Goal: Task Accomplishment & Management: Use online tool/utility

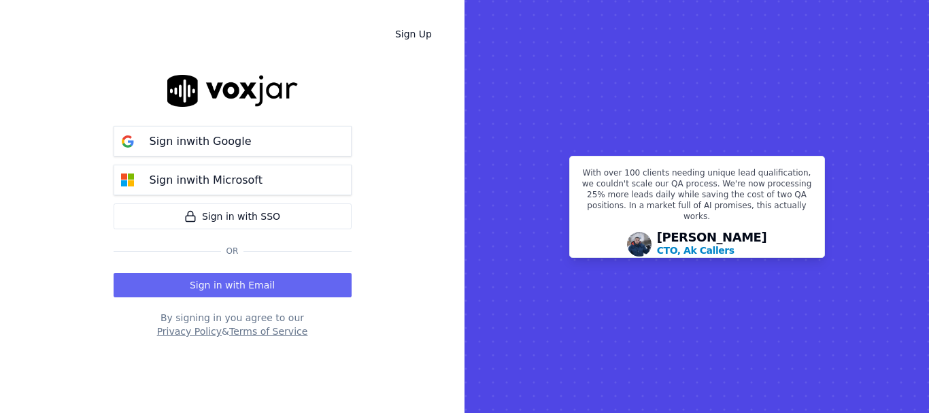
click at [233, 286] on button "Sign in with Email" at bounding box center [233, 285] width 238 height 24
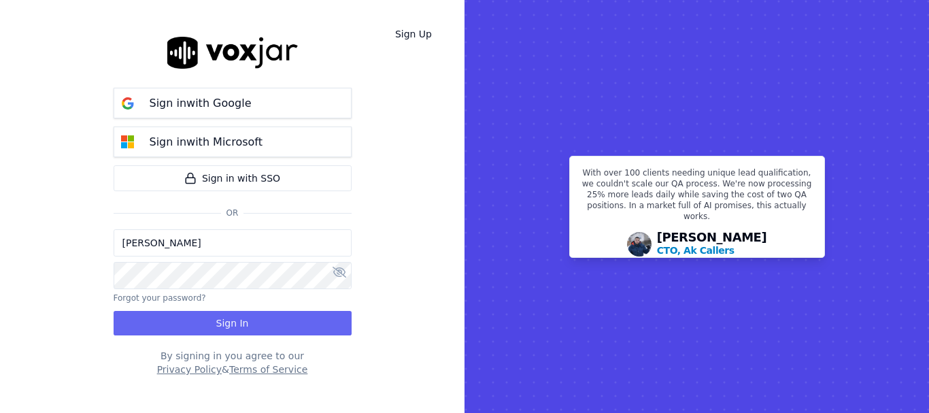
click at [226, 246] on input "[PERSON_NAME]" at bounding box center [233, 242] width 238 height 27
drag, startPoint x: 173, startPoint y: 245, endPoint x: 186, endPoint y: 256, distance: 16.8
click at [173, 245] on input "sukhwinder.paygeek@gmail.com" at bounding box center [233, 242] width 238 height 27
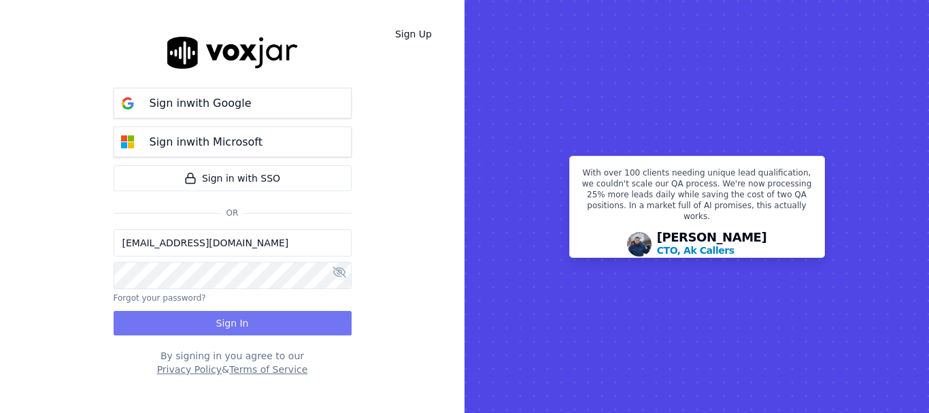
type input "sukhwinderpaygeek@gmail.com"
click at [204, 316] on button "Sign In" at bounding box center [233, 323] width 238 height 24
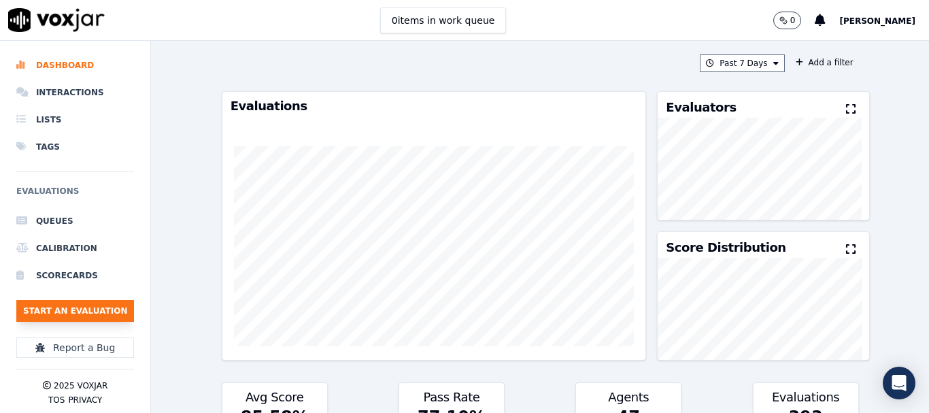
click at [98, 307] on button "Start an Evaluation" at bounding box center [75, 311] width 118 height 22
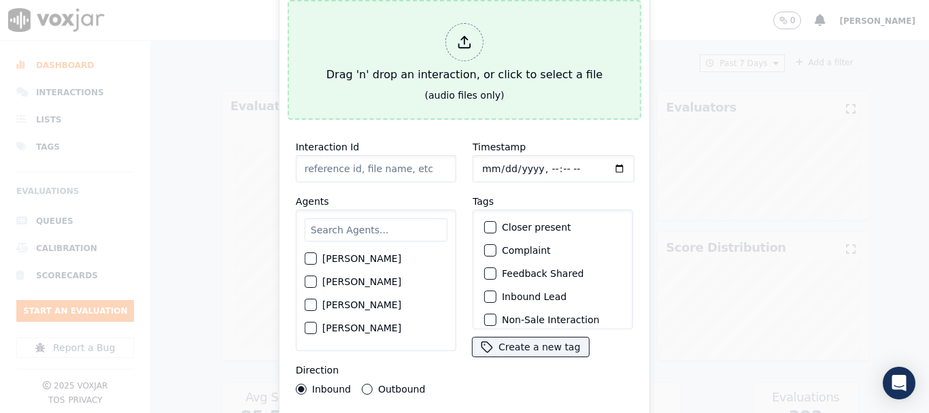
click at [453, 67] on div "Drag 'n' drop an interaction, or click to select a file" at bounding box center [464, 53] width 287 height 71
type input "20250819-170712_2025695119-all.mp3"
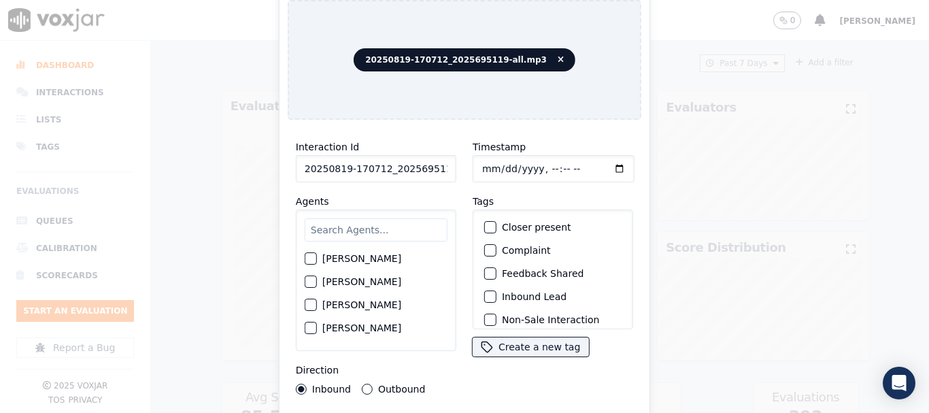
click at [365, 228] on input "text" at bounding box center [376, 229] width 143 height 23
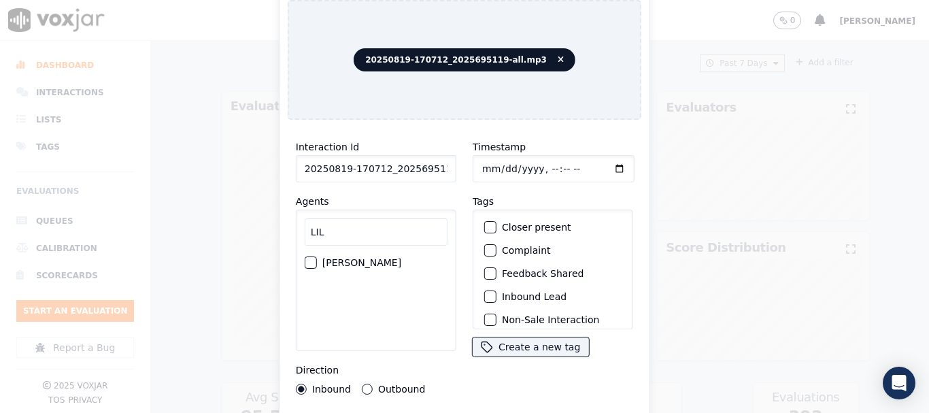
type input "LIL"
click at [371, 258] on label "[PERSON_NAME]" at bounding box center [361, 263] width 79 height 10
click at [317, 256] on button "[PERSON_NAME]" at bounding box center [311, 262] width 12 height 12
click at [483, 162] on input "Timestamp" at bounding box center [553, 168] width 162 height 27
type input "[DATE]T09:53"
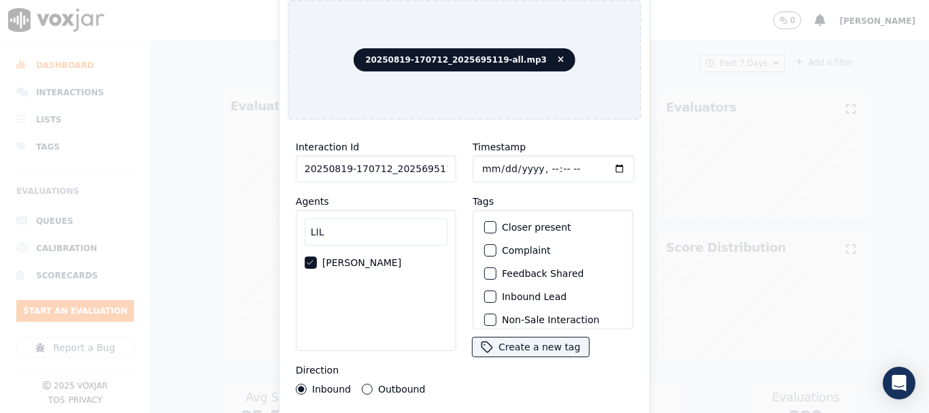
scroll to position [119, 0]
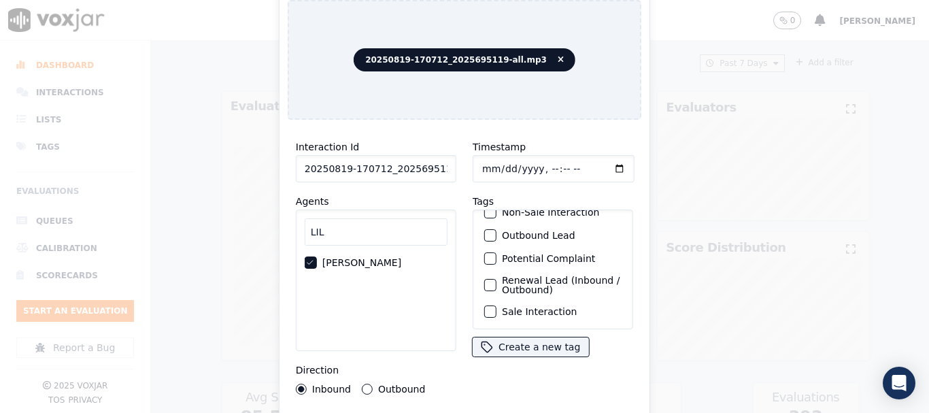
click at [551, 307] on label "Sale Interaction" at bounding box center [539, 312] width 75 height 10
click at [496, 305] on button "Sale Interaction" at bounding box center [490, 311] width 12 height 12
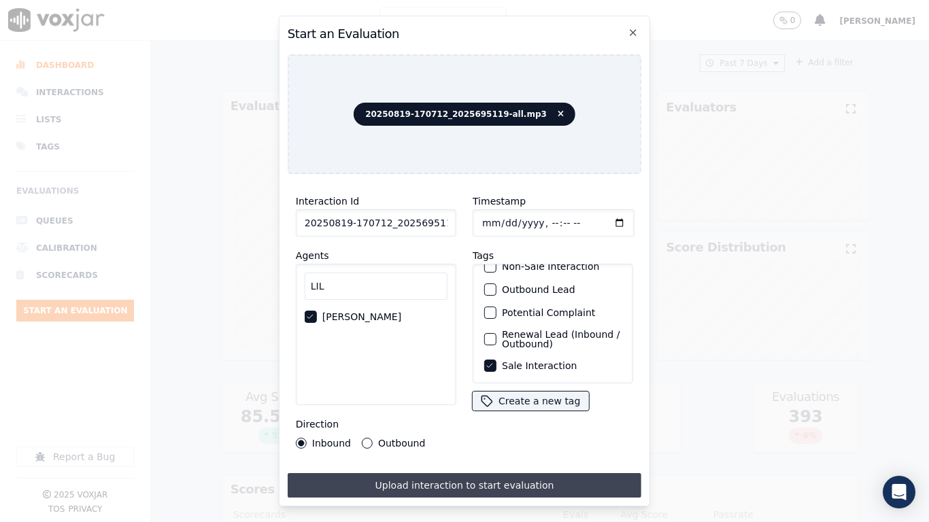
click at [512, 412] on button "Upload interaction to start evaluation" at bounding box center [465, 485] width 354 height 24
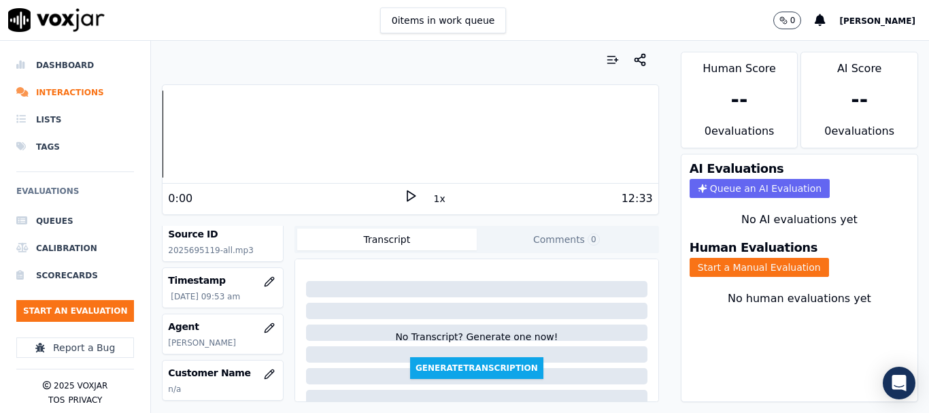
scroll to position [136, 0]
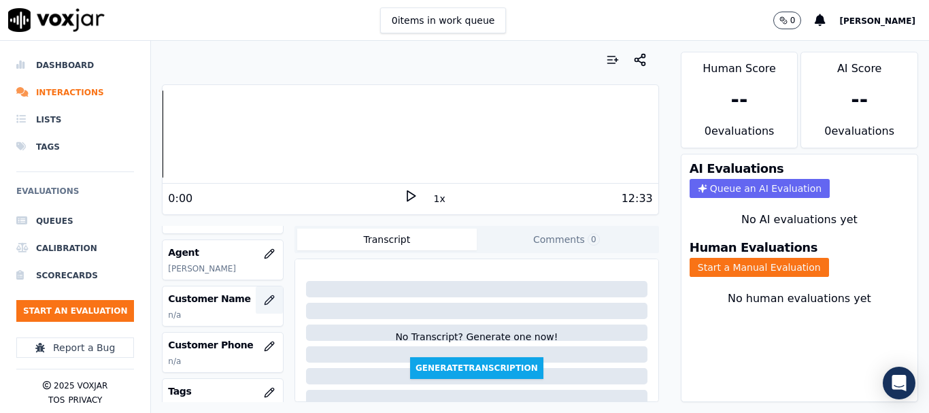
click at [264, 303] on icon "button" at bounding box center [268, 299] width 9 height 9
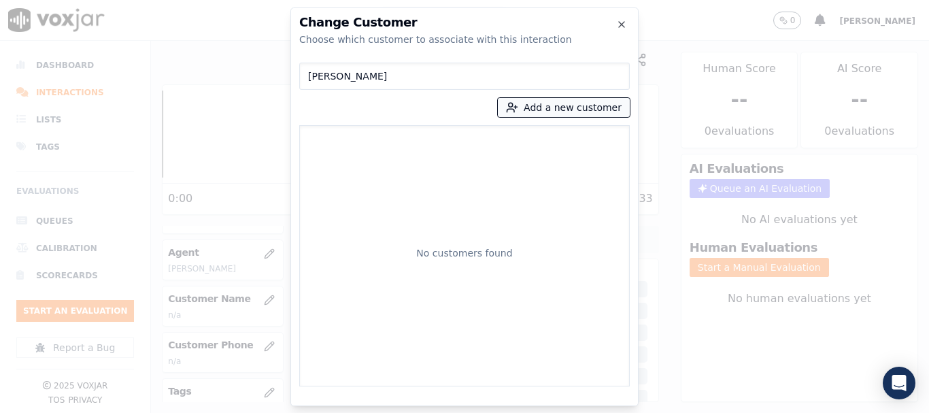
type input "[PERSON_NAME]"
click at [548, 105] on button "Add a new customer" at bounding box center [564, 107] width 132 height 19
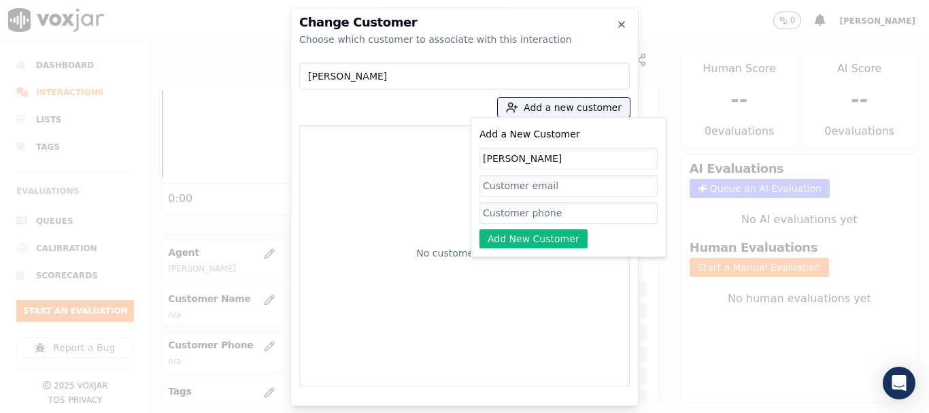
type input "[PERSON_NAME]"
click at [531, 209] on input "Add a New Customer" at bounding box center [568, 213] width 178 height 22
paste input "2025695119"
paste input "2024031474"
type input "2025695119-2024031474"
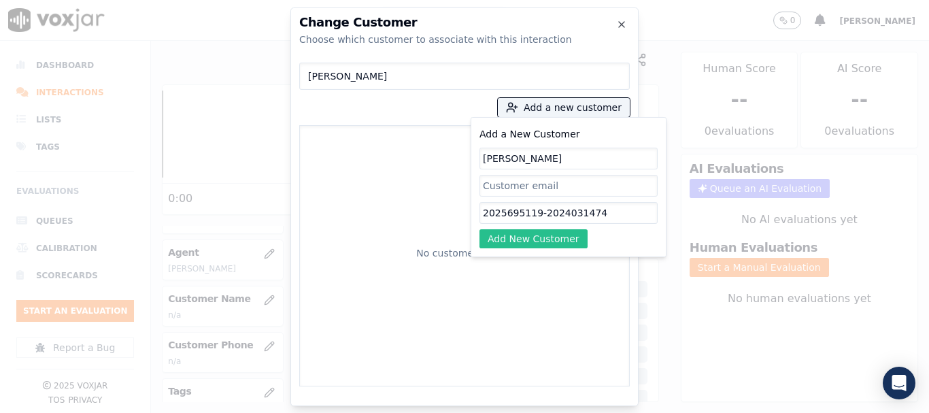
click at [563, 245] on button "Add New Customer" at bounding box center [533, 238] width 108 height 19
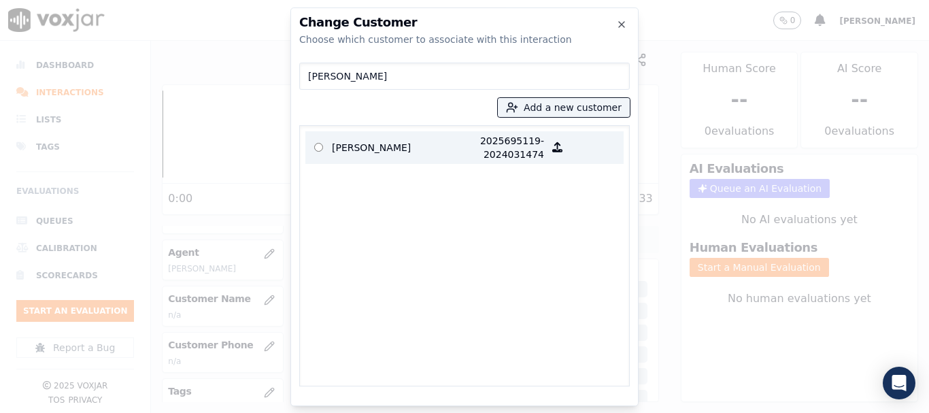
click at [337, 149] on p "[PERSON_NAME]" at bounding box center [385, 147] width 106 height 27
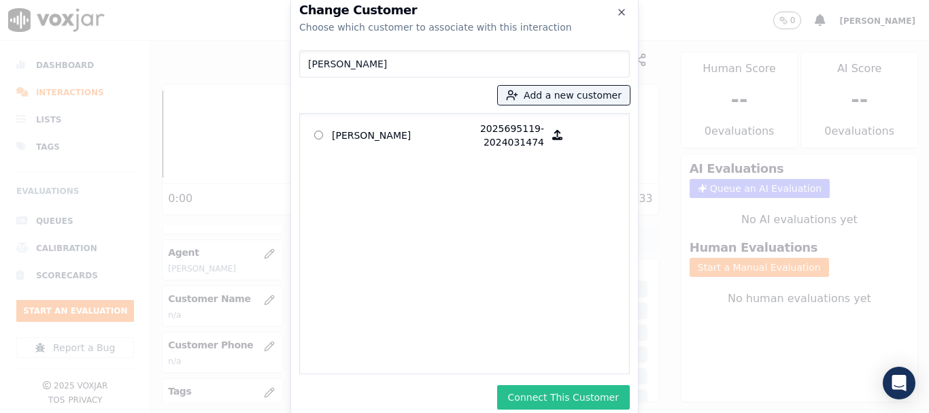
click at [568, 399] on button "Connect This Customer" at bounding box center [563, 397] width 133 height 24
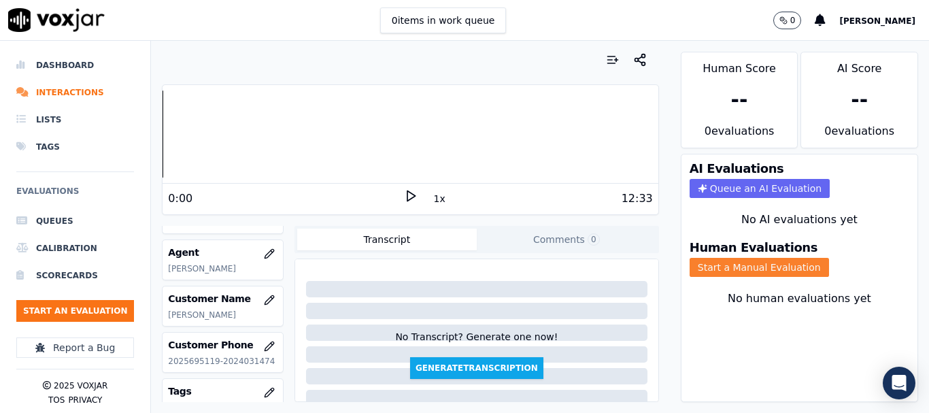
click at [721, 266] on button "Start a Manual Evaluation" at bounding box center [758, 267] width 139 height 19
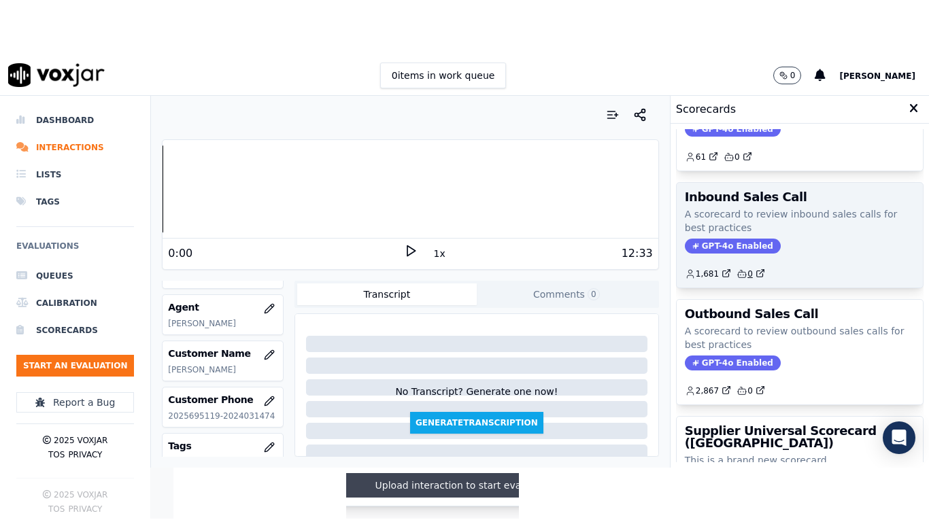
scroll to position [204, 0]
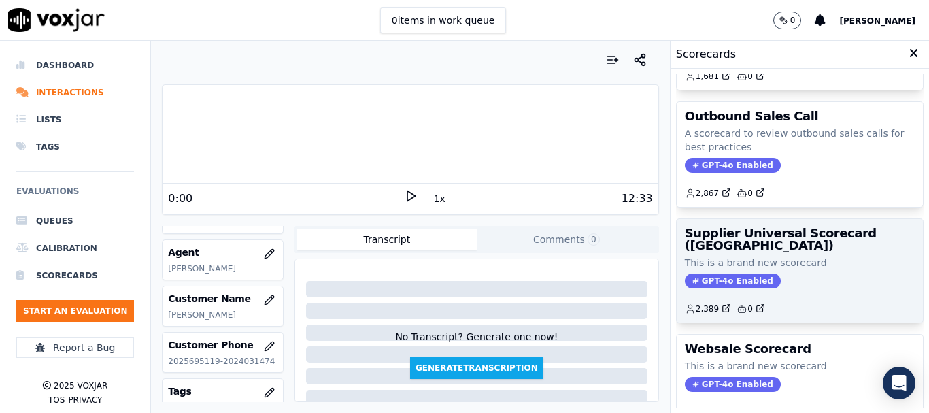
click at [747, 257] on p "This is a brand new scorecard" at bounding box center [800, 263] width 230 height 14
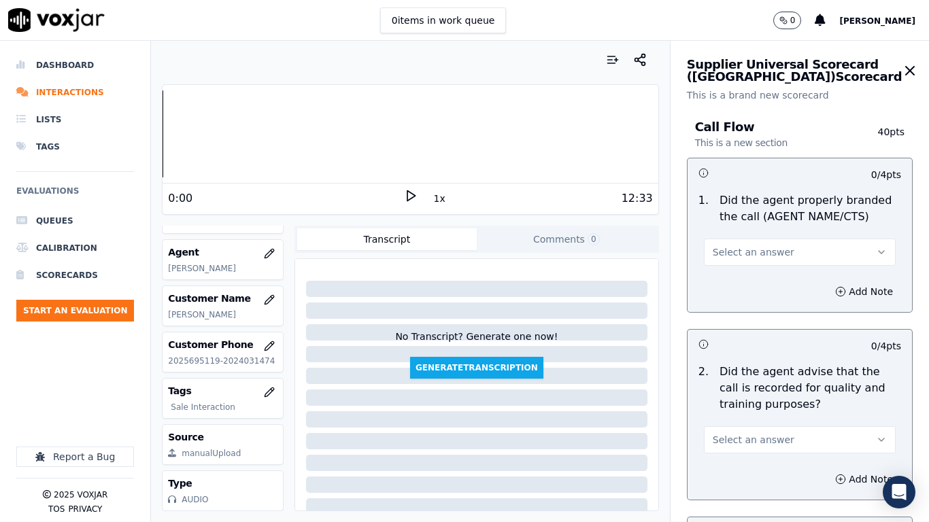
click at [773, 245] on button "Select an answer" at bounding box center [800, 252] width 192 height 27
click at [757, 282] on div "Yes" at bounding box center [774, 283] width 166 height 22
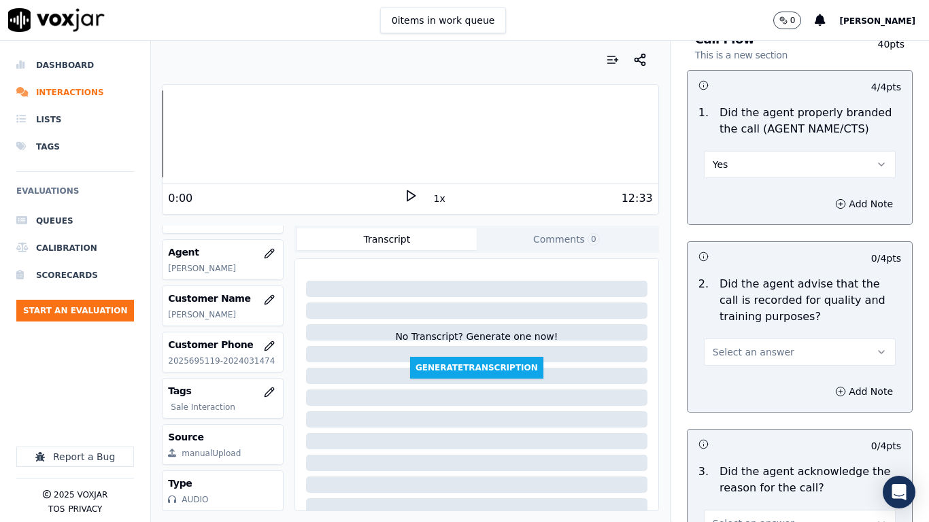
scroll to position [340, 0]
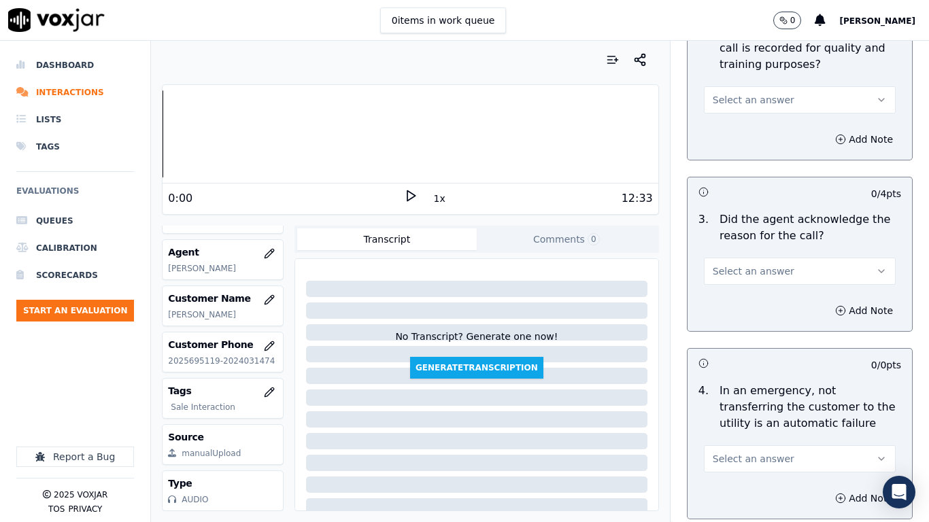
click at [770, 270] on button "Select an answer" at bounding box center [800, 271] width 192 height 27
click at [753, 307] on div "Yes" at bounding box center [774, 302] width 166 height 22
click at [729, 102] on span "Select an answer" at bounding box center [753, 100] width 82 height 14
click at [734, 134] on div "Yes" at bounding box center [774, 131] width 166 height 22
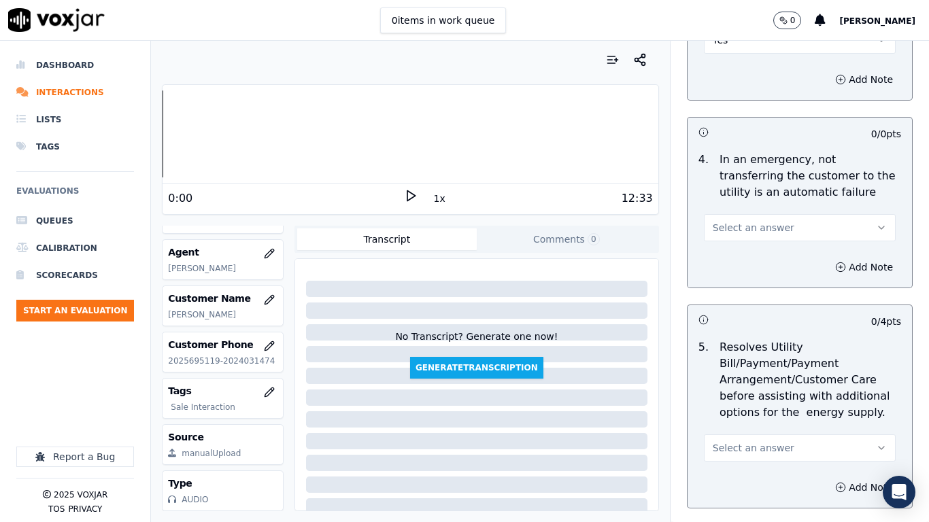
scroll to position [612, 0]
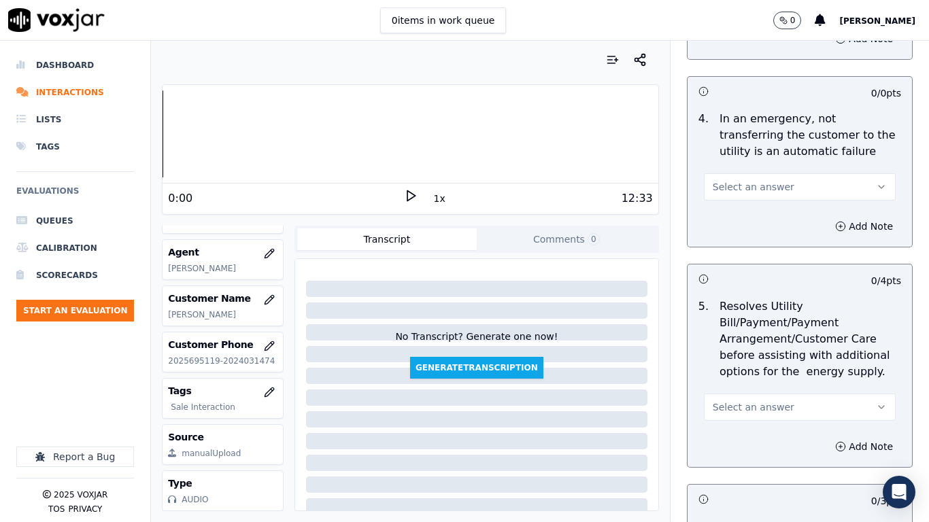
click at [745, 186] on span "Select an answer" at bounding box center [753, 187] width 82 height 14
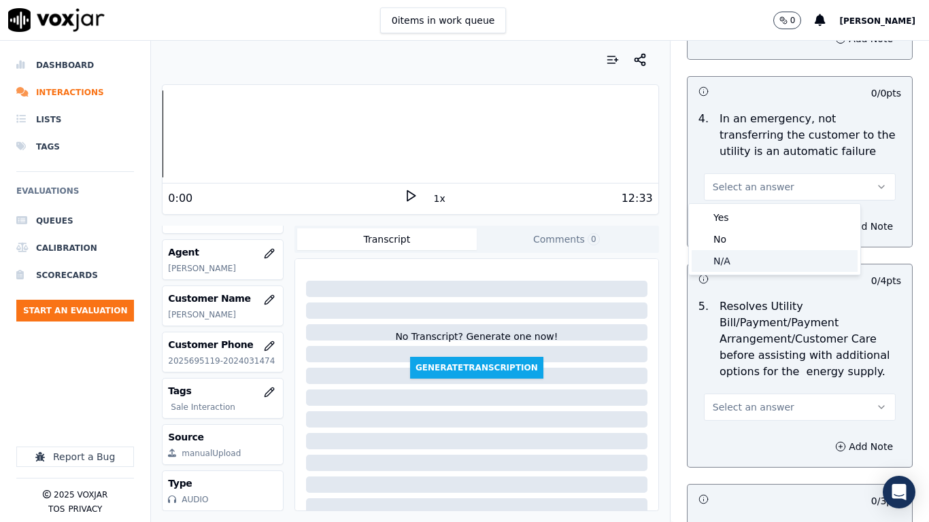
click at [753, 254] on div "N/A" at bounding box center [774, 261] width 166 height 22
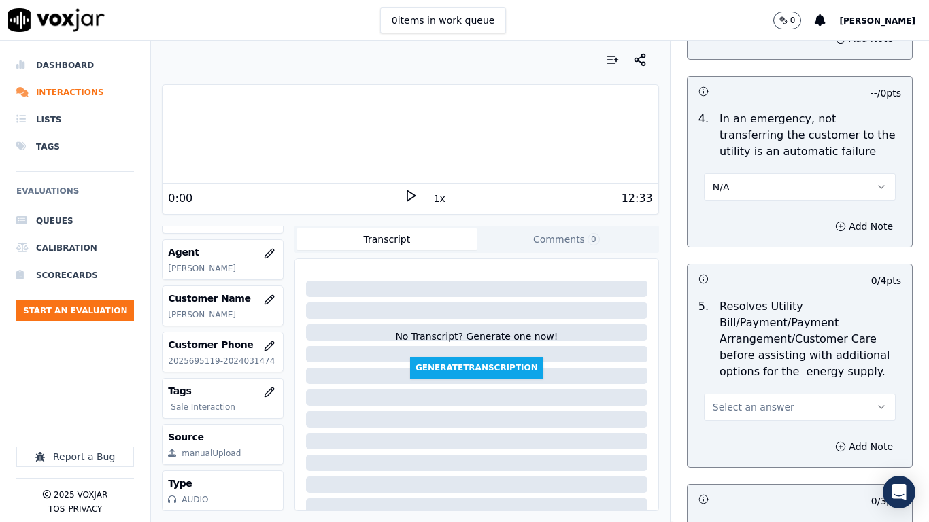
click at [769, 411] on button "Select an answer" at bounding box center [800, 407] width 192 height 27
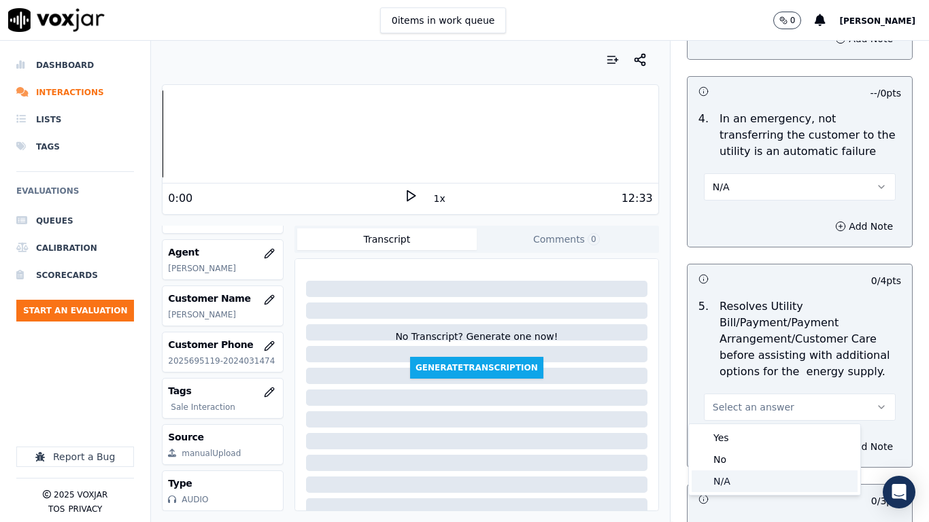
click at [754, 412] on div "N/A" at bounding box center [774, 481] width 166 height 22
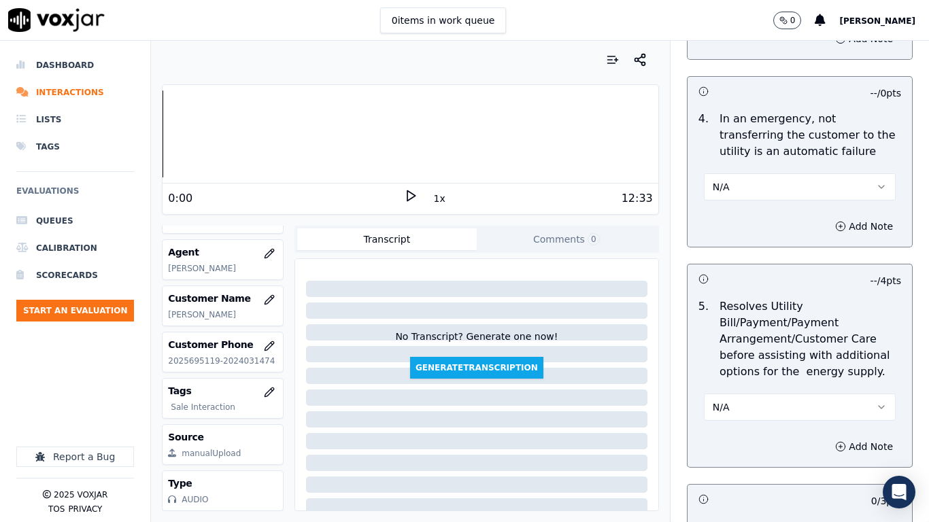
scroll to position [1020, 0]
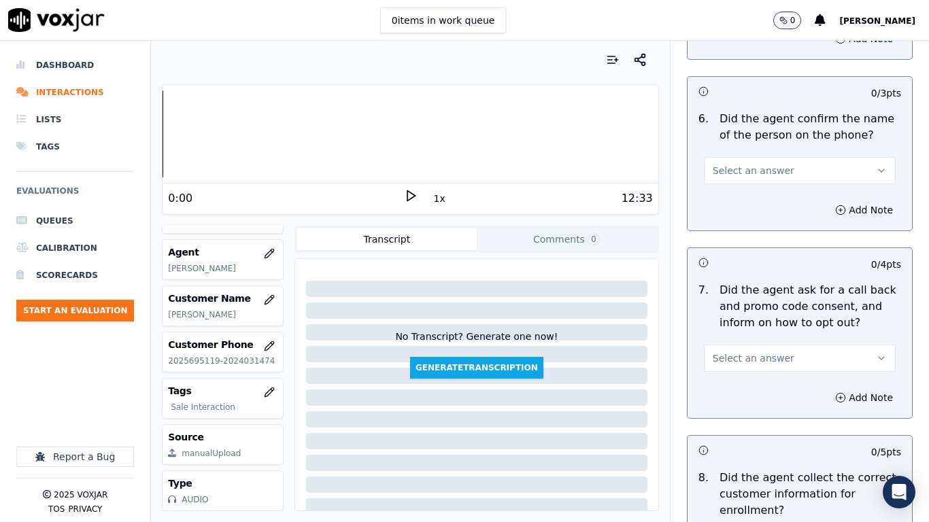
click at [757, 175] on span "Select an answer" at bounding box center [753, 171] width 82 height 14
click at [760, 201] on div "Yes" at bounding box center [774, 201] width 166 height 22
click at [765, 169] on button "Yes" at bounding box center [800, 170] width 192 height 27
click at [757, 218] on div "No" at bounding box center [774, 223] width 166 height 22
click at [827, 209] on button "Add Note" at bounding box center [864, 210] width 74 height 19
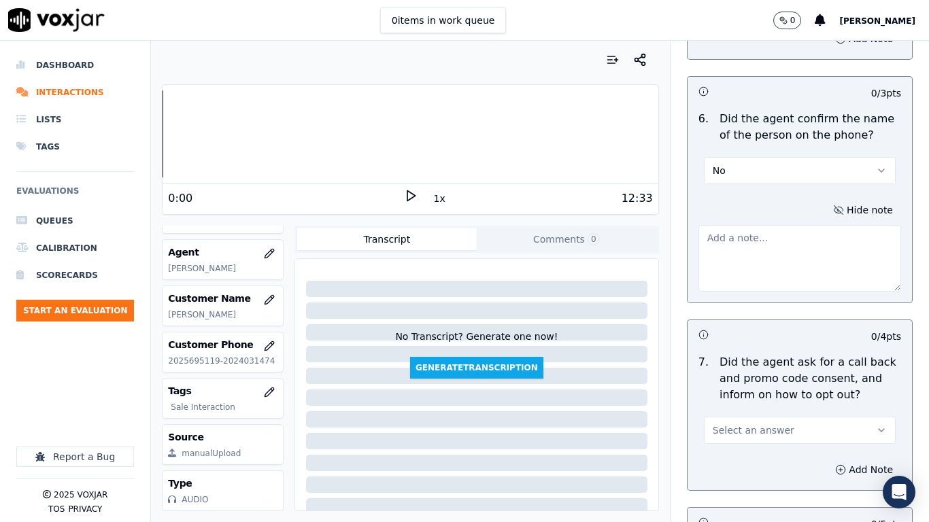
click at [735, 254] on textarea at bounding box center [799, 258] width 203 height 67
type textarea "p"
type textarea "Person on"
drag, startPoint x: 746, startPoint y: 243, endPoint x: 751, endPoint y: 313, distance: 70.2
click at [399, 201] on div "Your browser does not support the audio element. 0:00 1x 12:33 Voxjar ID 2d5d21…" at bounding box center [540, 281] width 778 height 481
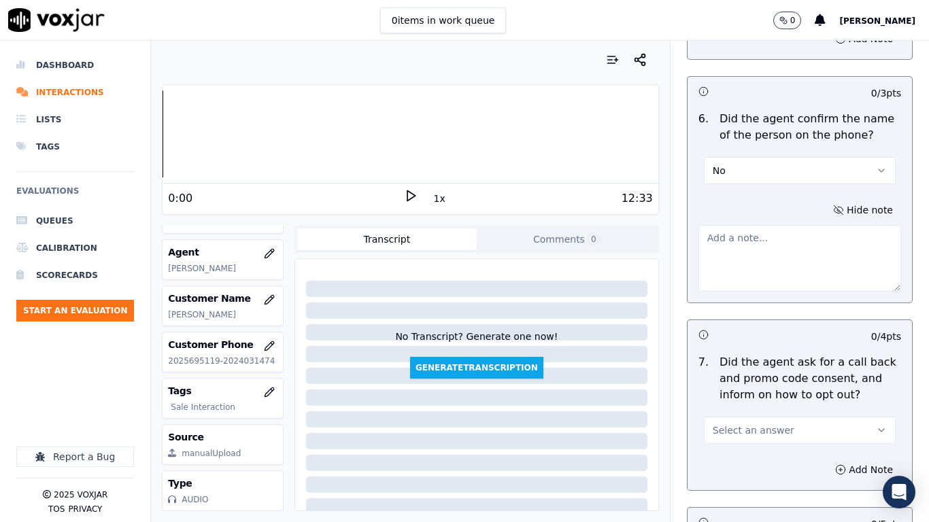
click at [769, 169] on button "No" at bounding box center [800, 170] width 192 height 27
click at [746, 214] on div "No" at bounding box center [774, 223] width 166 height 22
click at [740, 169] on button "No" at bounding box center [800, 170] width 192 height 27
click at [740, 201] on div "Yes" at bounding box center [774, 201] width 166 height 22
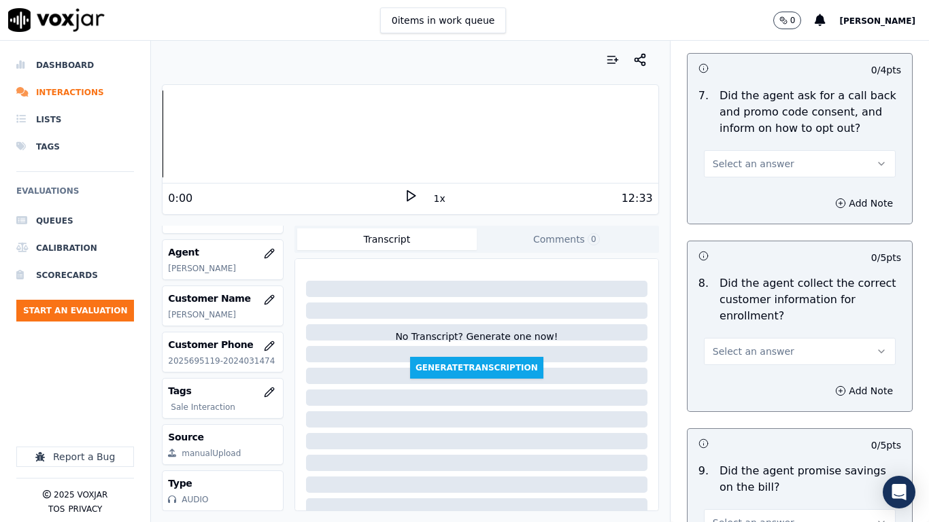
scroll to position [1292, 0]
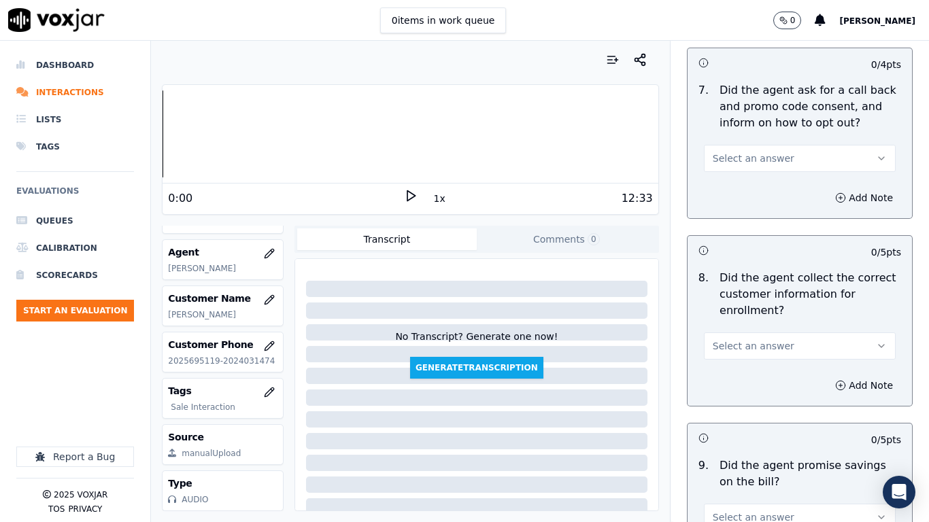
drag, startPoint x: 764, startPoint y: 157, endPoint x: 763, endPoint y: 169, distance: 11.6
click at [763, 157] on span "Select an answer" at bounding box center [753, 159] width 82 height 14
click at [759, 187] on div "Yes" at bounding box center [774, 189] width 166 height 22
click at [737, 354] on button "Select an answer" at bounding box center [800, 345] width 192 height 27
click at [736, 398] on div "No" at bounding box center [774, 399] width 166 height 22
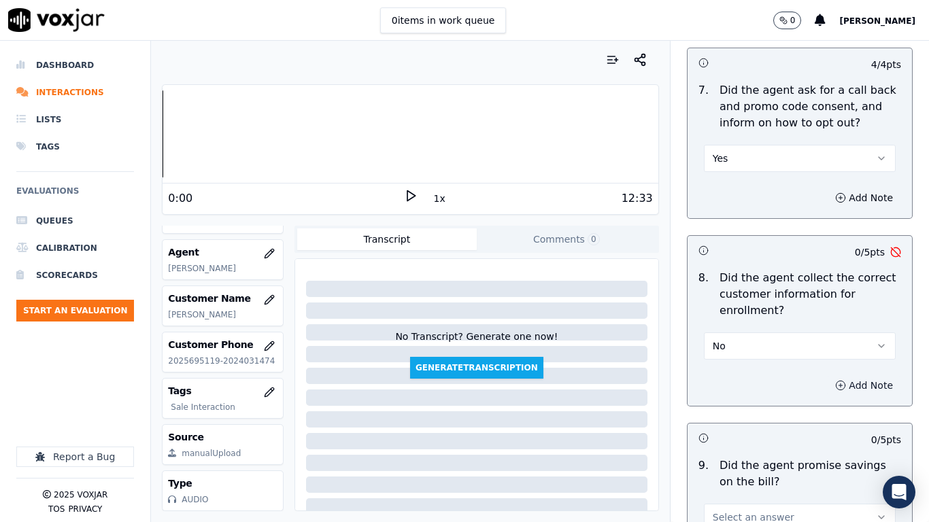
click at [849, 385] on button "Add Note" at bounding box center [864, 385] width 74 height 19
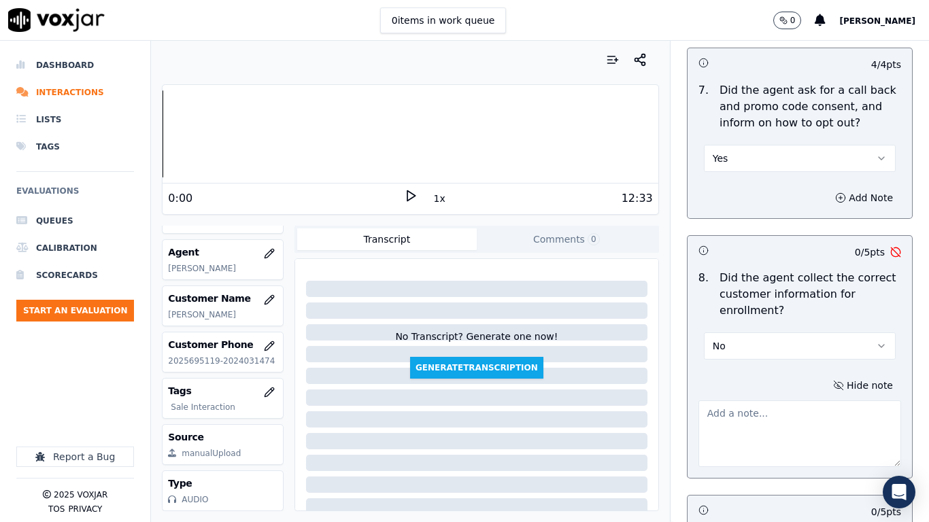
click at [742, 412] on textarea at bounding box center [799, 433] width 203 height 67
click at [404, 194] on icon at bounding box center [411, 196] width 14 height 14
click at [300, 133] on div at bounding box center [409, 133] width 495 height 87
click at [407, 194] on rect at bounding box center [408, 195] width 2 height 9
click at [741, 409] on textarea at bounding box center [799, 433] width 203 height 67
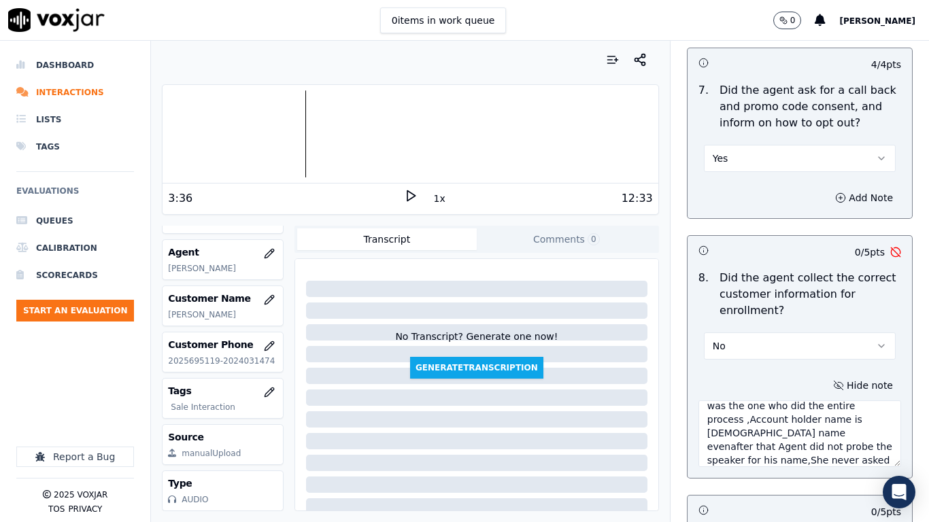
scroll to position [35, 0]
click at [715, 412] on textarea "3.36sec Son of the Account holder was the one who did the entire process ,Accou…" at bounding box center [799, 433] width 203 height 67
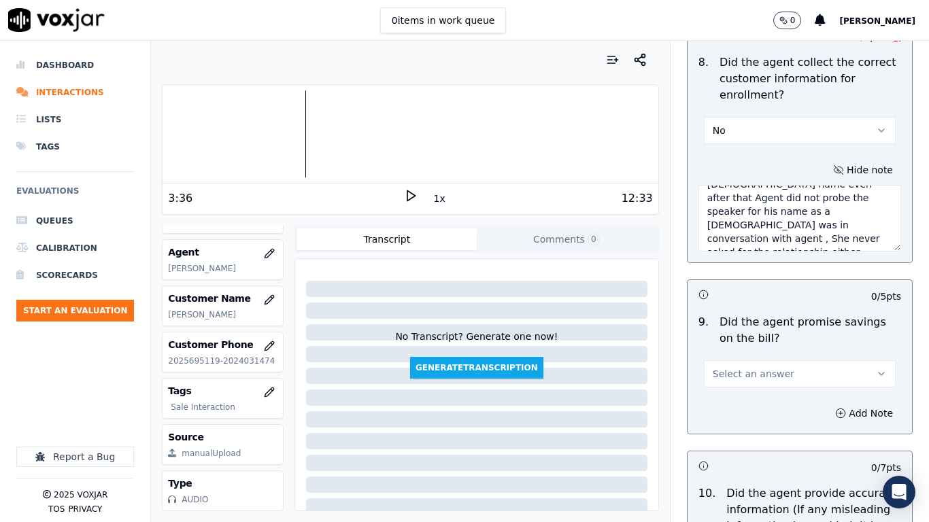
scroll to position [1564, 0]
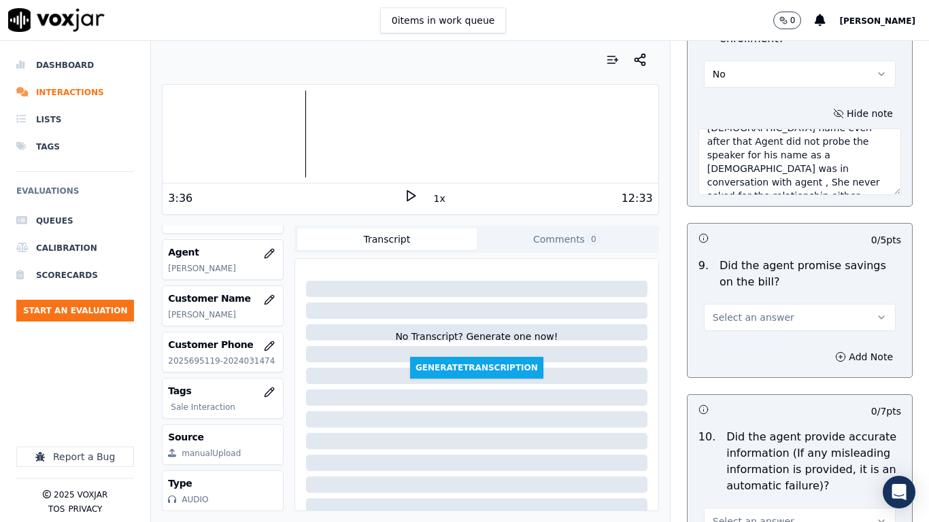
type textarea "3.36sec Son of the Account holder was the one who did the entire process ,Accou…"
click at [755, 317] on span "Select an answer" at bounding box center [753, 318] width 82 height 14
click at [751, 352] on div "Yes" at bounding box center [774, 348] width 166 height 22
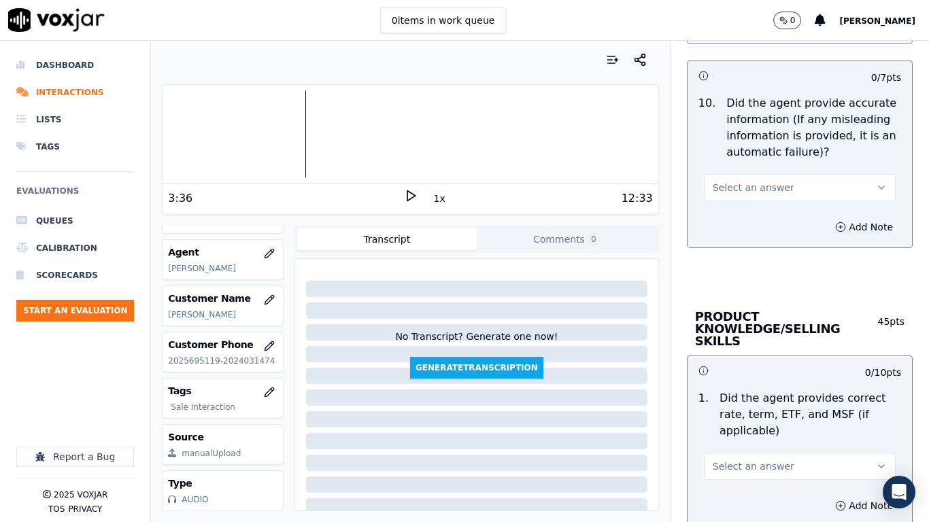
scroll to position [1904, 0]
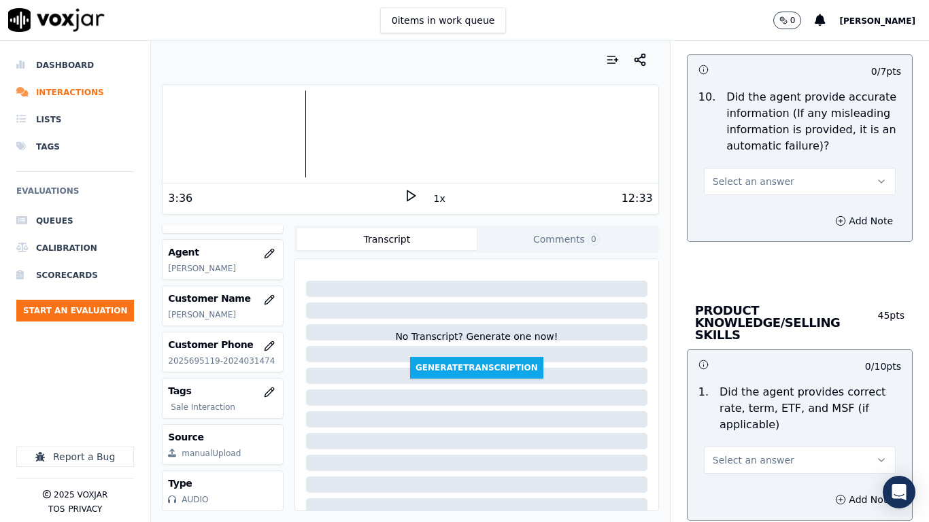
click at [731, 177] on span "Select an answer" at bounding box center [753, 182] width 82 height 14
click at [740, 215] on div "Yes" at bounding box center [774, 212] width 166 height 22
click at [769, 412] on button "Select an answer" at bounding box center [800, 460] width 192 height 27
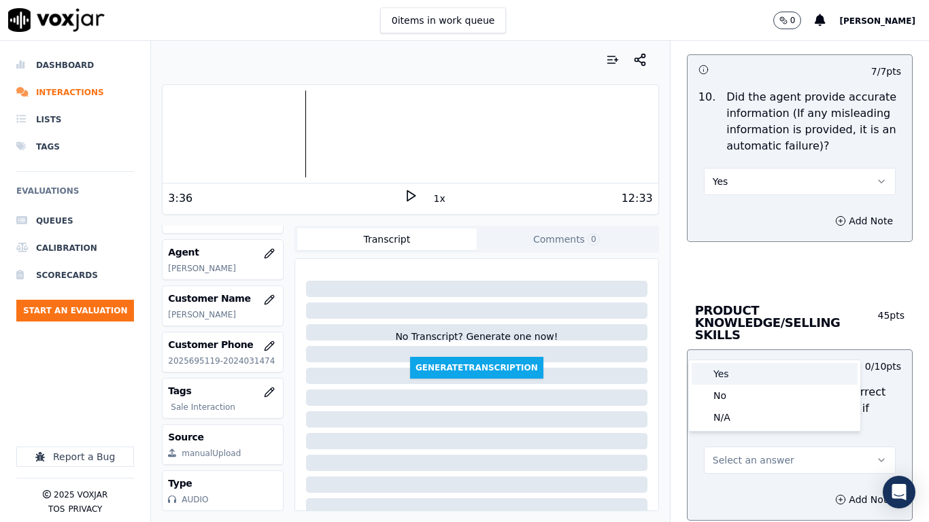
click at [732, 375] on div "Yes" at bounding box center [774, 374] width 166 height 22
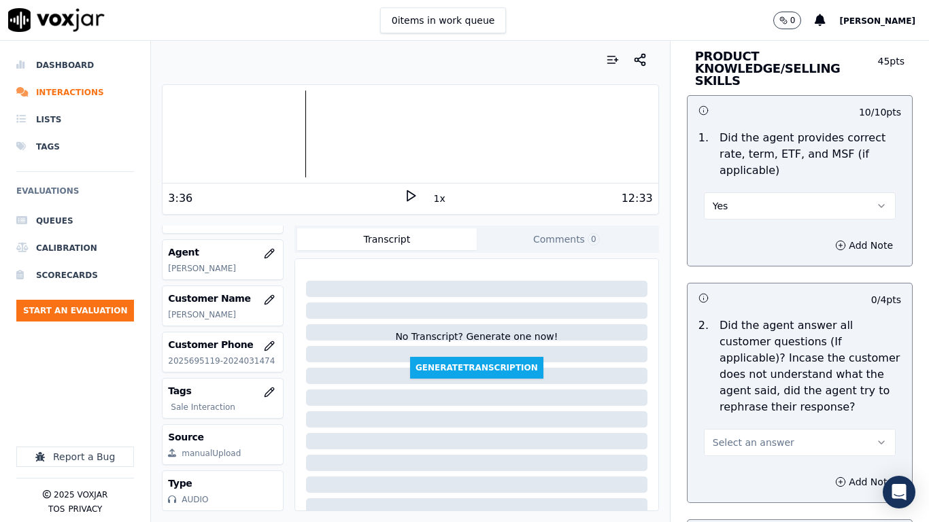
scroll to position [2311, 0]
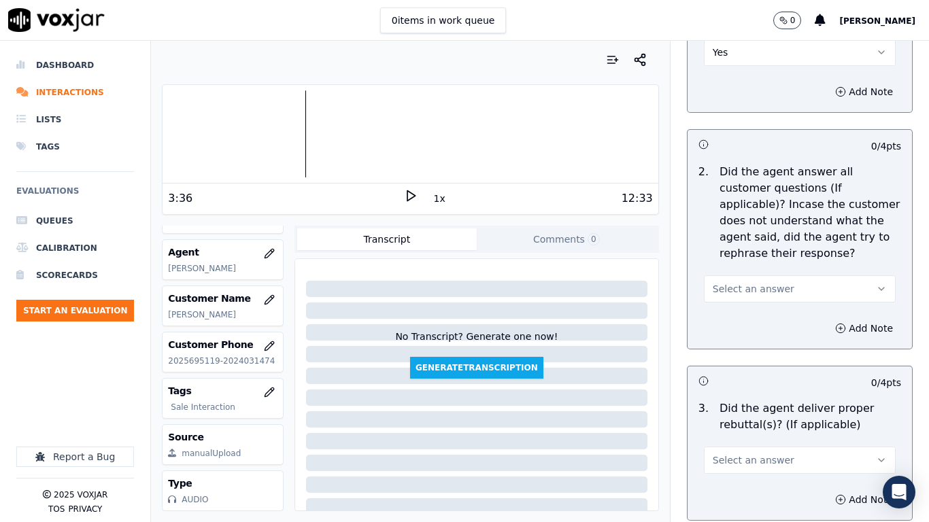
drag, startPoint x: 740, startPoint y: 275, endPoint x: 740, endPoint y: 282, distance: 6.8
click at [740, 282] on span "Select an answer" at bounding box center [753, 289] width 82 height 14
click at [742, 307] on div "Yes" at bounding box center [774, 307] width 166 height 22
click at [759, 412] on span "Select an answer" at bounding box center [753, 460] width 82 height 14
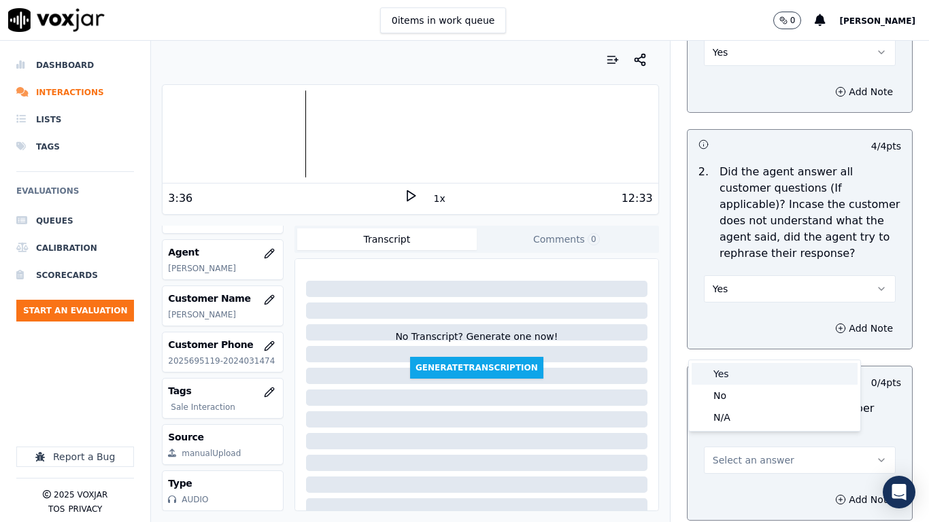
click at [727, 374] on div "Yes" at bounding box center [774, 374] width 166 height 22
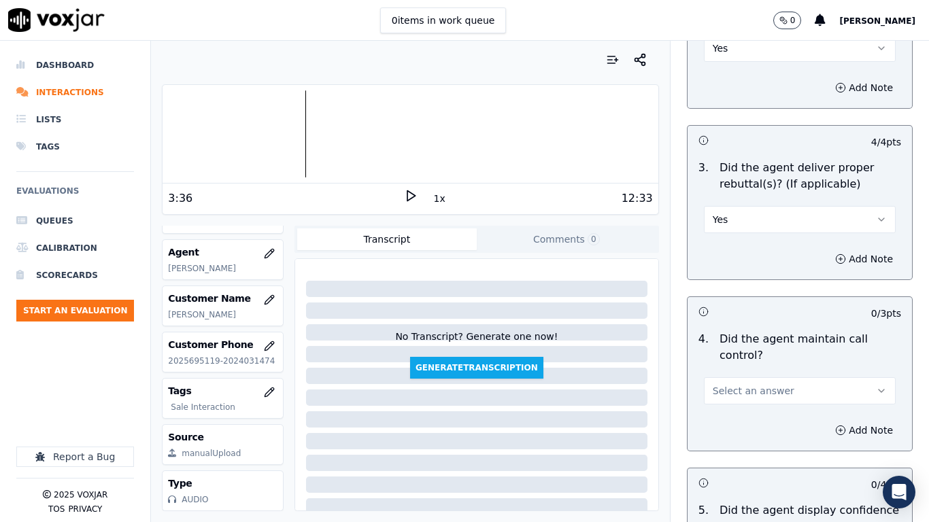
scroll to position [2787, 0]
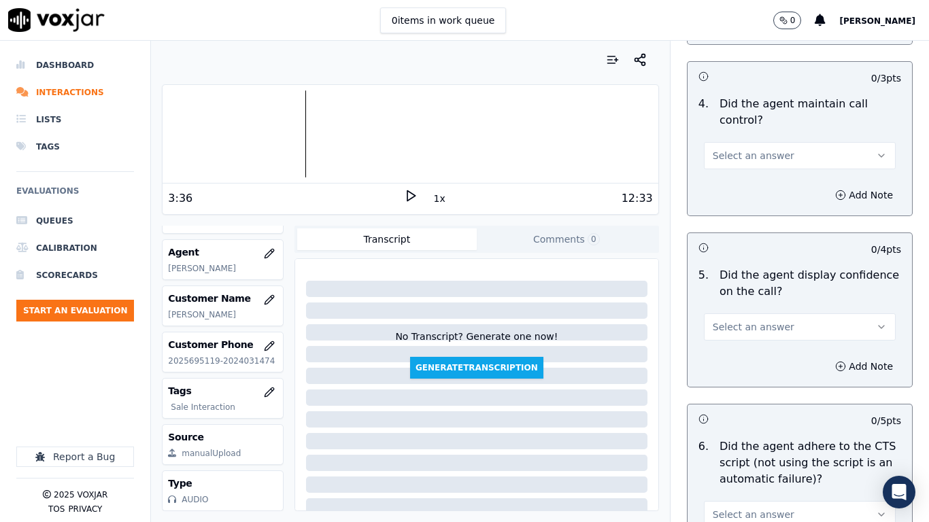
click at [734, 149] on span "Select an answer" at bounding box center [753, 156] width 82 height 14
click at [737, 175] on div "Yes" at bounding box center [774, 174] width 166 height 22
click at [744, 311] on div "Select an answer" at bounding box center [800, 326] width 192 height 30
click at [743, 320] on span "Select an answer" at bounding box center [753, 327] width 82 height 14
click at [746, 347] on div "Yes" at bounding box center [774, 345] width 166 height 22
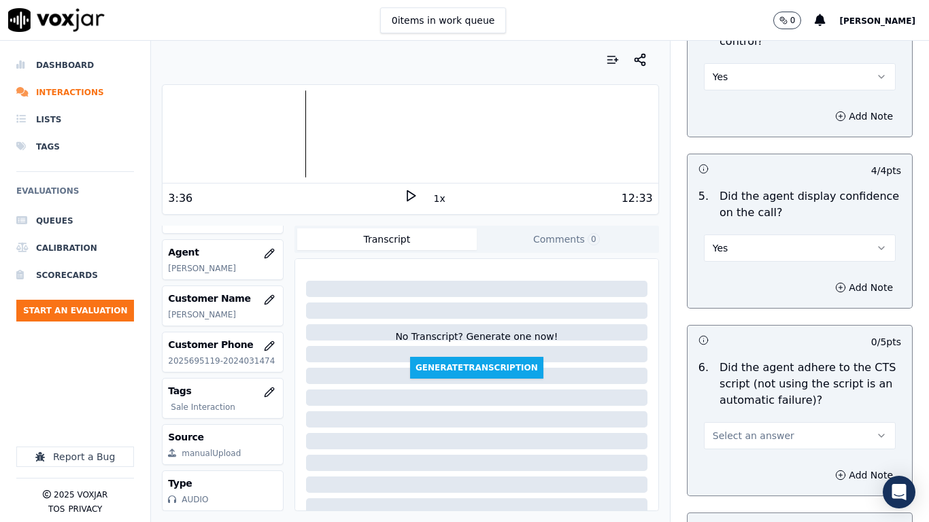
scroll to position [3059, 0]
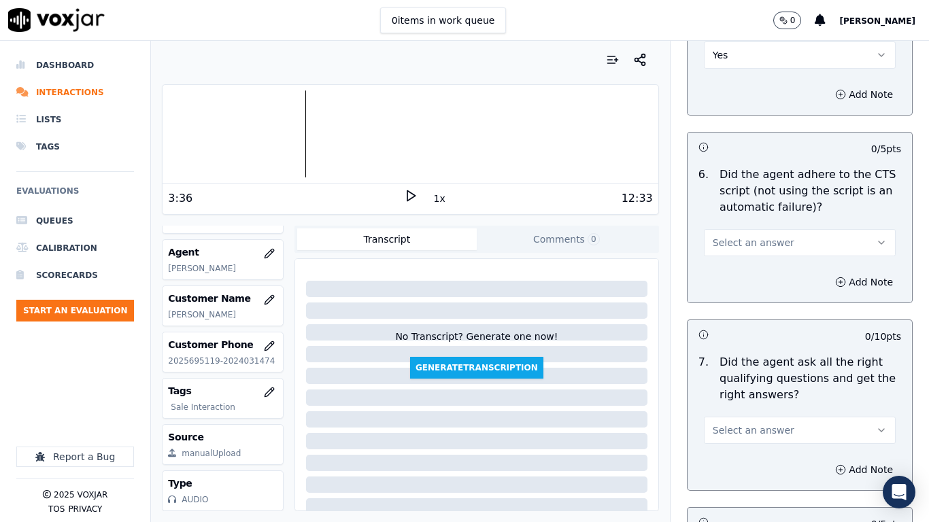
click at [731, 236] on span "Select an answer" at bounding box center [753, 243] width 82 height 14
click at [741, 261] on div "Yes" at bounding box center [774, 261] width 166 height 22
drag, startPoint x: 767, startPoint y: 417, endPoint x: 766, endPoint y: 428, distance: 10.2
click at [767, 412] on button "Select an answer" at bounding box center [800, 430] width 192 height 27
click at [746, 412] on div "Yes" at bounding box center [774, 449] width 166 height 22
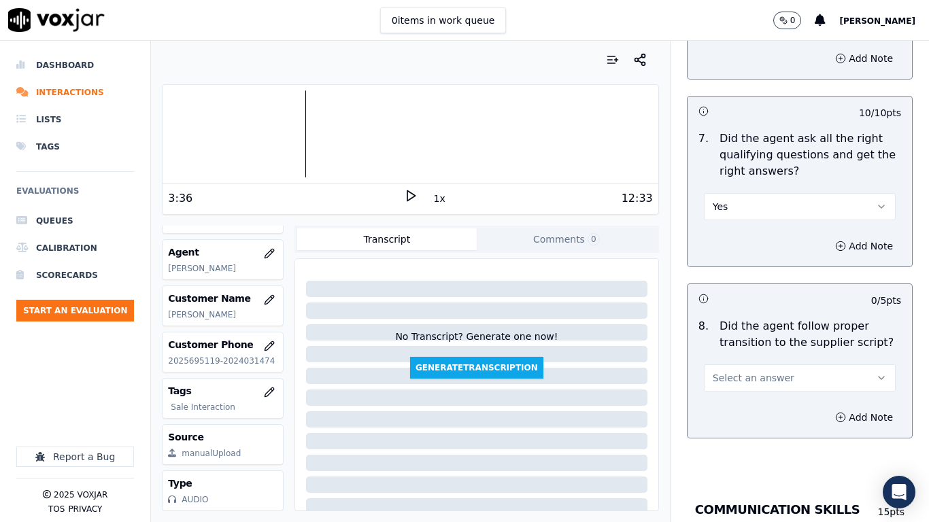
scroll to position [3467, 0]
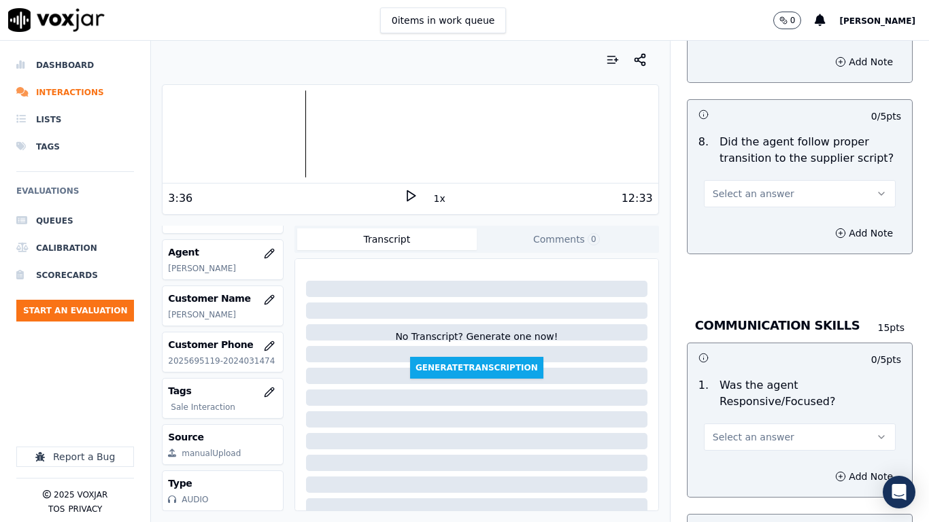
click at [745, 412] on span "Select an answer" at bounding box center [753, 437] width 82 height 14
click at [745, 412] on div "Yes" at bounding box center [774, 456] width 166 height 22
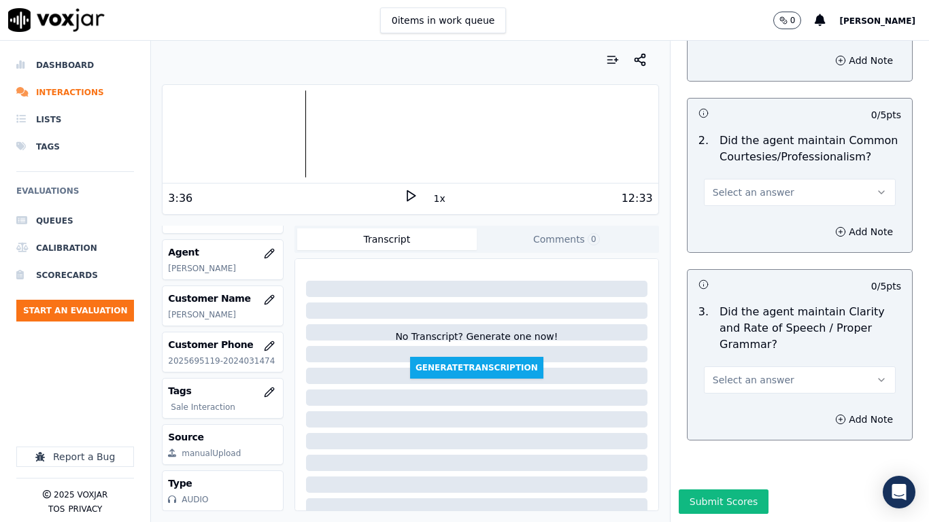
scroll to position [3906, 0]
click at [712, 186] on span "Select an answer" at bounding box center [753, 193] width 82 height 14
click at [717, 190] on div "Yes" at bounding box center [774, 188] width 166 height 22
click at [761, 373] on span "Select an answer" at bounding box center [753, 380] width 82 height 14
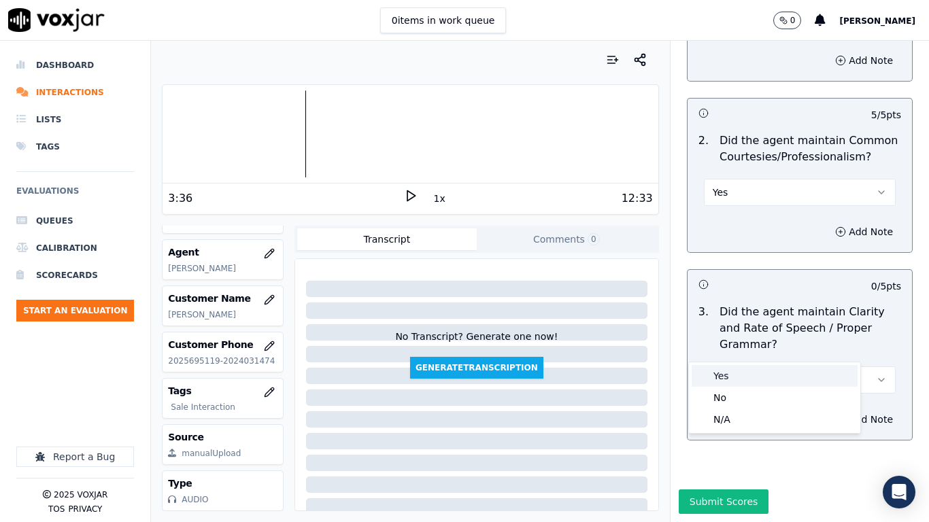
click at [755, 381] on div "Yes" at bounding box center [774, 376] width 166 height 22
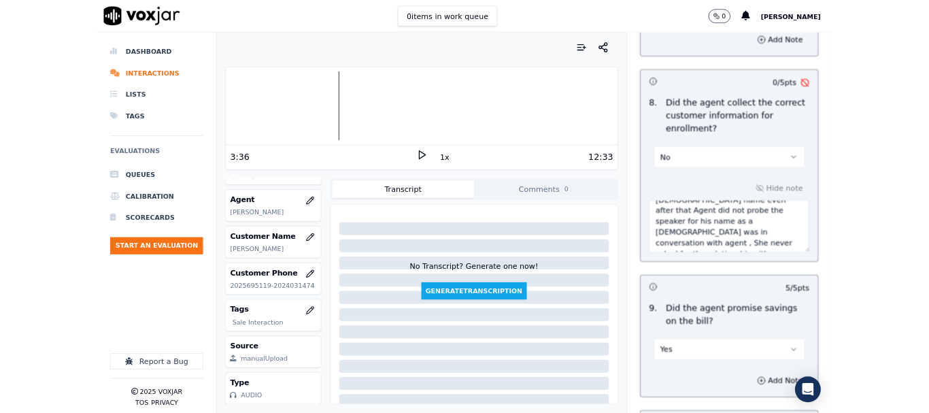
scroll to position [0, 0]
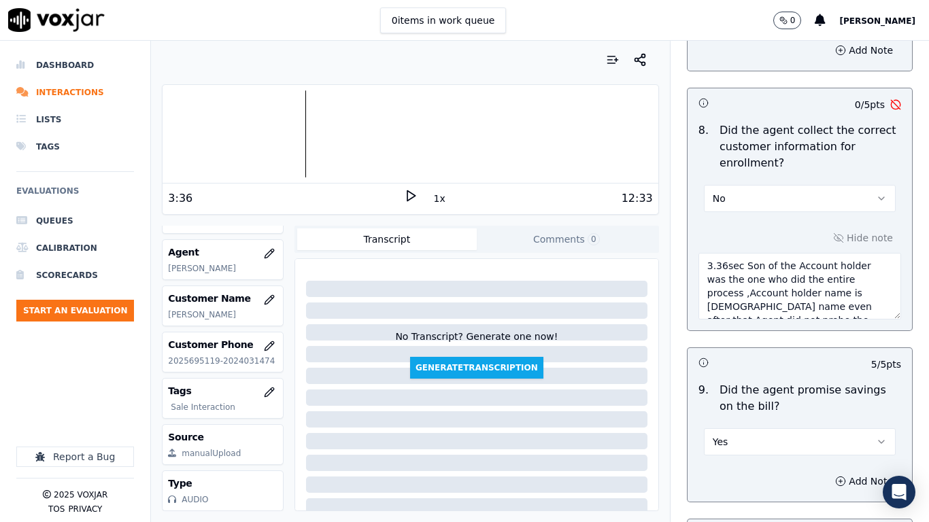
drag, startPoint x: 756, startPoint y: 300, endPoint x: 726, endPoint y: 259, distance: 50.6
click at [726, 259] on textarea "3.36sec Son of the Account holder was the one who did the entire process ,Accou…" at bounding box center [799, 286] width 203 height 67
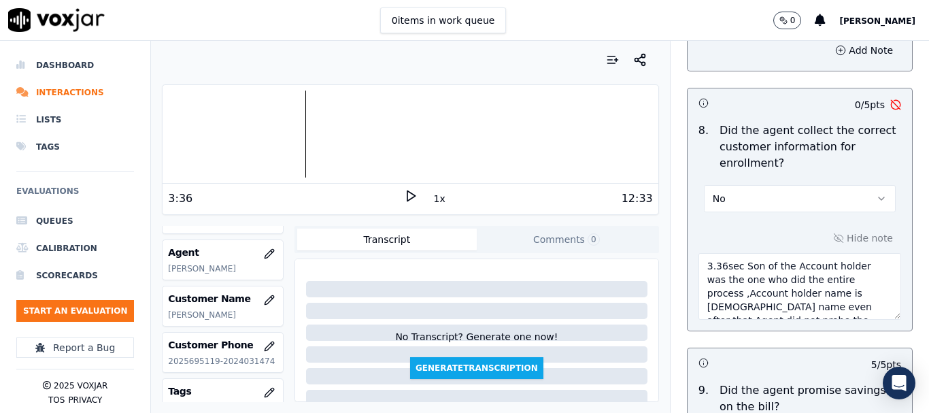
scroll to position [4015, 0]
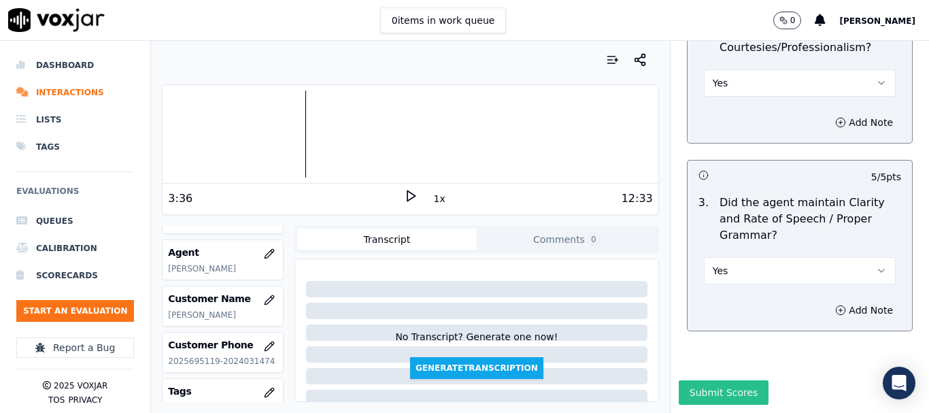
click at [733, 380] on button "Submit Scores" at bounding box center [723, 392] width 90 height 24
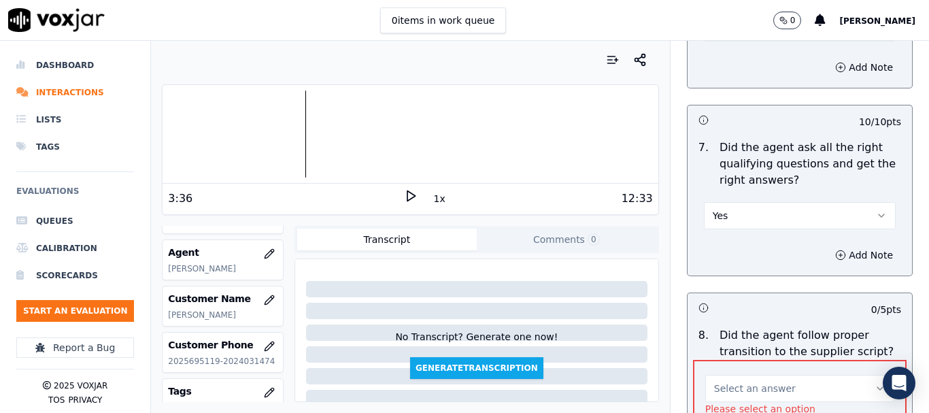
scroll to position [3445, 0]
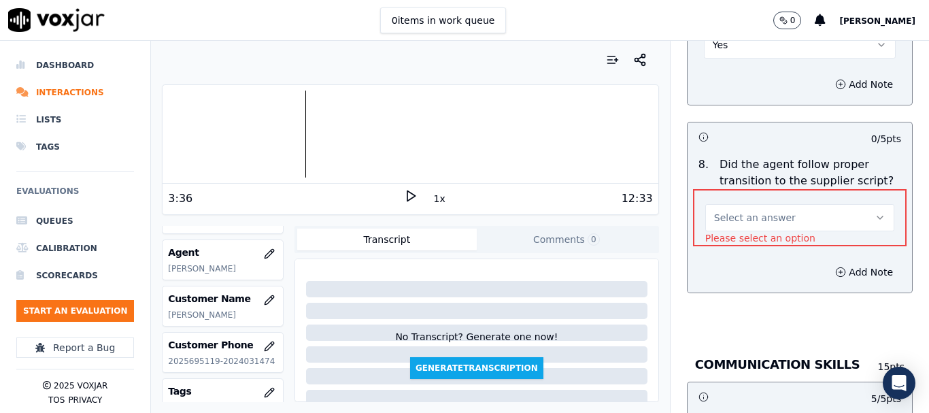
click at [765, 211] on span "Select an answer" at bounding box center [755, 218] width 82 height 14
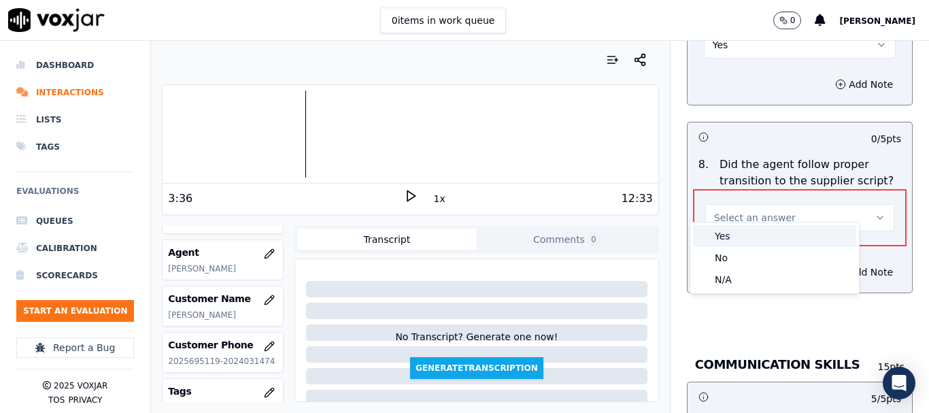
click at [763, 229] on div "Yes" at bounding box center [774, 236] width 163 height 22
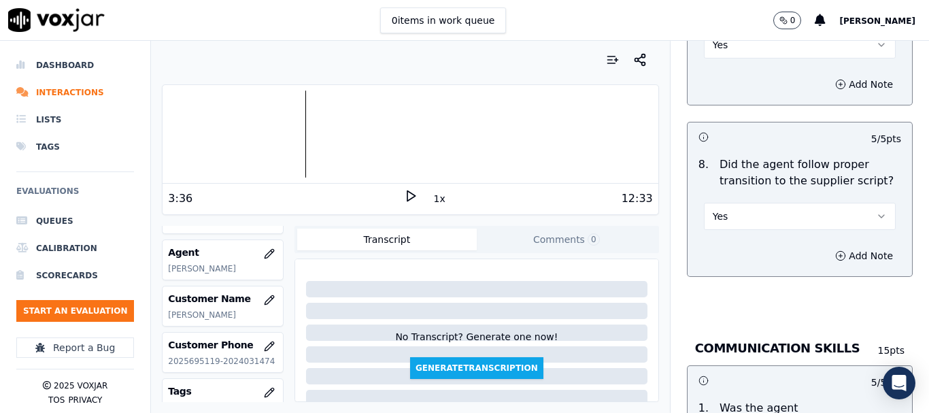
scroll to position [4015, 0]
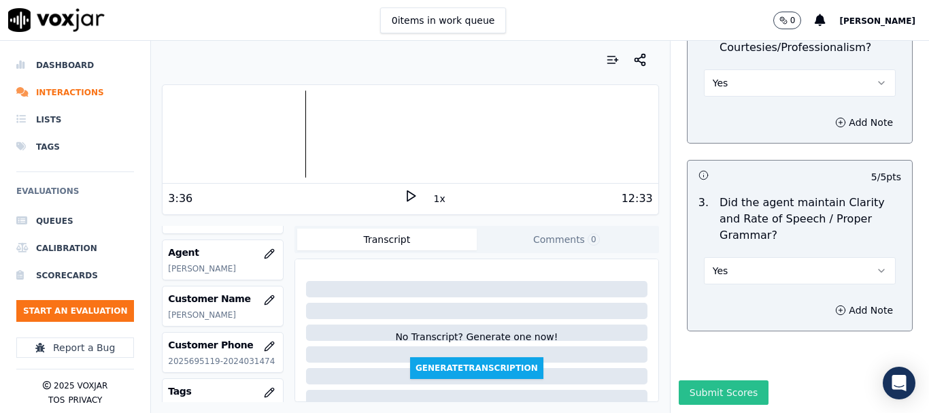
click at [725, 380] on button "Submit Scores" at bounding box center [723, 392] width 90 height 24
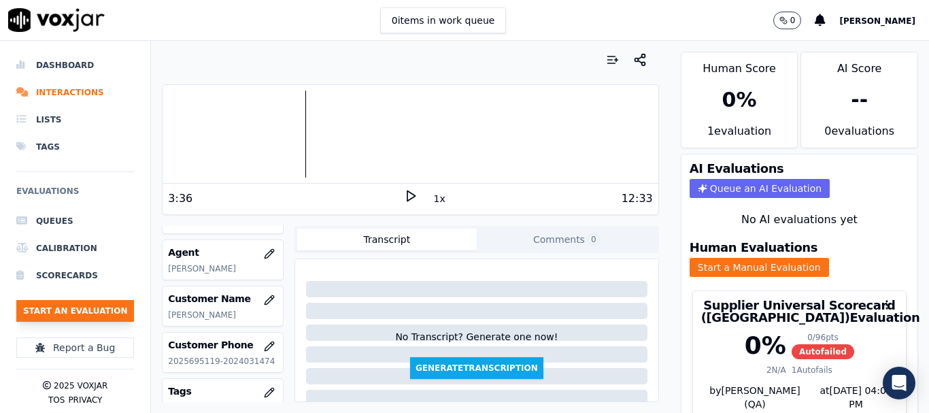
click at [90, 315] on button "Start an Evaluation" at bounding box center [75, 311] width 118 height 22
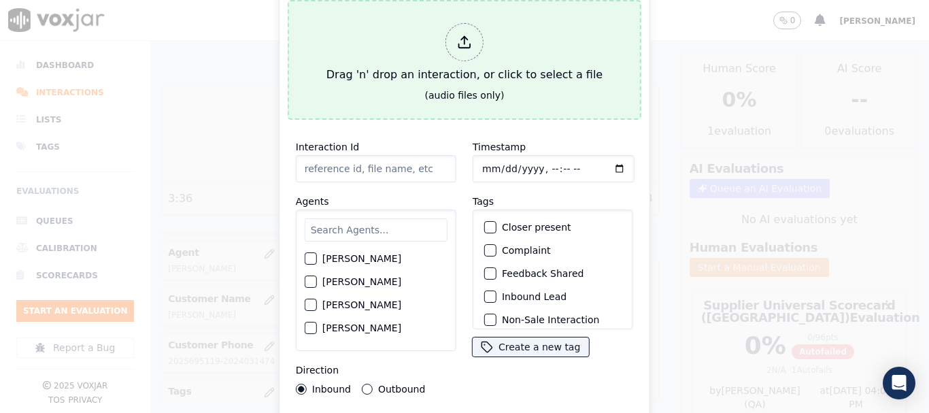
click at [451, 67] on div "Drag 'n' drop an interaction, or click to select a file" at bounding box center [464, 53] width 287 height 71
type input "20250819-125302_3479092068-all.mp3"
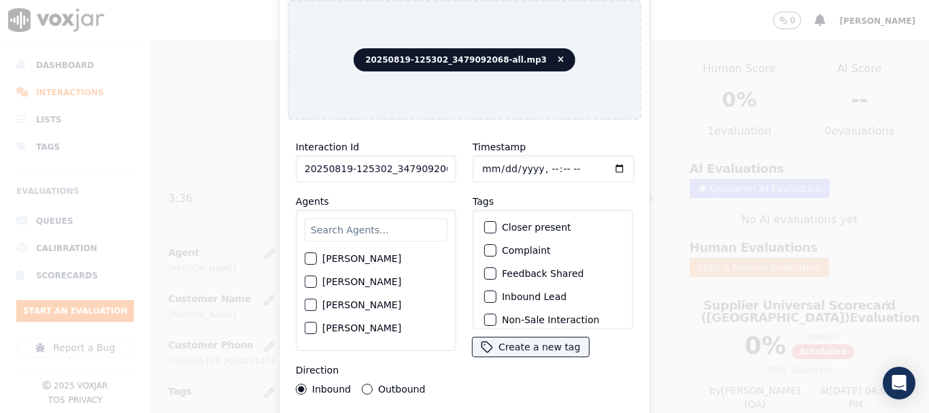
click at [364, 222] on input "text" at bounding box center [376, 229] width 143 height 23
type input "ca"
click at [347, 254] on label "[PERSON_NAME]" at bounding box center [361, 259] width 79 height 10
click at [317, 253] on button "[PERSON_NAME]" at bounding box center [311, 259] width 12 height 12
click at [479, 160] on input "Timestamp" at bounding box center [553, 168] width 162 height 27
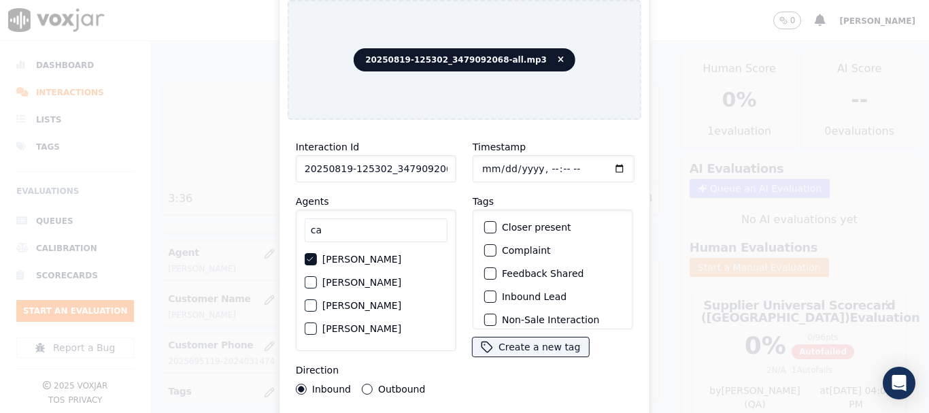
type input "[DATE]T10:38"
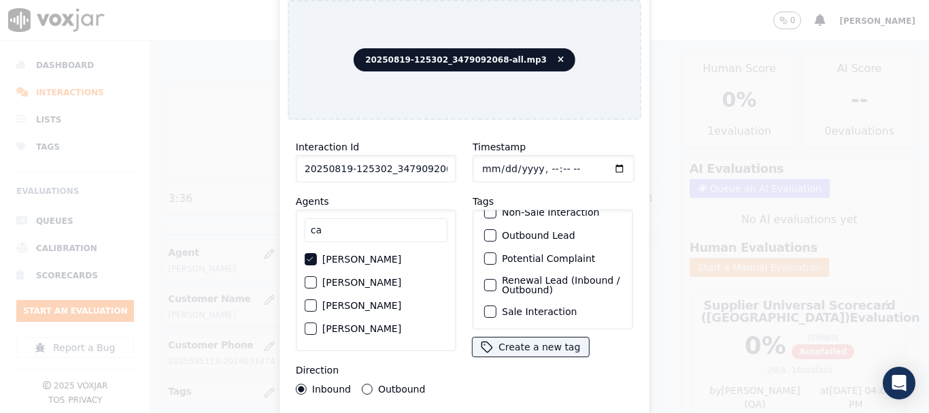
click at [545, 307] on label "Sale Interaction" at bounding box center [539, 312] width 75 height 10
click at [496, 305] on button "Sale Interaction" at bounding box center [490, 311] width 12 height 12
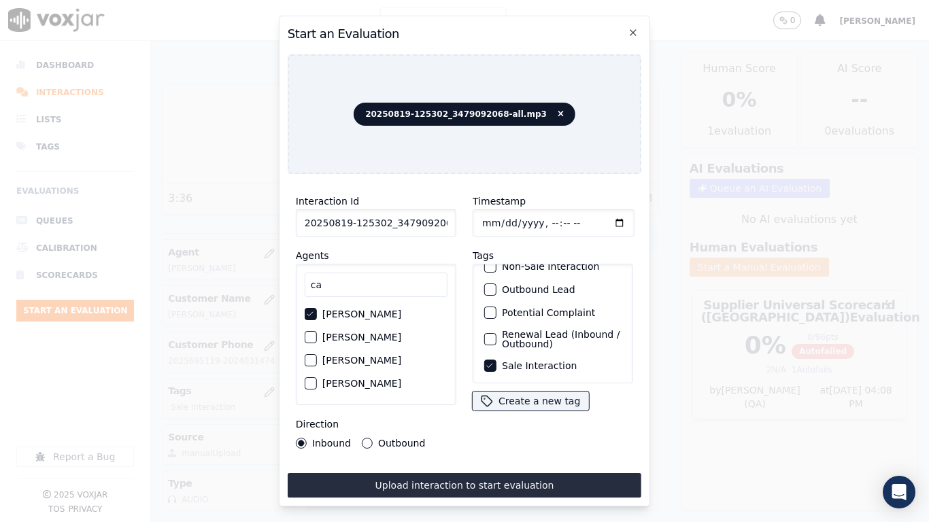
click at [470, 412] on button "Upload interaction to start evaluation" at bounding box center [465, 485] width 354 height 24
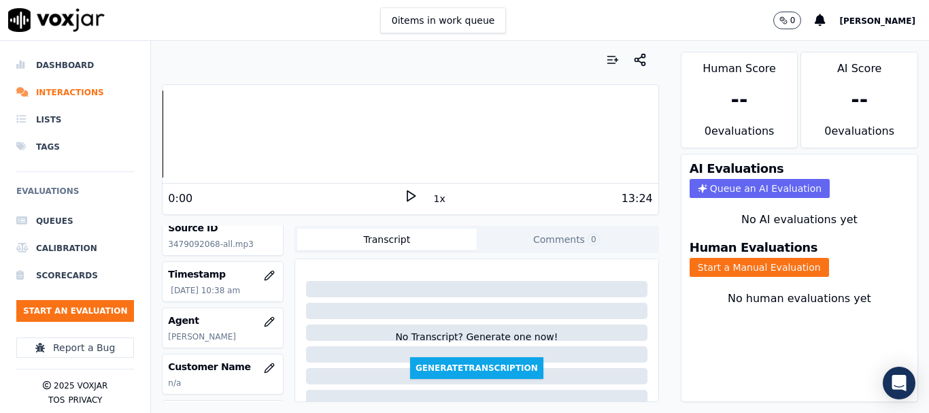
scroll to position [136, 0]
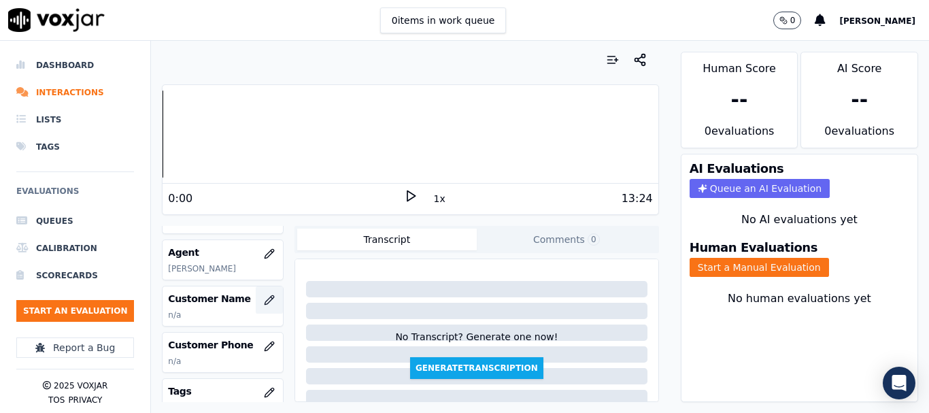
click at [264, 303] on icon "button" at bounding box center [269, 299] width 11 height 11
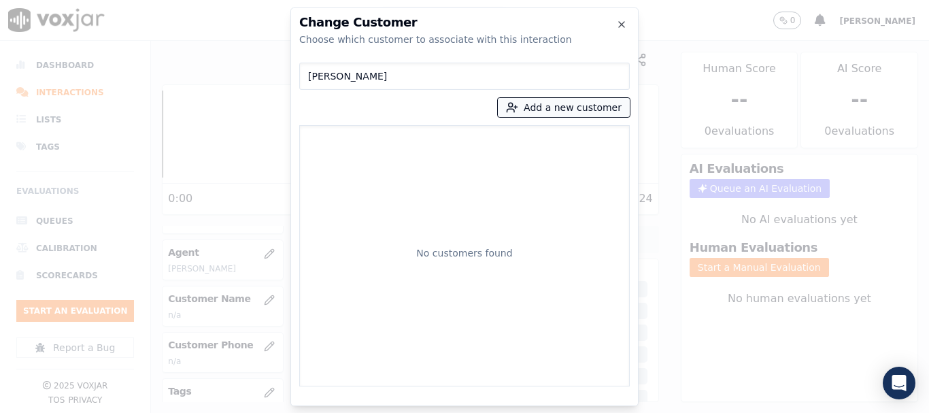
type input "[PERSON_NAME]"
click at [547, 114] on button "Add a new customer" at bounding box center [564, 107] width 132 height 19
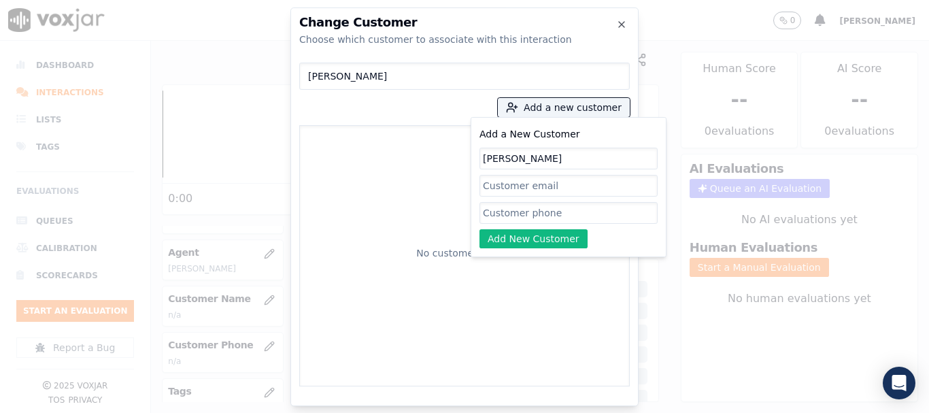
type input "[PERSON_NAME]"
click at [538, 213] on input "Add a New Customer" at bounding box center [568, 213] width 178 height 22
paste input "3479092068"
type input "3479092068"
click at [540, 232] on button "Add New Customer" at bounding box center [533, 238] width 108 height 19
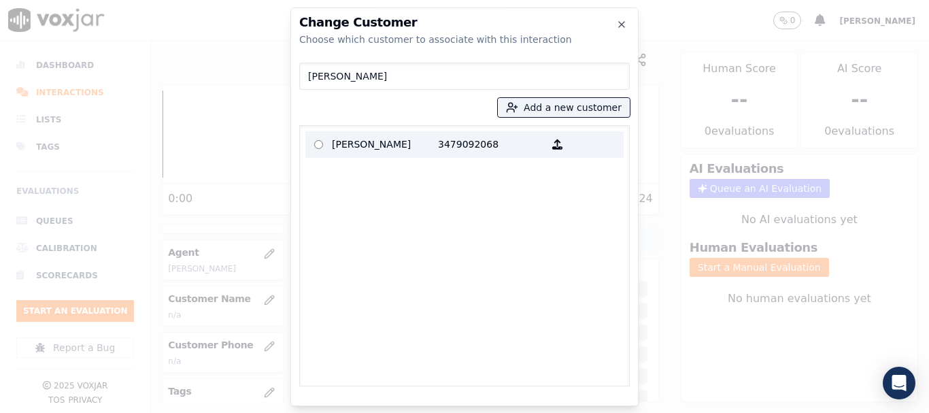
click at [355, 146] on p "[PERSON_NAME]" at bounding box center [385, 144] width 106 height 21
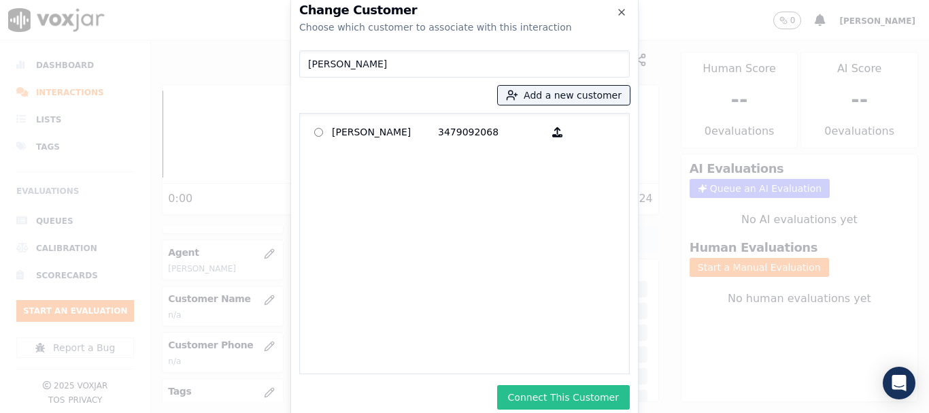
click at [564, 398] on button "Connect This Customer" at bounding box center [563, 397] width 133 height 24
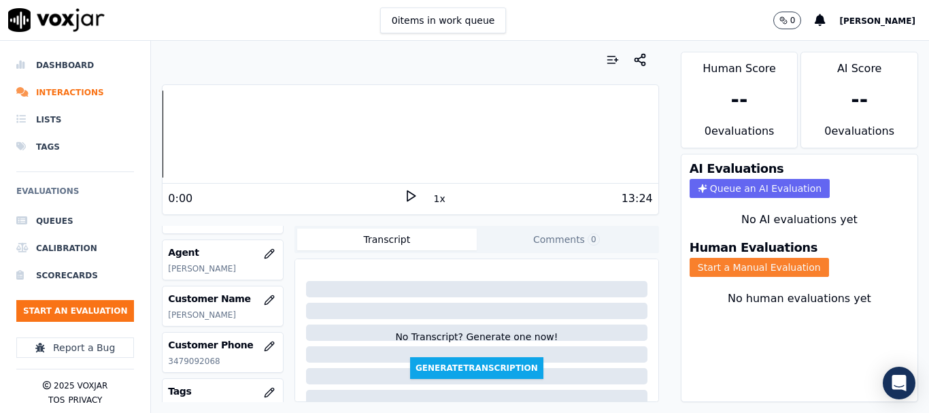
click at [706, 266] on button "Start a Manual Evaluation" at bounding box center [758, 267] width 139 height 19
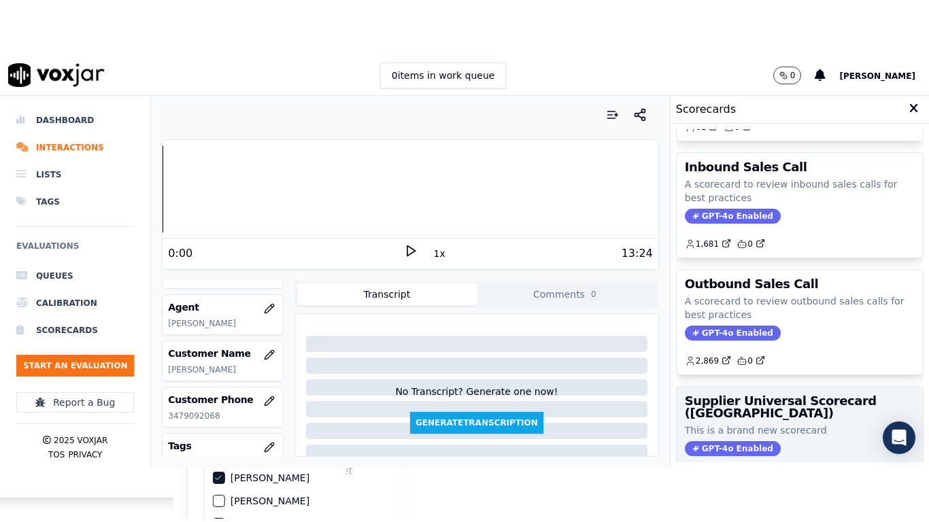
scroll to position [204, 0]
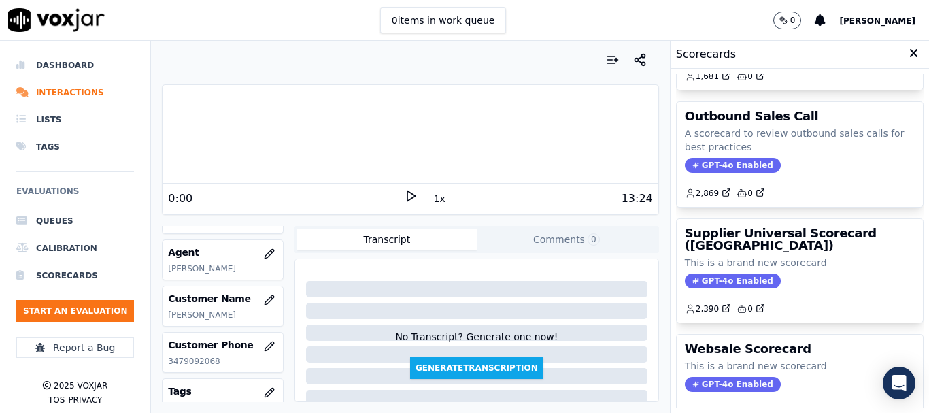
drag, startPoint x: 759, startPoint y: 253, endPoint x: 709, endPoint y: 279, distance: 56.6
click at [759, 252] on div "Supplier Universal Scorecard ([GEOGRAPHIC_DATA]) This is a brand new scorecard …" at bounding box center [799, 270] width 246 height 103
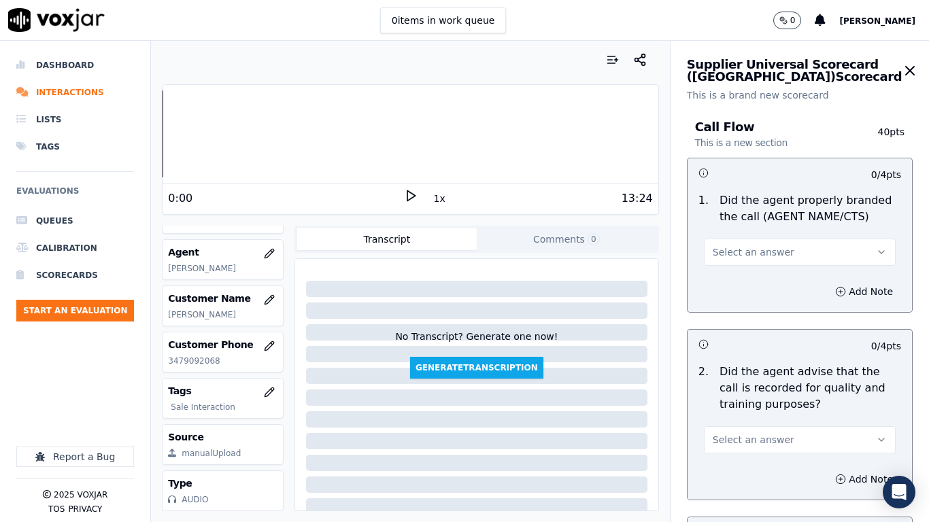
click at [742, 256] on span "Select an answer" at bounding box center [753, 252] width 82 height 14
click at [749, 283] on div "Yes" at bounding box center [774, 283] width 166 height 22
click at [772, 412] on button "Select an answer" at bounding box center [800, 439] width 192 height 27
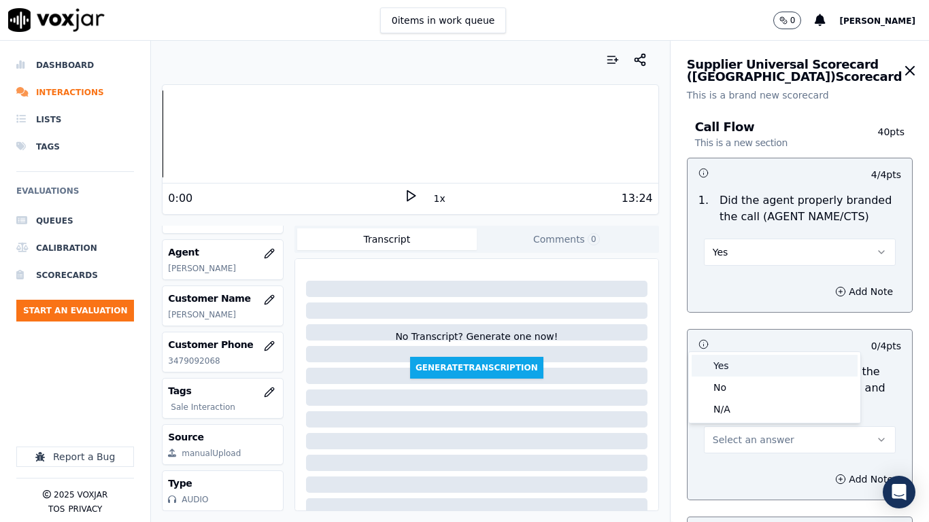
click at [725, 368] on div "Yes" at bounding box center [774, 366] width 166 height 22
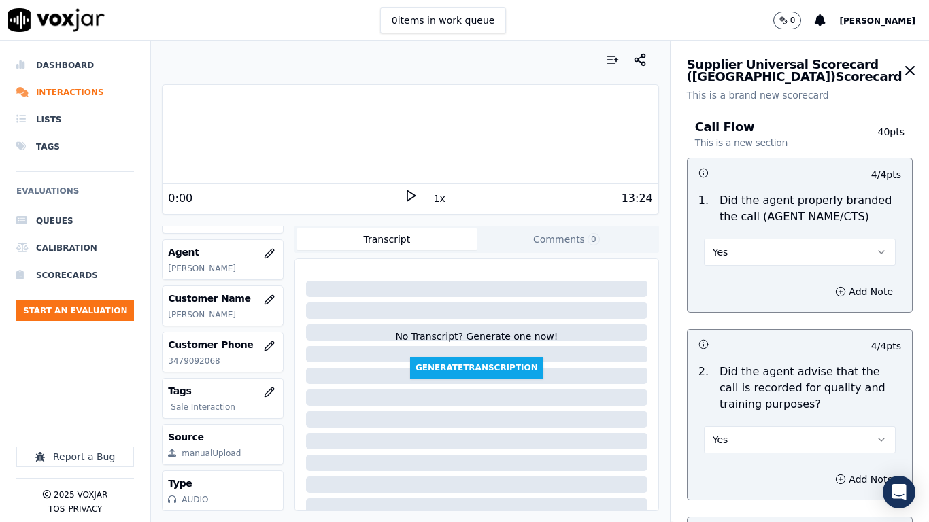
scroll to position [476, 0]
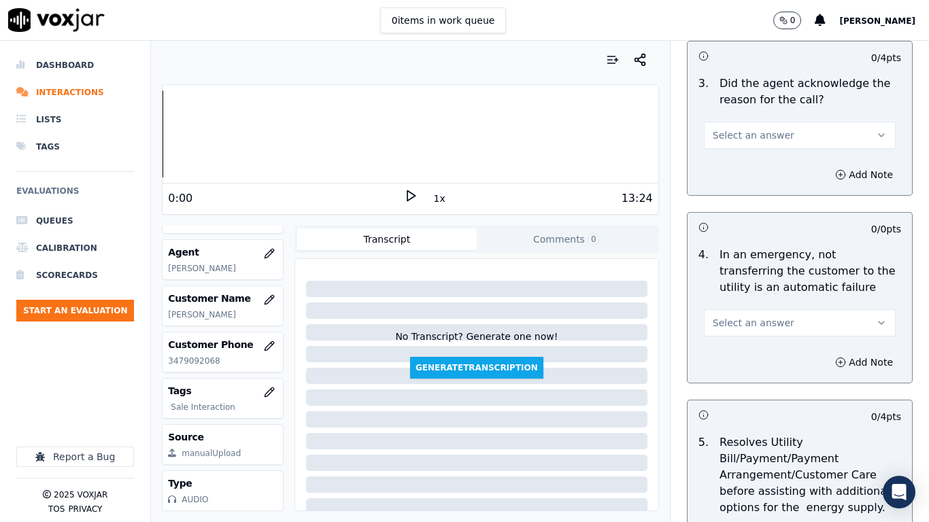
click at [735, 126] on button "Select an answer" at bounding box center [800, 135] width 192 height 27
click at [738, 163] on div "Yes" at bounding box center [774, 166] width 166 height 22
click at [782, 319] on button "Select an answer" at bounding box center [800, 322] width 192 height 27
click at [759, 353] on div "Yes" at bounding box center [774, 354] width 166 height 22
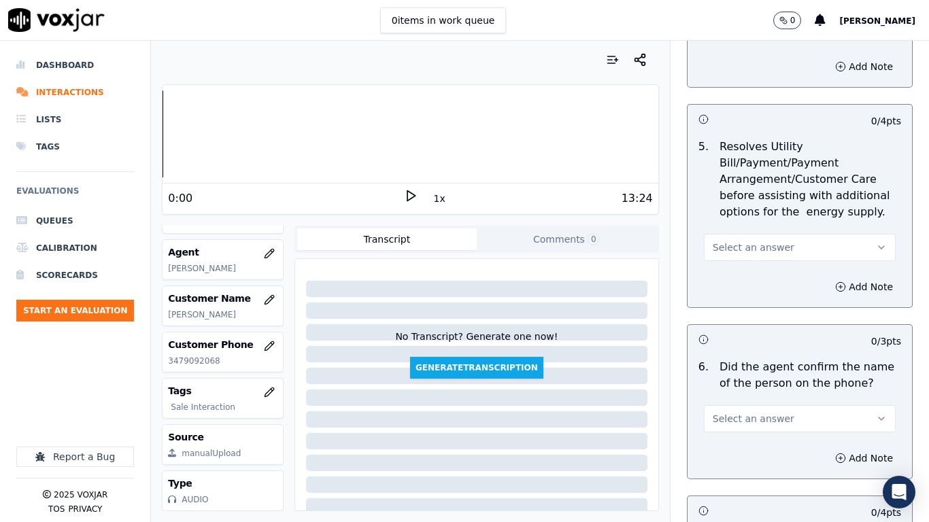
scroll to position [748, 0]
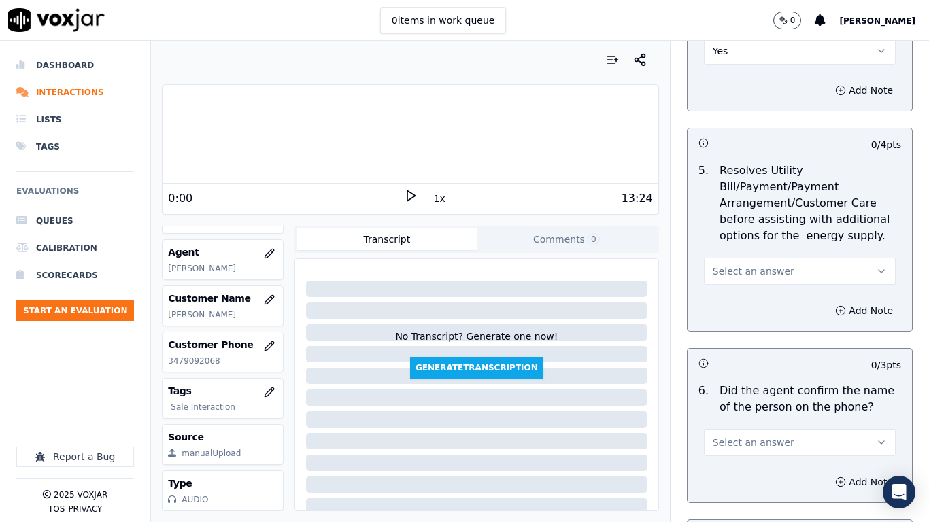
click at [719, 49] on button "Yes" at bounding box center [800, 50] width 192 height 27
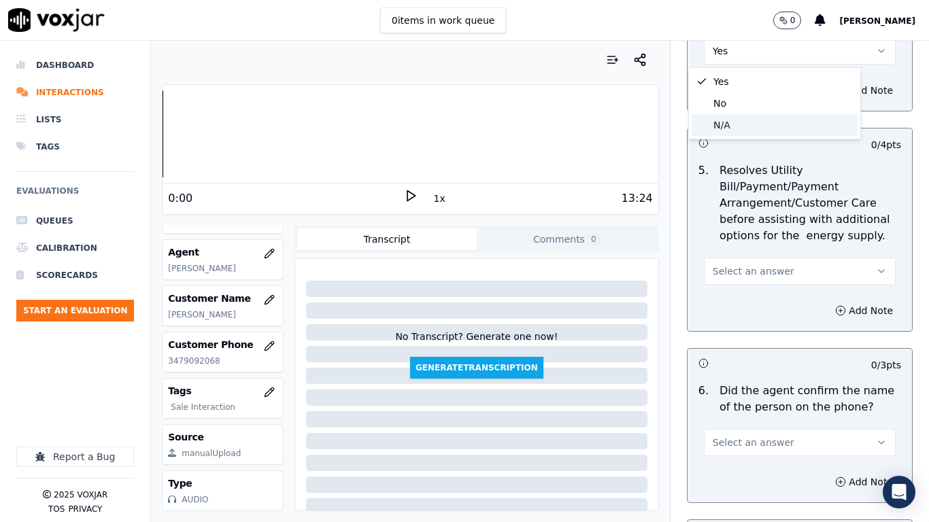
click at [740, 131] on div "N/A" at bounding box center [774, 125] width 166 height 22
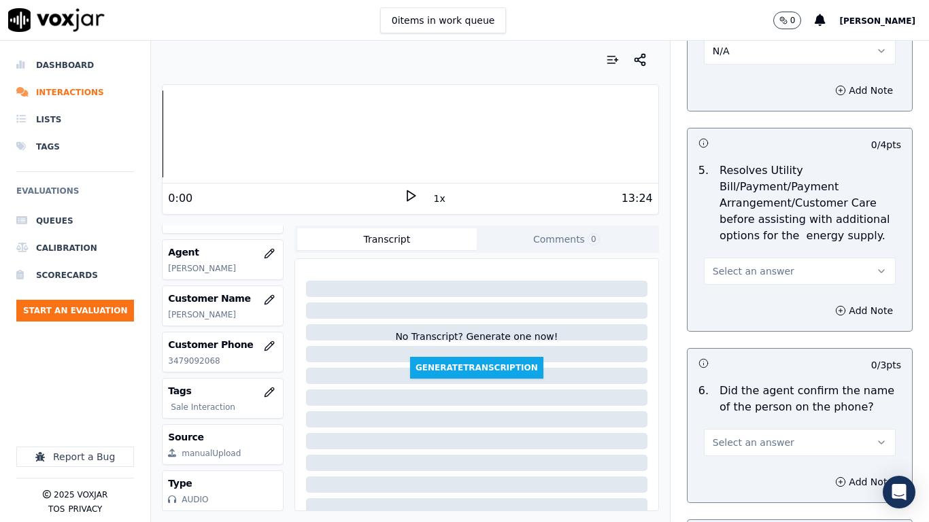
click at [749, 266] on span "Select an answer" at bounding box center [753, 271] width 82 height 14
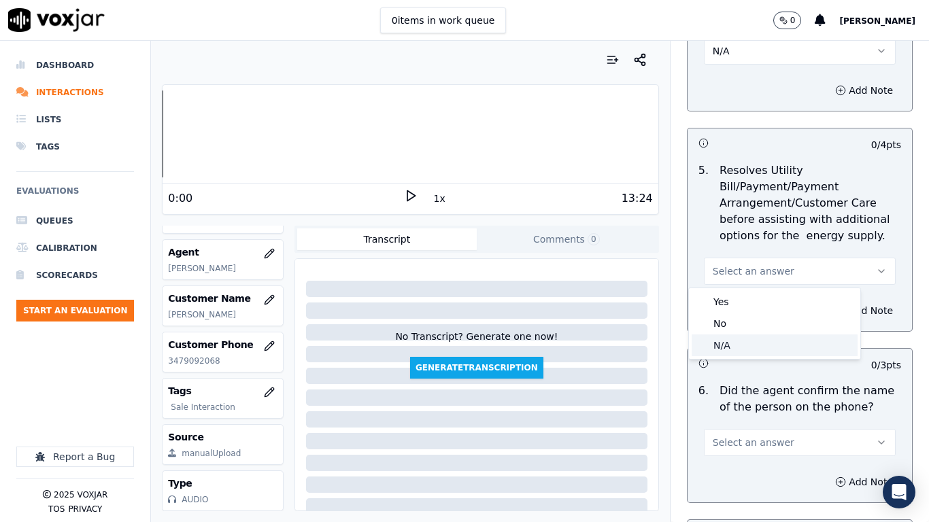
click at [760, 345] on div "N/A" at bounding box center [774, 345] width 166 height 22
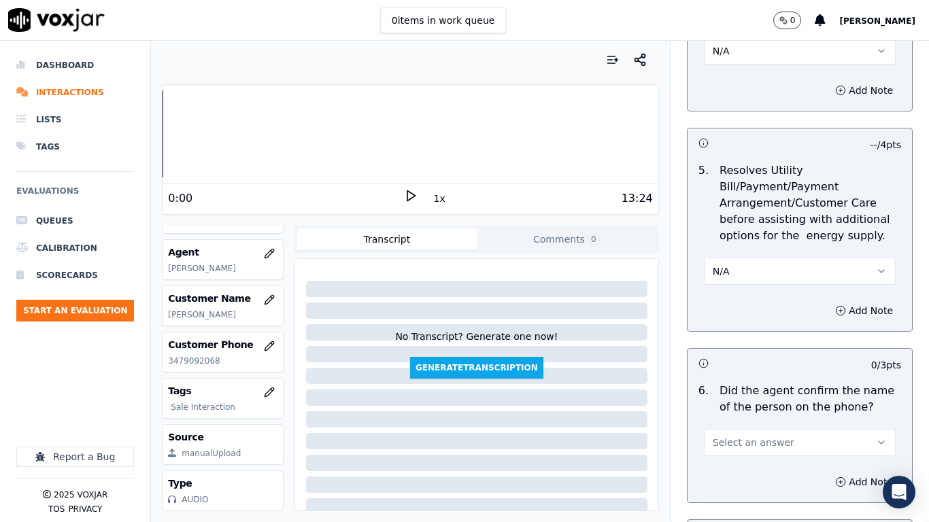
scroll to position [1088, 0]
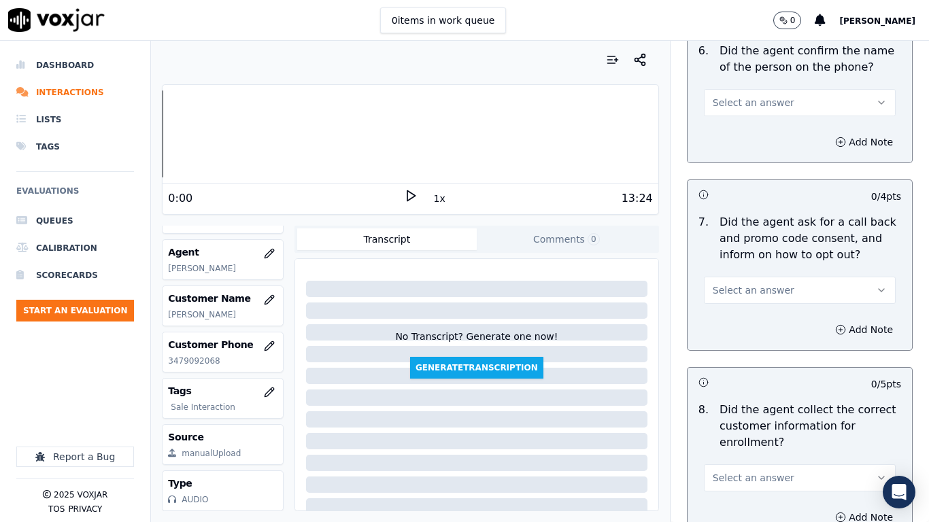
click at [744, 97] on span "Select an answer" at bounding box center [753, 103] width 82 height 14
click at [755, 139] on div "Yes" at bounding box center [774, 133] width 166 height 22
click at [765, 291] on span "Select an answer" at bounding box center [753, 290] width 82 height 14
click at [758, 323] on div "Yes" at bounding box center [774, 321] width 166 height 22
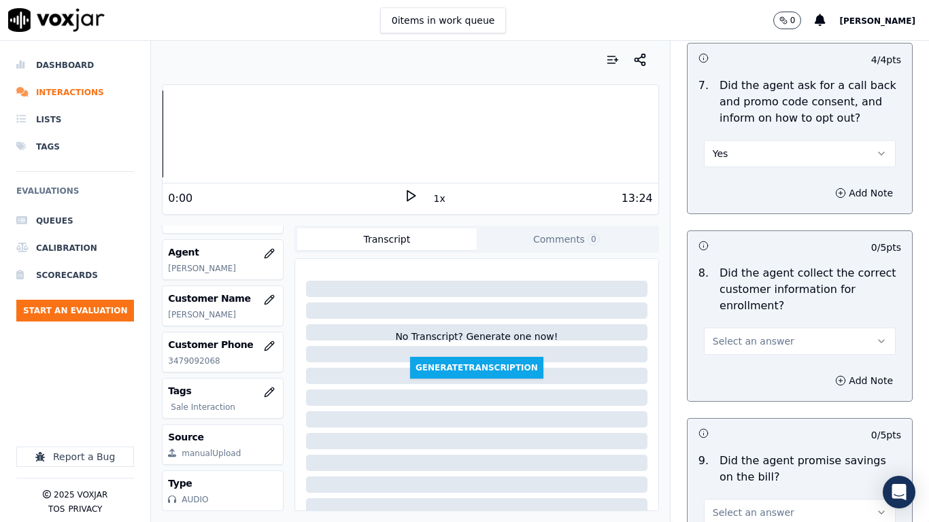
scroll to position [1428, 0]
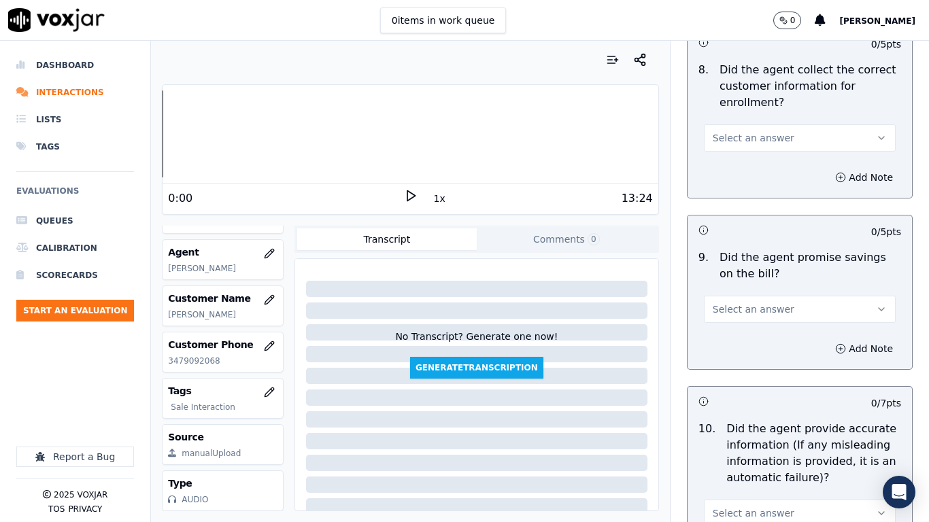
click at [757, 133] on span "Select an answer" at bounding box center [753, 138] width 82 height 14
click at [766, 165] on div "Yes" at bounding box center [774, 169] width 166 height 22
click at [770, 310] on button "Select an answer" at bounding box center [800, 309] width 192 height 27
click at [766, 334] on div "Yes" at bounding box center [774, 340] width 166 height 22
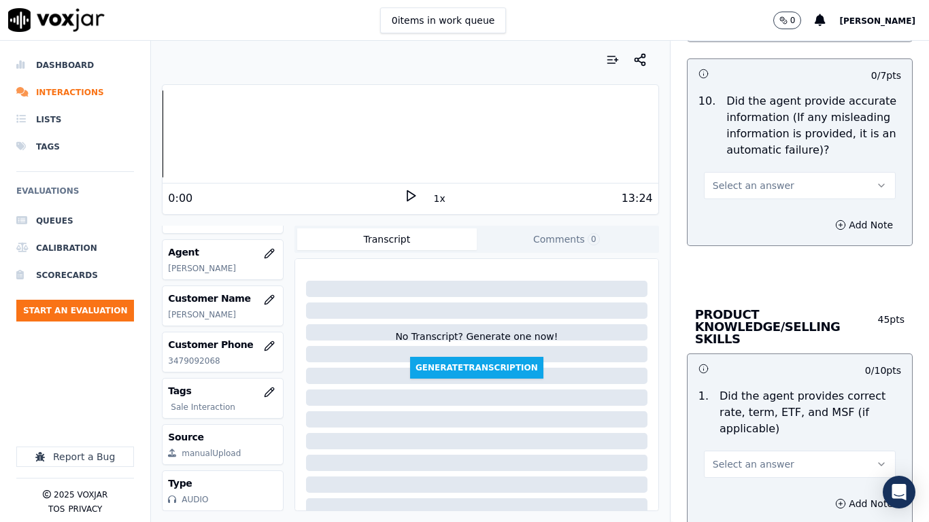
scroll to position [1768, 0]
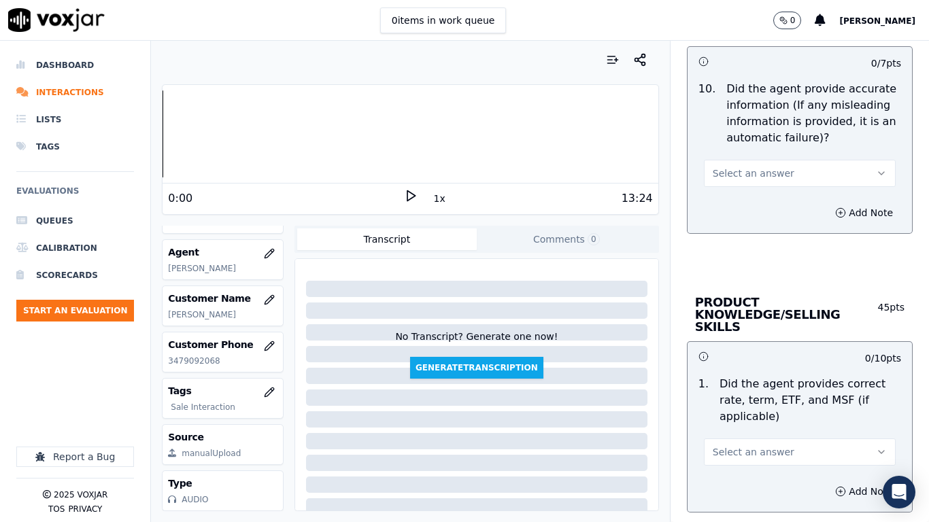
click at [758, 161] on button "Select an answer" at bounding box center [800, 173] width 192 height 27
click at [766, 200] on div "Yes" at bounding box center [774, 204] width 166 height 22
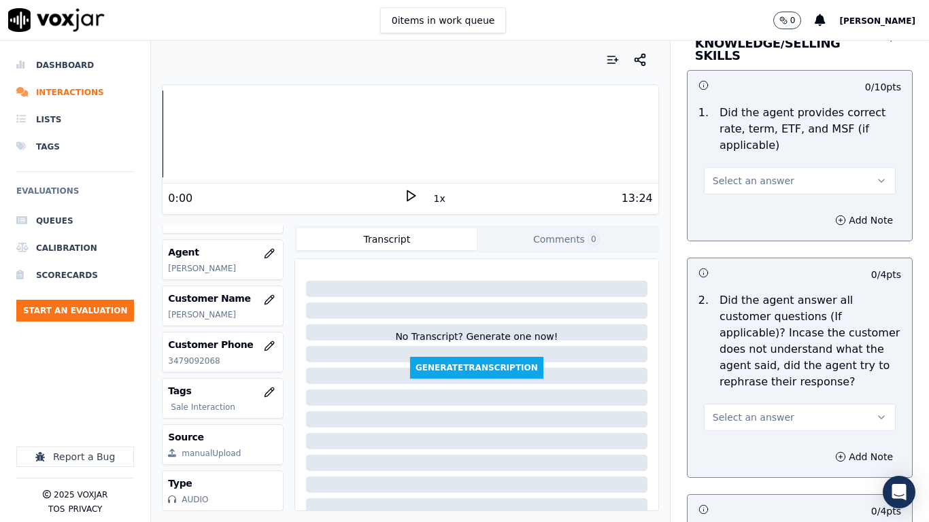
scroll to position [2040, 0]
click at [753, 167] on button "Select an answer" at bounding box center [800, 180] width 192 height 27
drag, startPoint x: 764, startPoint y: 193, endPoint x: 770, endPoint y: 201, distance: 9.2
click at [764, 192] on div "Yes" at bounding box center [774, 199] width 166 height 22
click at [765, 410] on span "Select an answer" at bounding box center [753, 417] width 82 height 14
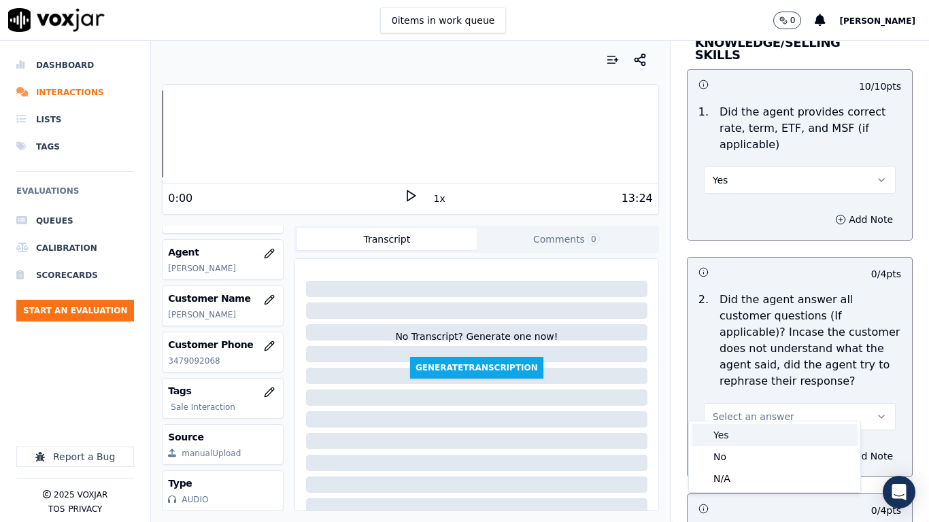
click at [755, 412] on div "Yes" at bounding box center [774, 435] width 166 height 22
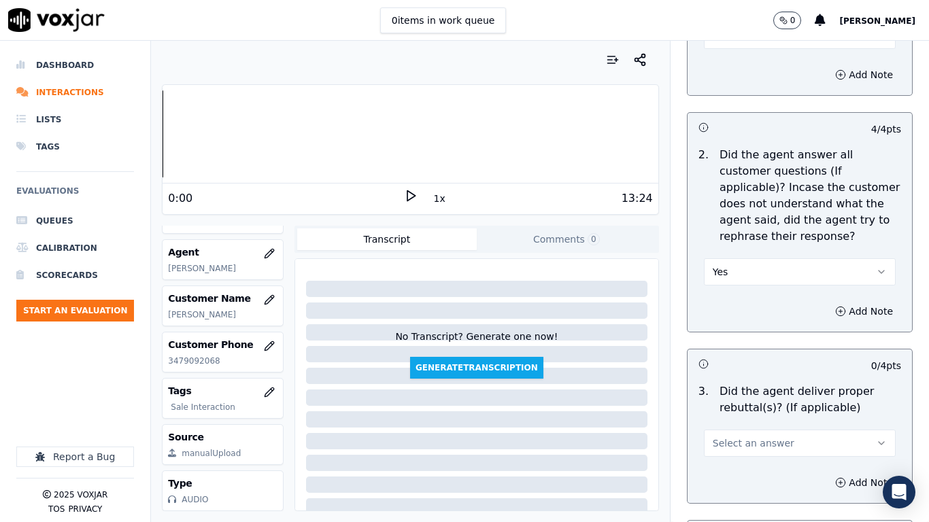
scroll to position [2447, 0]
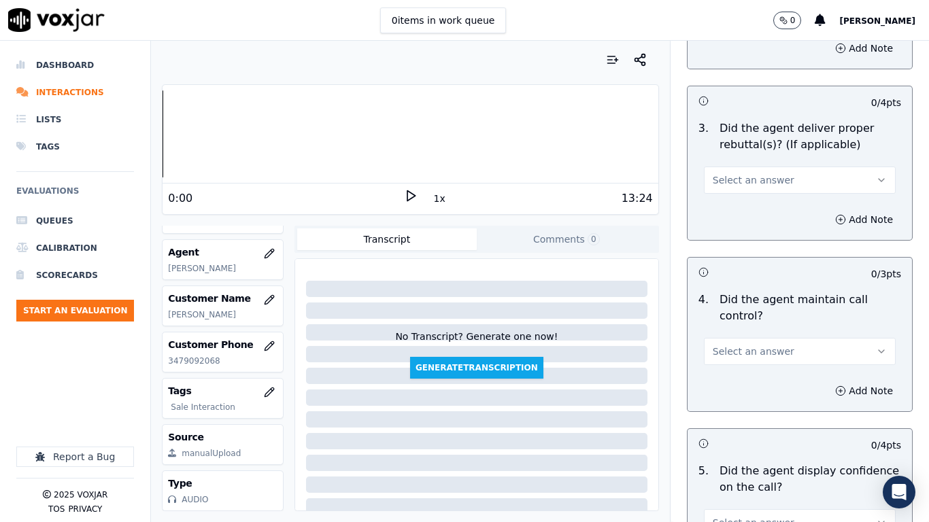
click at [757, 178] on button "Select an answer" at bounding box center [800, 180] width 192 height 27
click at [756, 203] on div "Yes" at bounding box center [774, 199] width 166 height 22
click at [774, 338] on button "Select an answer" at bounding box center [800, 351] width 192 height 27
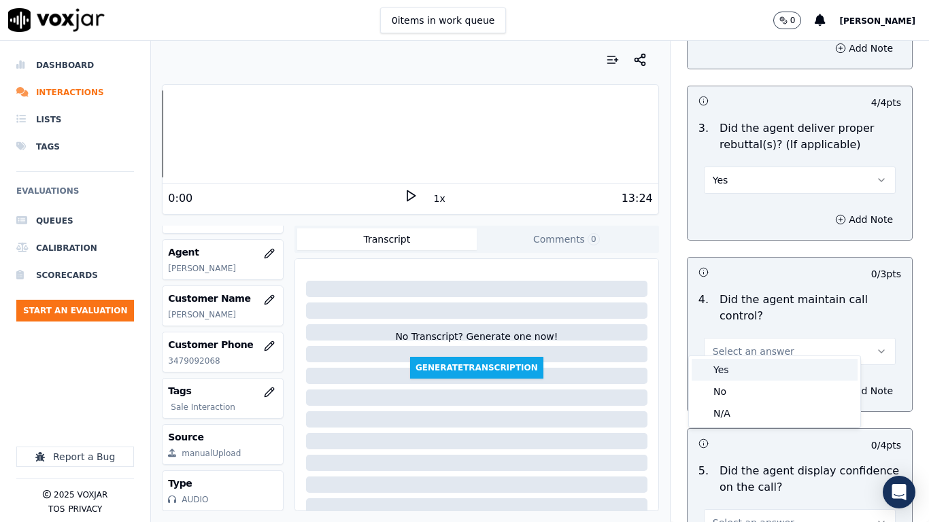
click at [769, 363] on div "Yes" at bounding box center [774, 370] width 166 height 22
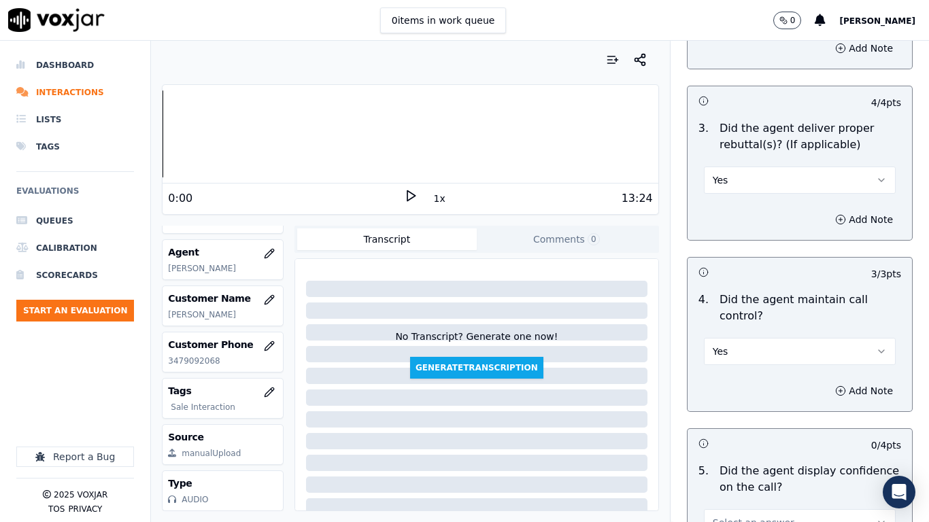
scroll to position [2787, 0]
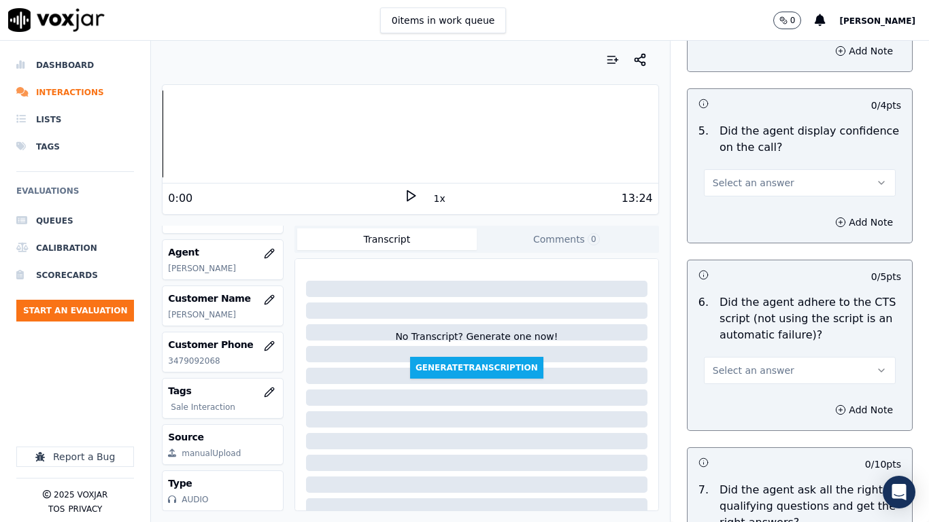
click at [774, 169] on button "Select an answer" at bounding box center [800, 182] width 192 height 27
click at [780, 201] on div "Yes" at bounding box center [774, 201] width 166 height 22
click at [776, 360] on button "Select an answer" at bounding box center [800, 370] width 192 height 27
click at [729, 412] on div "No" at bounding box center [774, 411] width 166 height 22
click at [827, 401] on button "Add Note" at bounding box center [864, 409] width 74 height 19
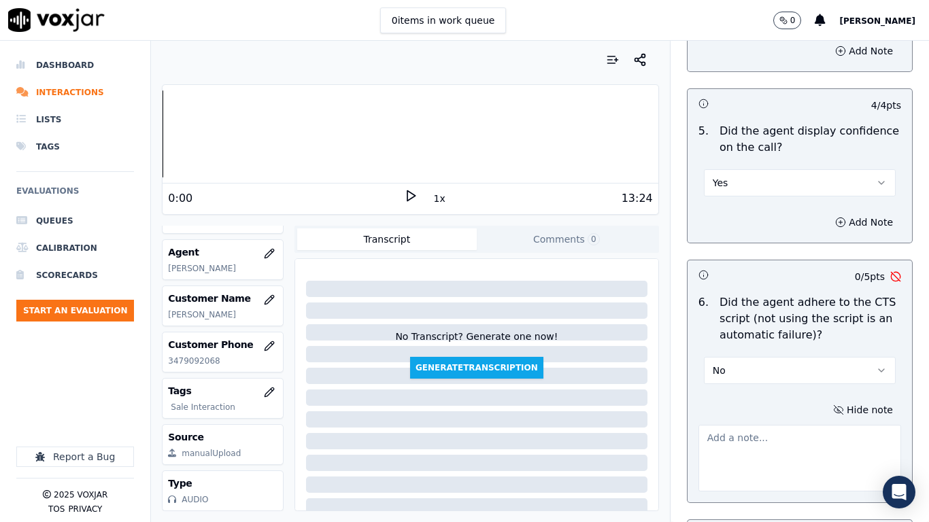
click at [762, 412] on textarea at bounding box center [799, 458] width 203 height 67
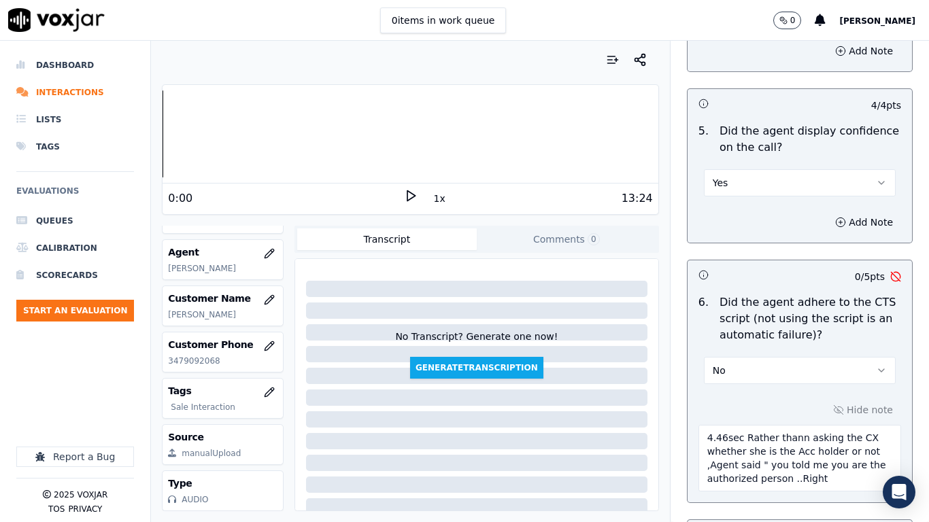
drag, startPoint x: 804, startPoint y: 469, endPoint x: 775, endPoint y: 467, distance: 28.6
click at [775, 412] on textarea "4.46sec Rather thann asking the CX whether she is the Acc holder or not ,Agent …" at bounding box center [799, 458] width 203 height 67
click at [772, 412] on textarea "4.46sec Rather thann asking the CX whether she is the Acc holder or not ,Agent …" at bounding box center [799, 458] width 203 height 67
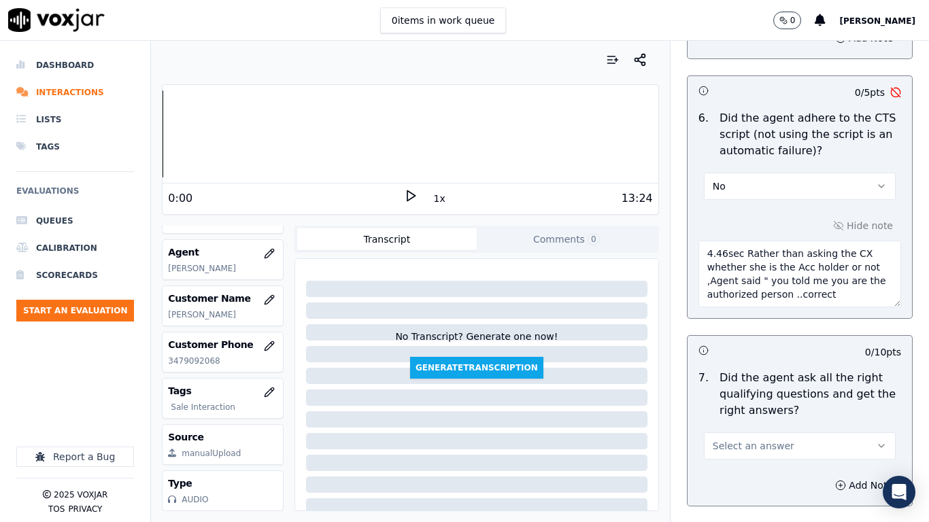
scroll to position [2991, 0]
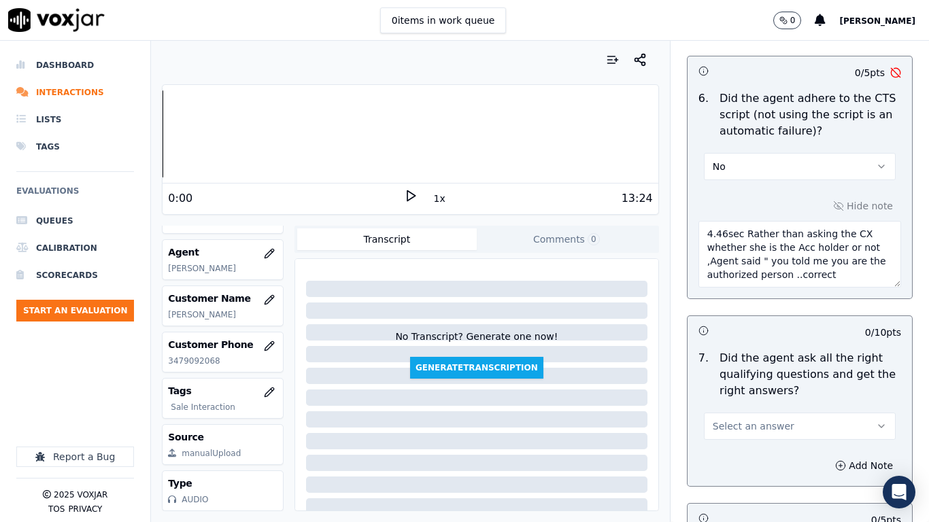
type textarea "4.46sec Rather than asking the CX whether she is the Acc holder or not ,Agent s…"
click at [768, 412] on button "Select an answer" at bounding box center [800, 426] width 192 height 27
click at [768, 412] on div "Yes" at bounding box center [774, 445] width 166 height 22
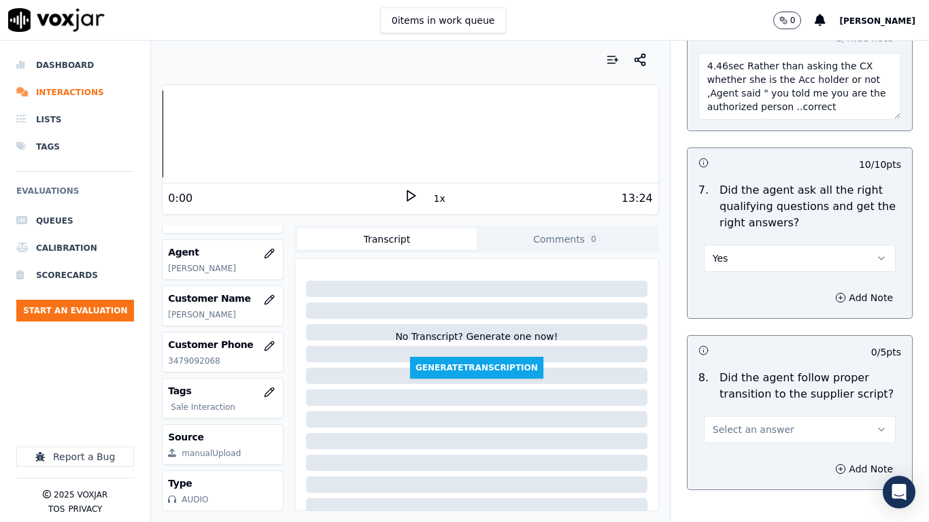
scroll to position [3331, 0]
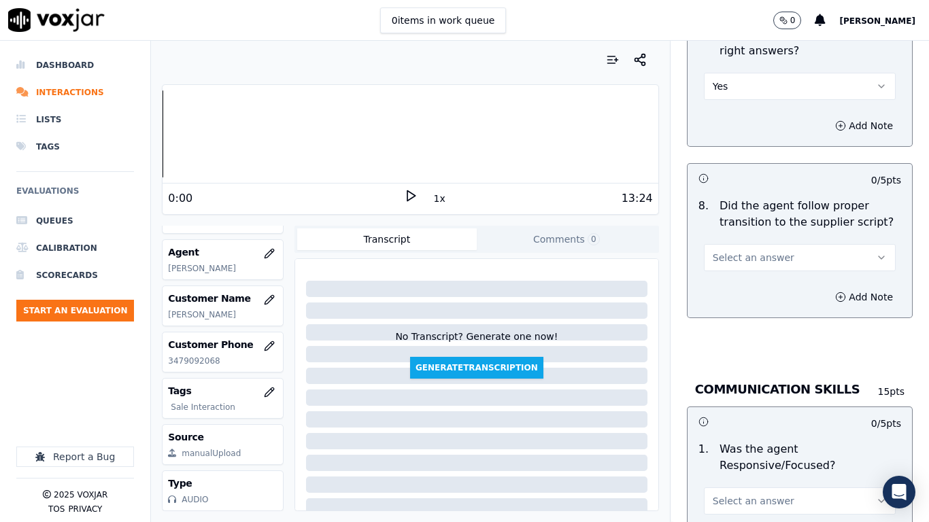
click at [735, 251] on span "Select an answer" at bounding box center [753, 258] width 82 height 14
click at [734, 279] on div "Yes" at bounding box center [774, 276] width 166 height 22
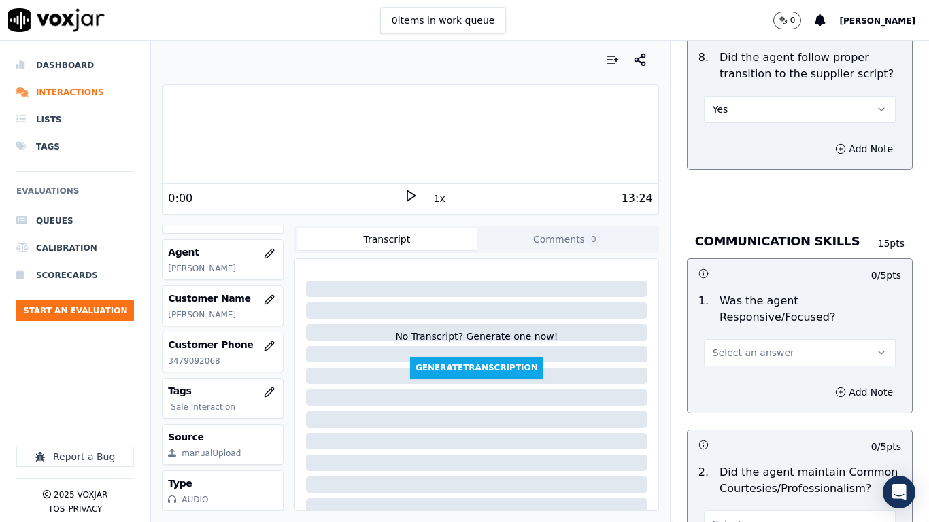
scroll to position [3603, 0]
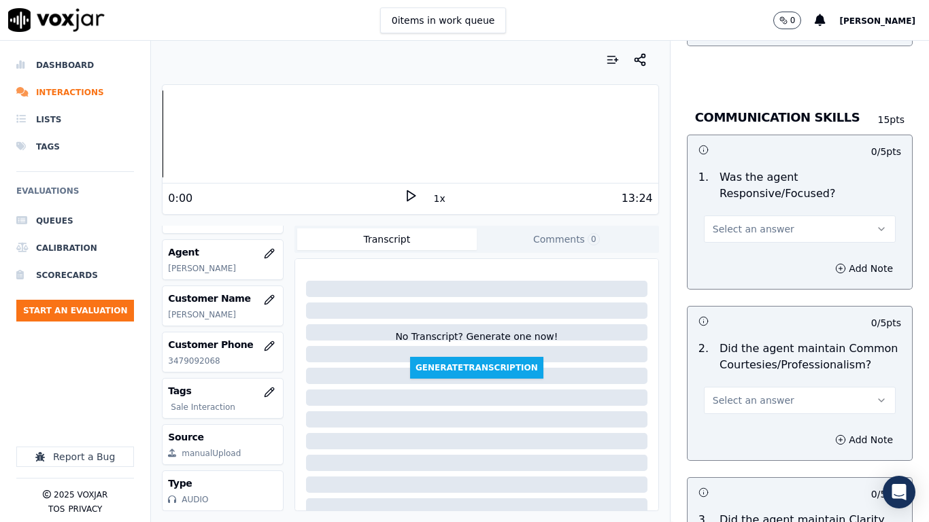
click at [750, 216] on button "Select an answer" at bounding box center [800, 229] width 192 height 27
drag, startPoint x: 755, startPoint y: 240, endPoint x: 791, endPoint y: 371, distance: 135.2
click at [756, 245] on div "Yes" at bounding box center [774, 248] width 166 height 22
click at [776, 387] on button "Select an answer" at bounding box center [800, 400] width 192 height 27
click at [762, 412] on div "Yes" at bounding box center [774, 419] width 166 height 22
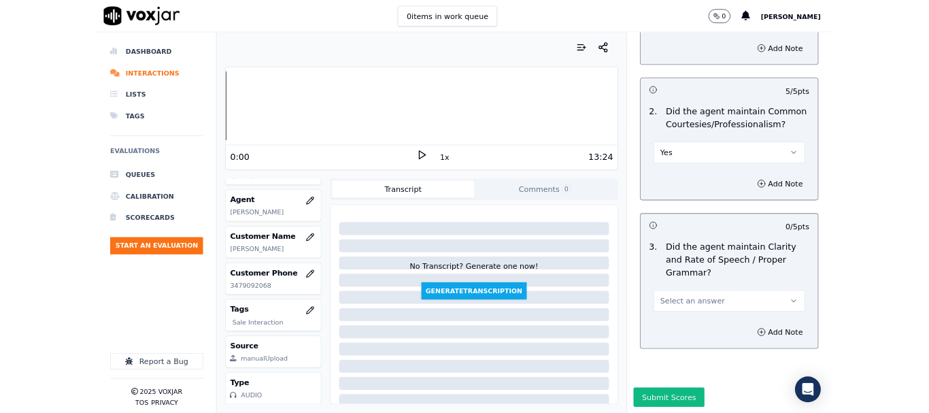
scroll to position [3834, 0]
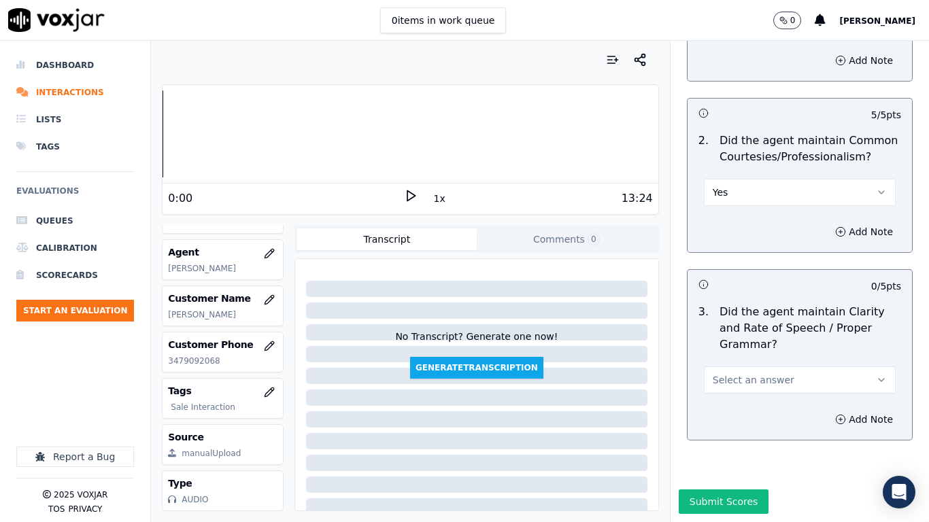
click at [740, 373] on span "Select an answer" at bounding box center [753, 380] width 82 height 14
click at [742, 378] on div "Yes" at bounding box center [774, 376] width 166 height 22
click at [726, 412] on button "Submit Scores" at bounding box center [723, 501] width 90 height 24
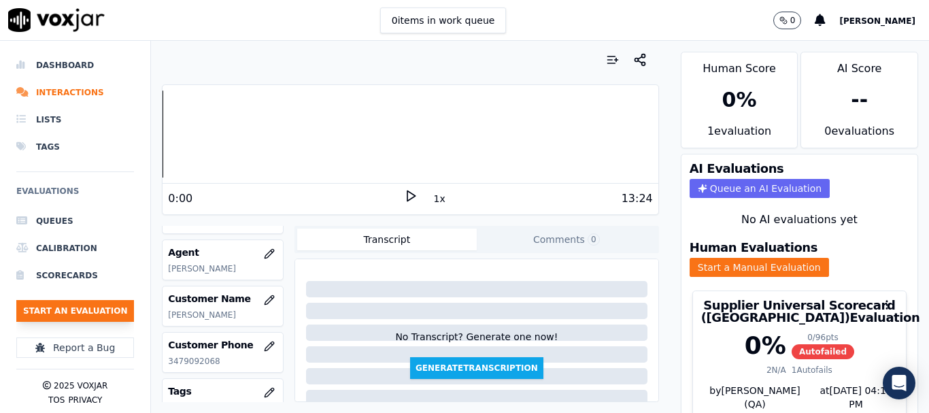
click at [67, 314] on button "Start an Evaluation" at bounding box center [75, 311] width 118 height 22
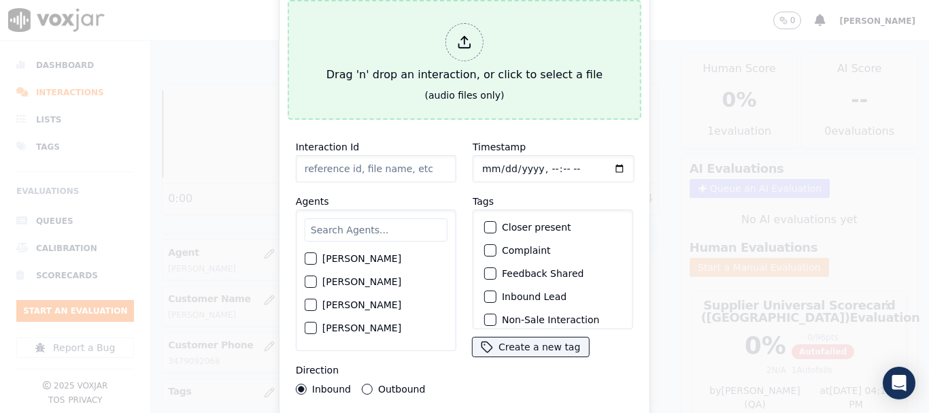
click at [575, 1] on button "Drag 'n' drop an interaction, or click to select a file (audio files only)" at bounding box center [465, 60] width 354 height 120
type input "20250819-163936_2673808078-all.mp3"
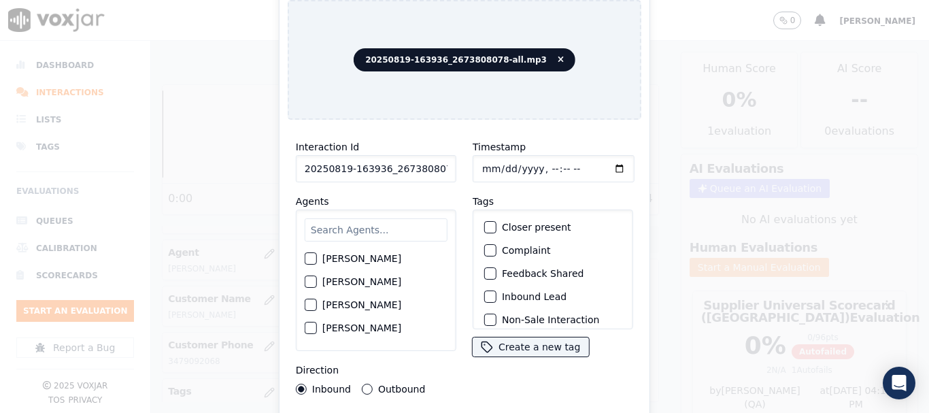
click at [348, 230] on input "text" at bounding box center [376, 229] width 143 height 23
type input "ca"
click at [368, 254] on label "[PERSON_NAME]" at bounding box center [361, 259] width 79 height 10
click at [317, 253] on button "[PERSON_NAME]" at bounding box center [311, 259] width 12 height 12
click at [481, 166] on input "Timestamp" at bounding box center [553, 168] width 162 height 27
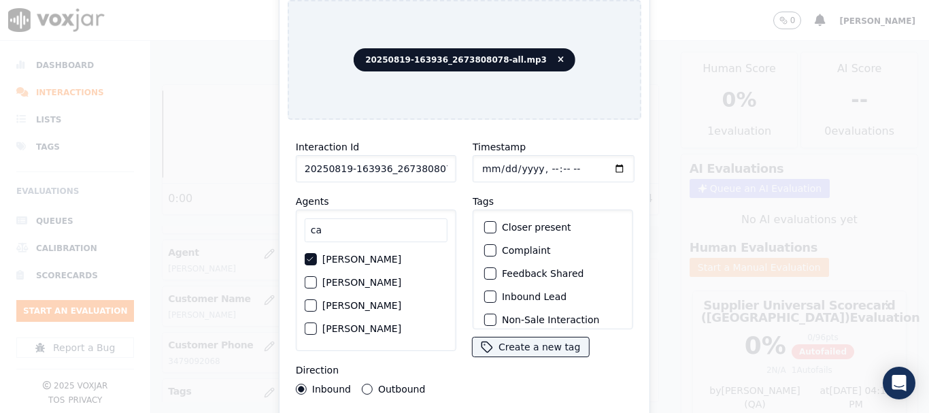
type input "[DATE]T10:48"
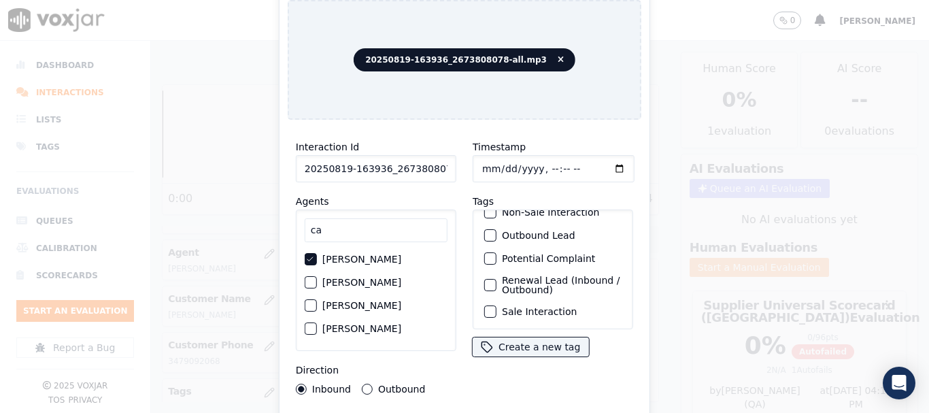
click at [553, 307] on label "Sale Interaction" at bounding box center [539, 312] width 75 height 10
click at [496, 305] on button "Sale Interaction" at bounding box center [490, 311] width 12 height 12
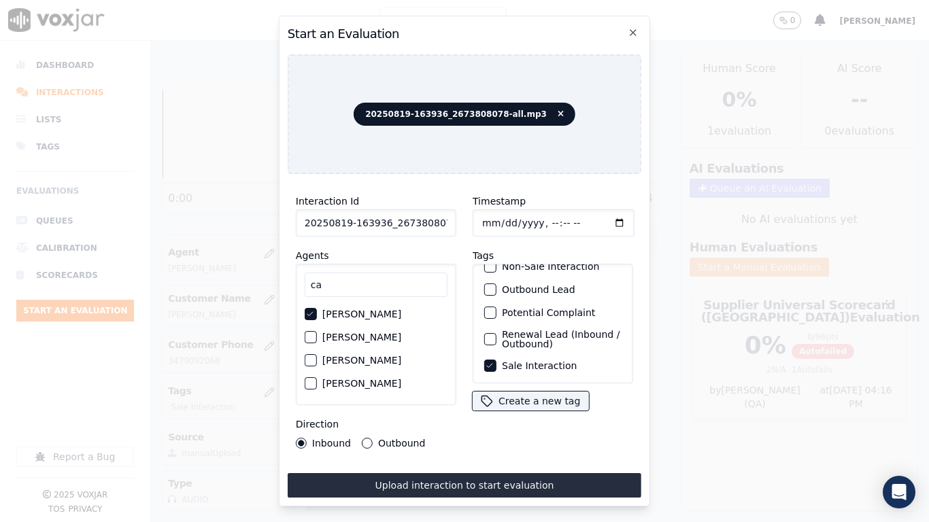
click at [548, 412] on button "Upload interaction to start evaluation" at bounding box center [465, 485] width 354 height 24
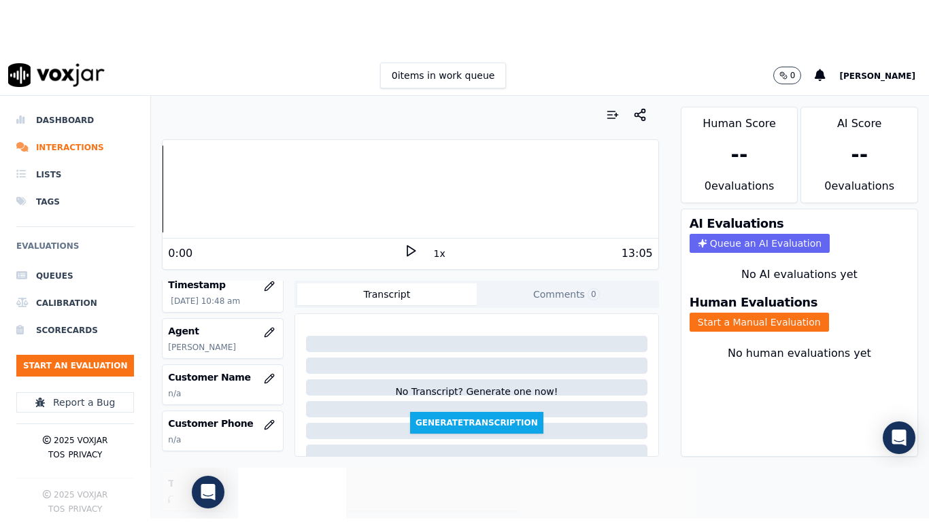
scroll to position [136, 0]
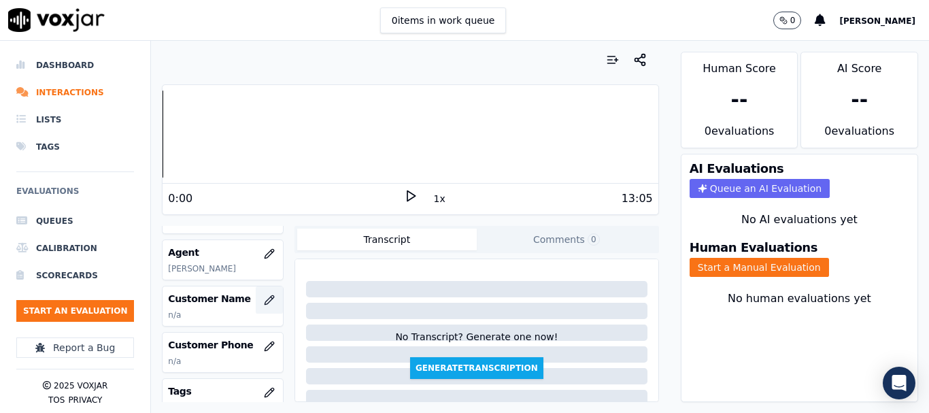
click at [264, 299] on icon "button" at bounding box center [269, 299] width 11 height 11
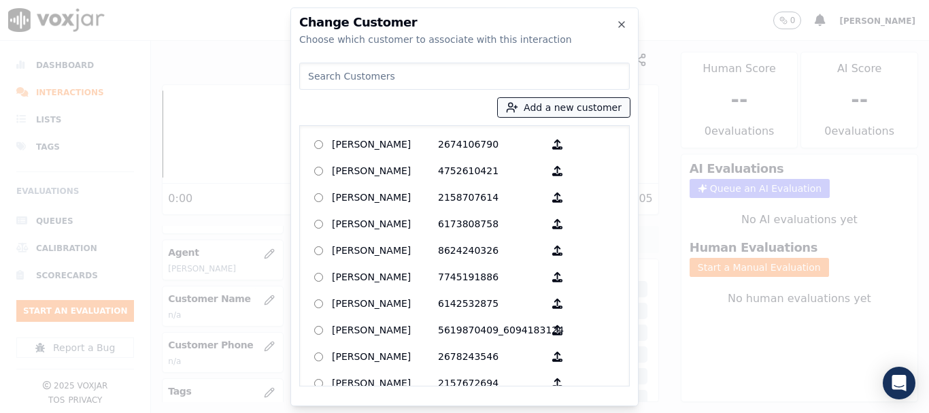
paste input "[PERSON_NAME]"
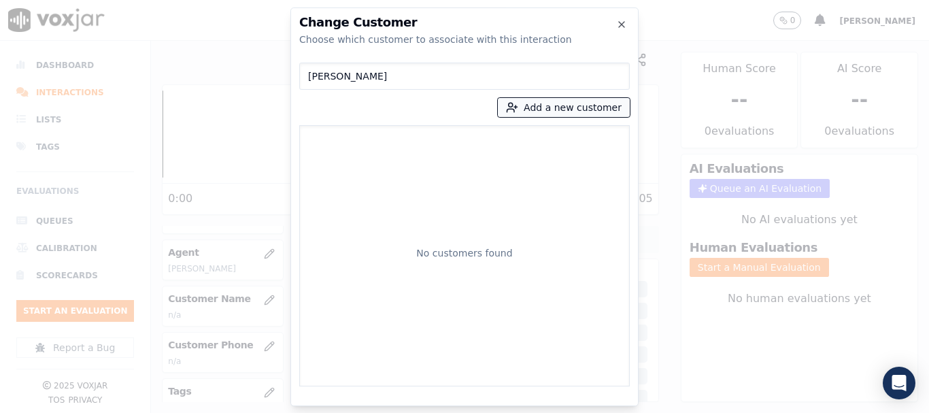
type input "[PERSON_NAME]"
click at [536, 105] on button "Add a new customer" at bounding box center [564, 107] width 132 height 19
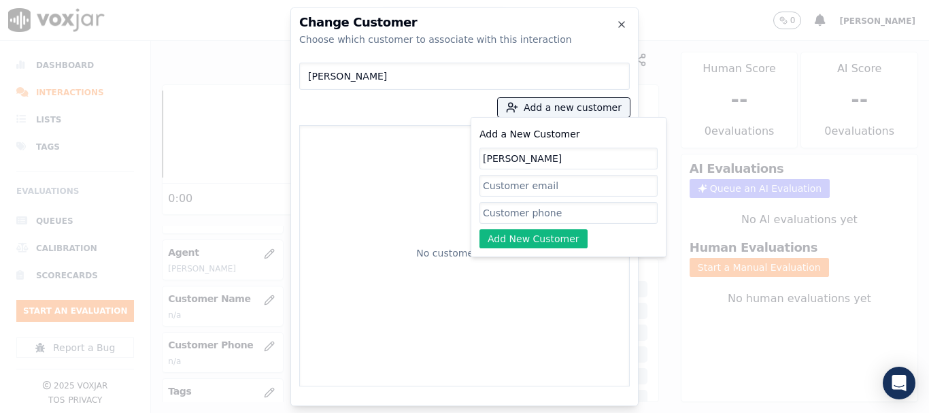
type input "[PERSON_NAME]"
drag, startPoint x: 520, startPoint y: 214, endPoint x: 523, endPoint y: 223, distance: 9.2
click at [520, 214] on input "Add a New Customer" at bounding box center [568, 213] width 178 height 22
paste input "2673808078"
type input "2673808078"
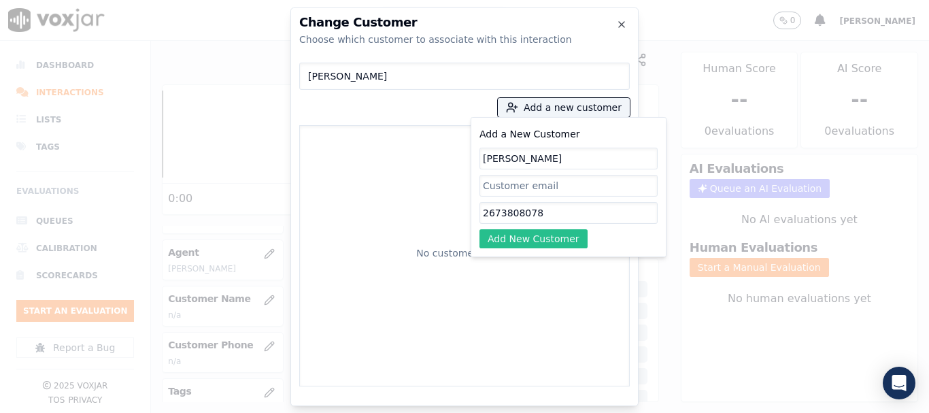
click at [519, 235] on button "Add New Customer" at bounding box center [533, 238] width 108 height 19
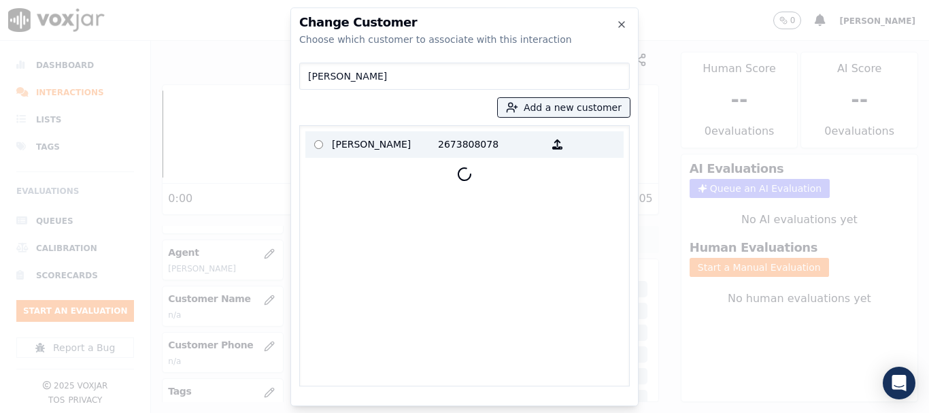
click at [353, 148] on p "[PERSON_NAME]" at bounding box center [385, 144] width 106 height 21
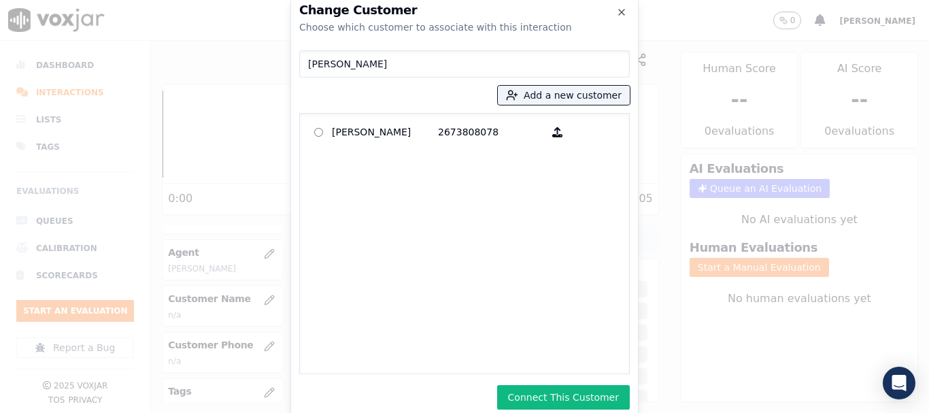
click at [538, 393] on button "Connect This Customer" at bounding box center [563, 397] width 133 height 24
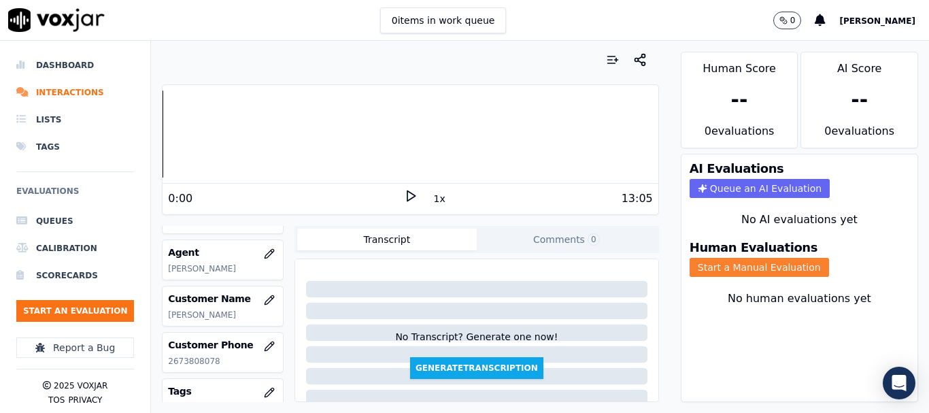
click at [759, 269] on button "Start a Manual Evaluation" at bounding box center [758, 267] width 139 height 19
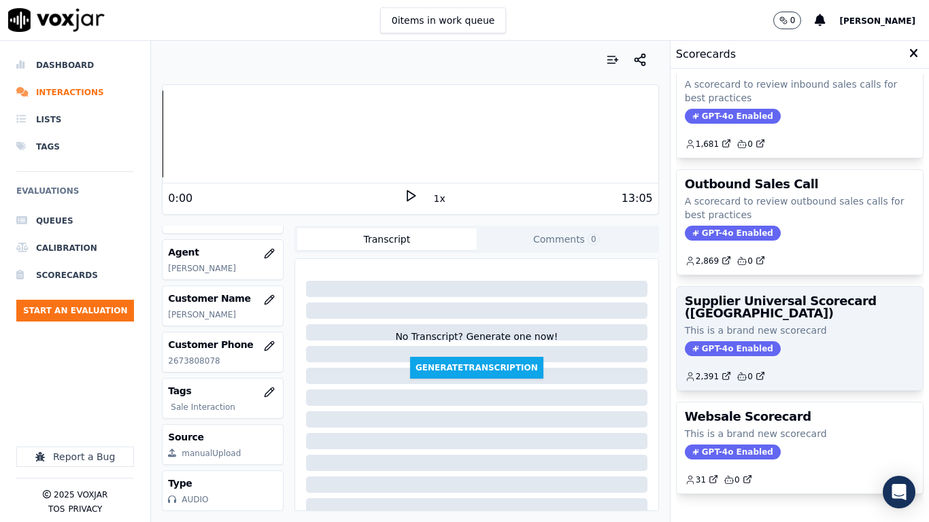
click at [757, 321] on div "Supplier Universal Scorecard ([GEOGRAPHIC_DATA]) This is a brand new scorecard …" at bounding box center [799, 338] width 246 height 103
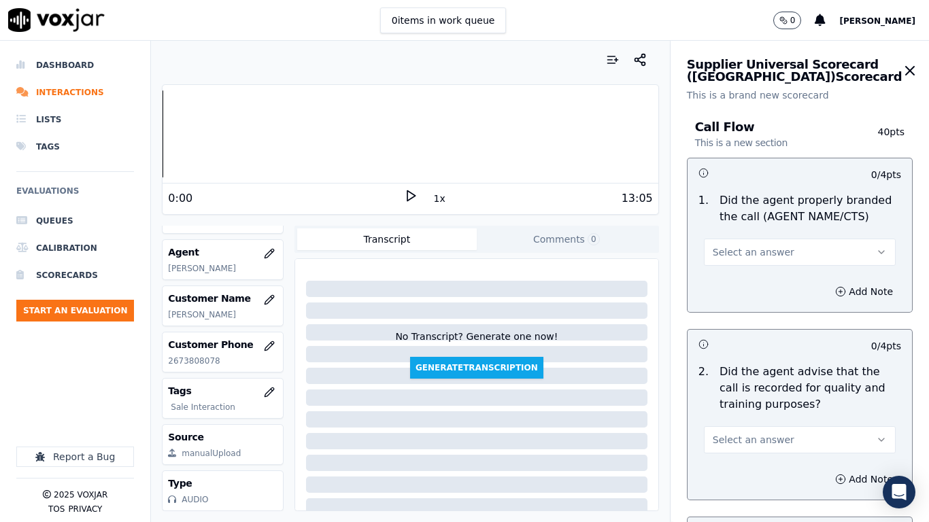
click at [754, 252] on span "Select an answer" at bounding box center [753, 252] width 82 height 14
click at [761, 283] on div "Yes" at bounding box center [774, 283] width 166 height 22
click at [768, 412] on button "Select an answer" at bounding box center [800, 439] width 192 height 27
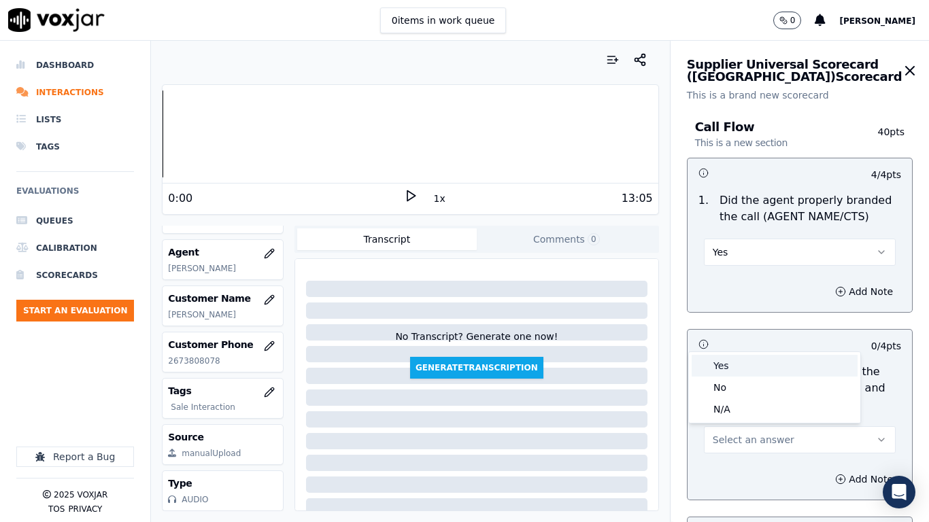
click at [744, 363] on div "Yes" at bounding box center [774, 366] width 166 height 22
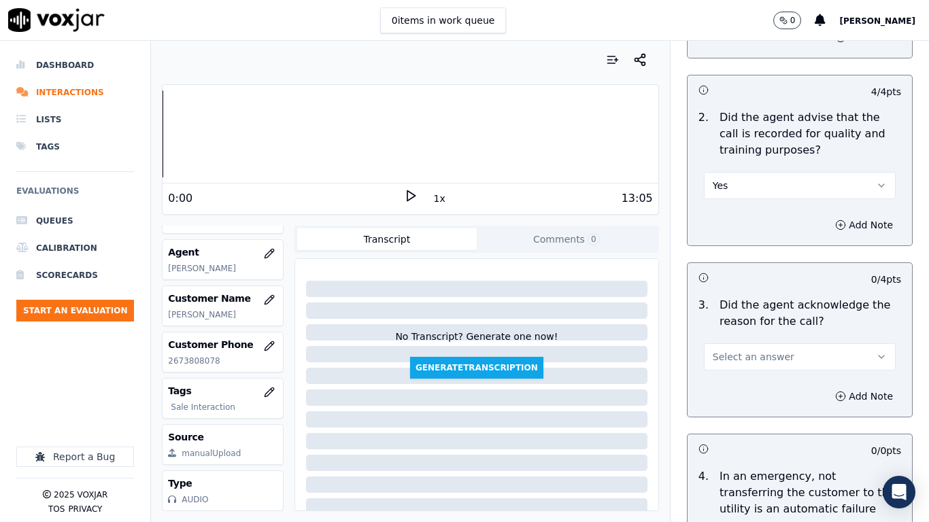
scroll to position [476, 0]
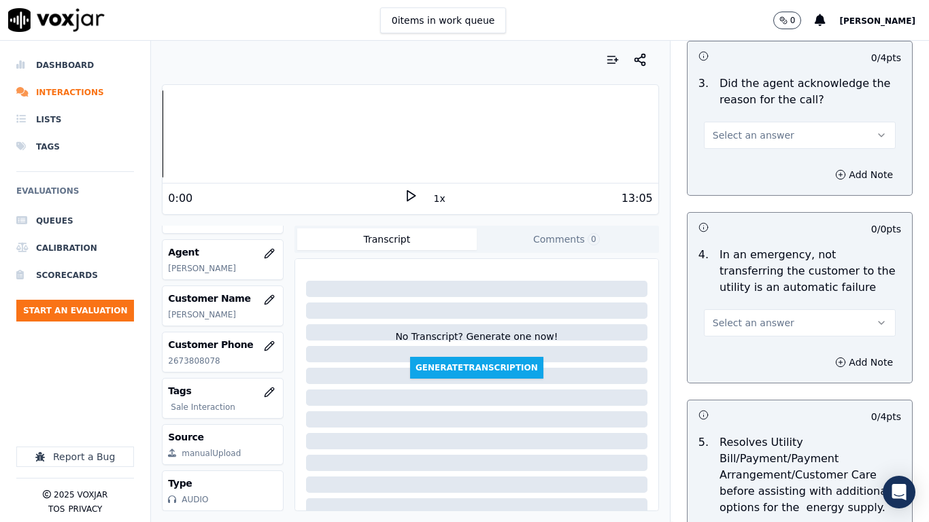
click at [749, 136] on span "Select an answer" at bounding box center [753, 135] width 82 height 14
click at [751, 160] on div "Yes" at bounding box center [774, 166] width 166 height 22
click at [763, 322] on span "Select an answer" at bounding box center [753, 323] width 82 height 14
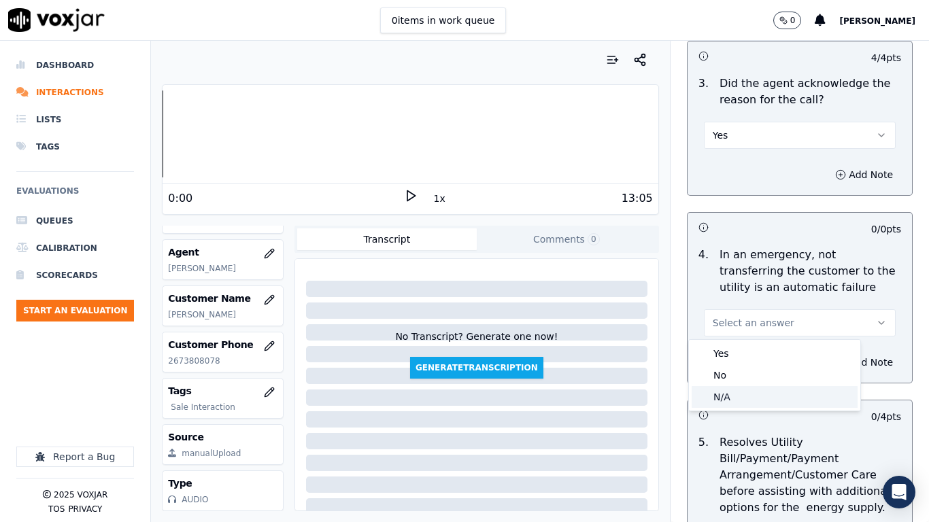
drag, startPoint x: 751, startPoint y: 394, endPoint x: 753, endPoint y: 413, distance: 19.2
click at [751, 398] on div "N/A" at bounding box center [774, 397] width 166 height 22
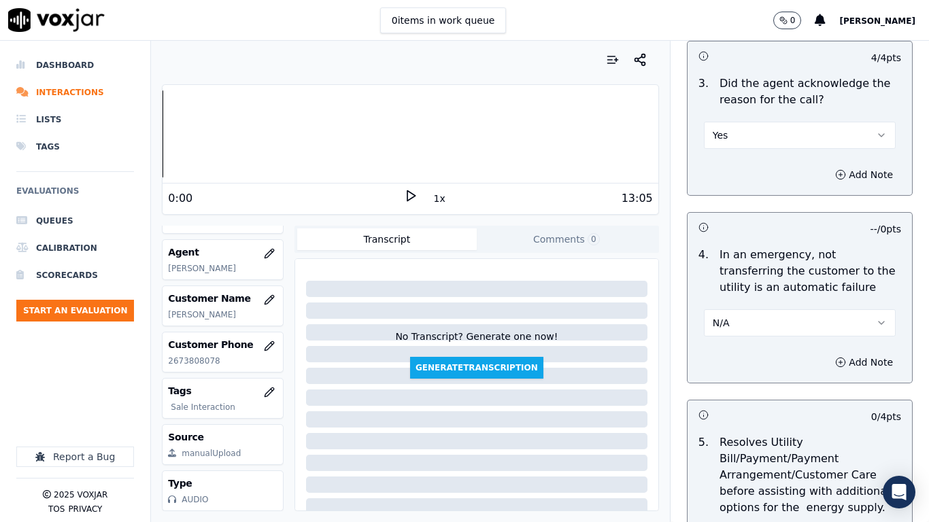
scroll to position [884, 0]
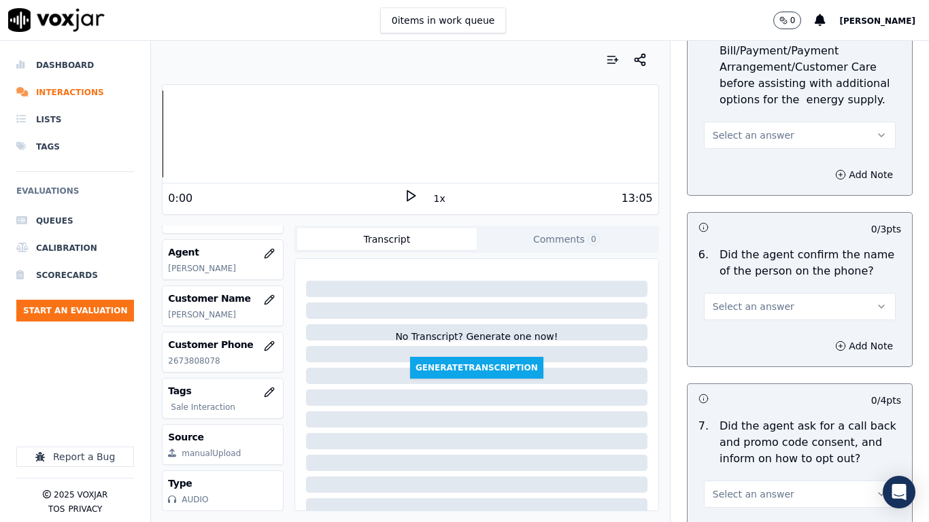
click at [753, 135] on span "Select an answer" at bounding box center [753, 135] width 82 height 14
click at [768, 211] on div "N/A" at bounding box center [774, 210] width 166 height 22
click at [763, 309] on span "Select an answer" at bounding box center [753, 307] width 82 height 14
click at [753, 343] on div "Yes" at bounding box center [774, 337] width 166 height 22
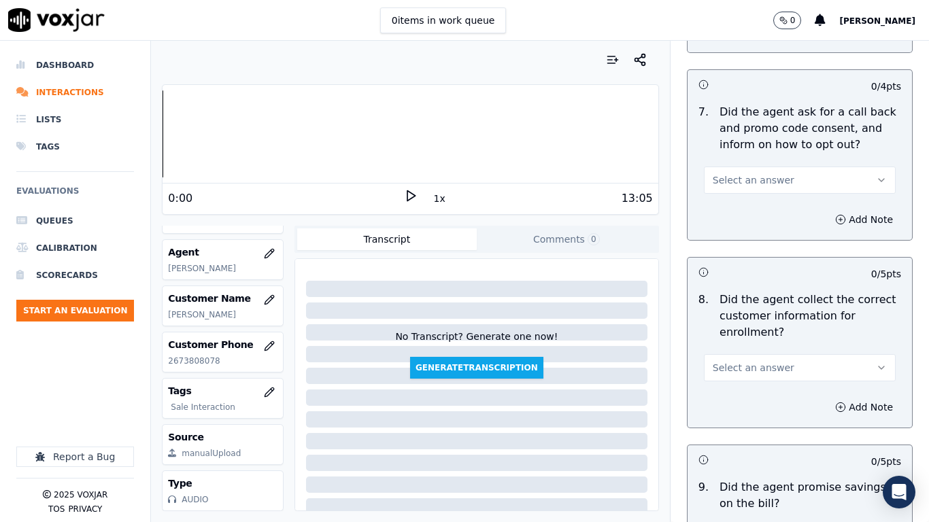
scroll to position [1292, 0]
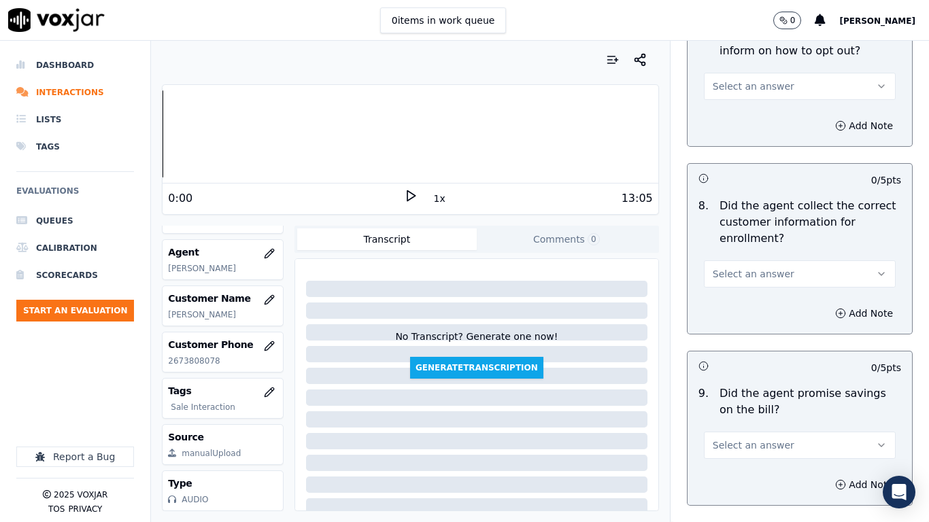
click at [763, 89] on span "Select an answer" at bounding box center [753, 87] width 82 height 14
click at [766, 125] on div "Yes" at bounding box center [774, 117] width 166 height 22
drag, startPoint x: 786, startPoint y: 268, endPoint x: 785, endPoint y: 284, distance: 16.3
click at [785, 269] on button "Select an answer" at bounding box center [800, 273] width 192 height 27
click at [777, 308] on div "Yes" at bounding box center [774, 305] width 166 height 22
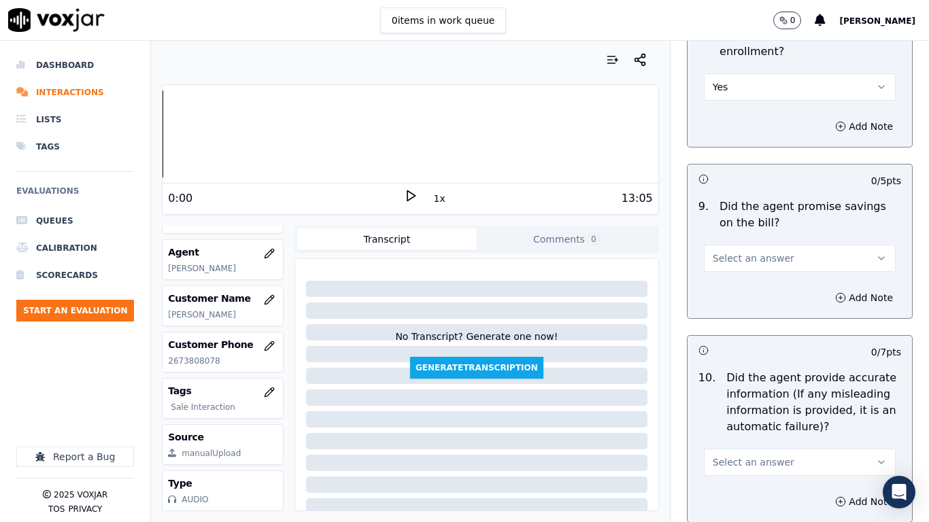
scroll to position [1700, 0]
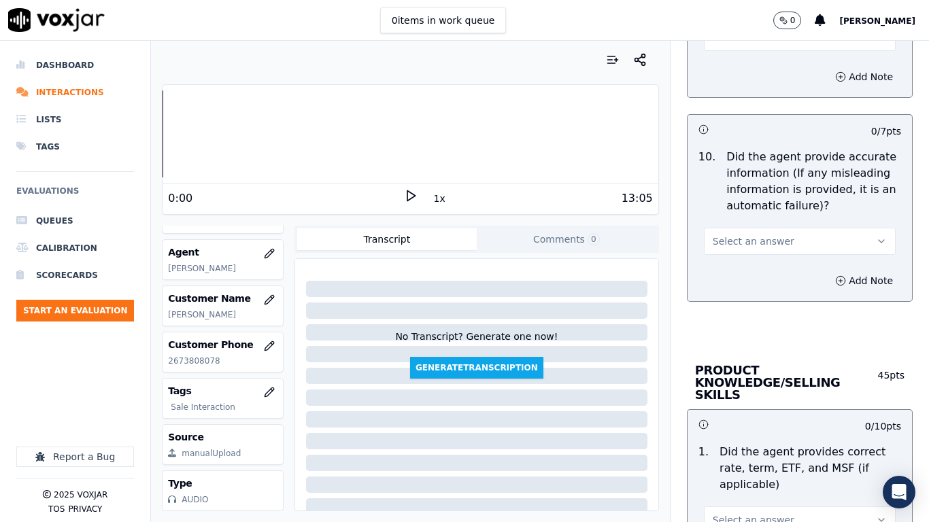
click at [734, 51] on div "9 . Did the agent promise savings on the bill? Select an answer" at bounding box center [799, 14] width 224 height 84
click at [734, 44] on button "Select an answer" at bounding box center [800, 37] width 192 height 27
click at [737, 67] on div "Yes" at bounding box center [774, 68] width 166 height 22
click at [759, 239] on span "Select an answer" at bounding box center [753, 242] width 82 height 14
click at [744, 273] on div "Yes" at bounding box center [774, 272] width 166 height 22
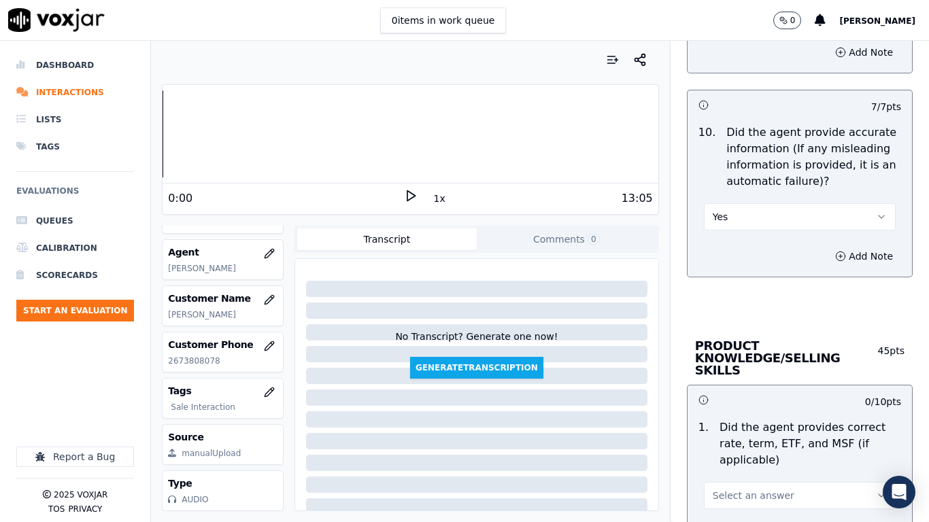
scroll to position [1904, 0]
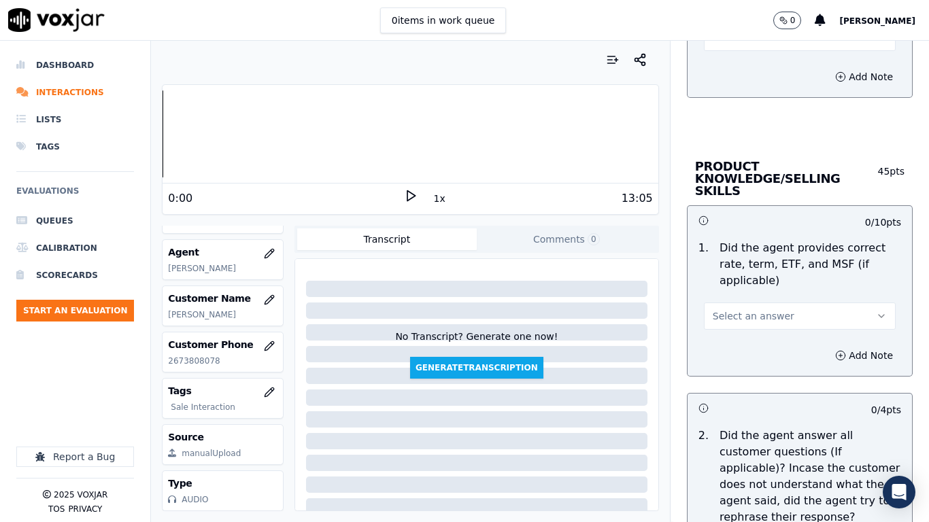
click at [745, 309] on span "Select an answer" at bounding box center [753, 316] width 82 height 14
click at [741, 339] on div "Yes" at bounding box center [774, 335] width 166 height 22
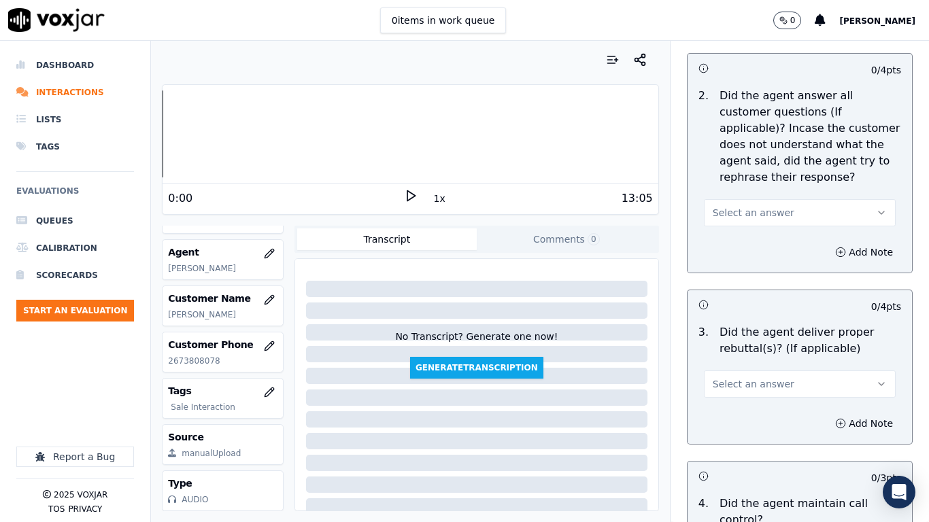
click at [753, 206] on span "Select an answer" at bounding box center [753, 213] width 82 height 14
click at [757, 230] on div "Yes" at bounding box center [774, 231] width 166 height 22
click at [776, 371] on button "Select an answer" at bounding box center [800, 384] width 192 height 27
click at [753, 398] on div "Yes" at bounding box center [774, 403] width 166 height 22
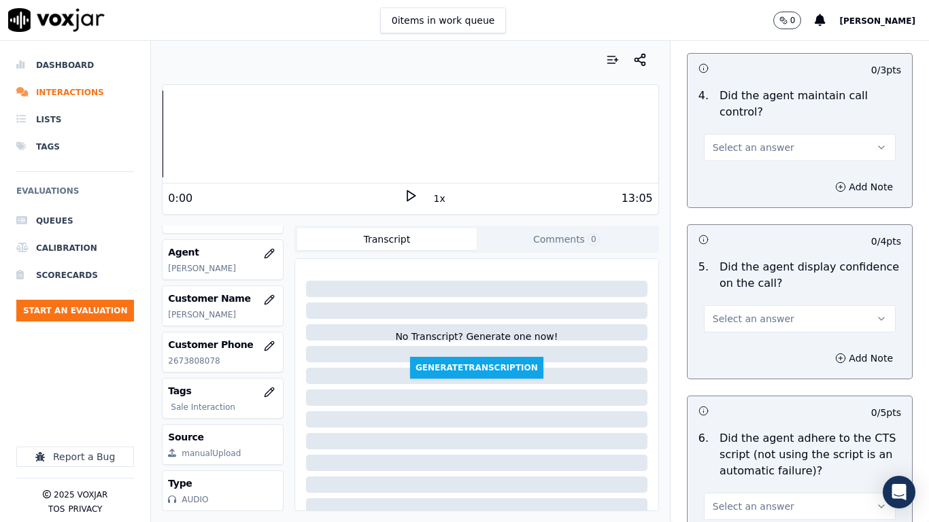
click at [748, 141] on span "Select an answer" at bounding box center [753, 148] width 82 height 14
click at [749, 166] on div "Yes" at bounding box center [774, 166] width 166 height 22
click at [761, 312] on span "Select an answer" at bounding box center [753, 319] width 82 height 14
click at [757, 335] on div "Yes" at bounding box center [774, 337] width 166 height 22
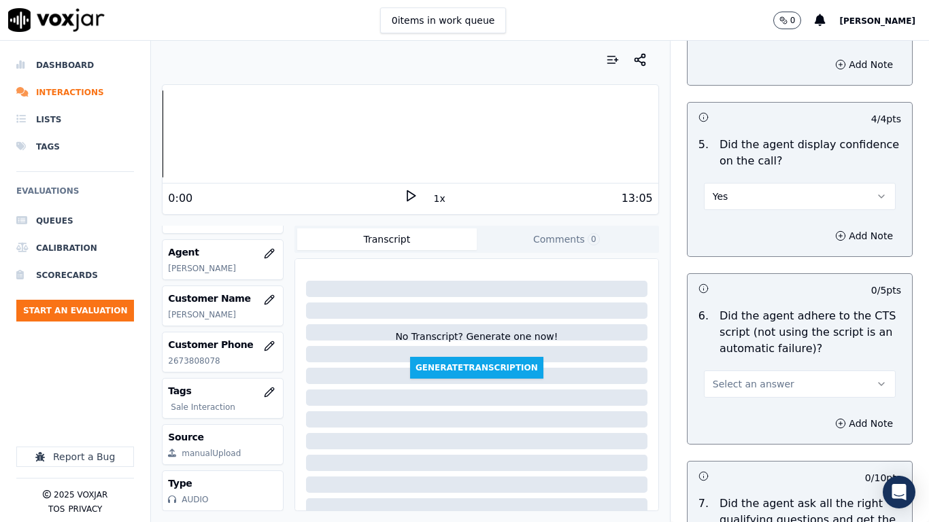
scroll to position [2991, 0]
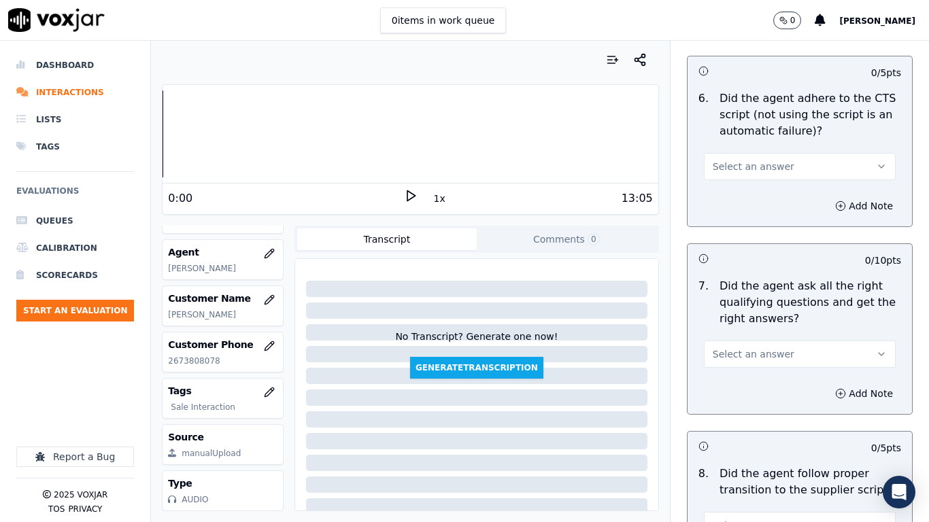
click at [740, 160] on span "Select an answer" at bounding box center [753, 167] width 82 height 14
click at [746, 201] on div "No" at bounding box center [774, 207] width 166 height 22
click at [833, 196] on button "Add Note" at bounding box center [864, 205] width 74 height 19
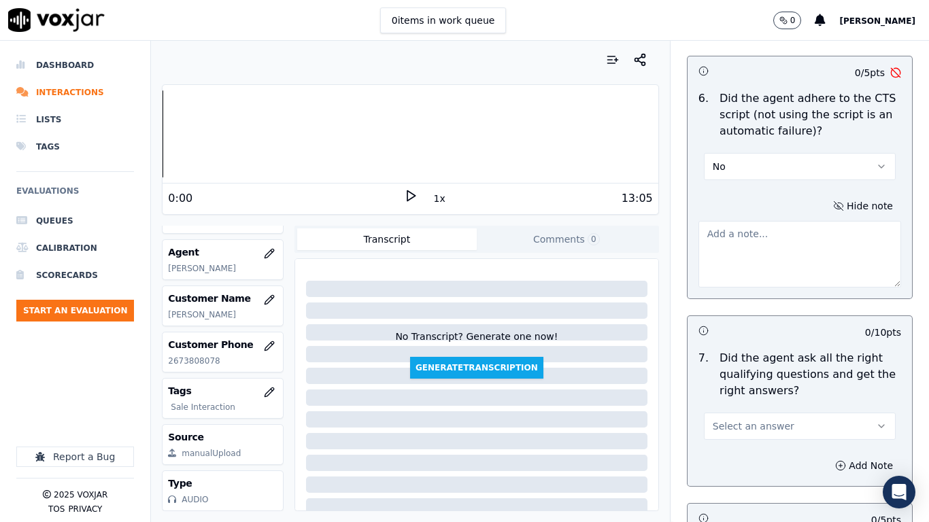
click at [737, 237] on textarea at bounding box center [799, 254] width 203 height 67
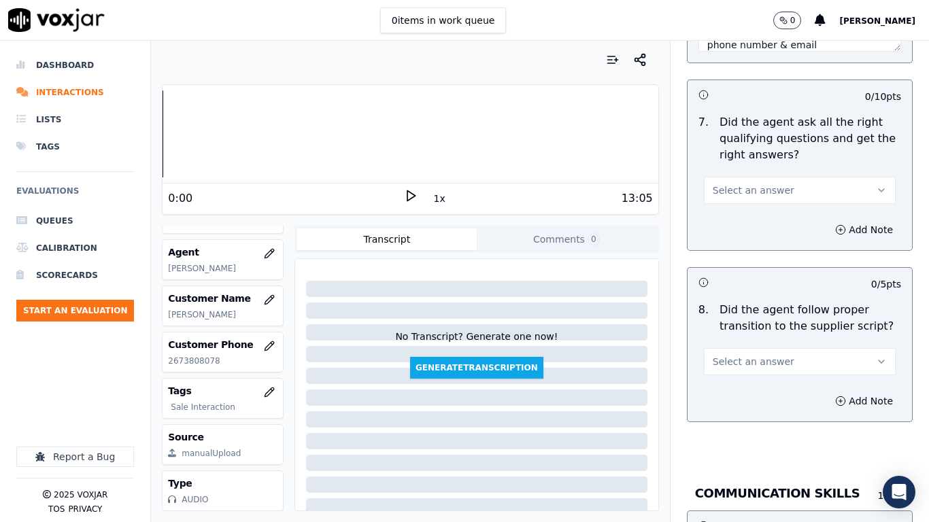
scroll to position [3263, 0]
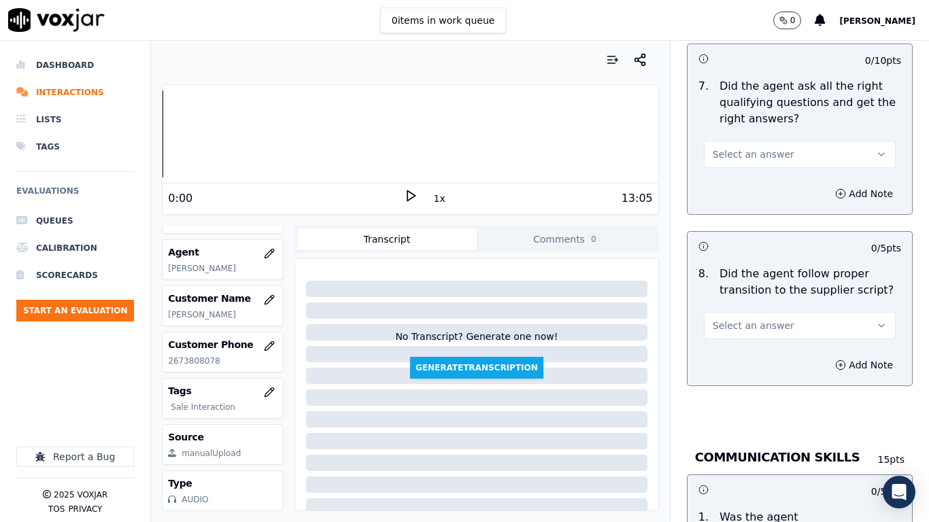
type textarea "4.46sec A consent from CX is required here which agent ignored 6.21sec Again co…"
click at [730, 148] on span "Select an answer" at bounding box center [753, 155] width 82 height 14
click at [724, 170] on div "Yes" at bounding box center [774, 173] width 166 height 22
click at [753, 319] on span "Select an answer" at bounding box center [753, 326] width 82 height 14
click at [735, 344] on div "Yes" at bounding box center [774, 344] width 166 height 22
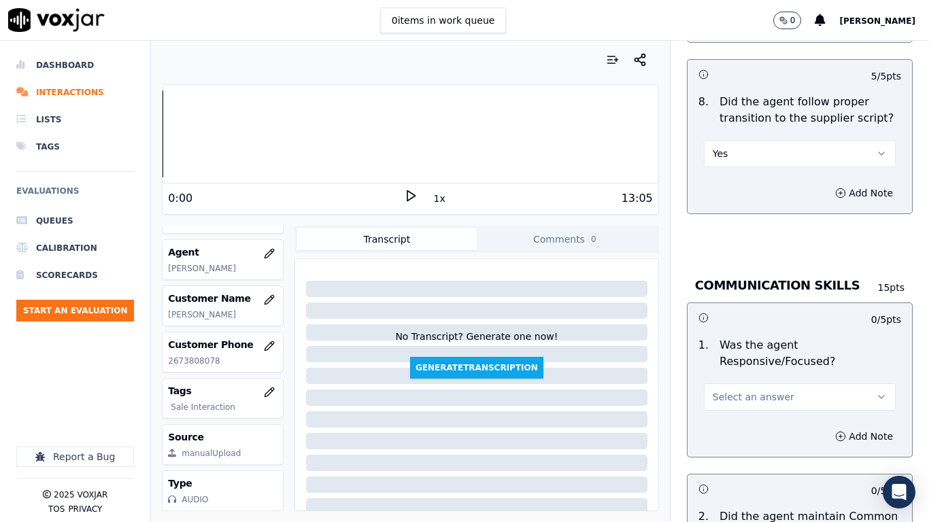
scroll to position [3671, 0]
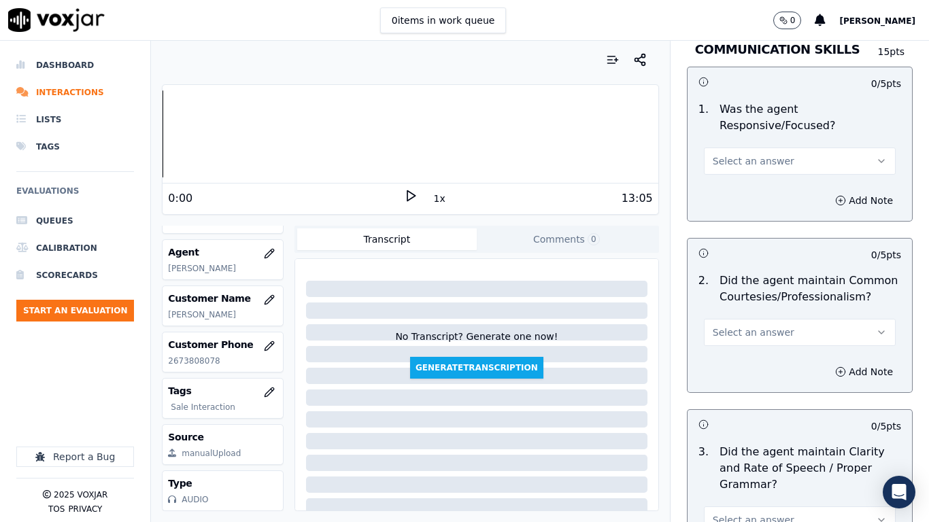
click at [726, 154] on span "Select an answer" at bounding box center [753, 161] width 82 height 14
click at [732, 173] on div "Yes" at bounding box center [774, 180] width 166 height 22
click at [751, 326] on span "Select an answer" at bounding box center [753, 333] width 82 height 14
click at [753, 351] on div "Yes" at bounding box center [774, 351] width 166 height 22
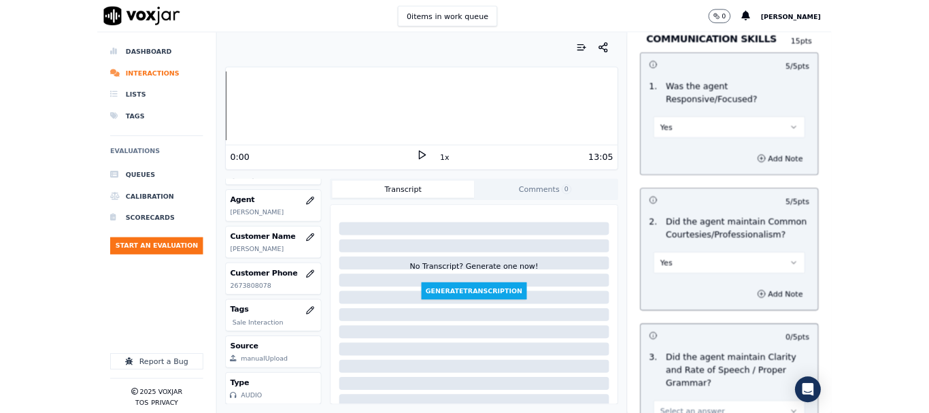
scroll to position [3834, 0]
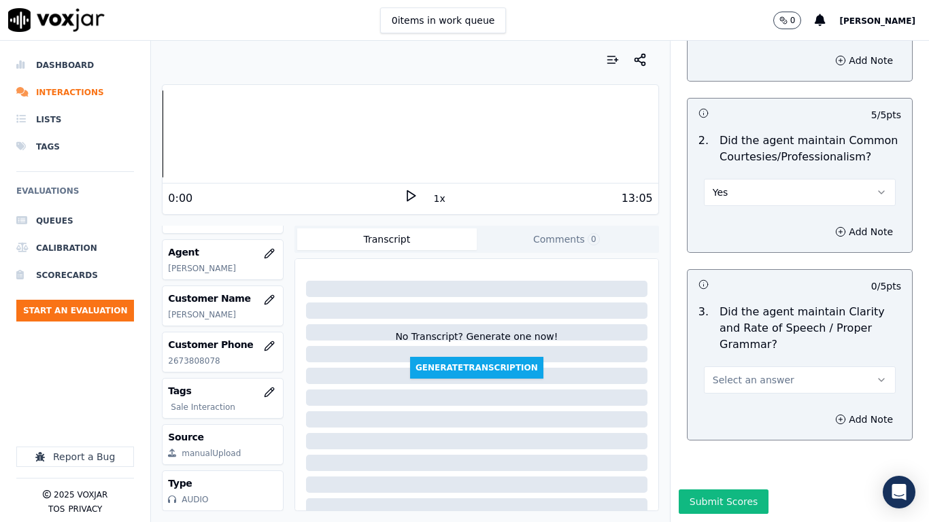
click at [761, 373] on span "Select an answer" at bounding box center [753, 380] width 82 height 14
click at [764, 376] on div "Yes" at bounding box center [774, 376] width 166 height 22
click at [732, 412] on button "Submit Scores" at bounding box center [723, 501] width 90 height 24
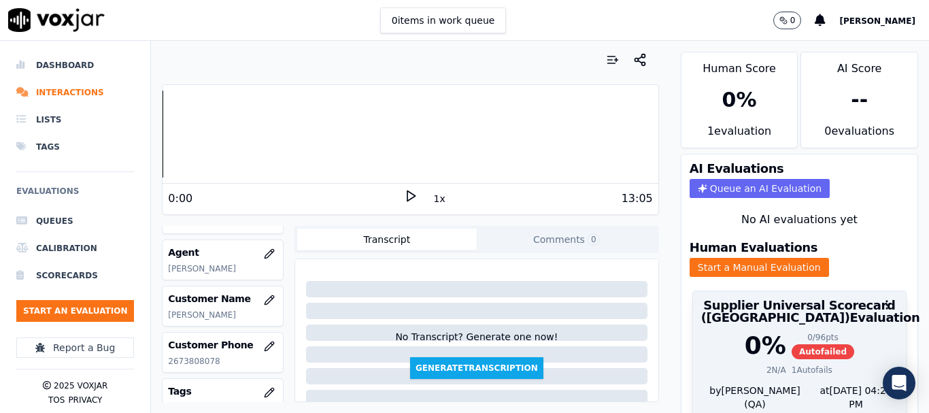
click at [791, 345] on span "Autofailed" at bounding box center [822, 351] width 63 height 15
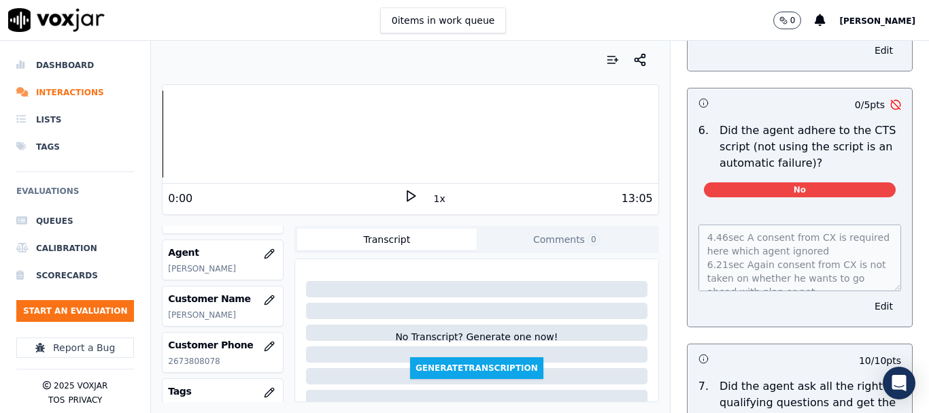
scroll to position [3051, 0]
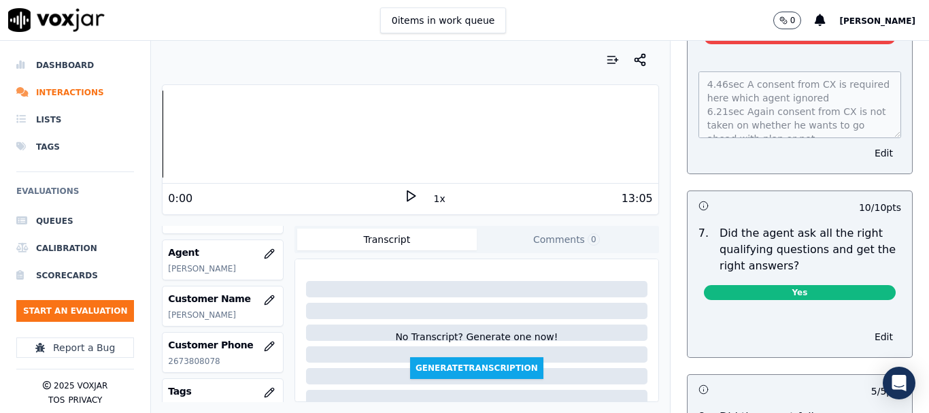
drag, startPoint x: 852, startPoint y: 139, endPoint x: 845, endPoint y: 148, distance: 11.2
click at [866, 143] on button "Edit" at bounding box center [883, 152] width 35 height 19
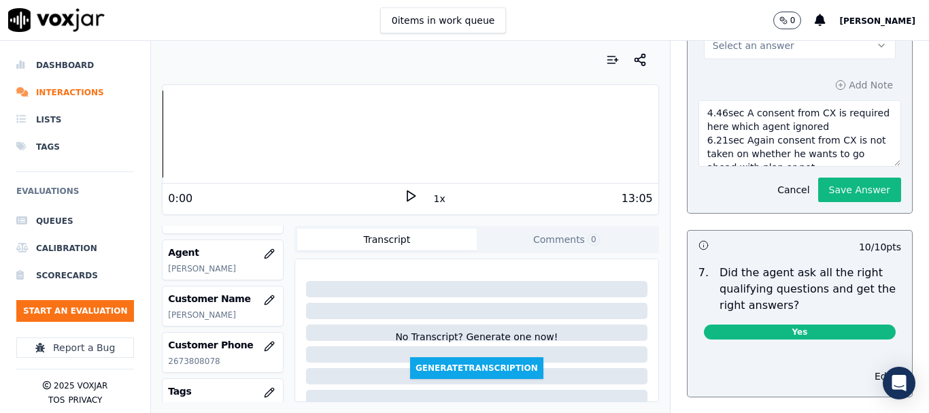
scroll to position [41, 0]
drag, startPoint x: 802, startPoint y: 144, endPoint x: 756, endPoint y: 143, distance: 46.2
click at [756, 143] on textarea "4.46sec A consent from CX is required here which agent ignored 6.21sec Again co…" at bounding box center [799, 133] width 203 height 67
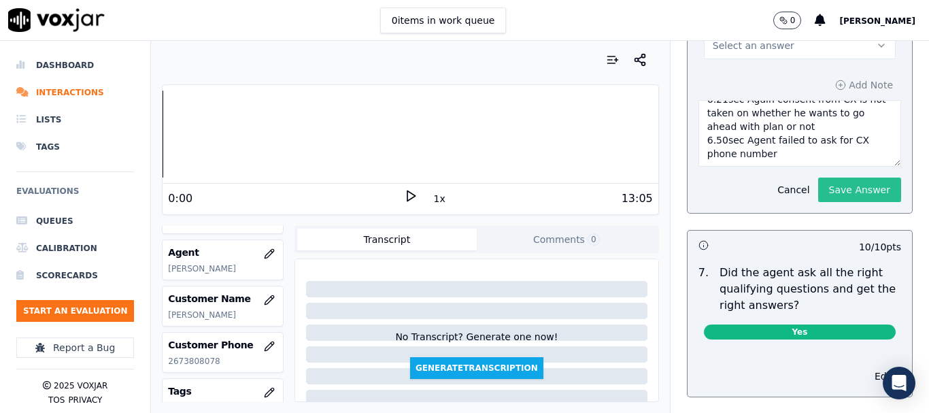
type textarea "4.46sec A consent from CX is required here which agent ignored 6.21sec Again co…"
click at [837, 177] on button "Save Answer" at bounding box center [859, 189] width 83 height 24
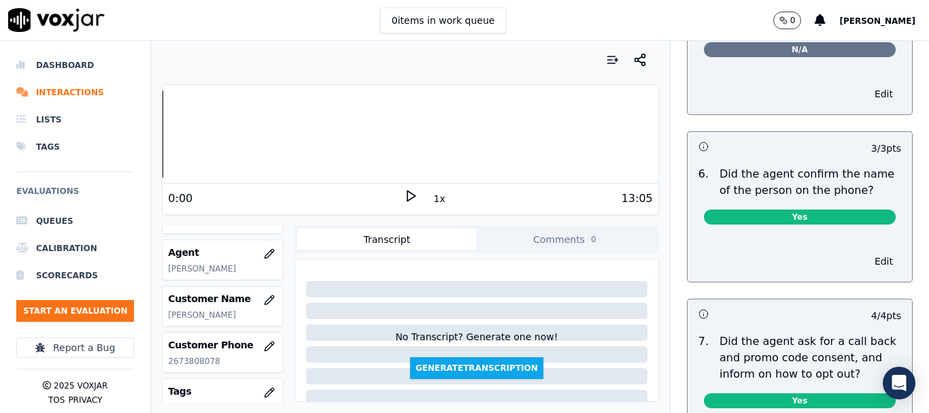
scroll to position [0, 0]
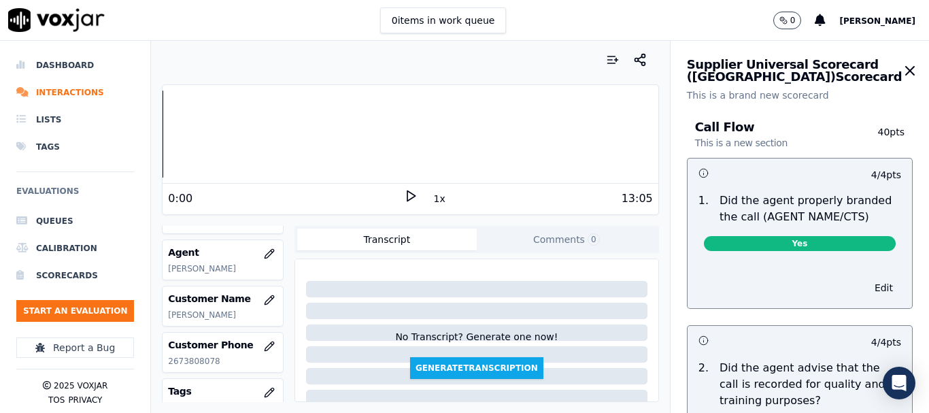
click at [901, 70] on icon "button" at bounding box center [909, 71] width 16 height 16
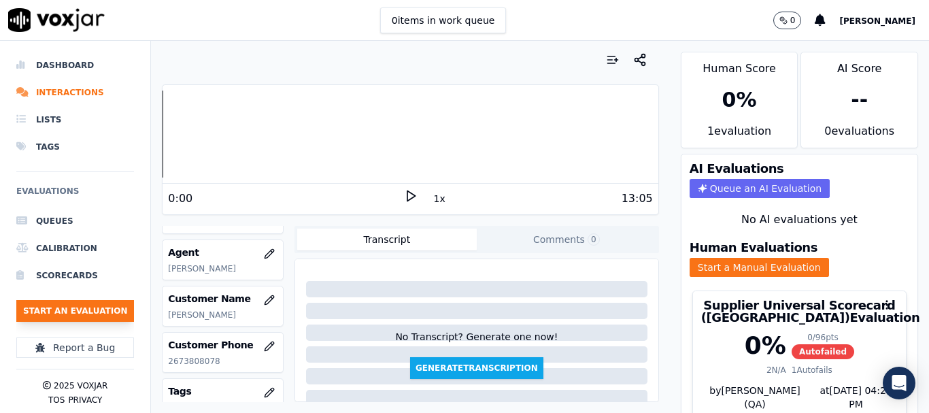
click at [81, 316] on button "Start an Evaluation" at bounding box center [75, 311] width 118 height 22
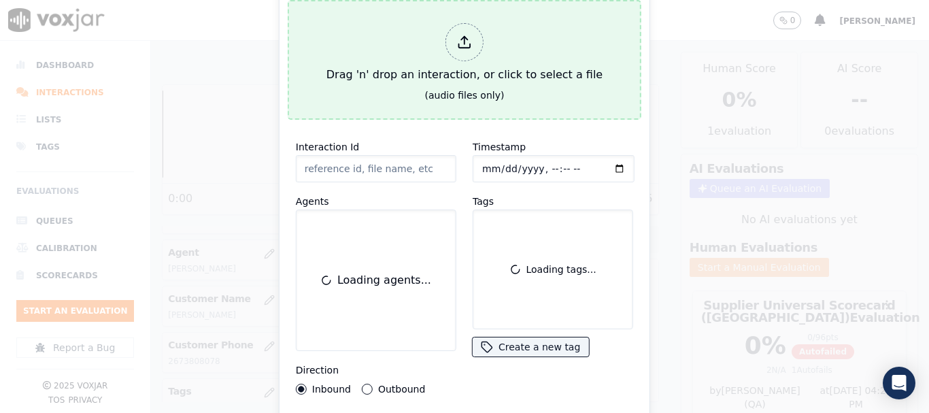
click at [473, 61] on div "Drag 'n' drop an interaction, or click to select a file" at bounding box center [464, 53] width 287 height 71
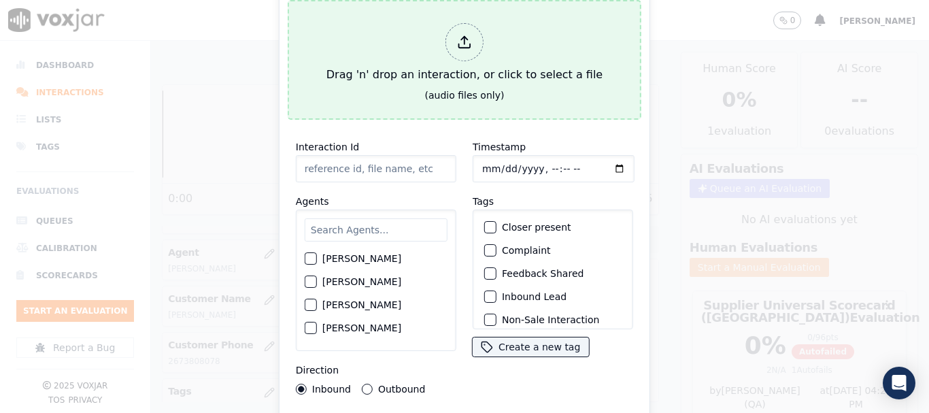
type input "20250819-122418_4847061917-all.mp3"
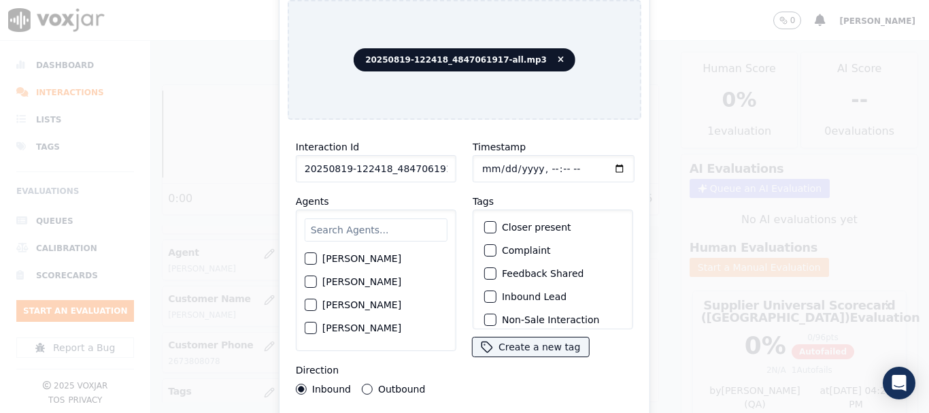
click at [357, 222] on input "text" at bounding box center [376, 229] width 143 height 23
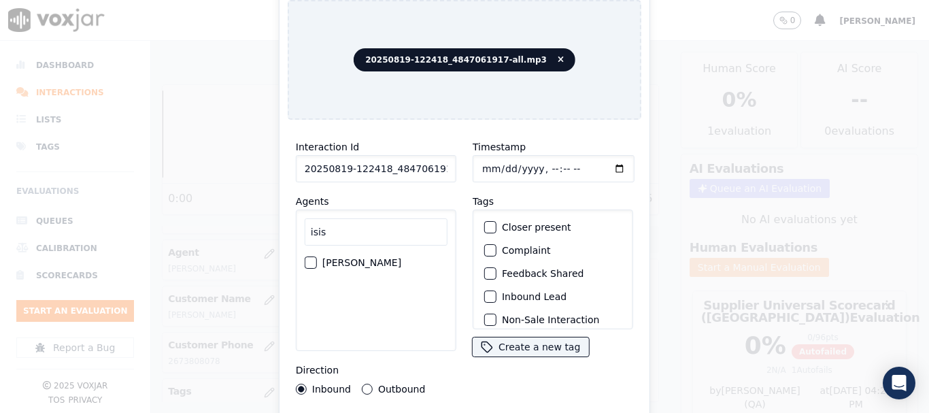
type input "isis"
click at [346, 258] on label "[PERSON_NAME]" at bounding box center [361, 263] width 79 height 10
click at [317, 256] on button "[PERSON_NAME]" at bounding box center [311, 262] width 12 height 12
click at [394, 384] on label "Outbound" at bounding box center [401, 389] width 47 height 10
click at [373, 383] on button "Outbound" at bounding box center [367, 388] width 11 height 11
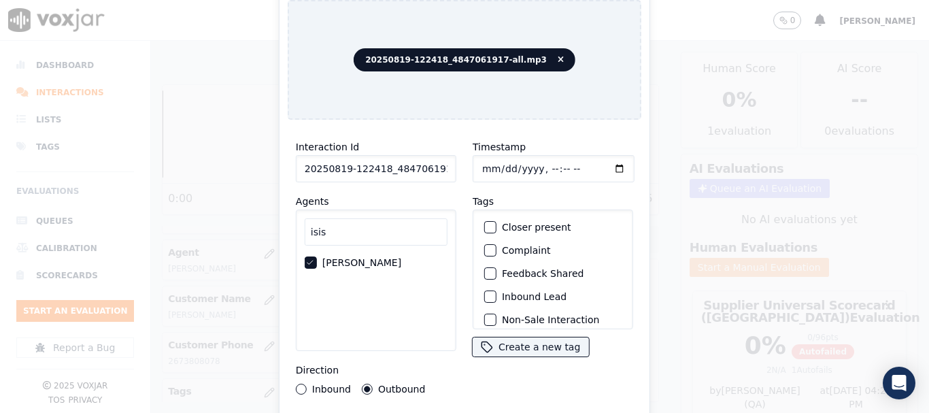
click at [481, 163] on input "Timestamp" at bounding box center [553, 168] width 162 height 27
type input "[DATE]T11:42"
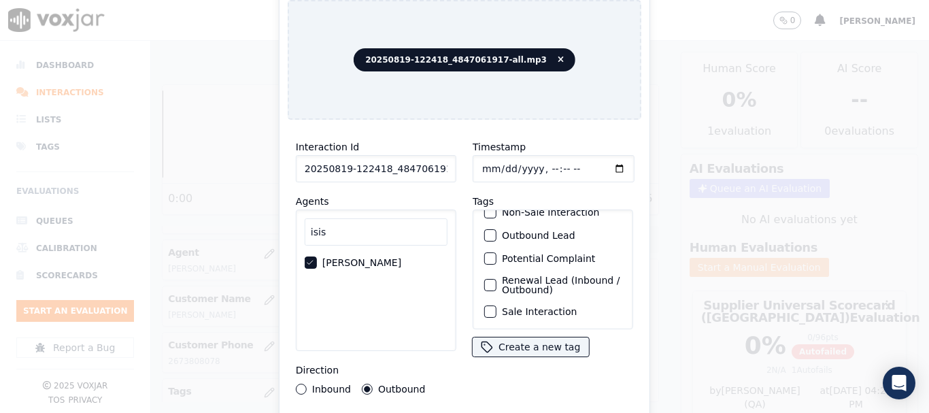
click at [533, 307] on label "Sale Interaction" at bounding box center [539, 312] width 75 height 10
click at [496, 305] on button "Sale Interaction" at bounding box center [490, 311] width 12 height 12
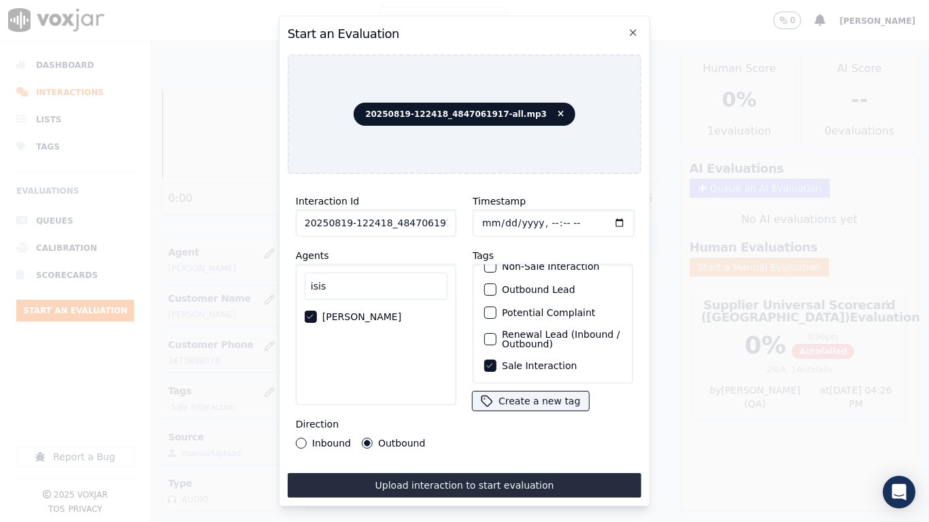
drag, startPoint x: 524, startPoint y: 481, endPoint x: 519, endPoint y: 485, distance: 7.2
click at [524, 412] on button "Upload interaction to start evaluation" at bounding box center [465, 485] width 354 height 24
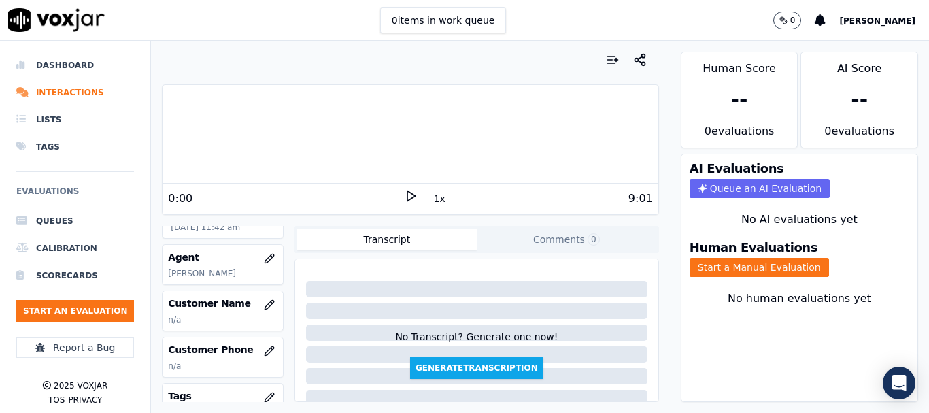
scroll to position [136, 0]
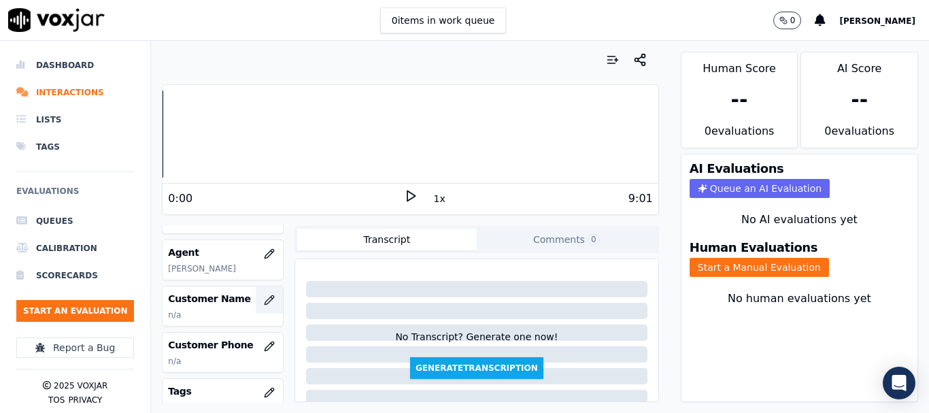
click at [264, 302] on icon "button" at bounding box center [269, 299] width 11 height 11
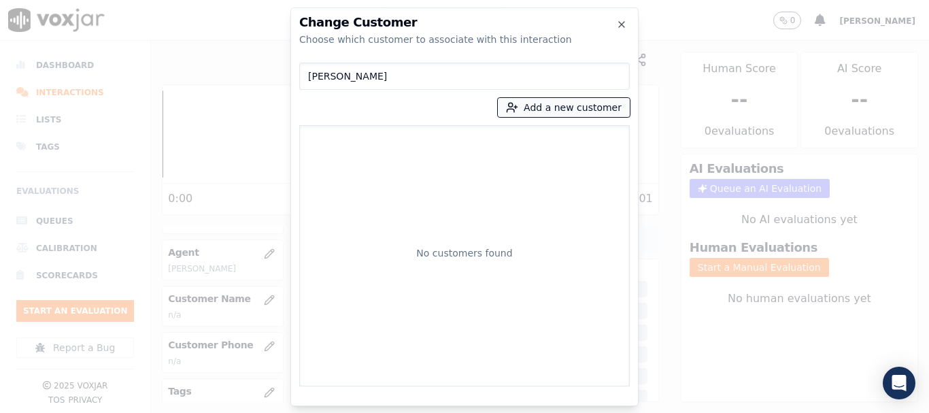
type input "[PERSON_NAME]"
click at [539, 109] on button "Add a new customer" at bounding box center [564, 107] width 132 height 19
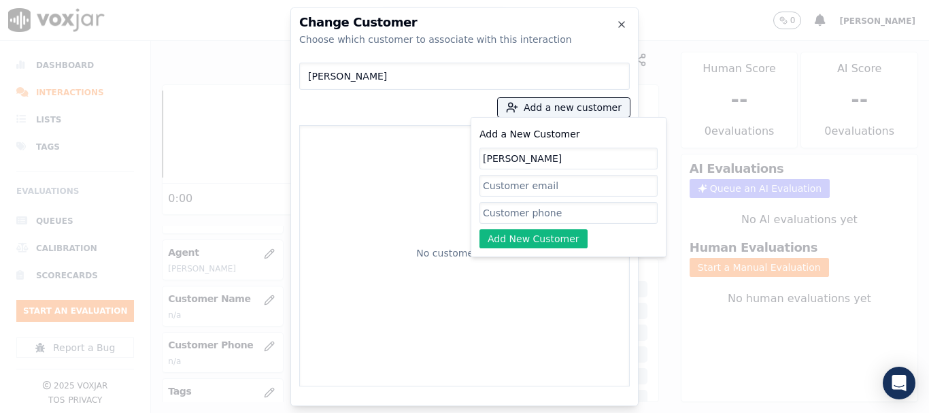
type input "[PERSON_NAME]"
drag, startPoint x: 521, startPoint y: 210, endPoint x: 521, endPoint y: 219, distance: 8.8
click at [521, 210] on input "Add a New Customer" at bounding box center [568, 213] width 178 height 22
paste input "4847061917"
type input "4847061917"
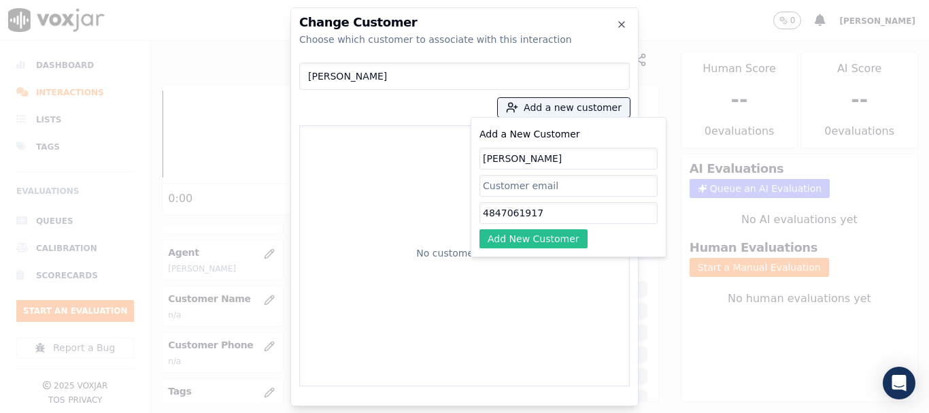
click at [514, 236] on button "Add New Customer" at bounding box center [533, 238] width 108 height 19
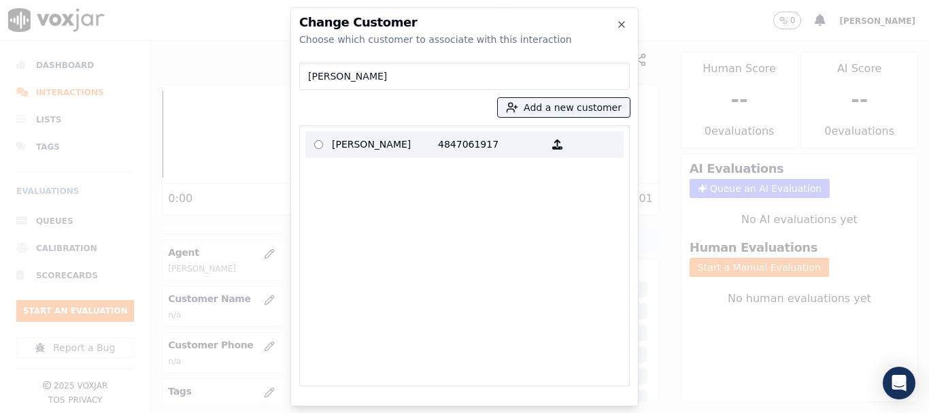
click at [346, 148] on p "[PERSON_NAME]" at bounding box center [385, 144] width 106 height 21
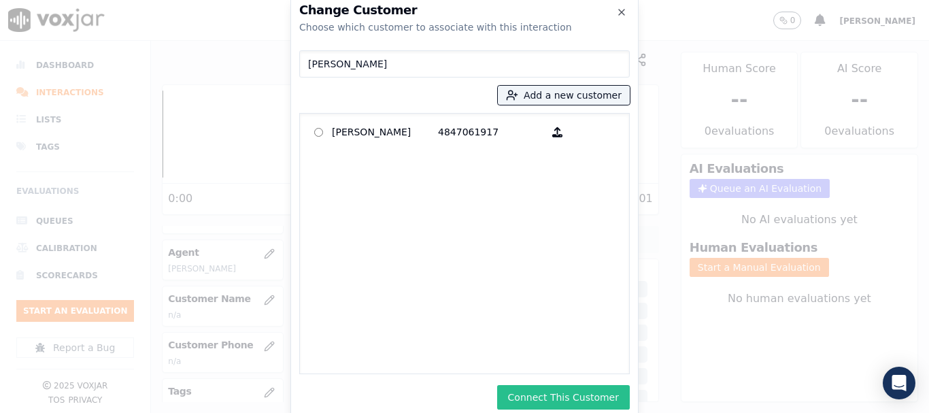
click at [570, 394] on button "Connect This Customer" at bounding box center [563, 397] width 133 height 24
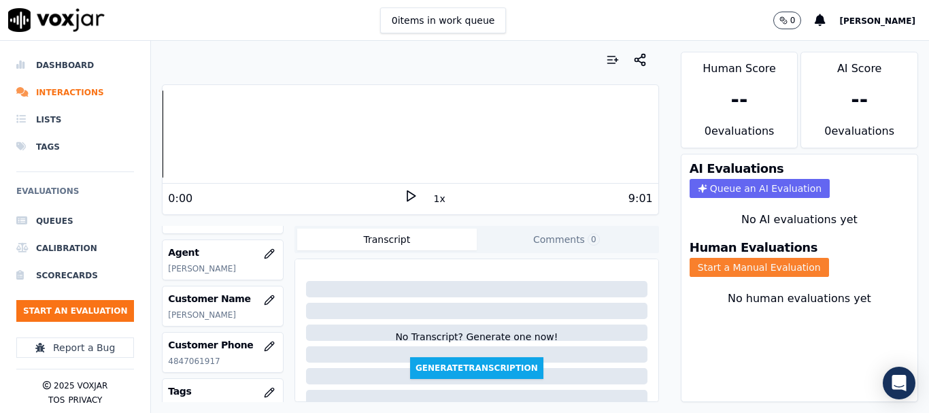
click at [731, 266] on button "Start a Manual Evaluation" at bounding box center [758, 267] width 139 height 19
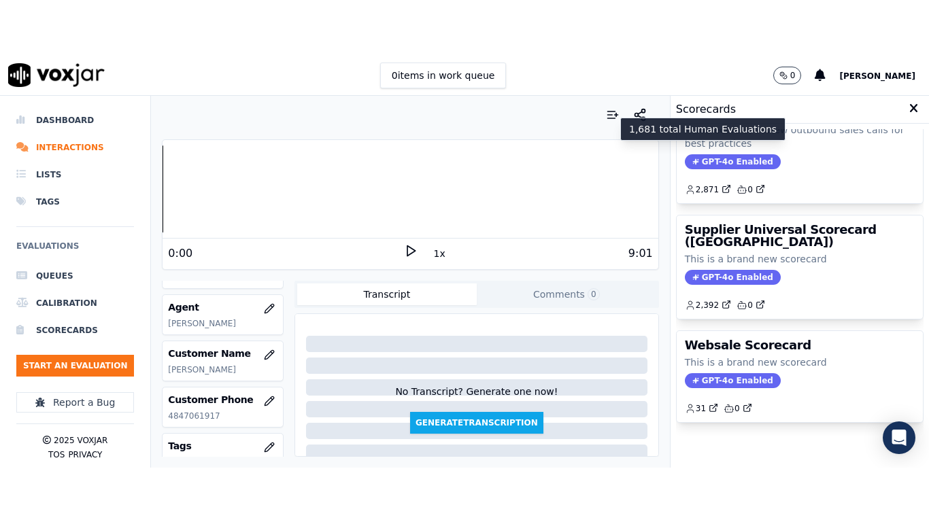
scroll to position [272, 0]
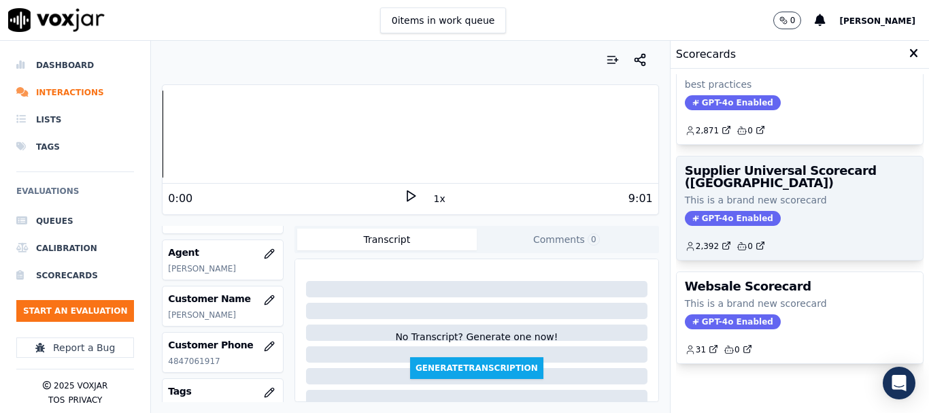
click at [771, 211] on div "GPT-4o Enabled" at bounding box center [800, 218] width 230 height 15
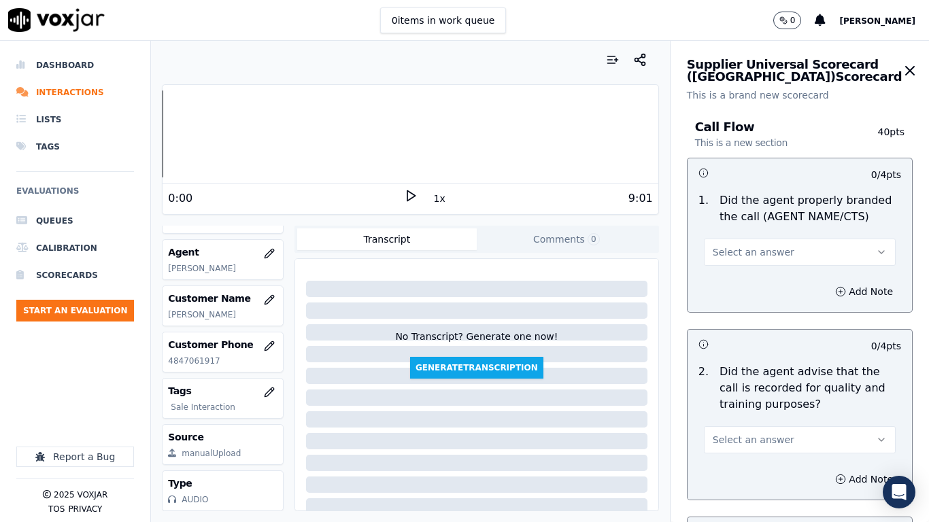
click at [753, 251] on span "Select an answer" at bounding box center [753, 252] width 82 height 14
click at [744, 279] on div "Yes" at bounding box center [774, 283] width 166 height 22
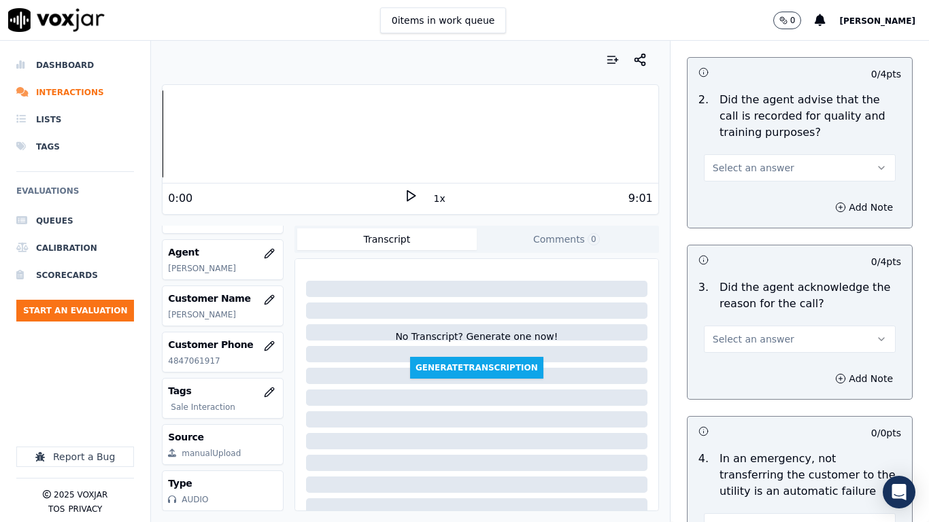
click at [746, 171] on span "Select an answer" at bounding box center [753, 168] width 82 height 14
click at [744, 201] on div "Yes" at bounding box center [774, 199] width 166 height 22
click at [755, 337] on span "Select an answer" at bounding box center [753, 339] width 82 height 14
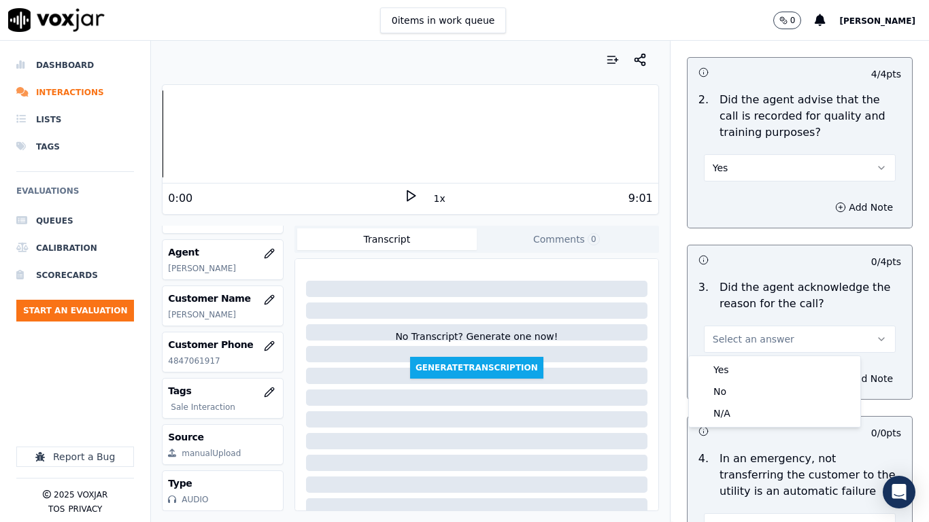
click at [745, 358] on div "Yes No N/A" at bounding box center [774, 391] width 171 height 71
drag, startPoint x: 744, startPoint y: 369, endPoint x: 740, endPoint y: 378, distance: 9.7
click at [744, 369] on div "Yes" at bounding box center [774, 370] width 166 height 22
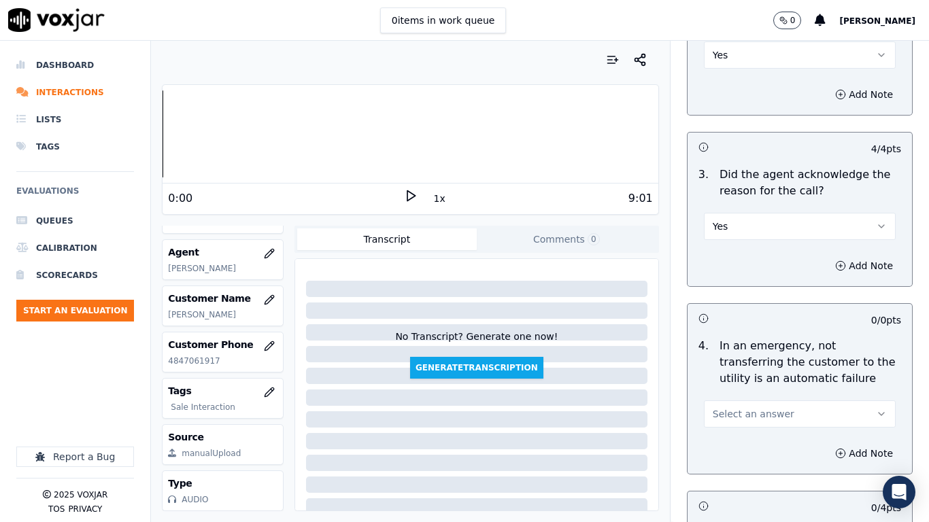
scroll to position [612, 0]
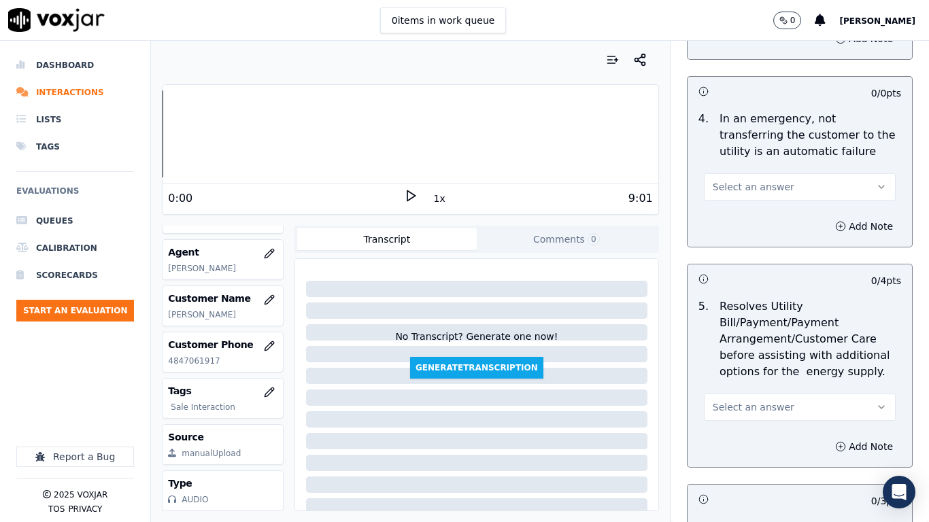
click at [757, 190] on span "Select an answer" at bounding box center [753, 187] width 82 height 14
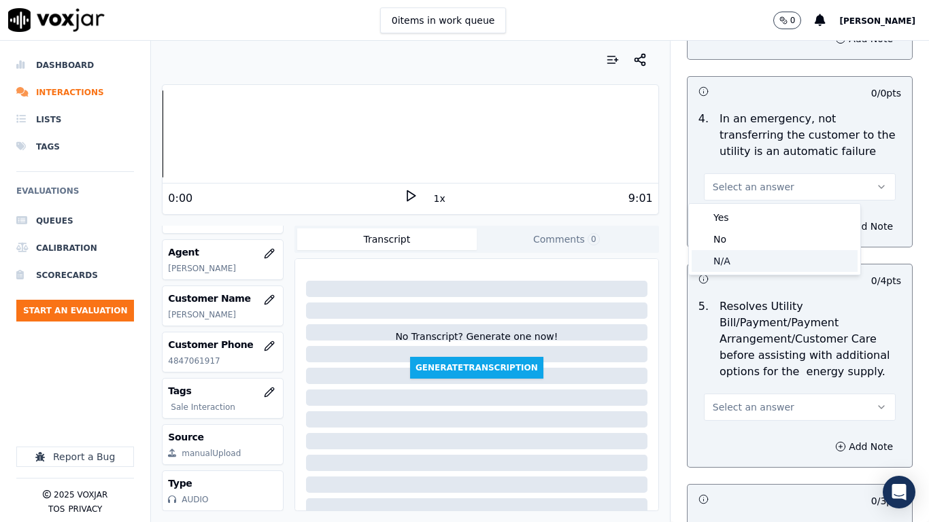
click at [752, 263] on div "N/A" at bounding box center [774, 261] width 166 height 22
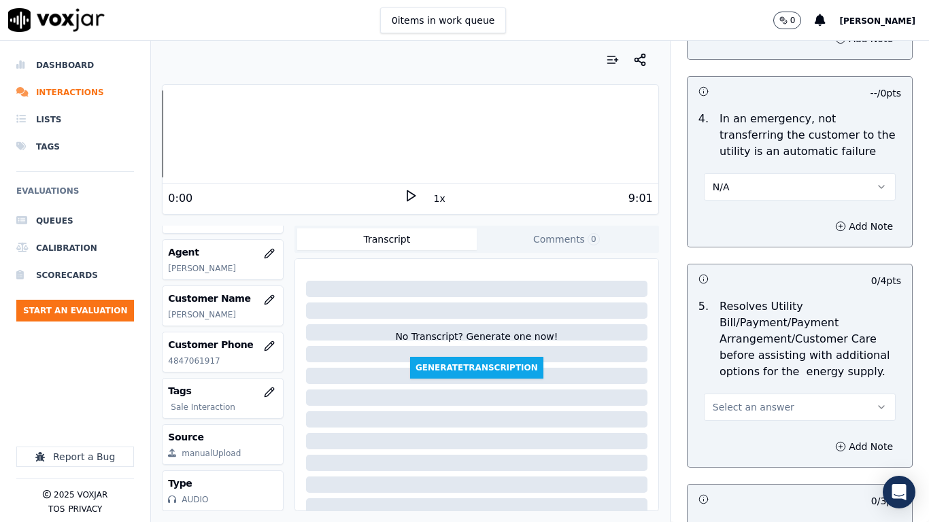
click at [757, 396] on button "Select an answer" at bounding box center [800, 407] width 192 height 27
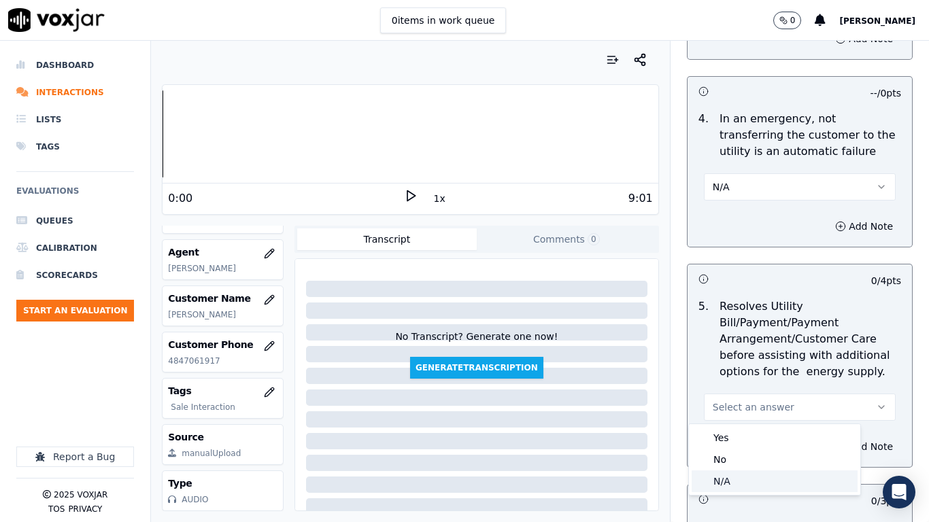
click at [742, 412] on div "N/A" at bounding box center [774, 481] width 166 height 22
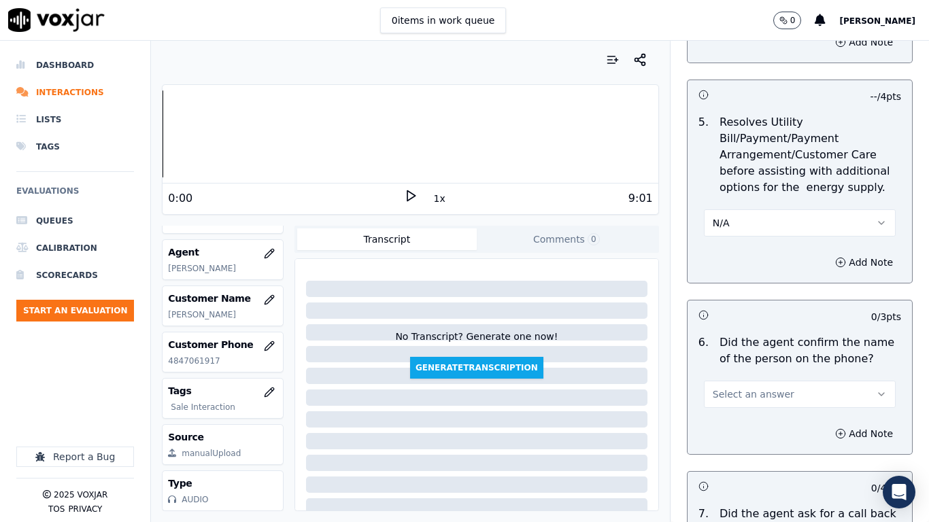
scroll to position [1020, 0]
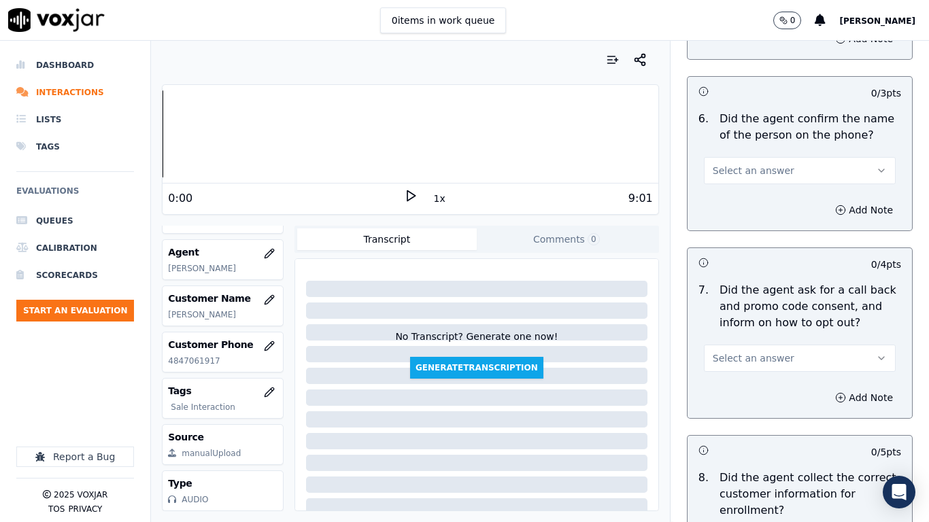
drag, startPoint x: 721, startPoint y: 167, endPoint x: 726, endPoint y: 182, distance: 15.7
click at [722, 167] on span "Select an answer" at bounding box center [753, 171] width 82 height 14
click at [732, 202] on div "Yes" at bounding box center [774, 201] width 166 height 22
click at [737, 360] on span "Select an answer" at bounding box center [753, 358] width 82 height 14
click at [737, 395] on div "Yes" at bounding box center [774, 389] width 166 height 22
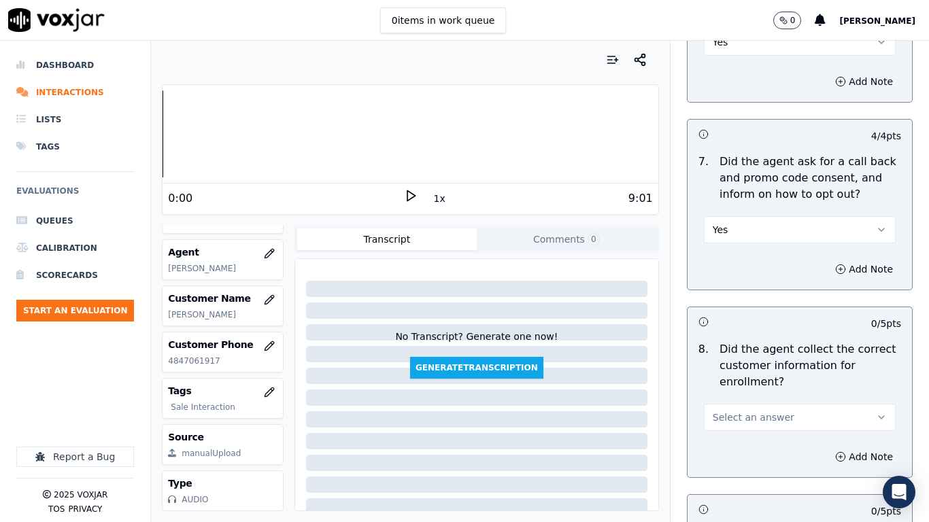
scroll to position [1428, 0]
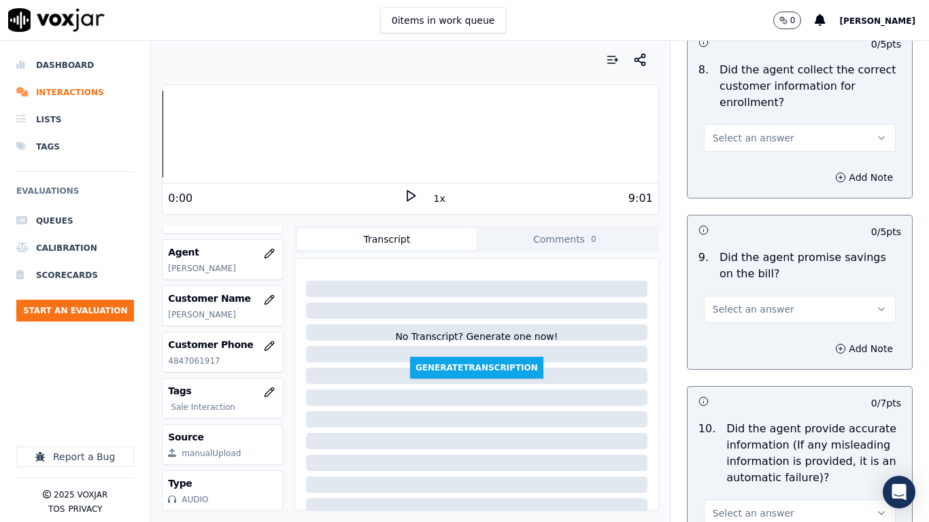
click at [734, 139] on span "Select an answer" at bounding box center [753, 138] width 82 height 14
click at [735, 165] on div "Yes" at bounding box center [774, 169] width 166 height 22
click at [746, 309] on span "Select an answer" at bounding box center [753, 310] width 82 height 14
click at [734, 339] on div "Yes" at bounding box center [774, 340] width 166 height 22
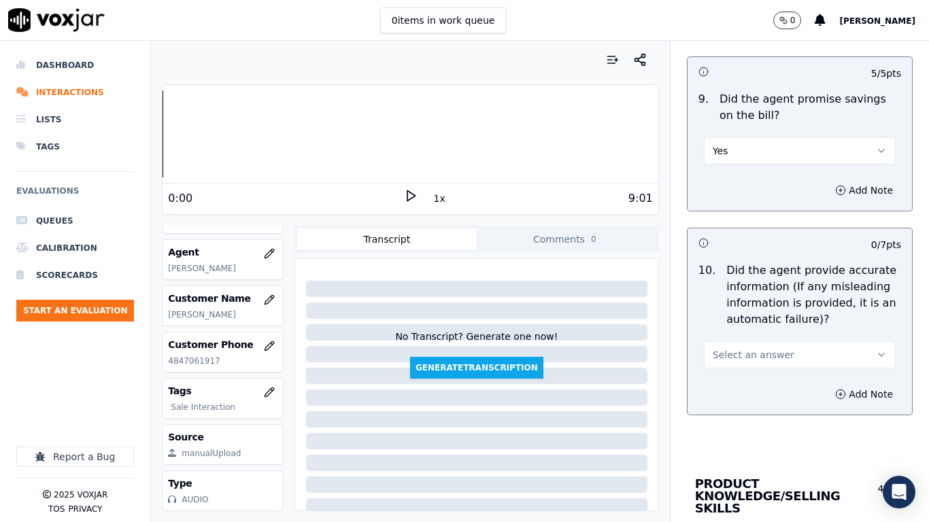
scroll to position [1768, 0]
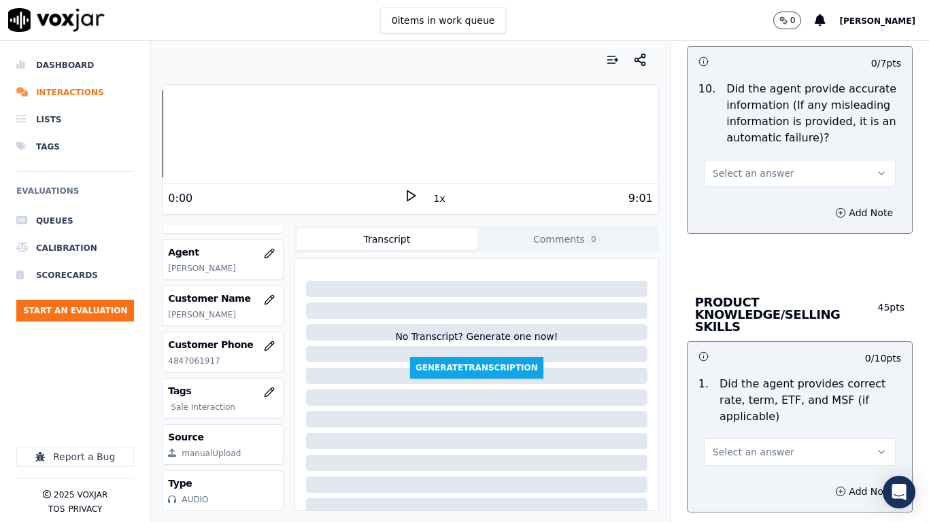
drag, startPoint x: 763, startPoint y: 171, endPoint x: 764, endPoint y: 182, distance: 11.0
click at [763, 173] on span "Select an answer" at bounding box center [753, 174] width 82 height 14
drag, startPoint x: 758, startPoint y: 212, endPoint x: 785, endPoint y: 305, distance: 96.8
click at [758, 211] on div "Yes" at bounding box center [774, 204] width 166 height 22
drag, startPoint x: 766, startPoint y: 436, endPoint x: 759, endPoint y: 473, distance: 38.0
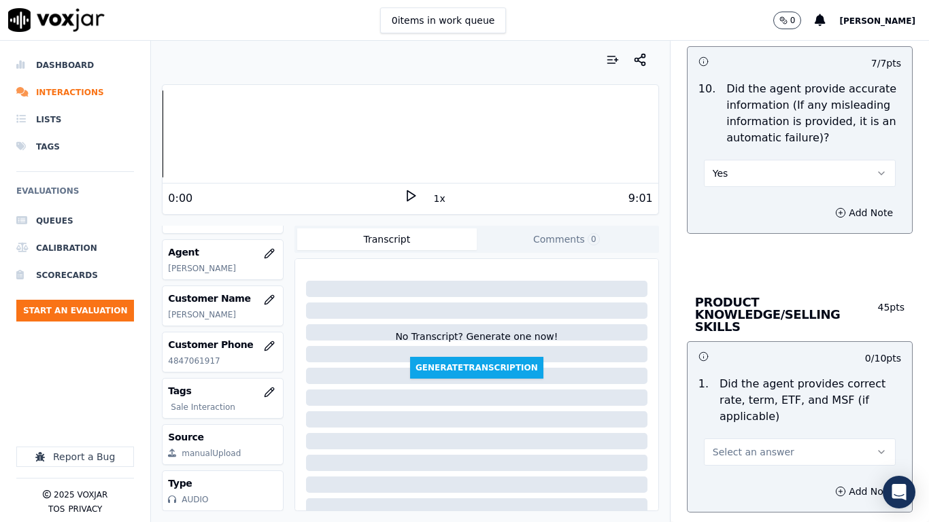
click at [766, 412] on span "Select an answer" at bounding box center [753, 452] width 82 height 14
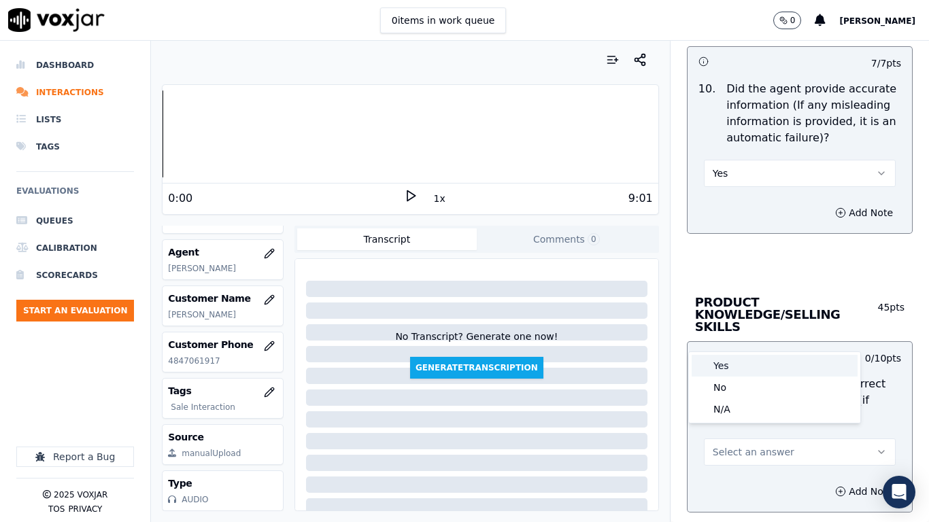
click at [734, 366] on div "Yes" at bounding box center [774, 366] width 166 height 22
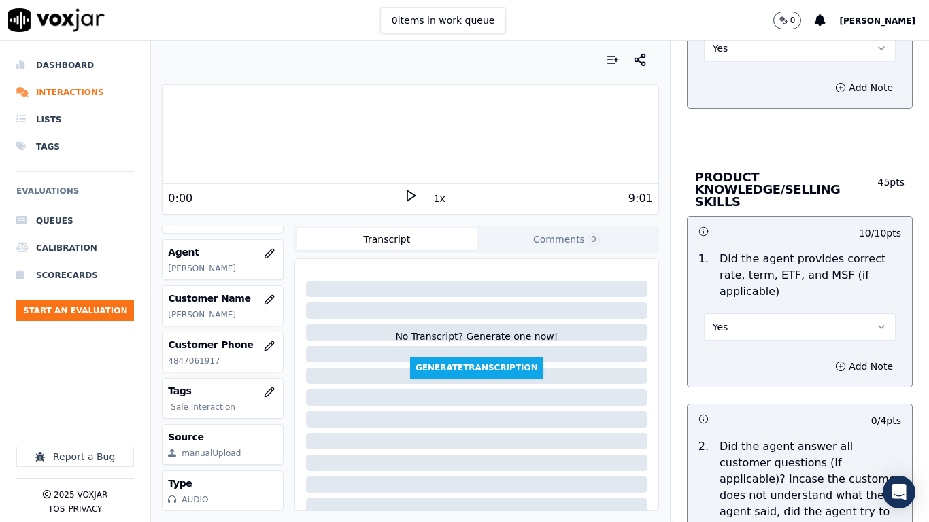
scroll to position [2175, 0]
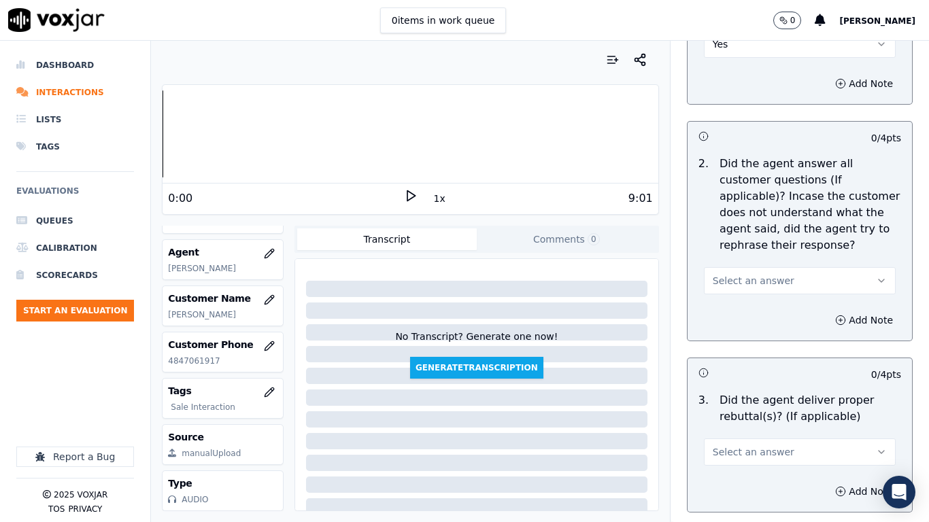
click at [767, 269] on button "Select an answer" at bounding box center [800, 280] width 192 height 27
click at [761, 304] on div "Yes" at bounding box center [774, 299] width 166 height 22
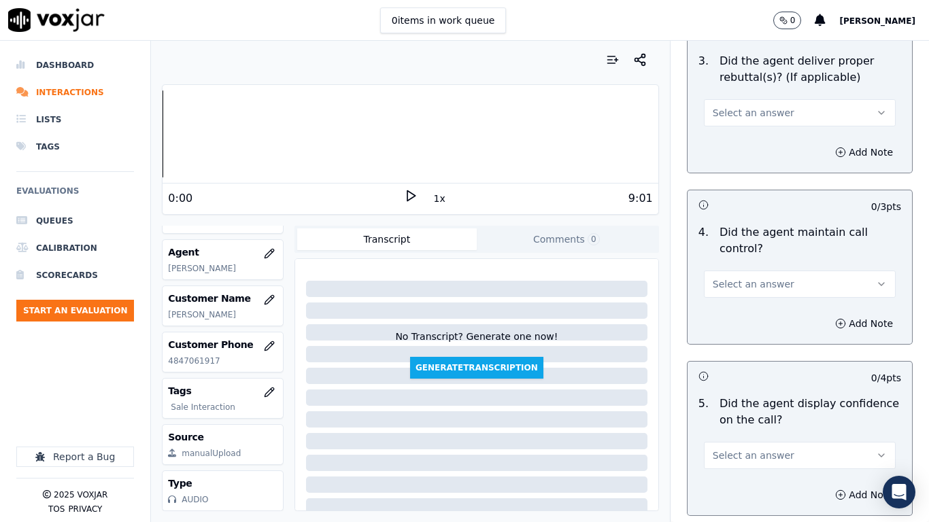
scroll to position [2515, 0]
click at [717, 107] on button "Select an answer" at bounding box center [800, 112] width 192 height 27
click at [717, 130] on div "Yes" at bounding box center [774, 131] width 166 height 22
click at [749, 277] on span "Select an answer" at bounding box center [753, 284] width 82 height 14
click at [748, 304] on div "Yes" at bounding box center [774, 302] width 166 height 22
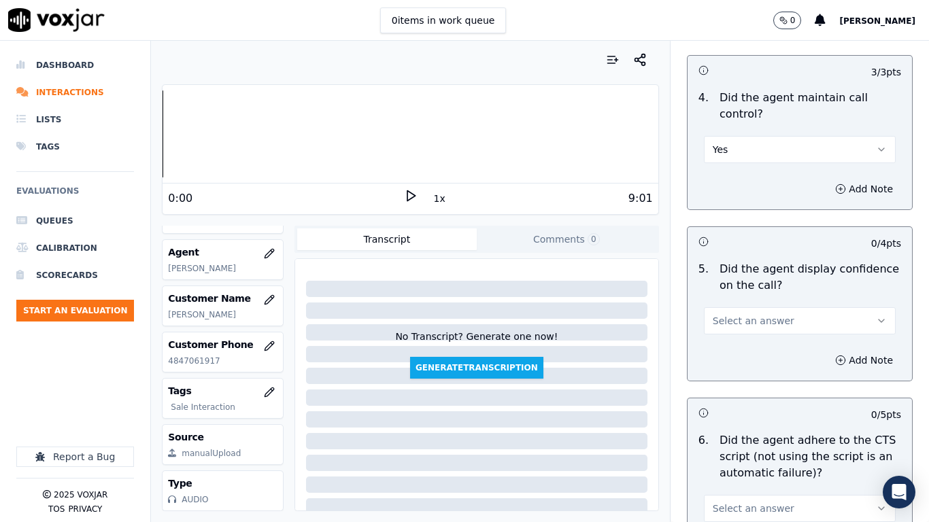
scroll to position [2787, 0]
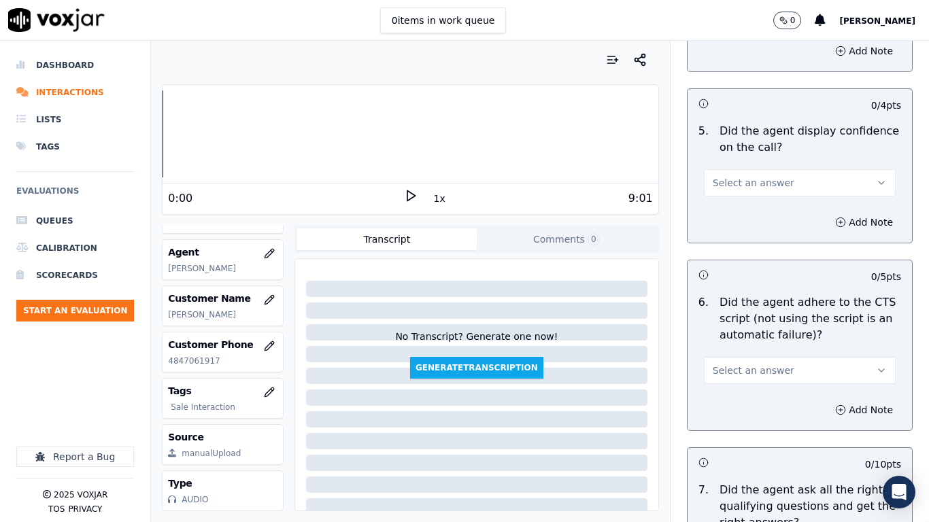
click at [742, 176] on span "Select an answer" at bounding box center [753, 183] width 82 height 14
click at [744, 199] on div "Yes" at bounding box center [774, 201] width 166 height 22
drag, startPoint x: 748, startPoint y: 354, endPoint x: 748, endPoint y: 366, distance: 12.2
click at [748, 364] on span "Select an answer" at bounding box center [753, 371] width 82 height 14
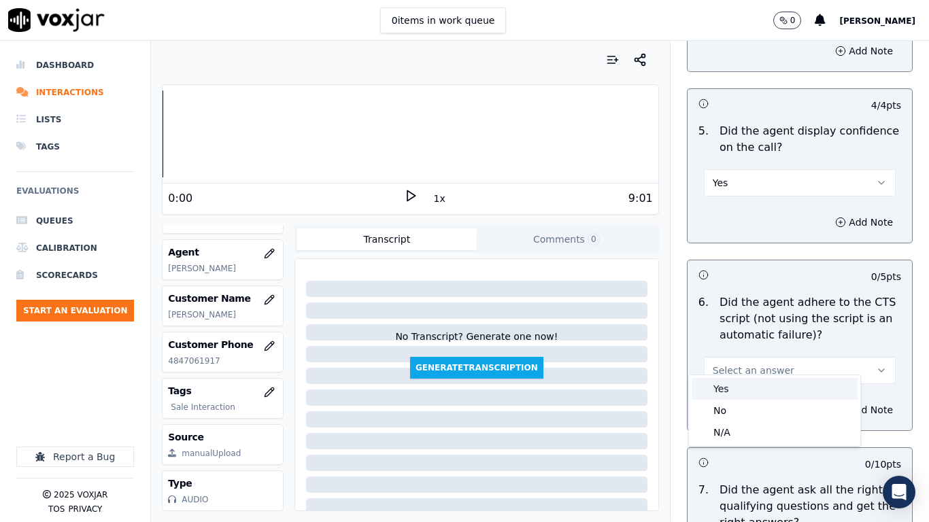
click at [748, 387] on div "Yes" at bounding box center [774, 389] width 166 height 22
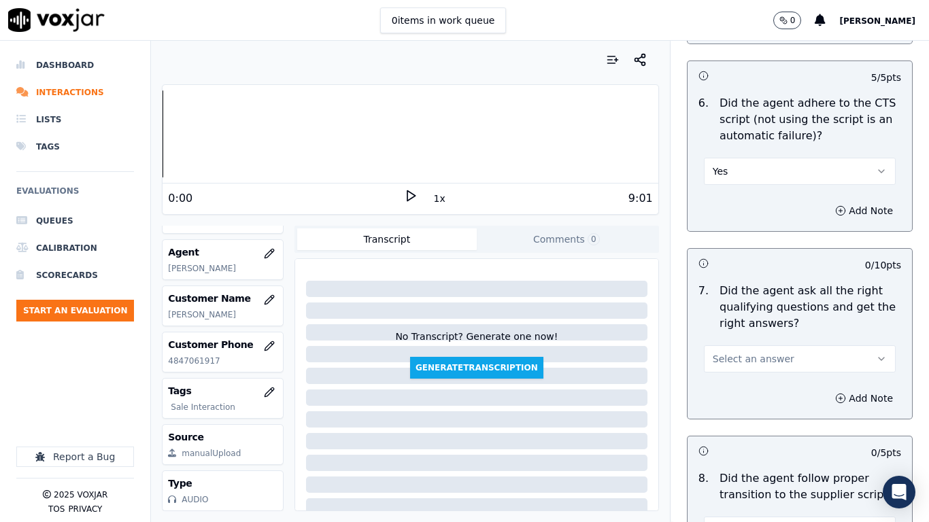
scroll to position [3195, 0]
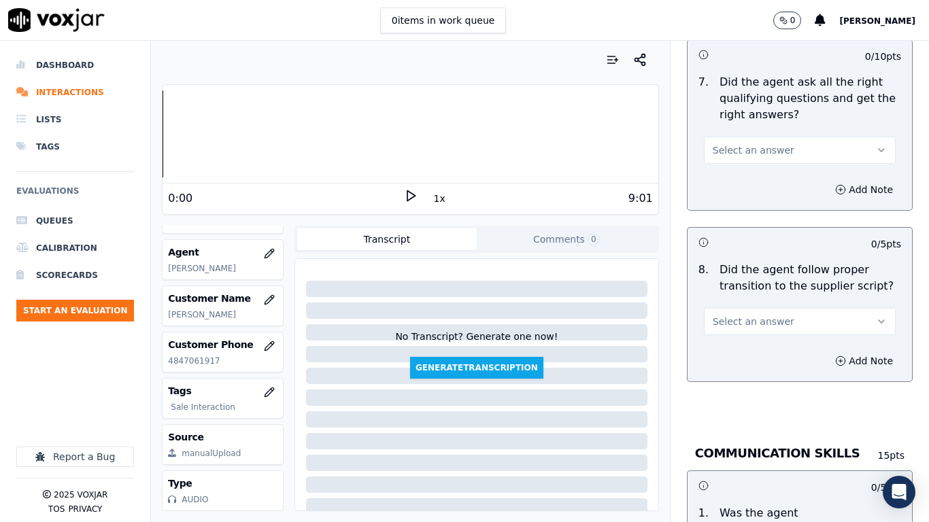
click at [747, 143] on span "Select an answer" at bounding box center [753, 150] width 82 height 14
click at [748, 169] on div "Yes" at bounding box center [774, 169] width 166 height 22
click at [765, 321] on button "Select an answer" at bounding box center [800, 321] width 192 height 27
drag, startPoint x: 766, startPoint y: 337, endPoint x: 764, endPoint y: 368, distance: 30.7
click at [765, 343] on div "Yes" at bounding box center [774, 340] width 166 height 22
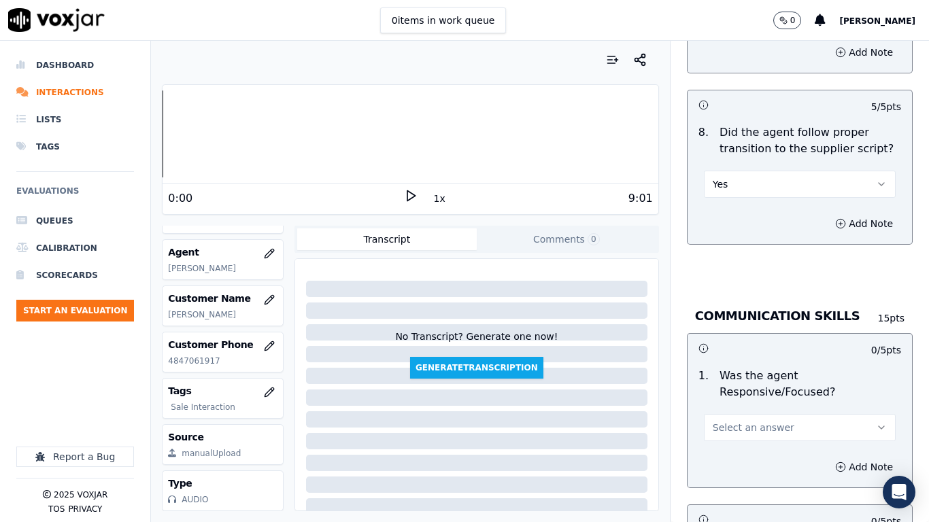
scroll to position [3603, 0]
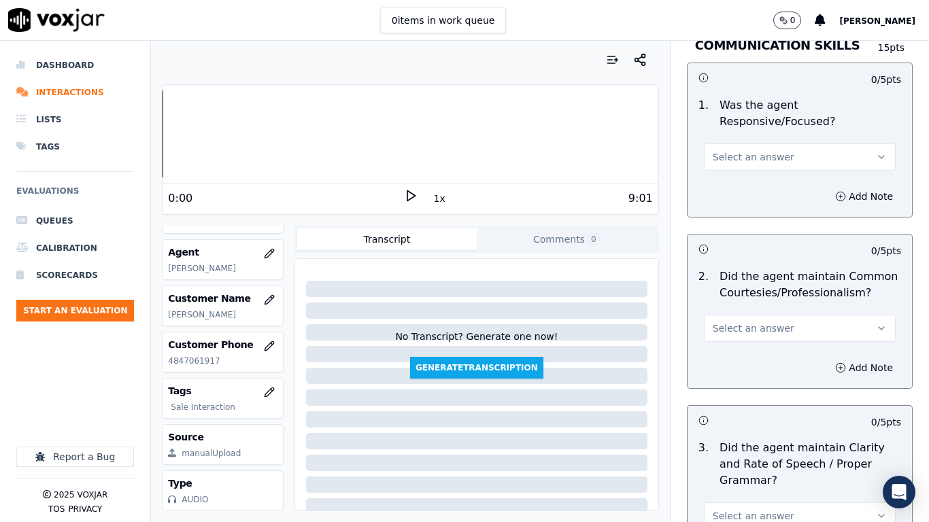
click at [747, 153] on button "Select an answer" at bounding box center [800, 156] width 192 height 27
click at [749, 184] on div "Yes" at bounding box center [774, 176] width 166 height 22
click at [746, 322] on span "Select an answer" at bounding box center [753, 329] width 82 height 14
click at [744, 354] on div "Yes" at bounding box center [774, 347] width 166 height 22
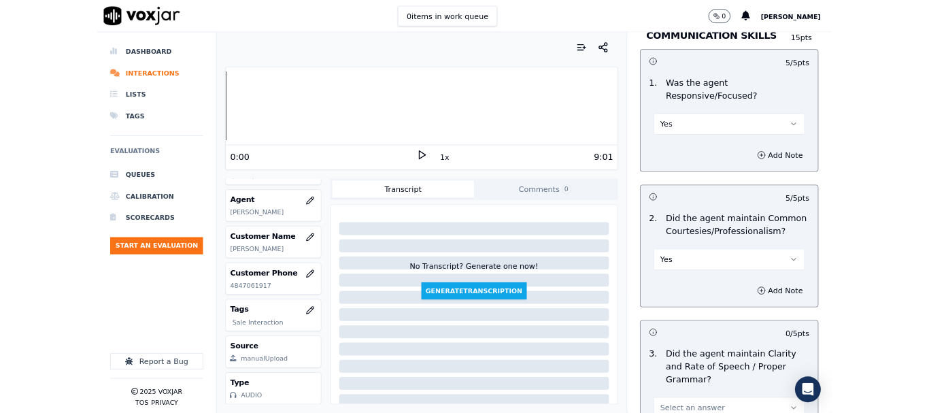
scroll to position [3762, 0]
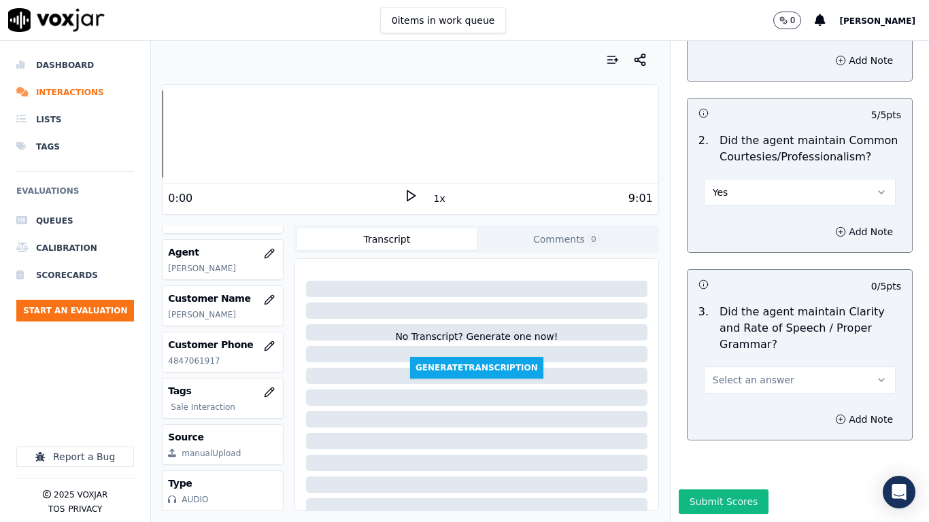
drag, startPoint x: 753, startPoint y: 334, endPoint x: 755, endPoint y: 358, distance: 23.8
click at [753, 366] on button "Select an answer" at bounding box center [800, 379] width 192 height 27
click at [746, 381] on div "Yes" at bounding box center [774, 376] width 166 height 22
click at [711, 412] on button "Submit Scores" at bounding box center [723, 501] width 90 height 24
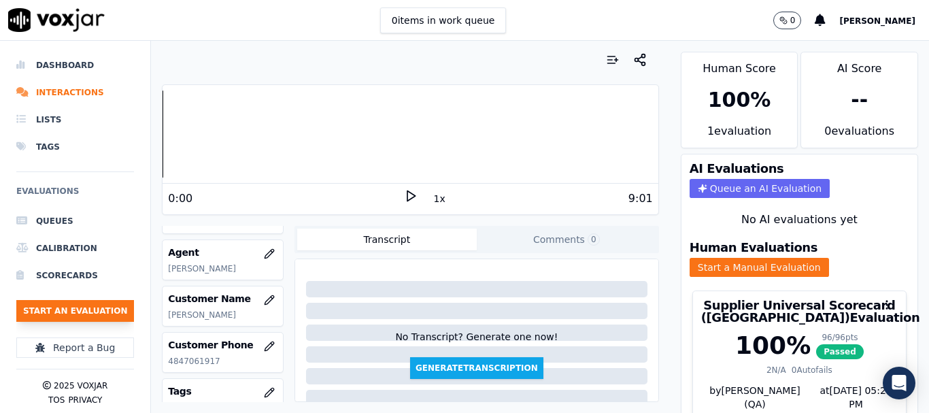
click at [97, 313] on button "Start an Evaluation" at bounding box center [75, 311] width 118 height 22
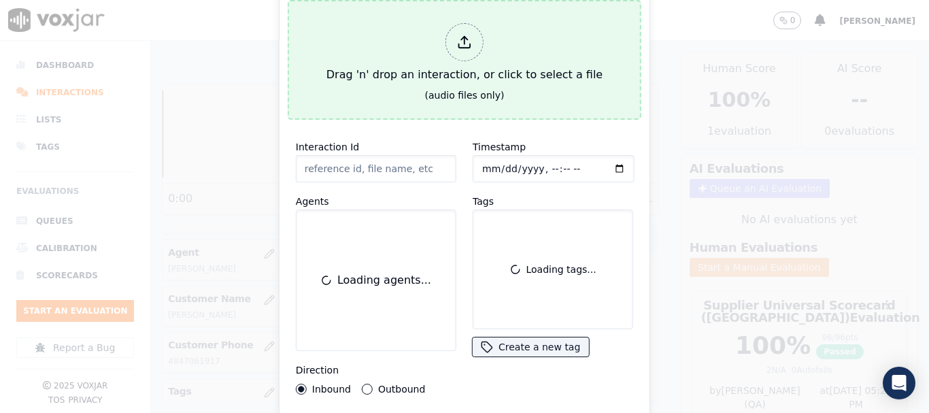
click at [489, 47] on div "Drag 'n' drop an interaction, or click to select a file" at bounding box center [464, 53] width 287 height 71
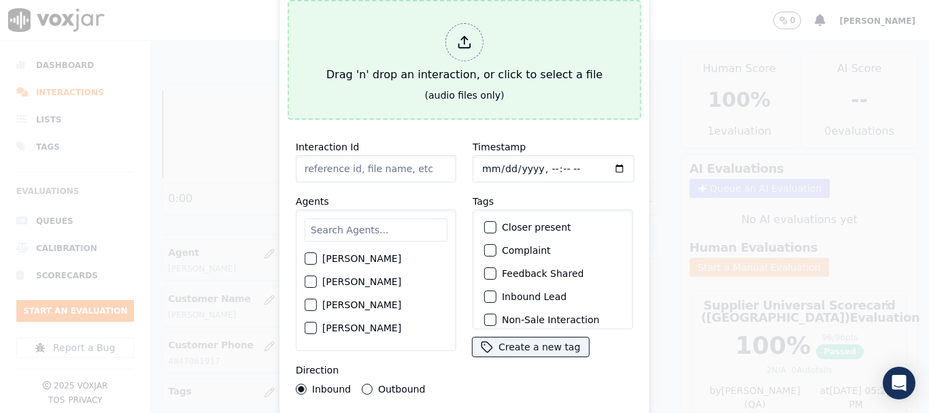
type input "20250819-130750_2152605601-all.mp3"
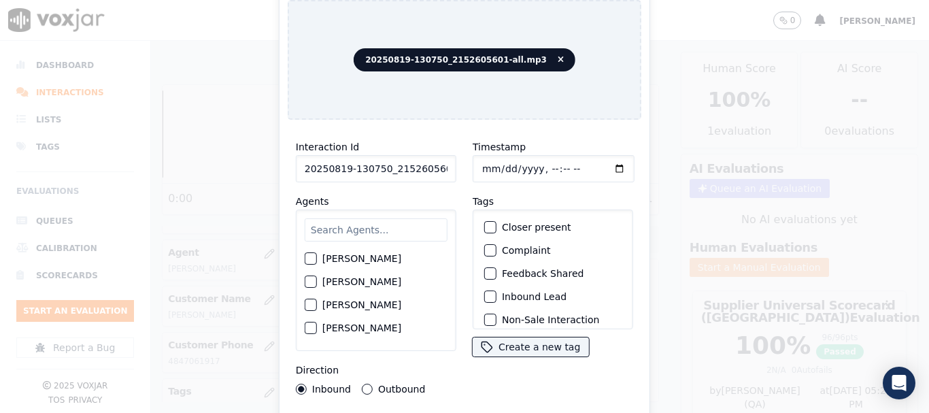
click at [369, 231] on input "text" at bounding box center [376, 229] width 143 height 23
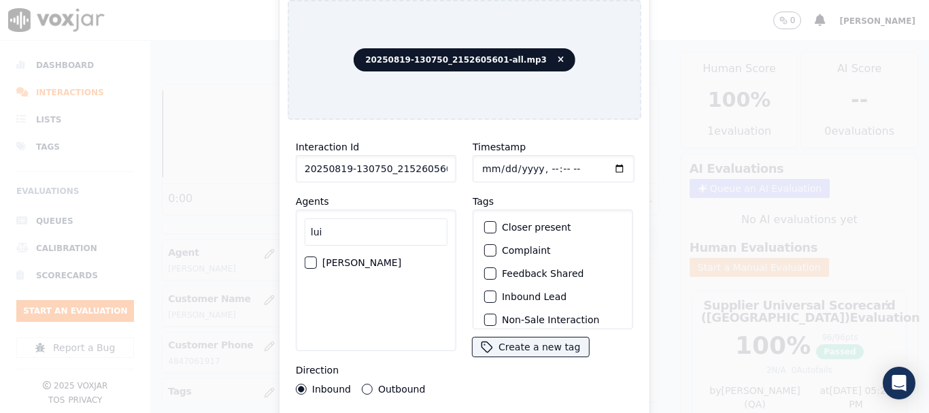
type input "lui"
click at [364, 258] on label "[PERSON_NAME]" at bounding box center [361, 263] width 79 height 10
click at [317, 256] on button "[PERSON_NAME]" at bounding box center [311, 262] width 12 height 12
click at [480, 160] on input "Timestamp" at bounding box center [553, 168] width 162 height 27
type input "[DATE]T11:54"
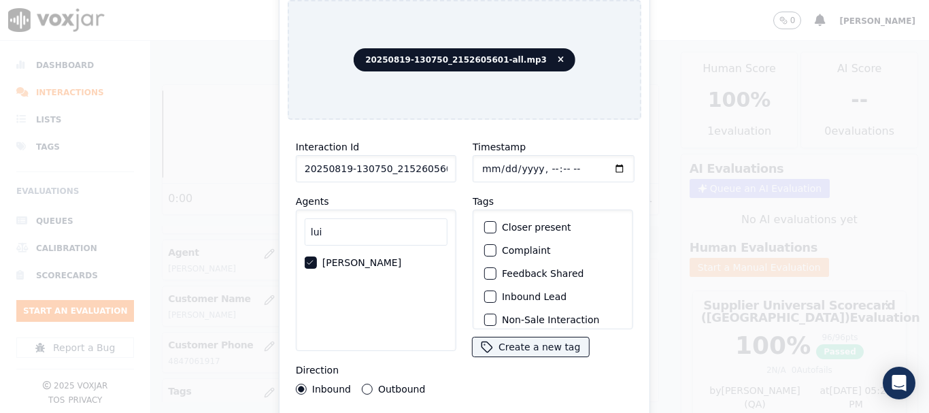
scroll to position [119, 0]
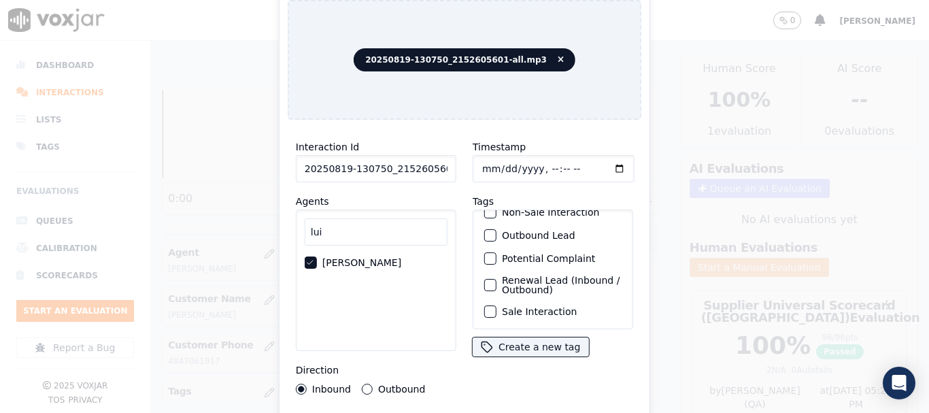
click at [554, 307] on label "Sale Interaction" at bounding box center [539, 312] width 75 height 10
click at [496, 305] on button "Sale Interaction" at bounding box center [490, 311] width 12 height 12
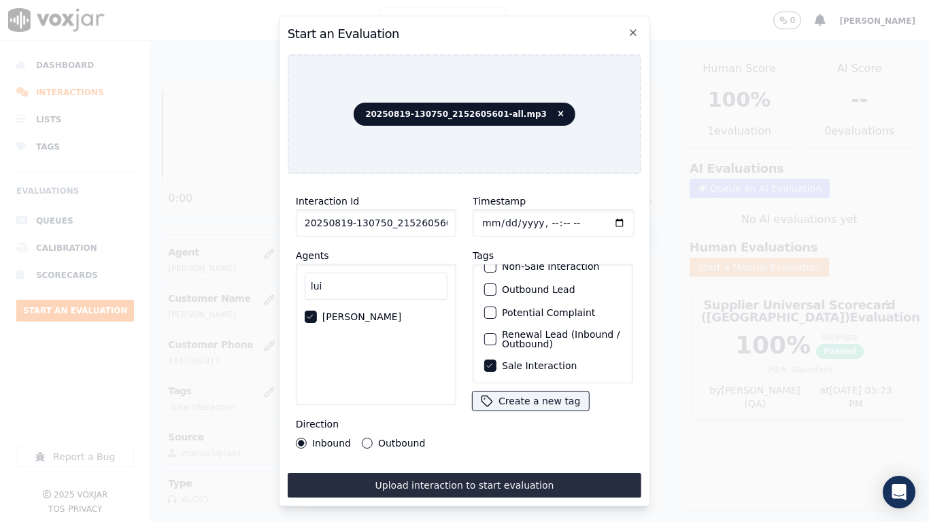
click at [550, 412] on button "Upload interaction to start evaluation" at bounding box center [465, 485] width 354 height 24
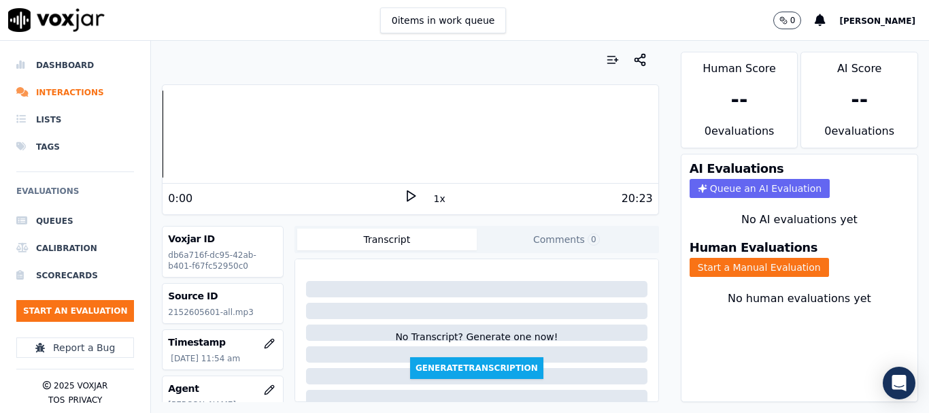
scroll to position [136, 0]
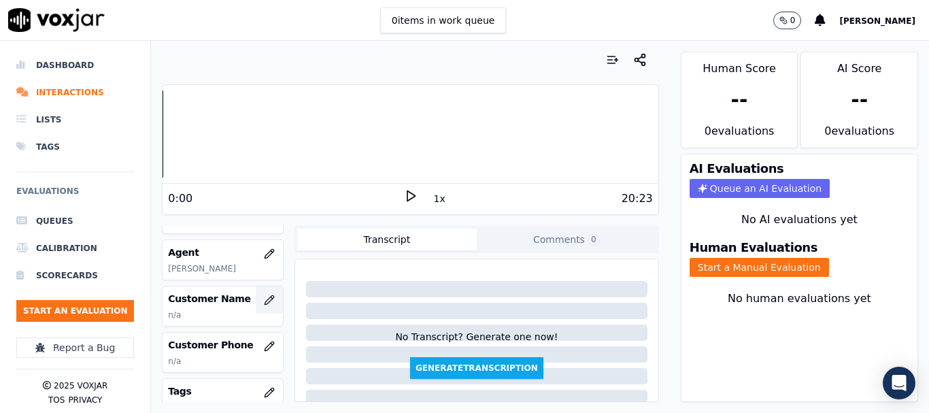
click at [264, 297] on icon "button" at bounding box center [269, 299] width 11 height 11
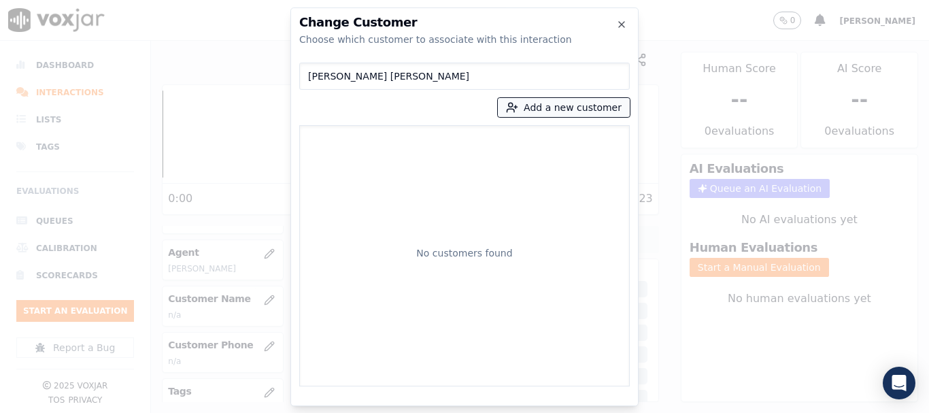
type input "[PERSON_NAME] [PERSON_NAME]"
click at [542, 107] on button "Add a new customer" at bounding box center [564, 107] width 132 height 19
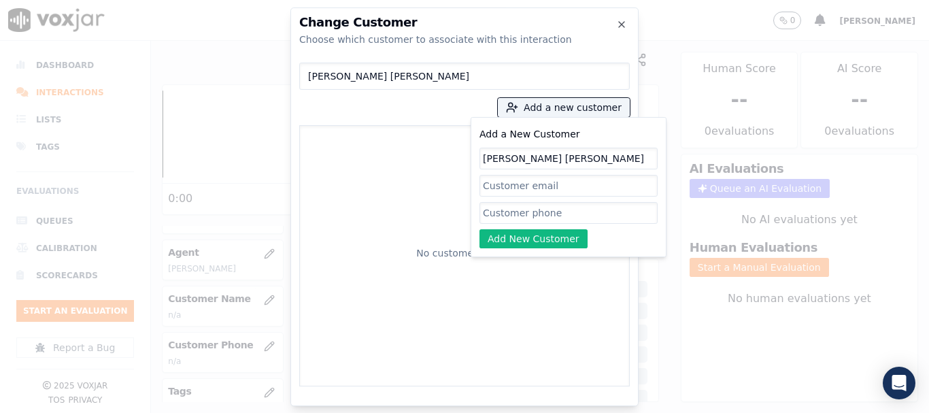
type input "[PERSON_NAME] [PERSON_NAME]"
drag, startPoint x: 513, startPoint y: 215, endPoint x: 522, endPoint y: 228, distance: 16.6
click at [513, 215] on input "Add a New Customer" at bounding box center [568, 213] width 178 height 22
paste input "2152605601"
type input "2152605601"
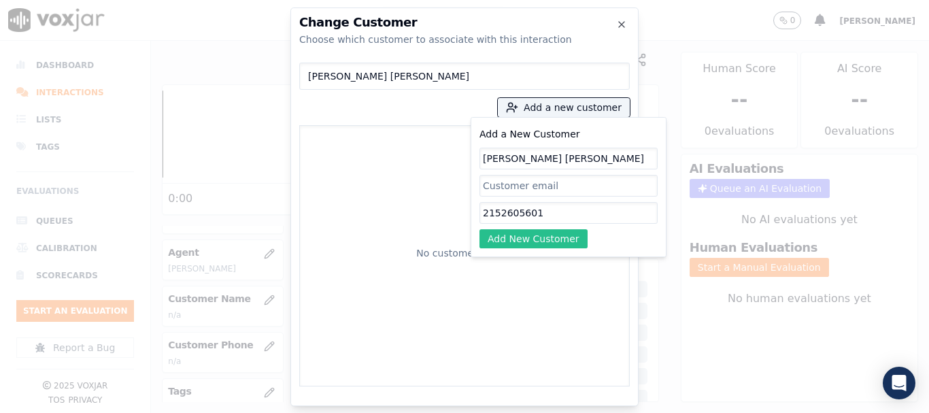
click at [522, 237] on button "Add New Customer" at bounding box center [533, 238] width 108 height 19
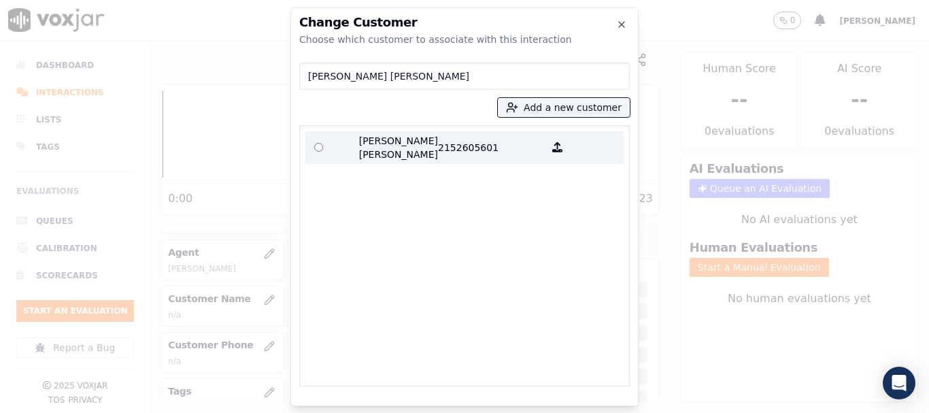
click at [349, 147] on p "[PERSON_NAME] [PERSON_NAME]" at bounding box center [385, 147] width 106 height 27
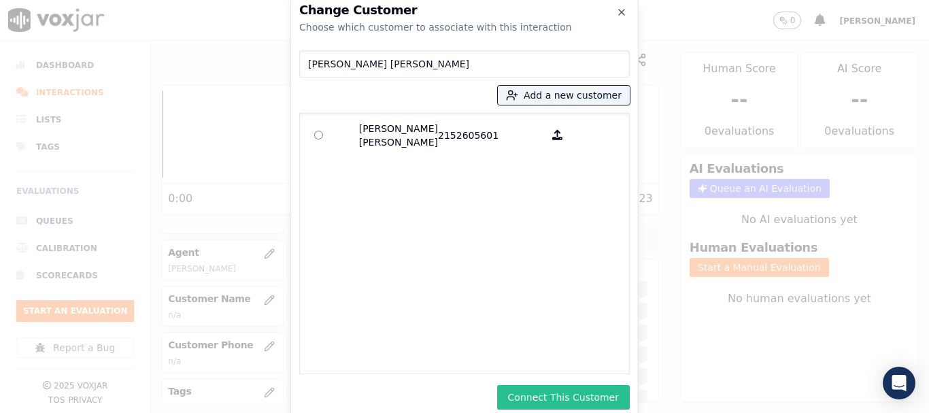
click at [598, 395] on button "Connect This Customer" at bounding box center [563, 397] width 133 height 24
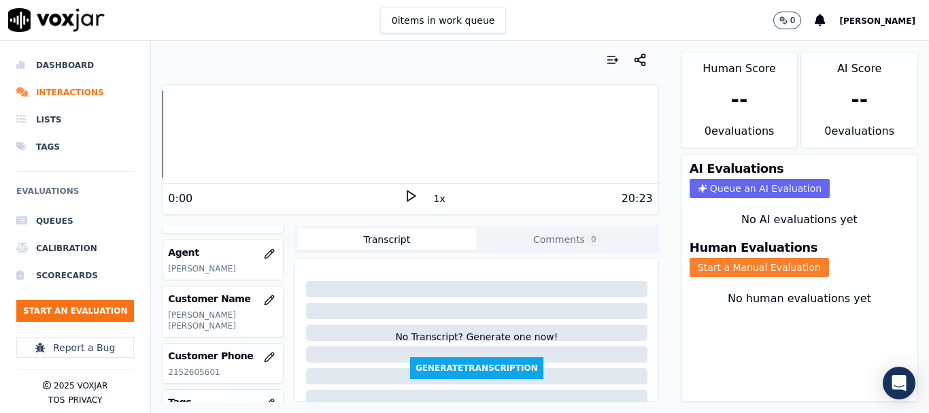
click at [757, 266] on button "Start a Manual Evaluation" at bounding box center [758, 267] width 139 height 19
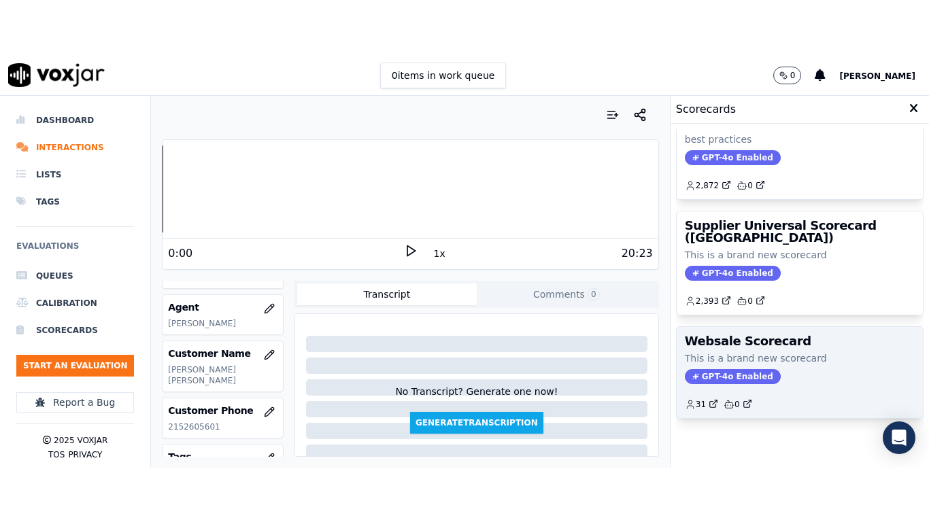
scroll to position [272, 0]
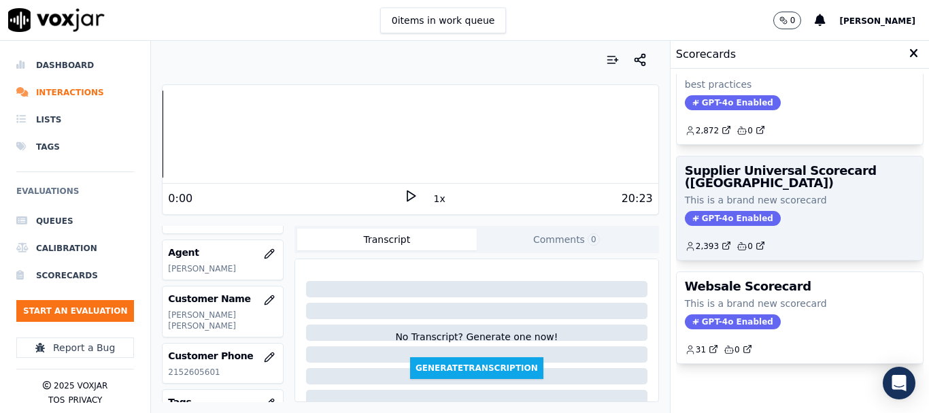
click at [774, 181] on h3 "Supplier Universal Scorecard ([GEOGRAPHIC_DATA])" at bounding box center [800, 177] width 230 height 24
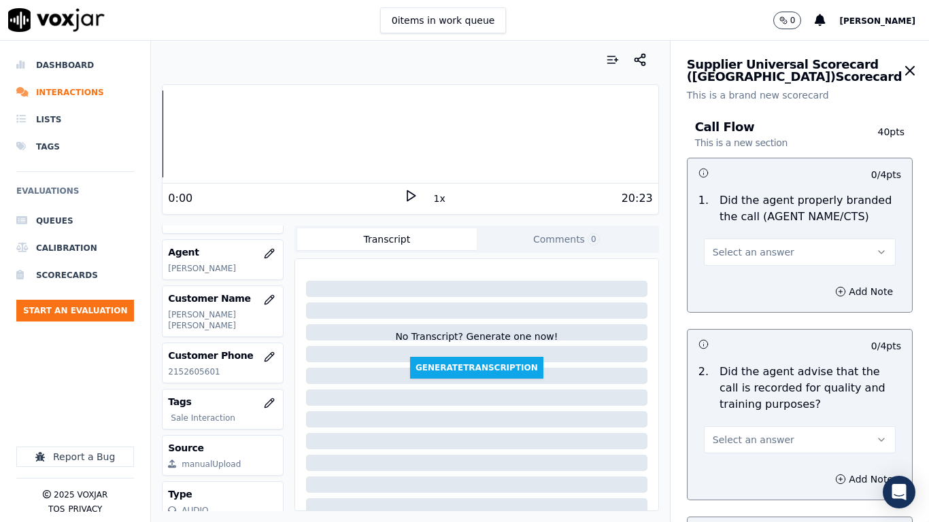
click at [729, 247] on span "Select an answer" at bounding box center [753, 252] width 82 height 14
click at [744, 282] on div "Yes" at bounding box center [774, 283] width 166 height 22
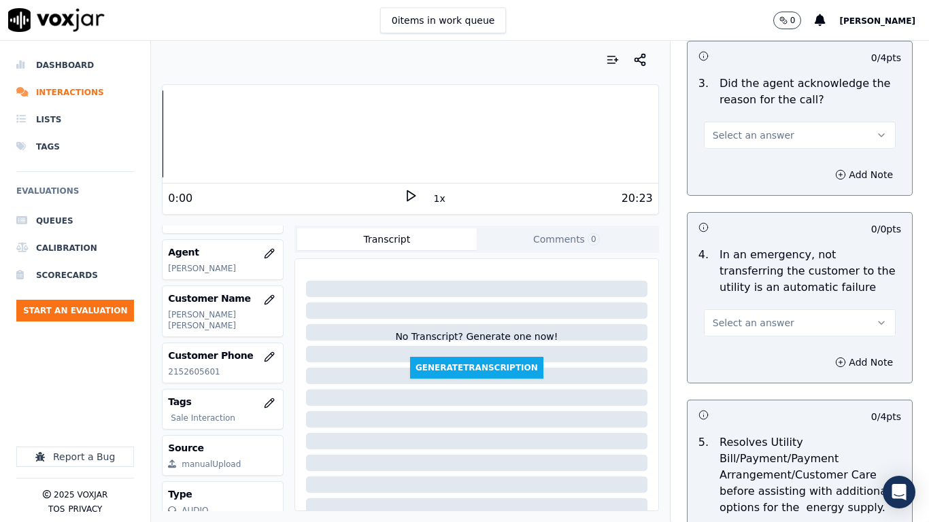
click at [748, 133] on span "Select an answer" at bounding box center [753, 135] width 82 height 14
click at [752, 161] on div "Yes" at bounding box center [774, 166] width 166 height 22
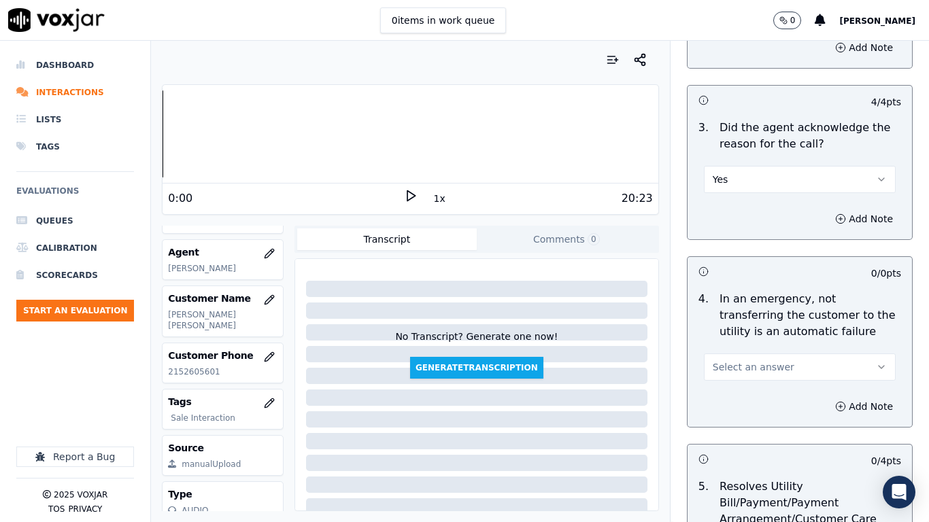
scroll to position [408, 0]
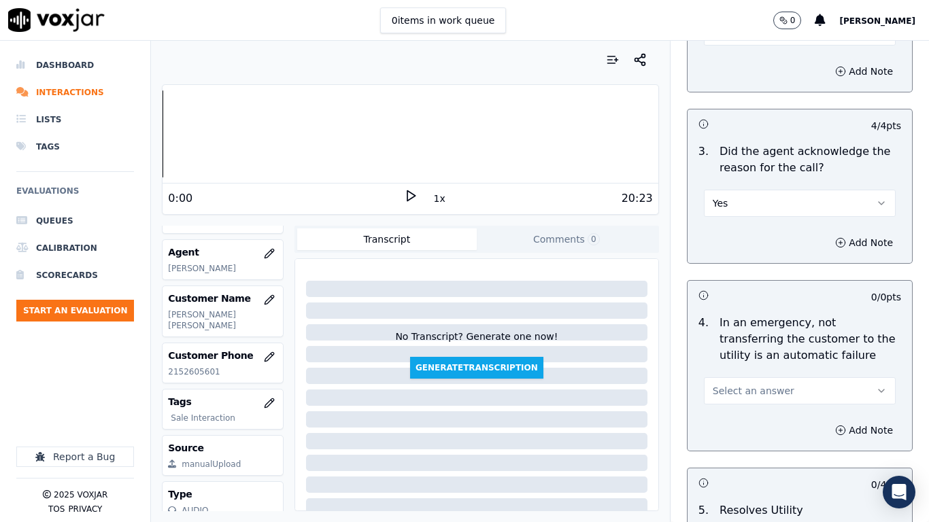
click at [747, 41] on button "Select an answer" at bounding box center [800, 31] width 192 height 27
click at [749, 61] on div "Yes" at bounding box center [774, 63] width 166 height 22
click at [770, 397] on button "Select an answer" at bounding box center [800, 390] width 192 height 27
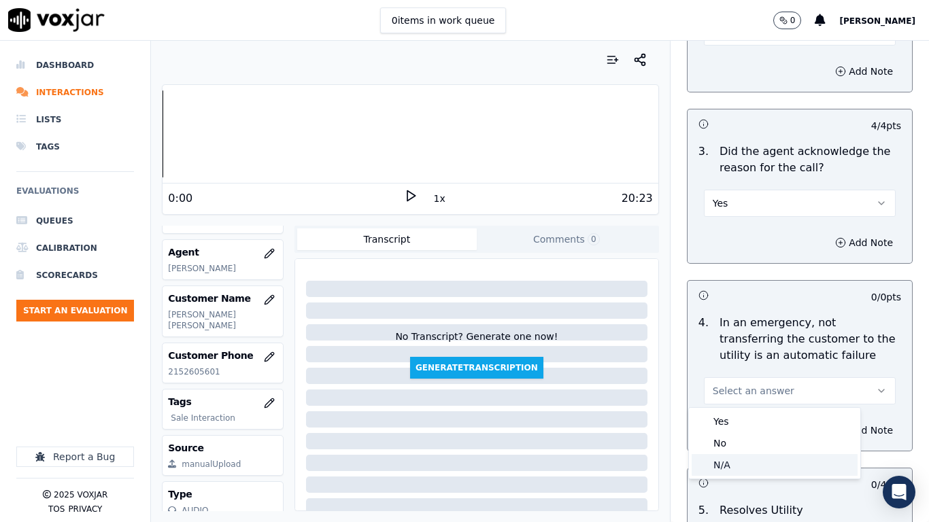
click at [747, 412] on div "N/A" at bounding box center [774, 465] width 166 height 22
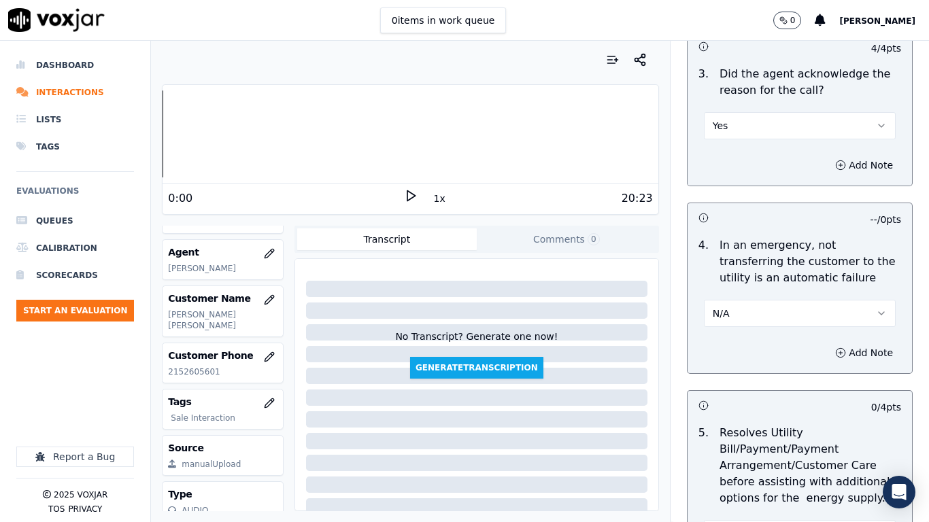
scroll to position [884, 0]
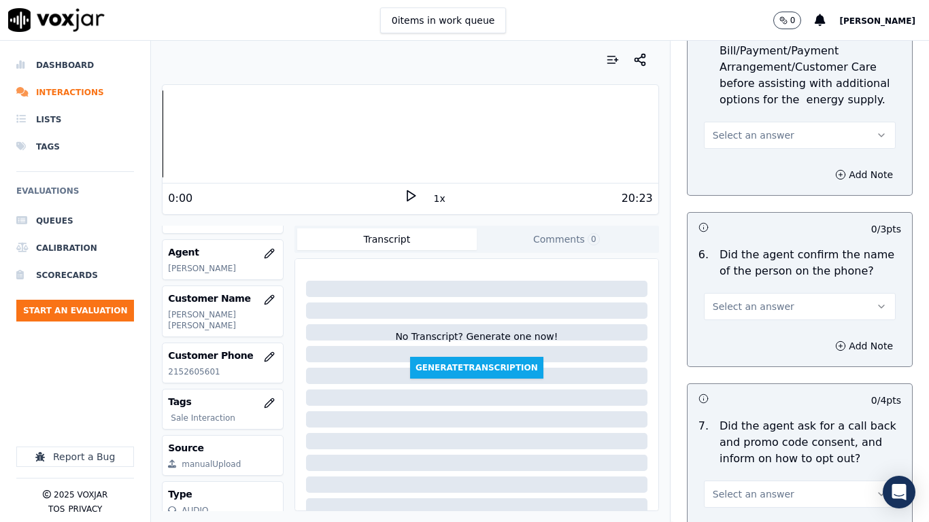
click at [761, 136] on span "Select an answer" at bounding box center [753, 135] width 82 height 14
click at [765, 198] on div "No" at bounding box center [774, 188] width 166 height 22
click at [741, 124] on button "No" at bounding box center [800, 135] width 192 height 27
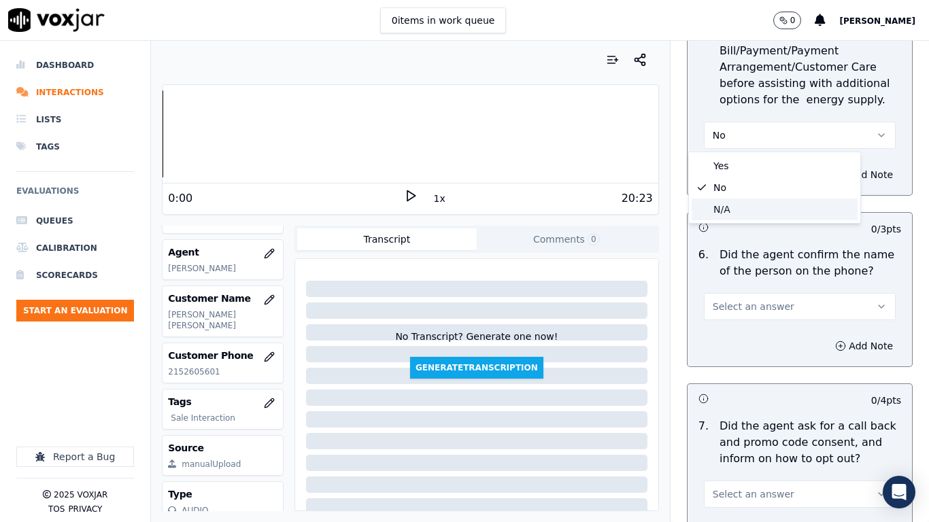
click at [746, 206] on div "N/A" at bounding box center [774, 210] width 166 height 22
click at [767, 307] on button "Select an answer" at bounding box center [800, 306] width 192 height 27
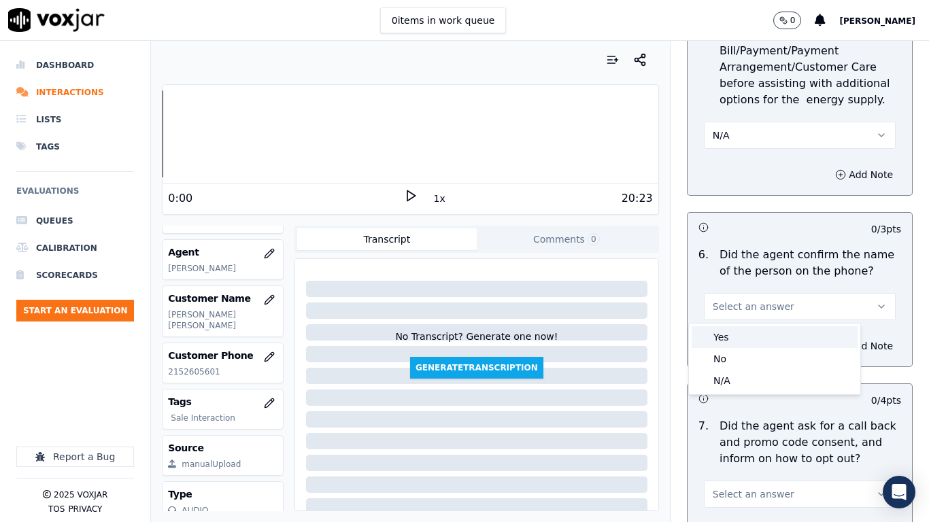
click at [761, 341] on div "Yes" at bounding box center [774, 337] width 166 height 22
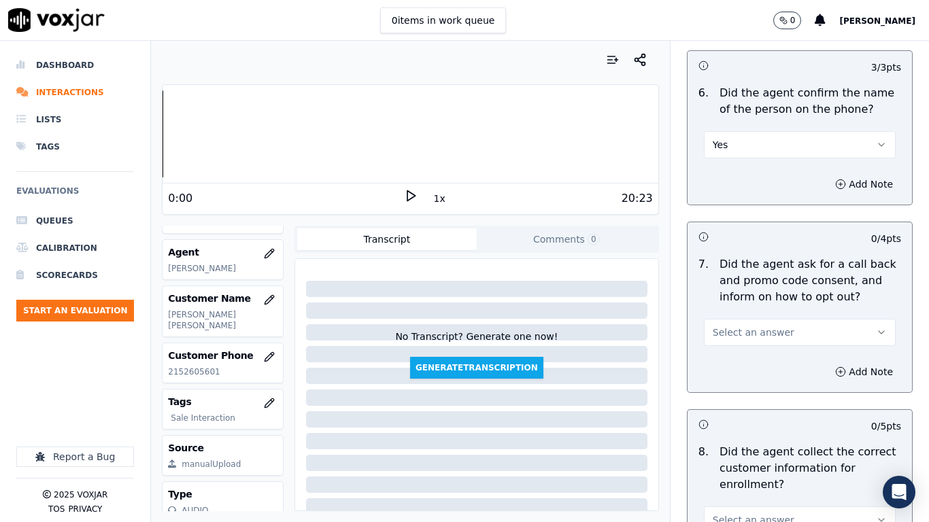
scroll to position [1292, 0]
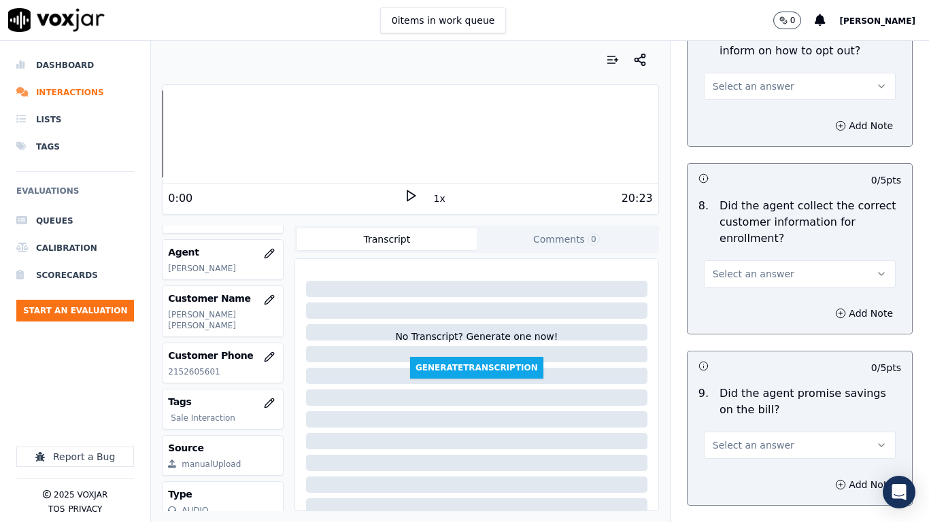
click at [749, 88] on span "Select an answer" at bounding box center [753, 87] width 82 height 14
click at [751, 122] on div "Yes" at bounding box center [774, 117] width 166 height 22
click at [776, 275] on button "Select an answer" at bounding box center [800, 273] width 192 height 27
click at [762, 298] on div "Yes" at bounding box center [774, 305] width 166 height 22
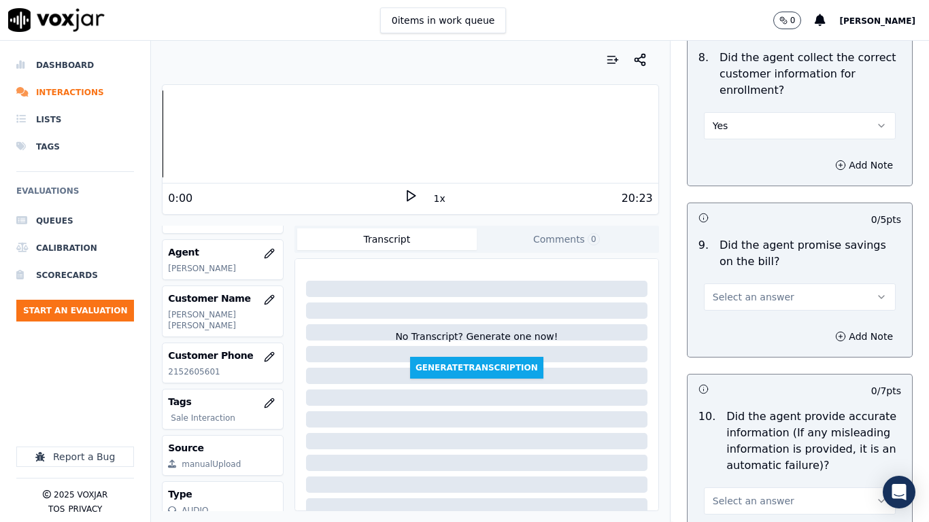
scroll to position [1700, 0]
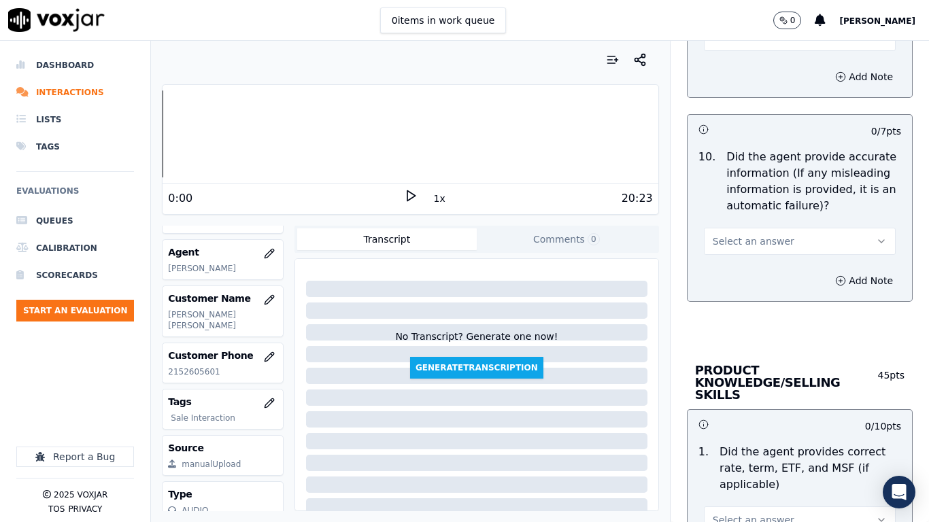
click at [733, 46] on button "Select an answer" at bounding box center [800, 37] width 192 height 27
click at [744, 68] on div "Yes" at bounding box center [774, 68] width 166 height 22
click at [757, 228] on button "Select an answer" at bounding box center [800, 241] width 192 height 27
click at [756, 270] on div "Yes" at bounding box center [774, 272] width 166 height 22
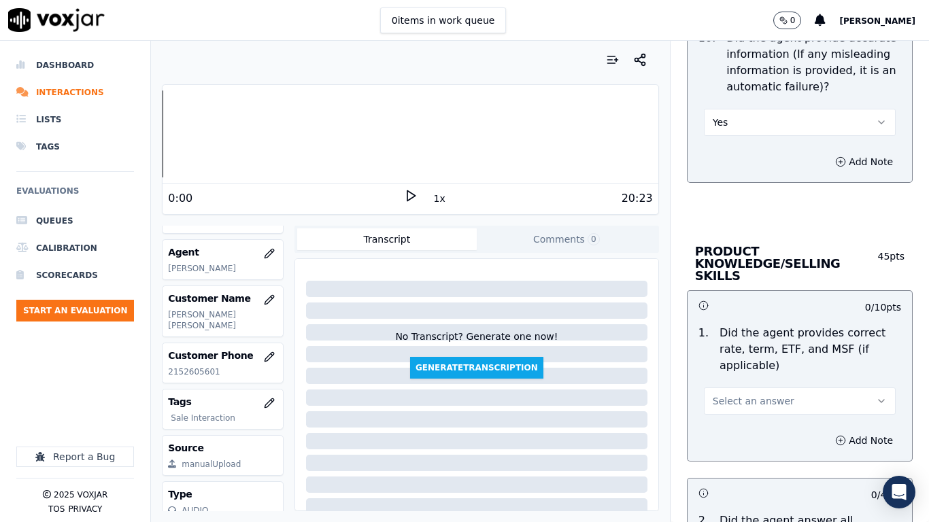
scroll to position [2107, 0]
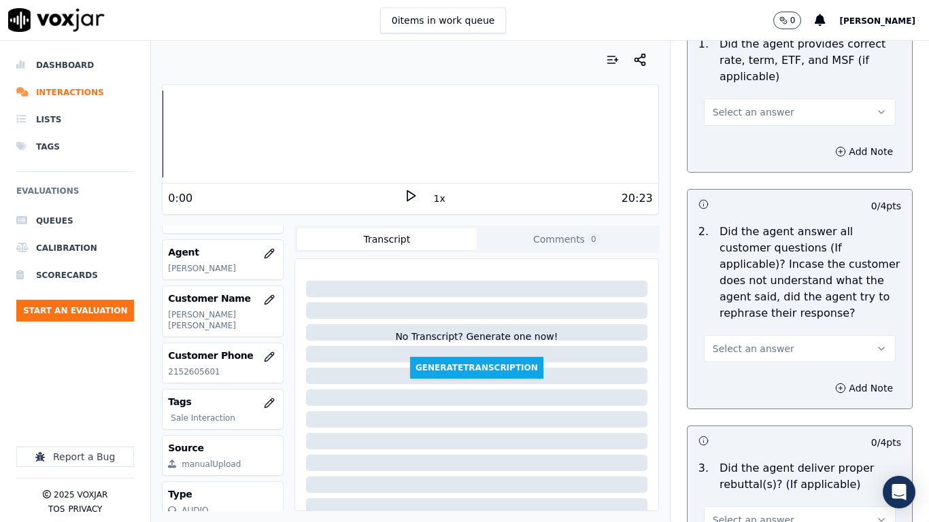
click at [749, 105] on span "Select an answer" at bounding box center [753, 112] width 82 height 14
click at [755, 124] on div "Yes" at bounding box center [774, 131] width 166 height 22
click at [761, 342] on span "Select an answer" at bounding box center [753, 349] width 82 height 14
click at [750, 368] on div "Yes" at bounding box center [774, 367] width 166 height 22
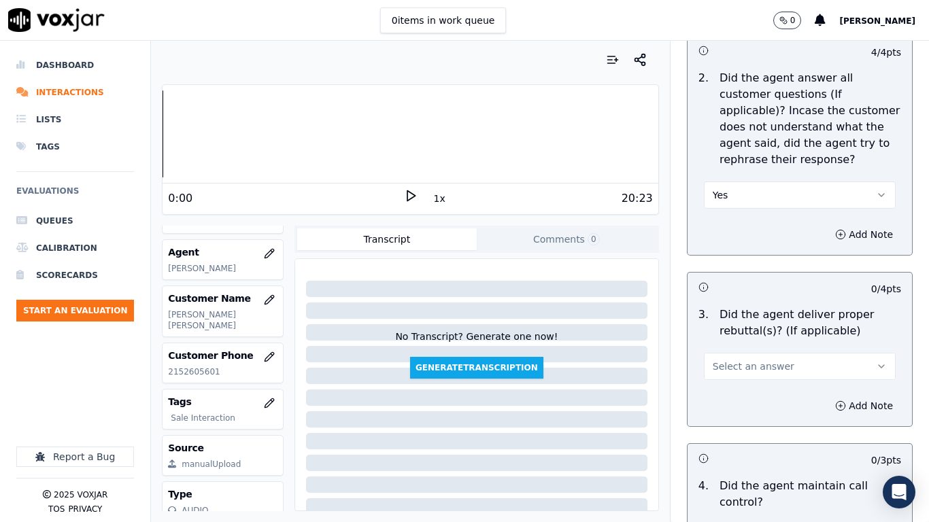
scroll to position [2515, 0]
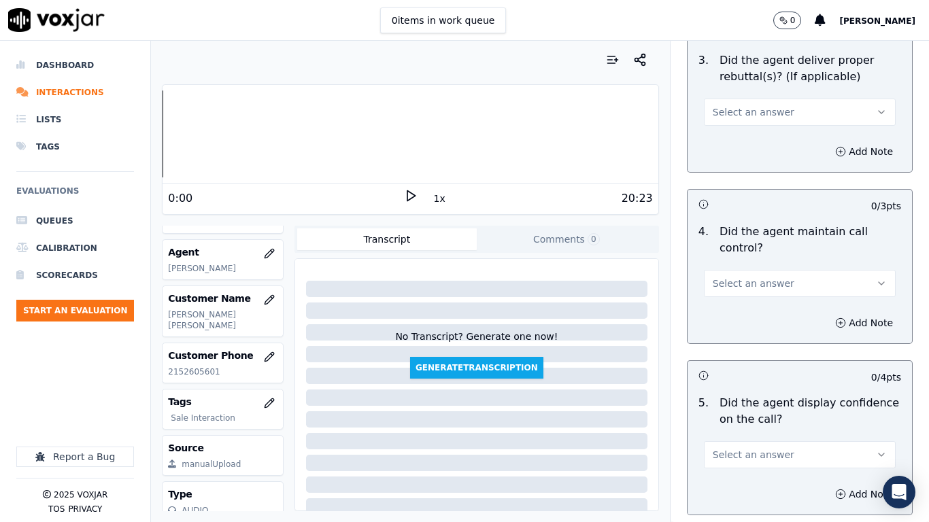
click at [755, 105] on span "Select an answer" at bounding box center [753, 112] width 82 height 14
click at [757, 133] on div "Yes" at bounding box center [774, 131] width 166 height 22
click at [756, 270] on button "Select an answer" at bounding box center [800, 283] width 192 height 27
click at [762, 302] on div "Yes" at bounding box center [774, 302] width 166 height 22
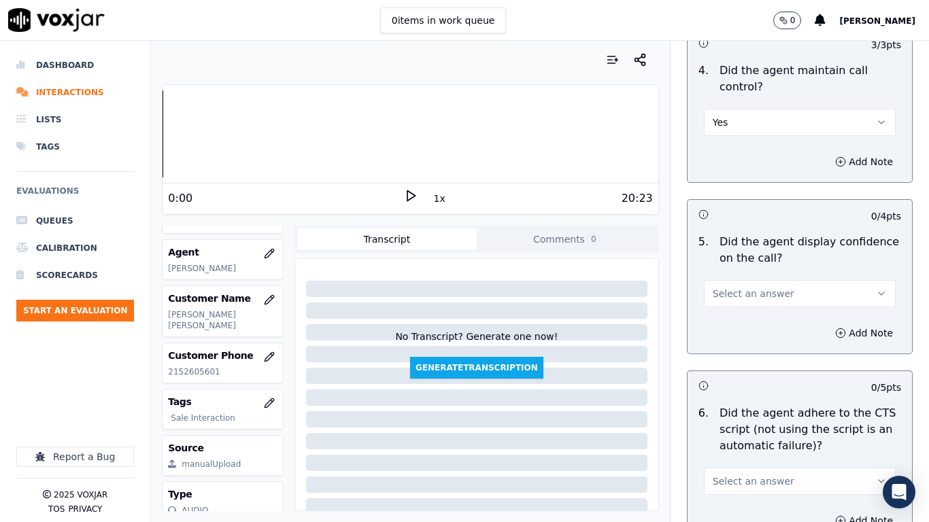
scroll to position [2923, 0]
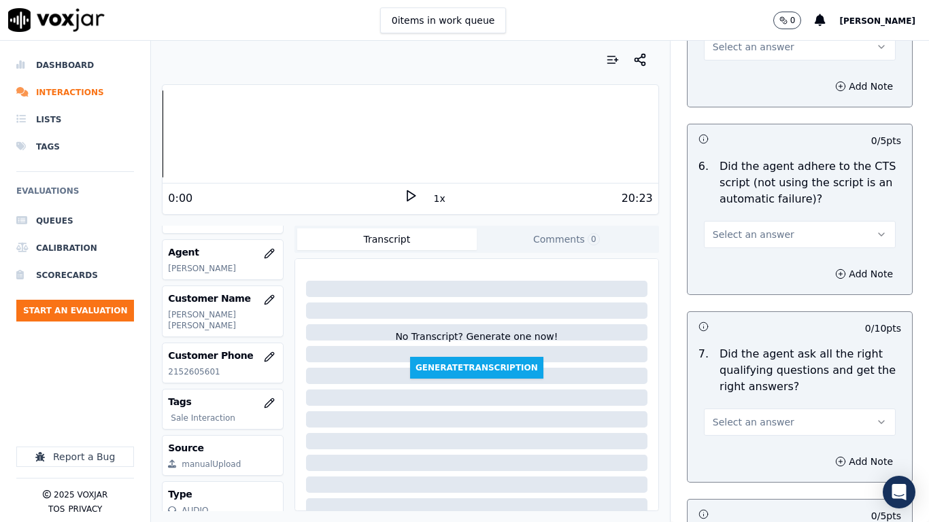
click at [757, 228] on span "Select an answer" at bounding box center [753, 235] width 82 height 14
click at [759, 254] on div "Yes" at bounding box center [774, 253] width 166 height 22
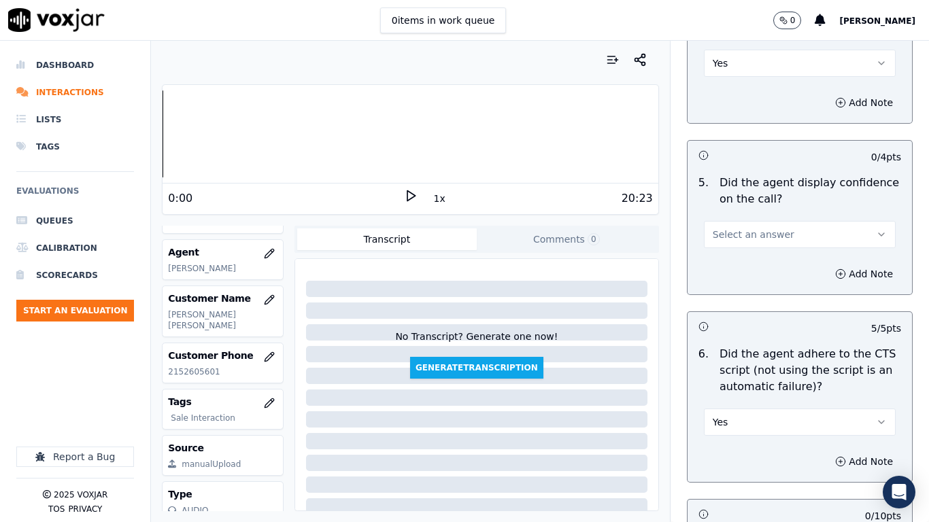
scroll to position [2719, 0]
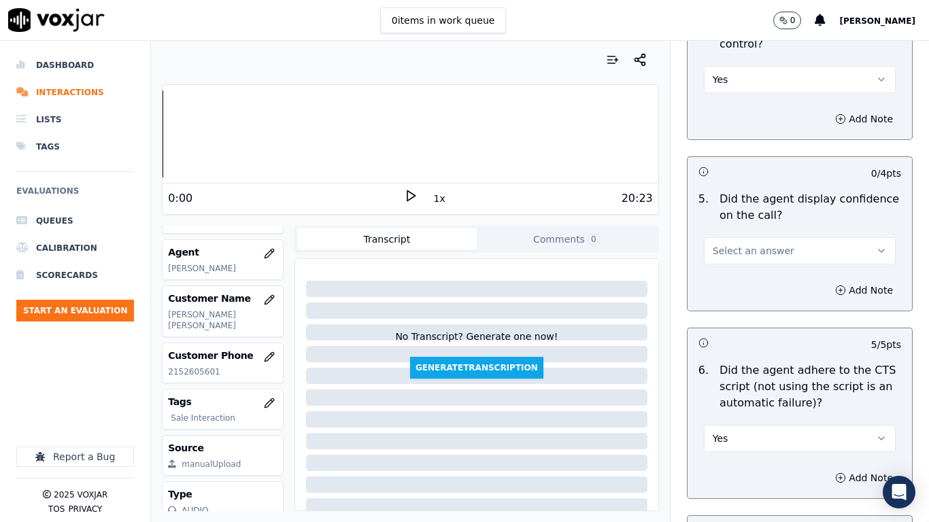
drag, startPoint x: 761, startPoint y: 240, endPoint x: 762, endPoint y: 250, distance: 10.3
click at [761, 244] on span "Select an answer" at bounding box center [753, 251] width 82 height 14
click at [761, 265] on div "Yes" at bounding box center [774, 269] width 166 height 22
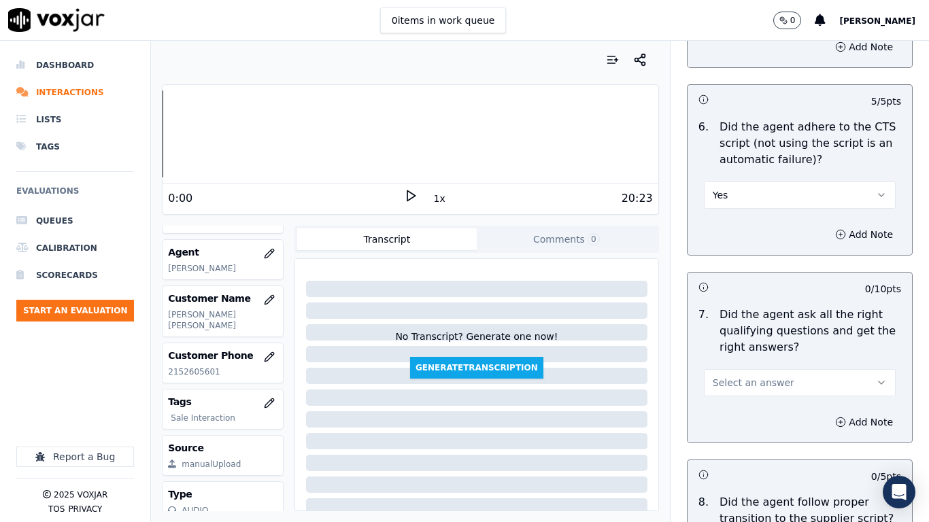
scroll to position [3195, 0]
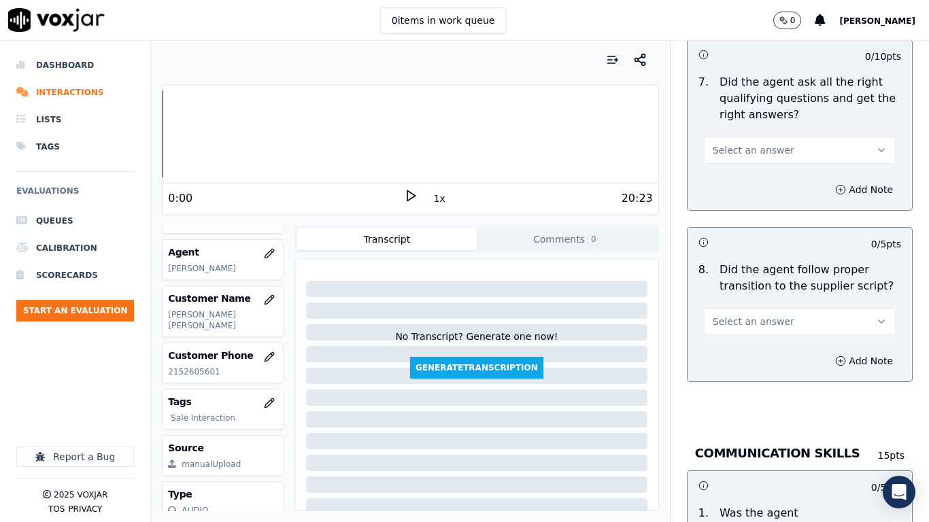
click at [729, 143] on span "Select an answer" at bounding box center [753, 150] width 82 height 14
drag, startPoint x: 738, startPoint y: 173, endPoint x: 792, endPoint y: 317, distance: 154.7
click at [738, 173] on div "Yes" at bounding box center [774, 169] width 166 height 22
click at [757, 316] on button "Select an answer" at bounding box center [800, 321] width 192 height 27
click at [740, 337] on div "Yes" at bounding box center [774, 340] width 166 height 22
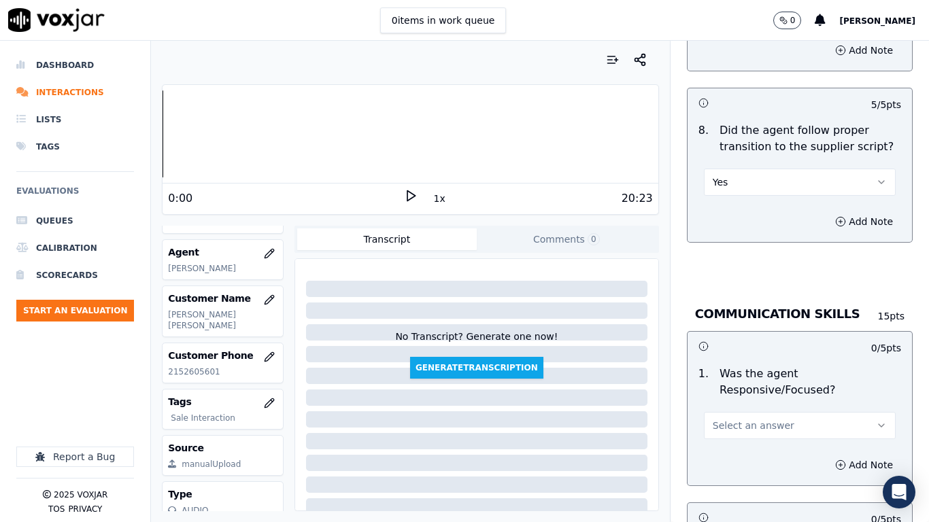
scroll to position [3603, 0]
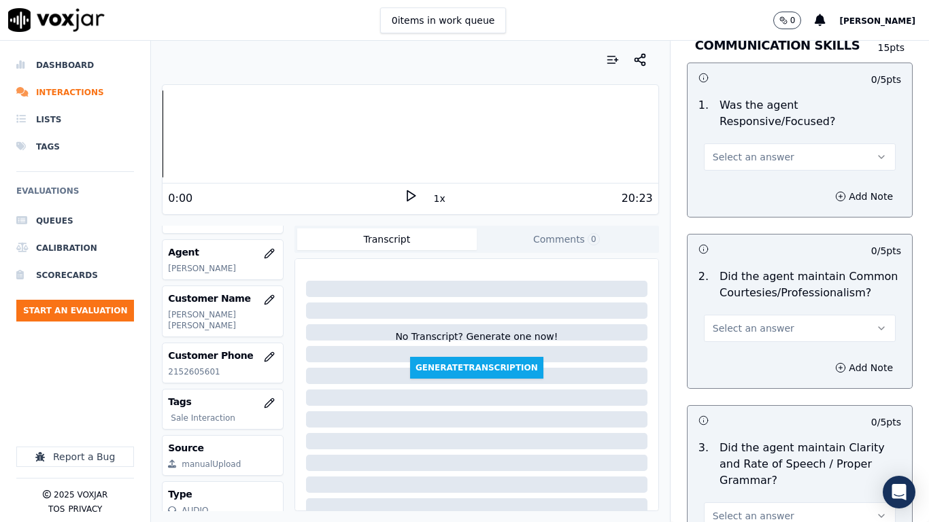
click at [738, 150] on span "Select an answer" at bounding box center [753, 157] width 82 height 14
click at [743, 175] on div "Yes" at bounding box center [774, 176] width 166 height 22
click at [769, 320] on button "Select an answer" at bounding box center [800, 328] width 192 height 27
drag, startPoint x: 770, startPoint y: 347, endPoint x: 770, endPoint y: 359, distance: 12.2
click at [769, 347] on div "Yes" at bounding box center [774, 347] width 166 height 22
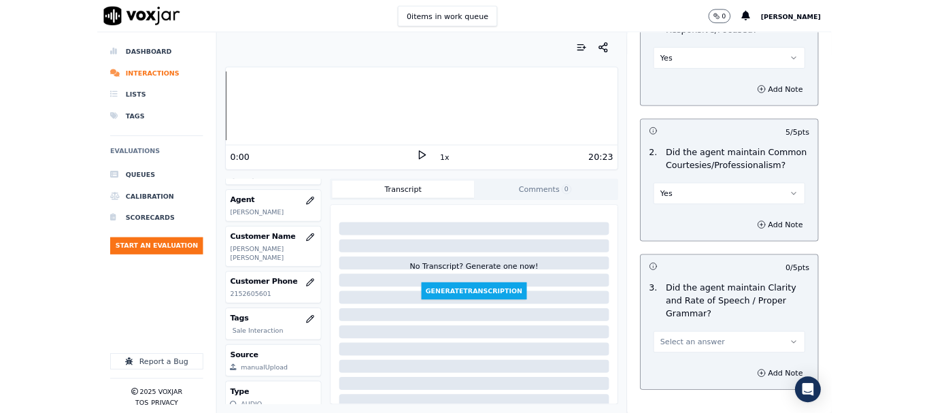
scroll to position [3762, 0]
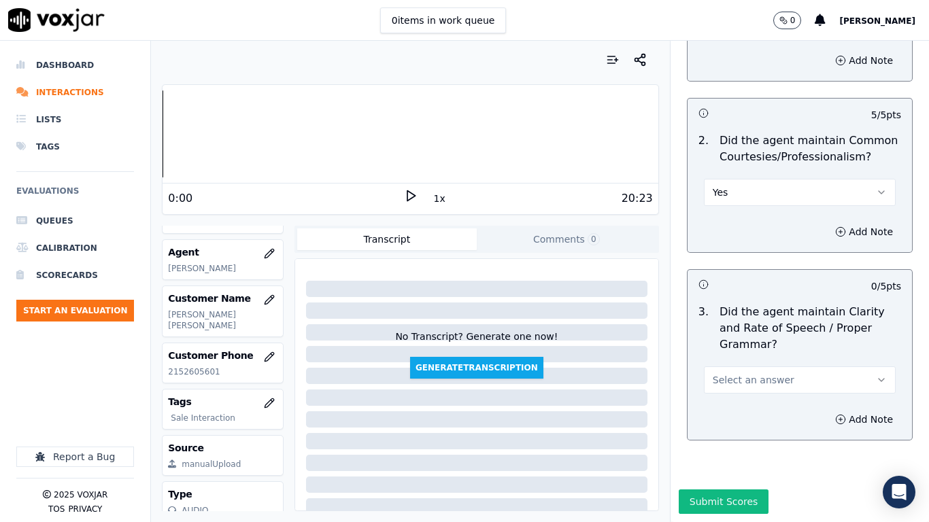
click at [761, 373] on span "Select an answer" at bounding box center [753, 380] width 82 height 14
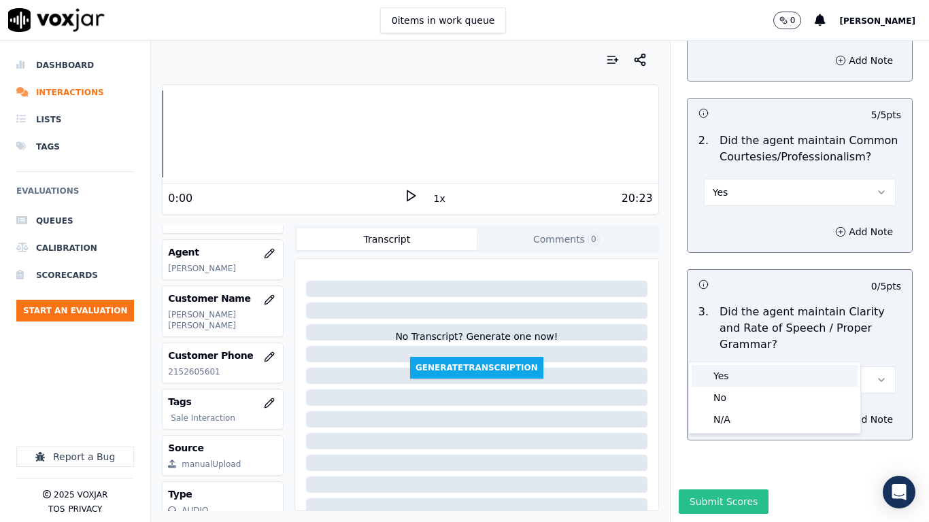
drag, startPoint x: 746, startPoint y: 377, endPoint x: 728, endPoint y: 462, distance: 86.9
click at [745, 390] on div "Yes No N/A" at bounding box center [774, 397] width 171 height 71
click at [707, 412] on button "Submit Scores" at bounding box center [723, 501] width 90 height 24
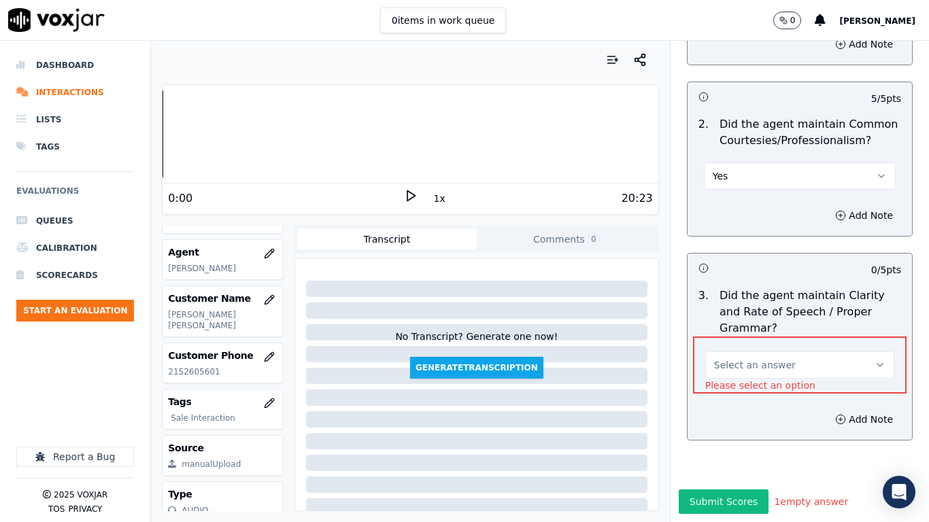
click at [769, 351] on button "Select an answer" at bounding box center [799, 364] width 189 height 27
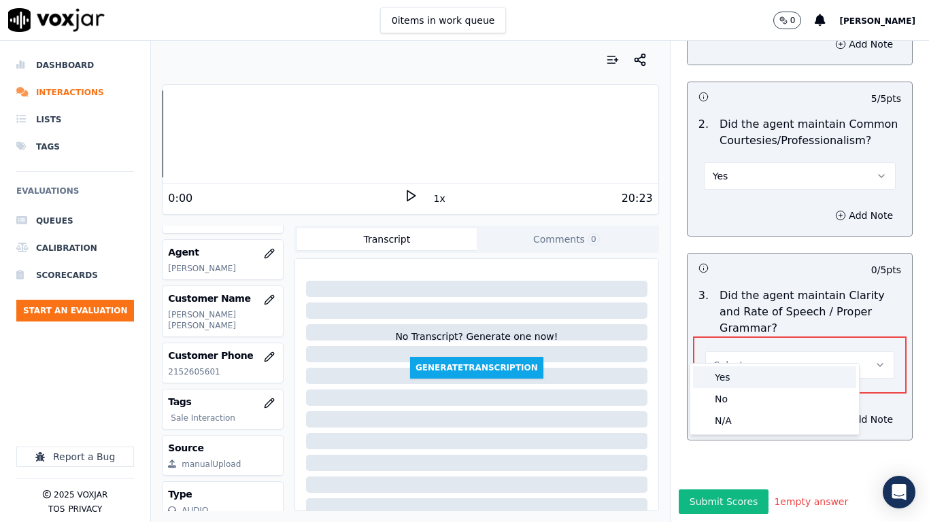
drag, startPoint x: 741, startPoint y: 383, endPoint x: 729, endPoint y: 426, distance: 45.2
click at [741, 385] on div "Yes" at bounding box center [774, 377] width 163 height 22
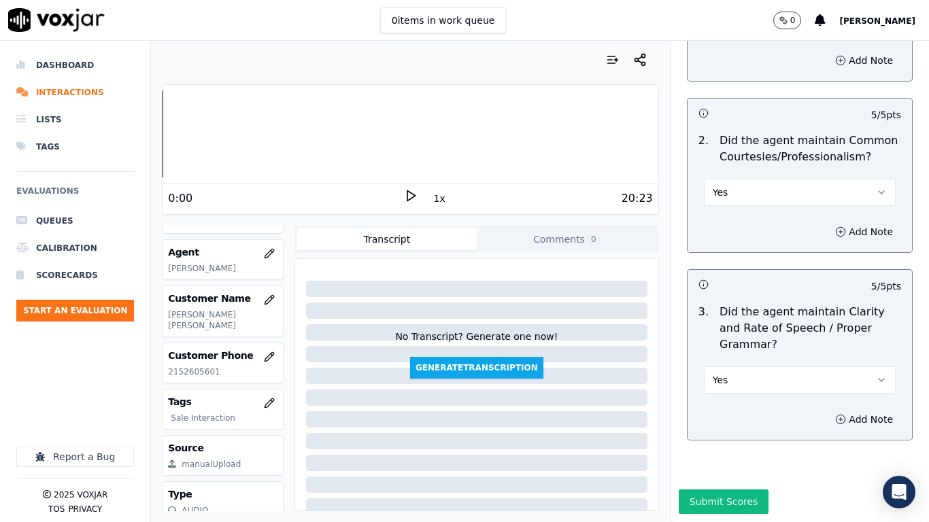
drag, startPoint x: 701, startPoint y: 468, endPoint x: 704, endPoint y: 479, distance: 11.4
click at [700, 412] on button "Submit Scores" at bounding box center [723, 501] width 90 height 24
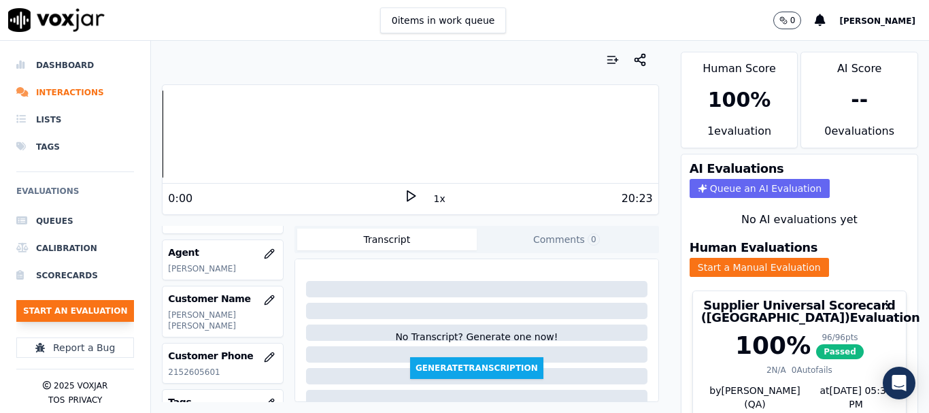
click at [96, 309] on button "Start an Evaluation" at bounding box center [75, 311] width 118 height 22
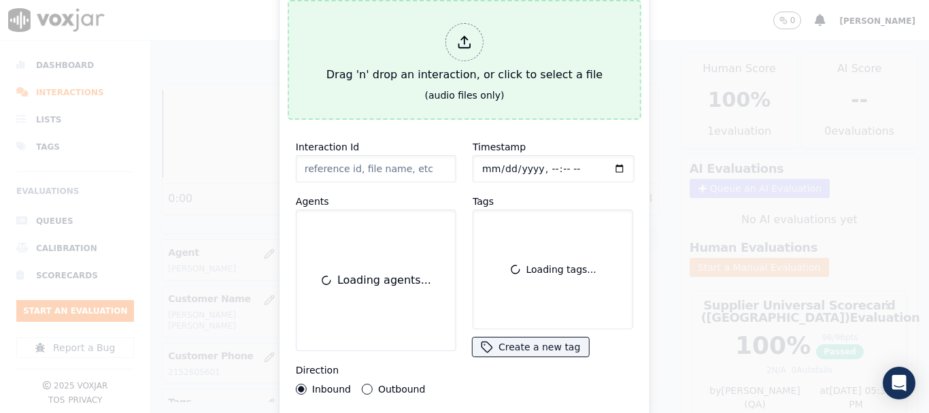
click at [411, 81] on div "Drag 'n' drop an interaction, or click to select a file" at bounding box center [464, 53] width 287 height 71
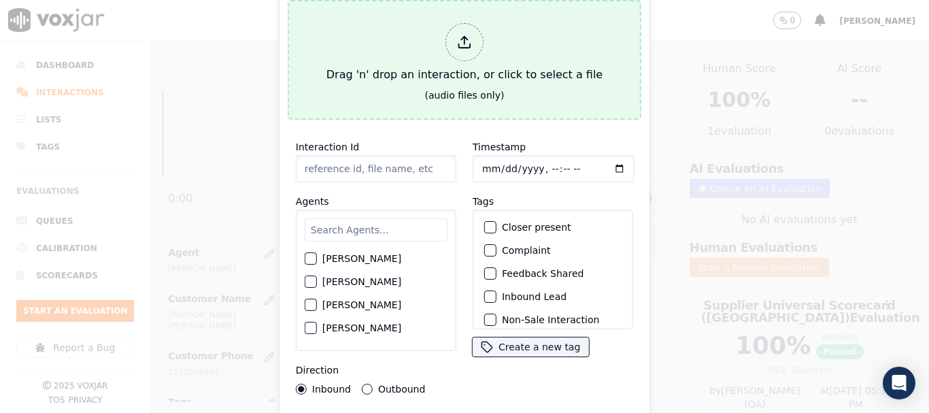
type input "20250819-112258_7176085260-all.mp3"
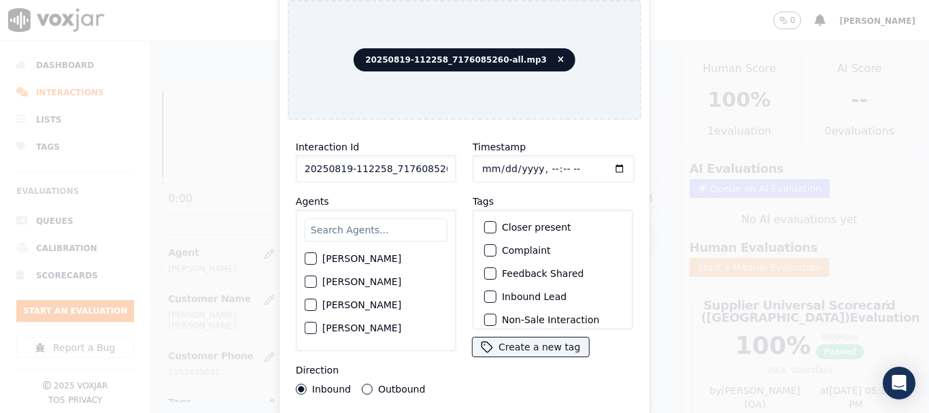
click at [382, 228] on input "text" at bounding box center [376, 229] width 143 height 23
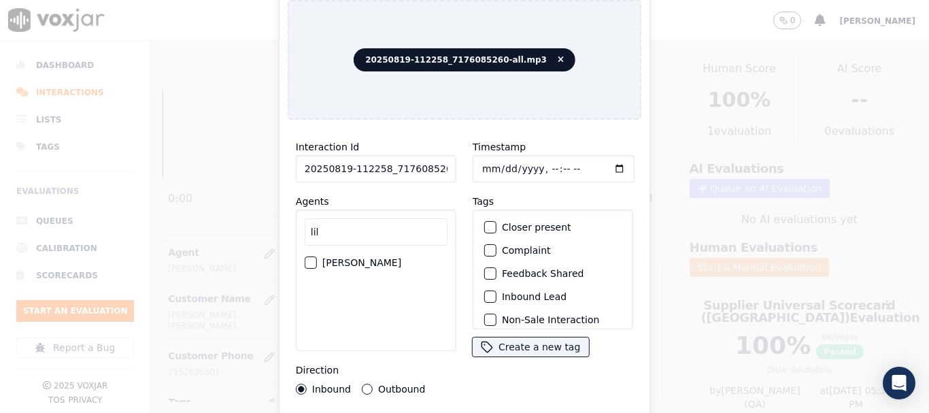
type input "lil"
click at [356, 258] on label "[PERSON_NAME]" at bounding box center [361, 263] width 79 height 10
click at [317, 256] on button "[PERSON_NAME]" at bounding box center [311, 262] width 12 height 12
click at [482, 165] on input "Timestamp" at bounding box center [553, 168] width 162 height 27
type input "[DATE]T12:01"
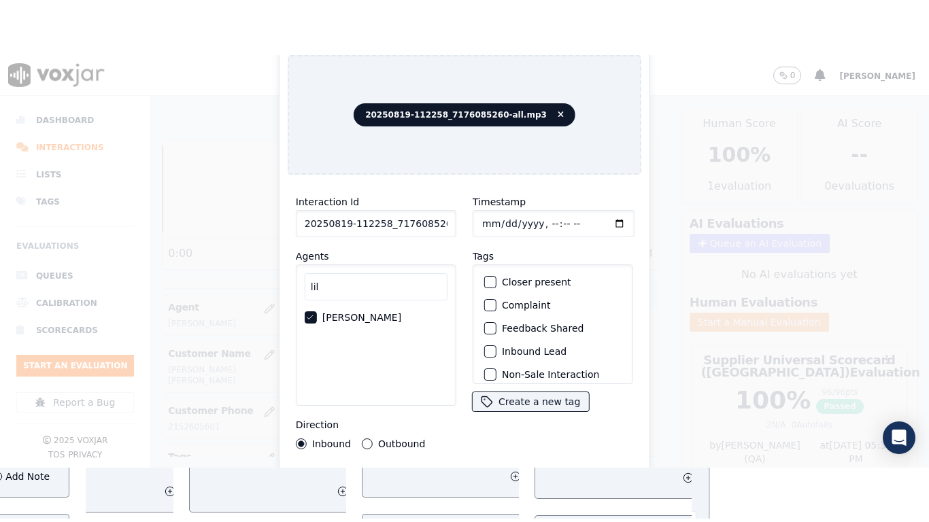
scroll to position [119, 0]
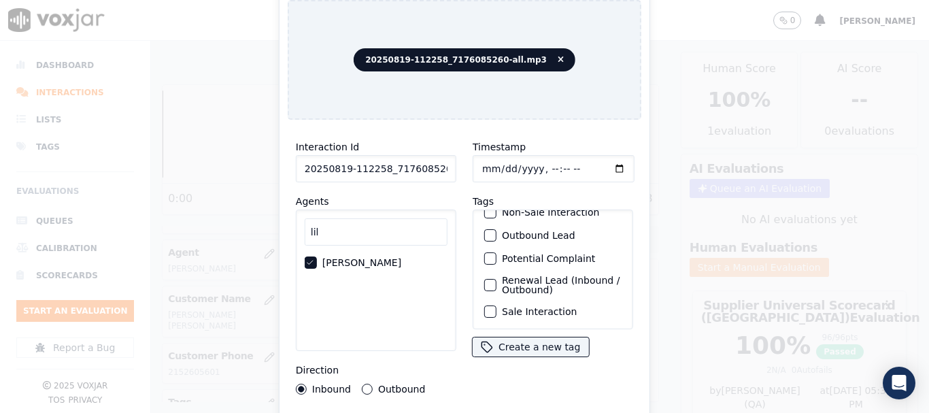
click at [528, 307] on label "Sale Interaction" at bounding box center [539, 312] width 75 height 10
click at [496, 305] on button "Sale Interaction" at bounding box center [490, 311] width 12 height 12
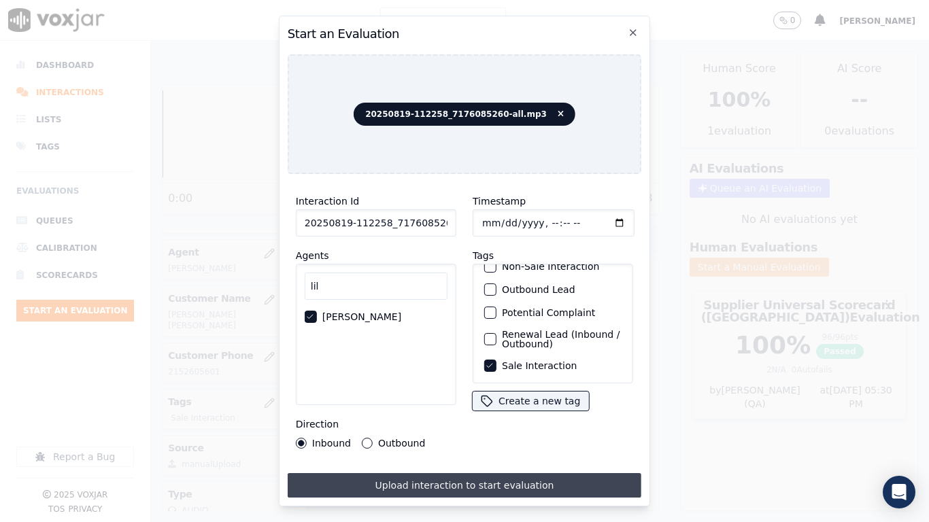
click at [523, 412] on button "Upload interaction to start evaluation" at bounding box center [465, 485] width 354 height 24
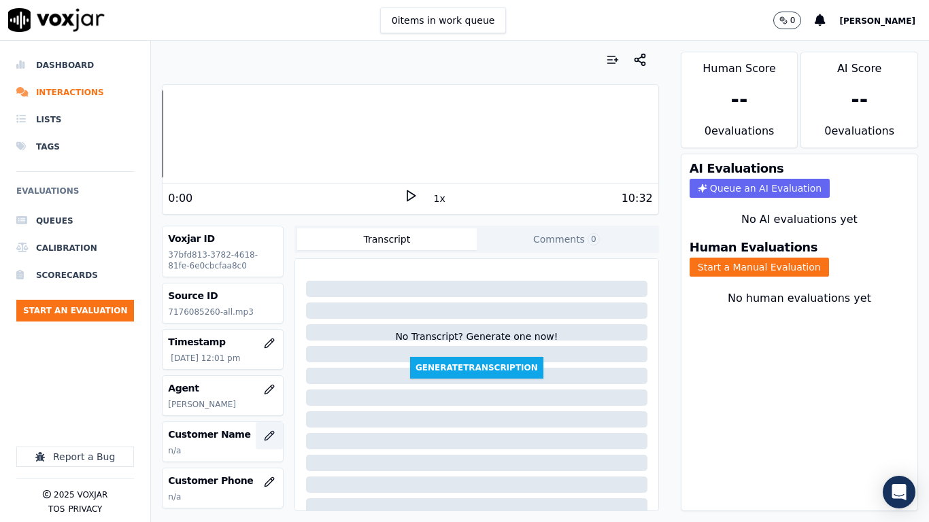
click at [264, 412] on icon "button" at bounding box center [269, 435] width 11 height 11
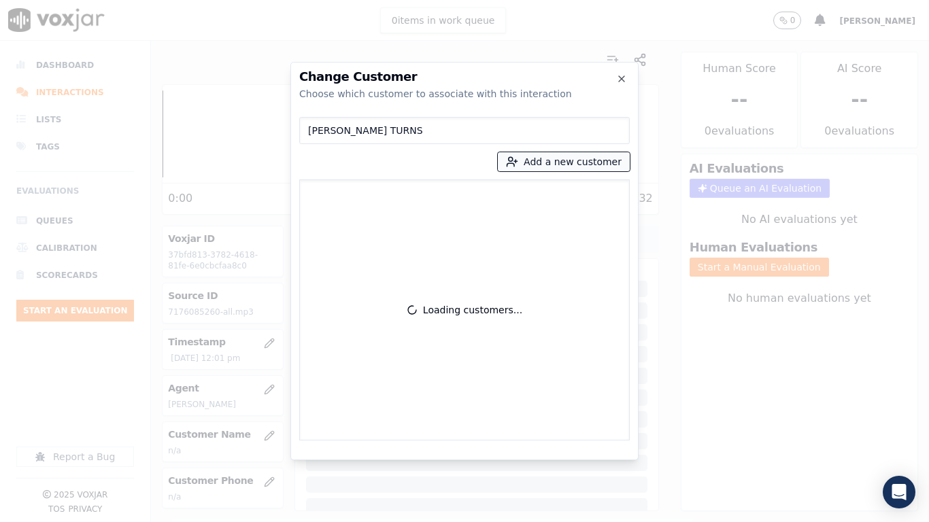
type input "[PERSON_NAME] TURNS"
click at [545, 163] on button "Add a new customer" at bounding box center [564, 161] width 132 height 19
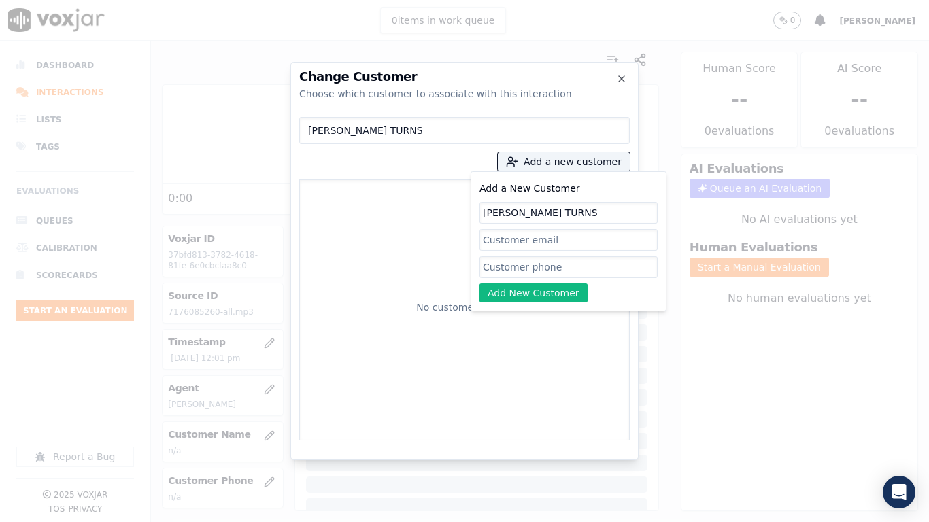
type input "[PERSON_NAME] TURNS"
click at [566, 268] on input "Add a New Customer" at bounding box center [568, 267] width 178 height 22
paste input "7176085260"
type input "7176085260"
click at [518, 294] on button "Add New Customer" at bounding box center [533, 292] width 108 height 19
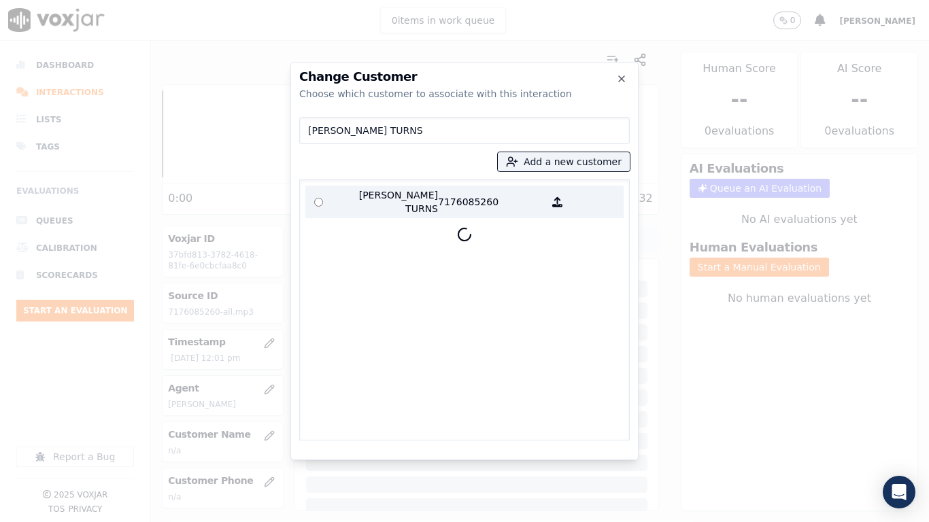
click at [352, 203] on p "[PERSON_NAME] TURNS" at bounding box center [385, 201] width 106 height 27
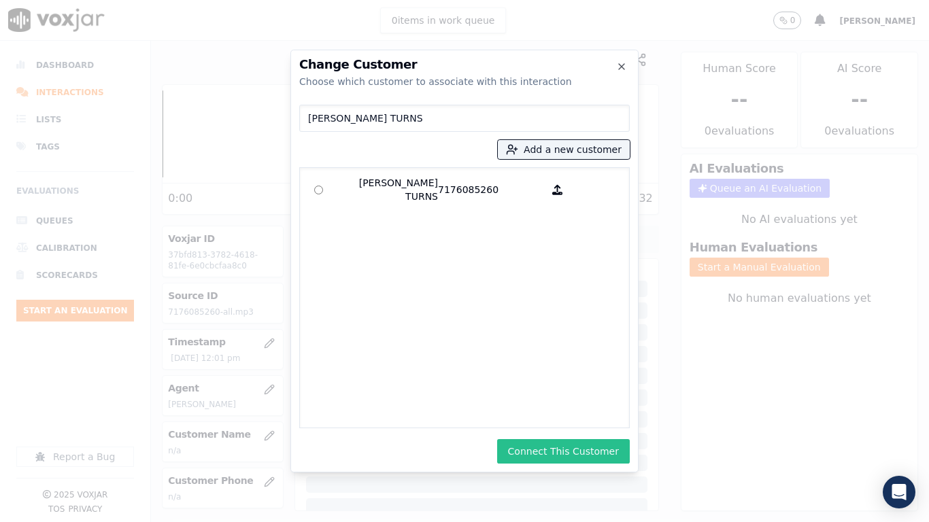
drag, startPoint x: 553, startPoint y: 447, endPoint x: 703, endPoint y: 416, distance: 153.3
click at [557, 412] on button "Connect This Customer" at bounding box center [563, 451] width 133 height 24
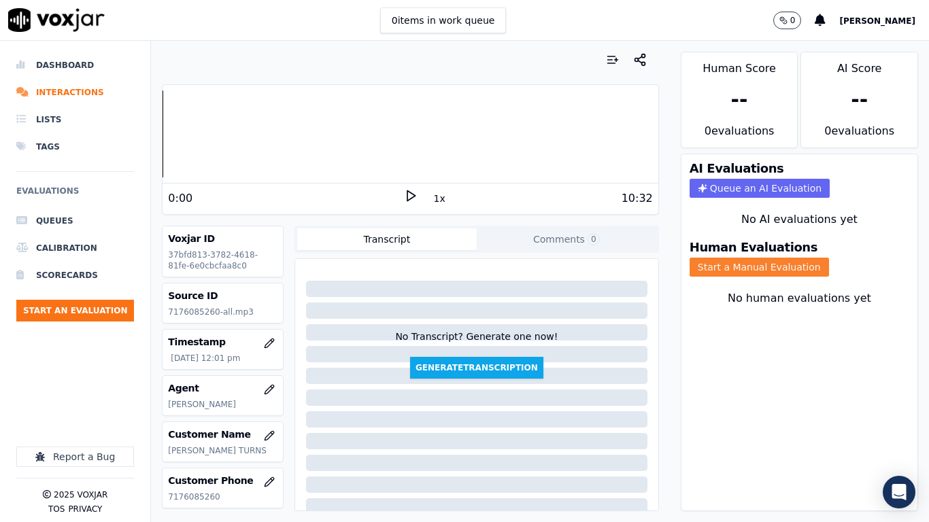
click at [730, 262] on button "Start a Manual Evaluation" at bounding box center [758, 267] width 139 height 19
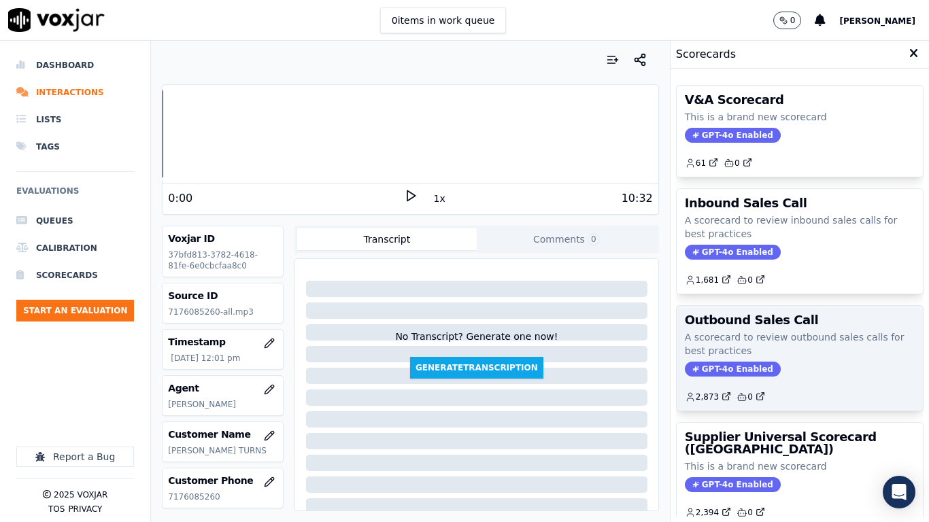
scroll to position [192, 0]
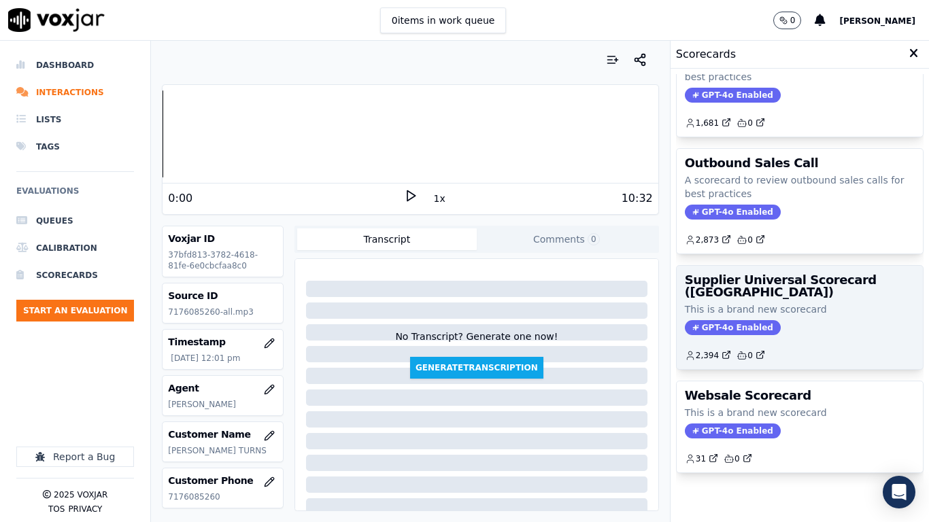
click at [768, 303] on p "This is a brand new scorecard" at bounding box center [800, 310] width 230 height 14
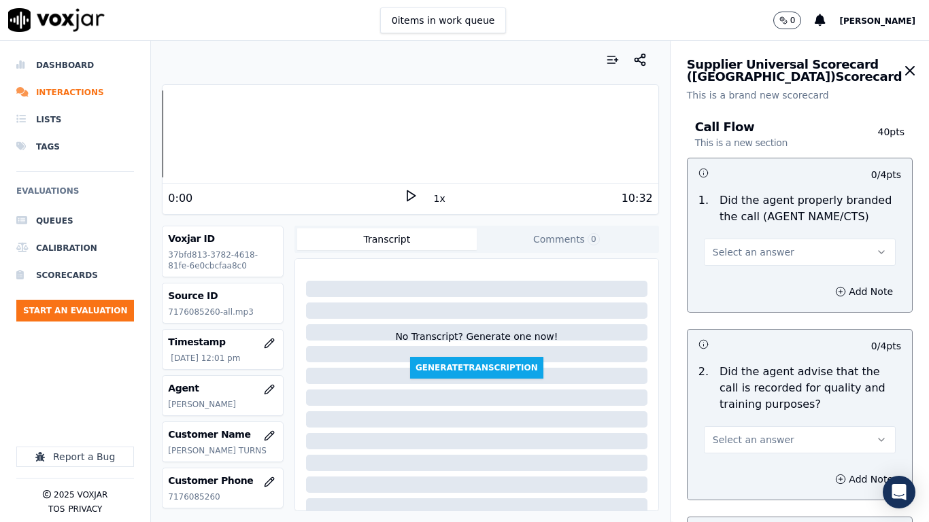
click at [760, 248] on span "Select an answer" at bounding box center [753, 252] width 82 height 14
click at [757, 278] on div "Yes" at bounding box center [774, 283] width 166 height 22
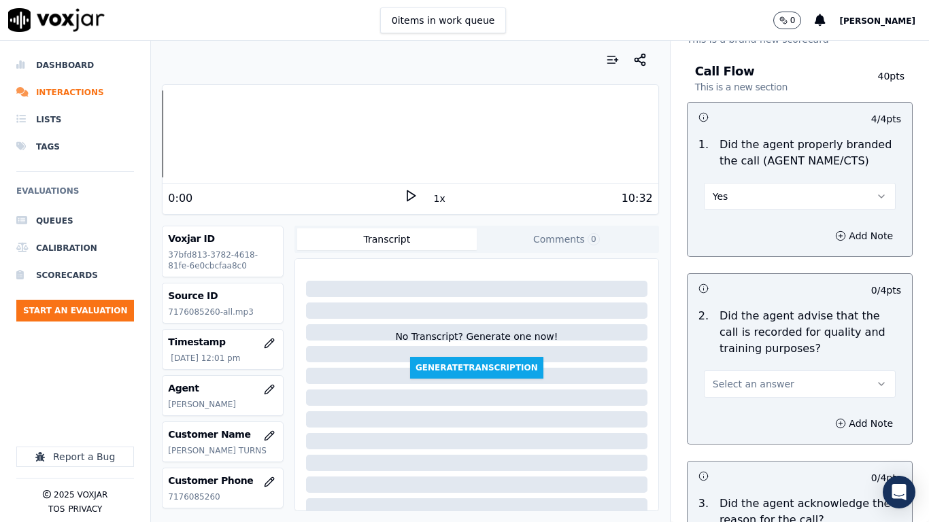
scroll to position [408, 0]
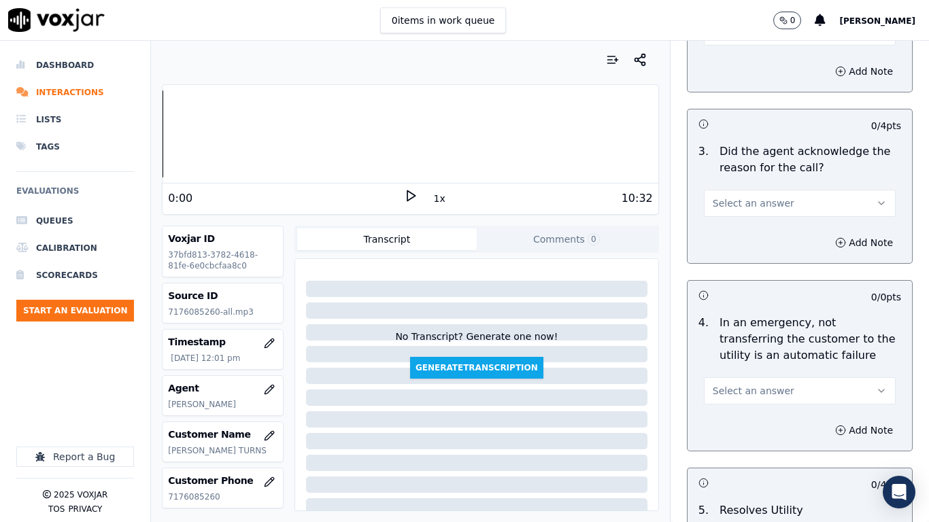
click at [738, 42] on button "Select an answer" at bounding box center [800, 31] width 192 height 27
click at [742, 63] on div "Yes" at bounding box center [774, 63] width 166 height 22
click at [765, 201] on span "Select an answer" at bounding box center [753, 203] width 82 height 14
click at [741, 276] on div "N/A" at bounding box center [774, 277] width 166 height 22
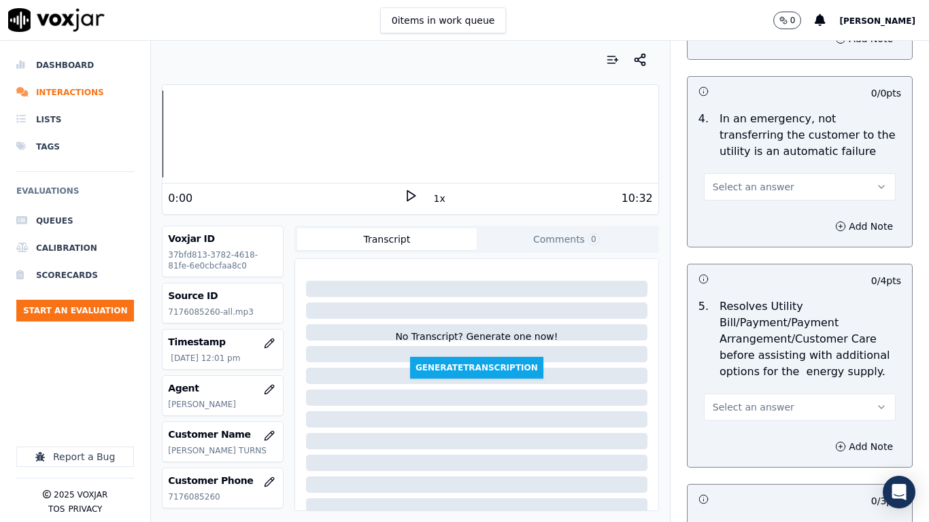
scroll to position [476, 0]
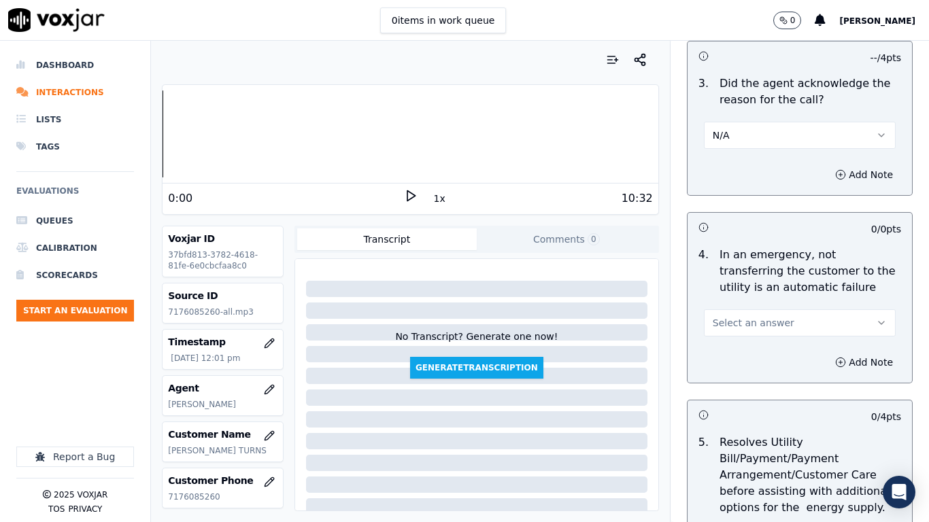
click at [746, 133] on button "N/A" at bounding box center [800, 135] width 192 height 27
click at [746, 163] on div "Yes" at bounding box center [774, 166] width 166 height 22
click at [758, 323] on span "Select an answer" at bounding box center [753, 323] width 82 height 14
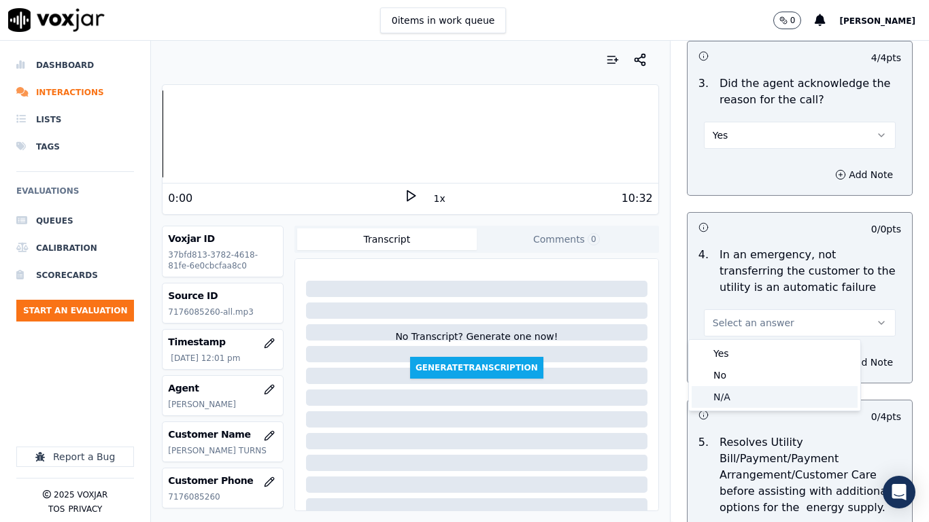
click at [750, 395] on div "N/A" at bounding box center [774, 397] width 166 height 22
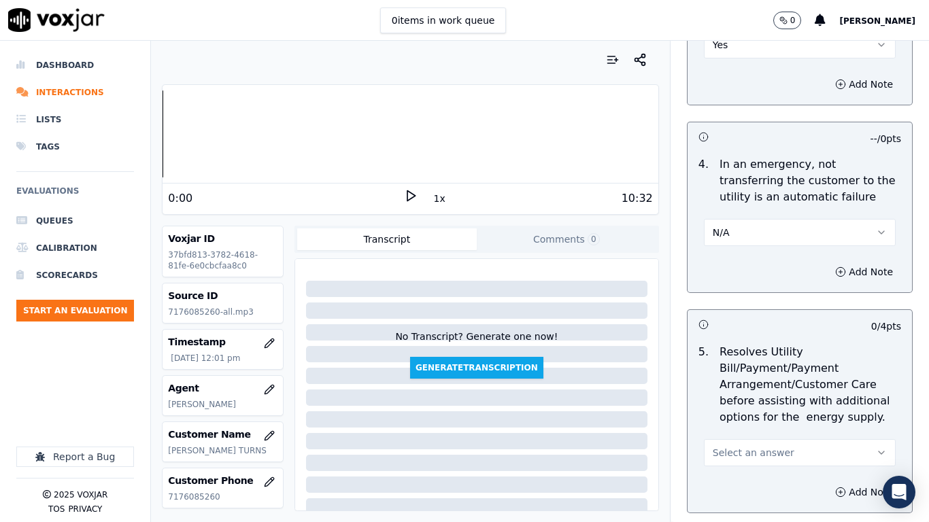
scroll to position [748, 0]
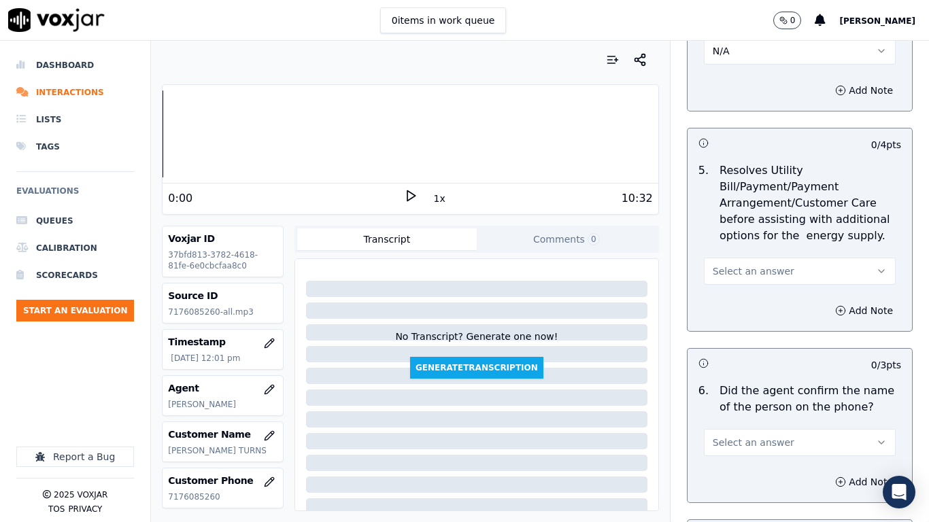
click at [753, 276] on span "Select an answer" at bounding box center [753, 271] width 82 height 14
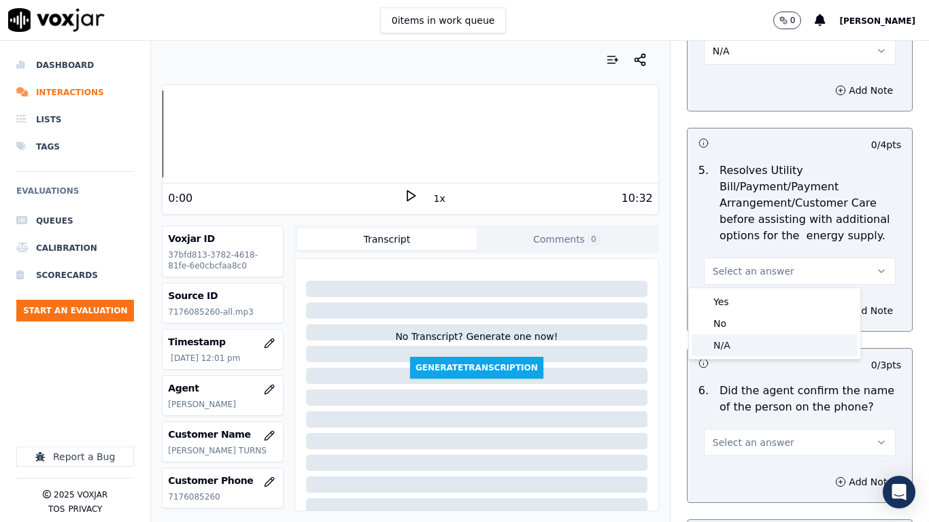
drag, startPoint x: 751, startPoint y: 349, endPoint x: 742, endPoint y: 356, distance: 11.6
click at [747, 350] on div "N/A" at bounding box center [774, 345] width 166 height 22
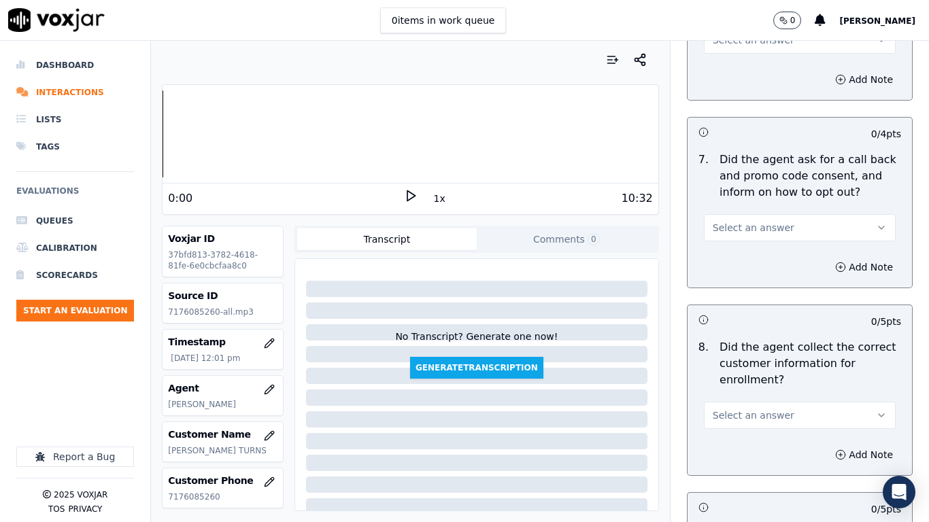
scroll to position [1156, 0]
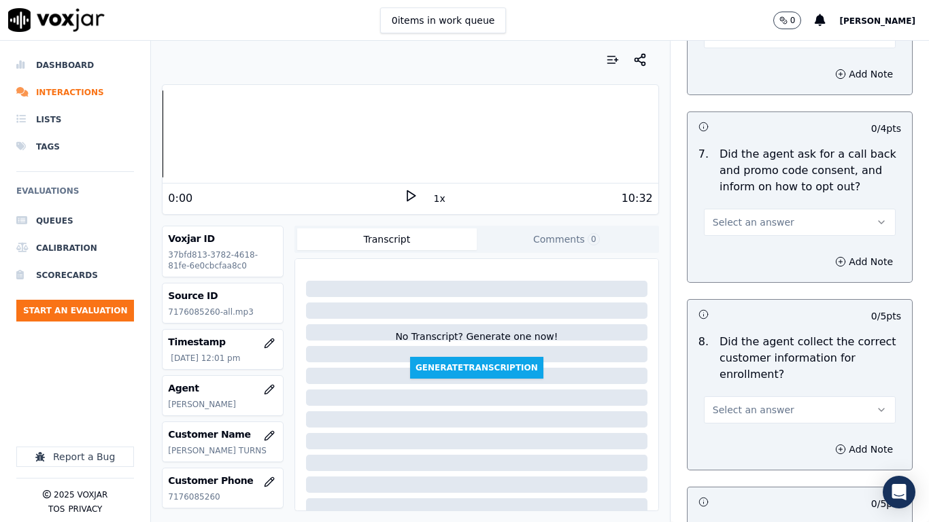
click at [749, 220] on span "Select an answer" at bounding box center [753, 223] width 82 height 14
click at [749, 249] on div "Yes" at bounding box center [774, 253] width 166 height 22
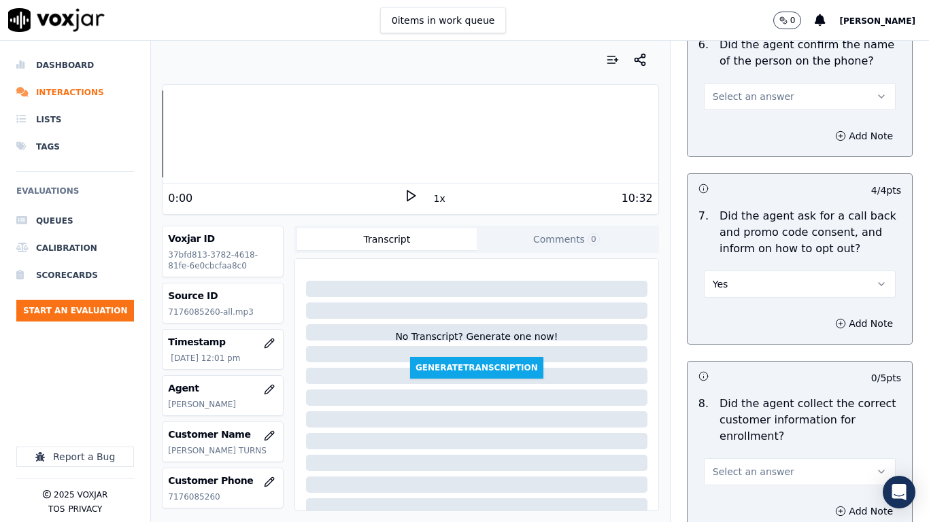
scroll to position [1020, 0]
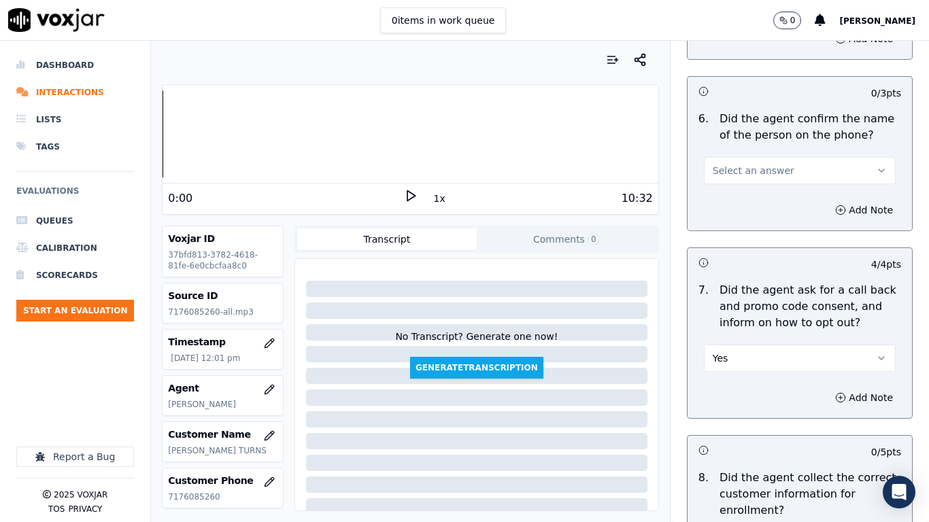
click at [751, 171] on span "Select an answer" at bounding box center [753, 171] width 82 height 14
click at [747, 201] on div "Yes" at bounding box center [774, 201] width 166 height 22
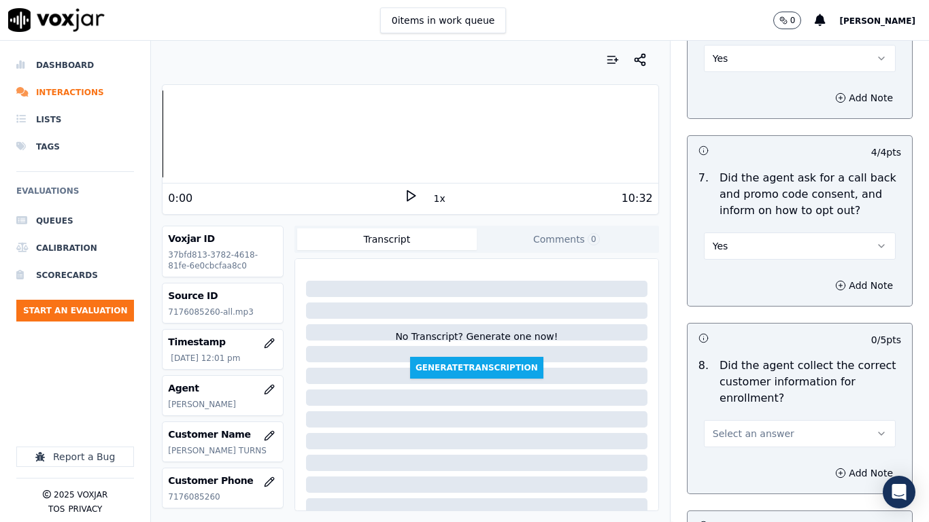
scroll to position [1360, 0]
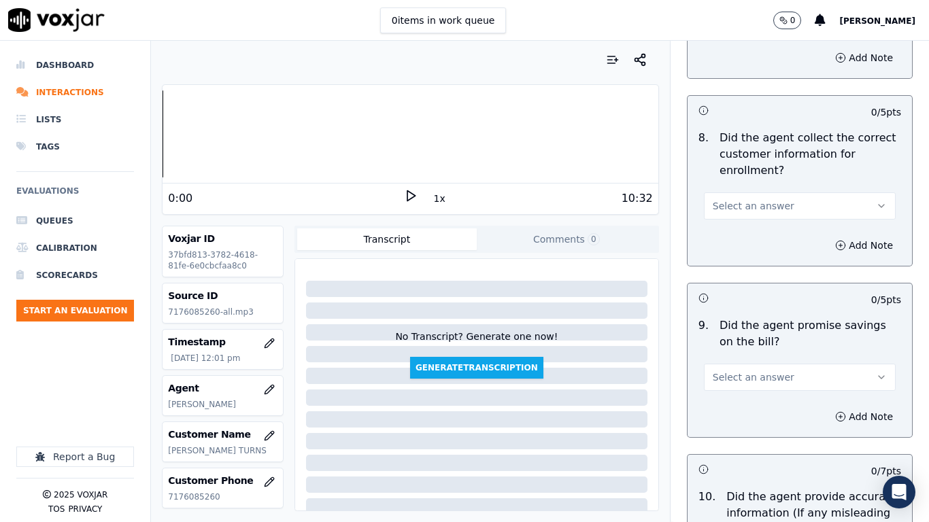
click at [738, 207] on span "Select an answer" at bounding box center [753, 206] width 82 height 14
click at [734, 230] on div "Yes" at bounding box center [774, 237] width 166 height 22
click at [757, 385] on button "Select an answer" at bounding box center [800, 377] width 192 height 27
click at [748, 409] on div "Yes" at bounding box center [774, 408] width 166 height 22
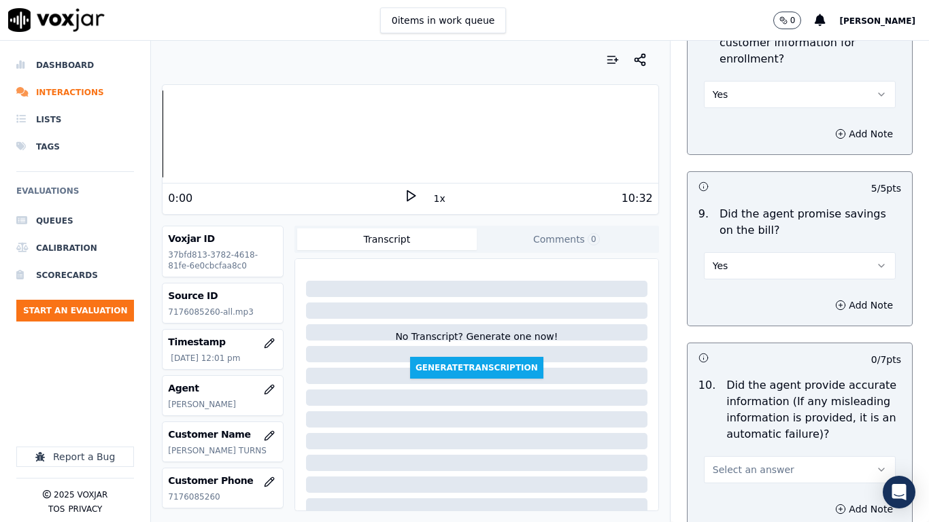
scroll to position [1768, 0]
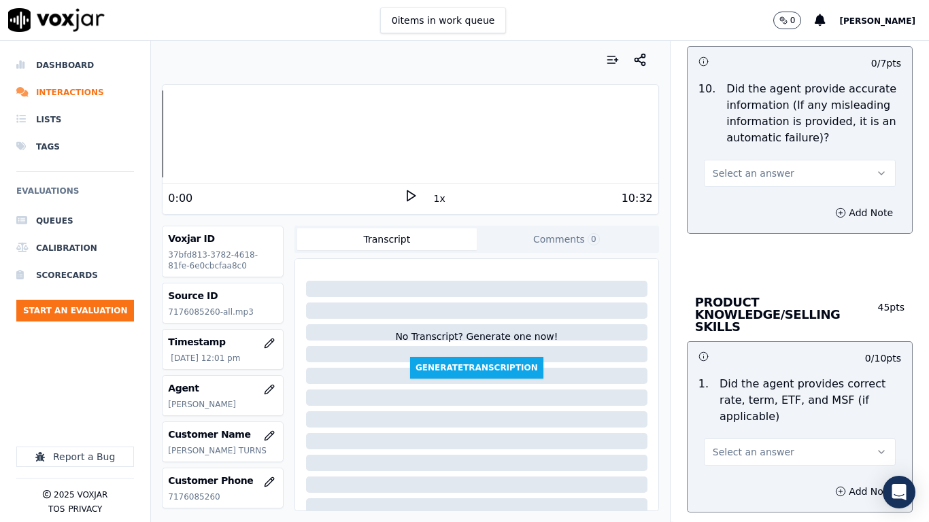
click at [747, 173] on span "Select an answer" at bounding box center [753, 174] width 82 height 14
click at [749, 203] on div "Yes" at bounding box center [774, 204] width 166 height 22
click at [740, 412] on span "Select an answer" at bounding box center [753, 452] width 82 height 14
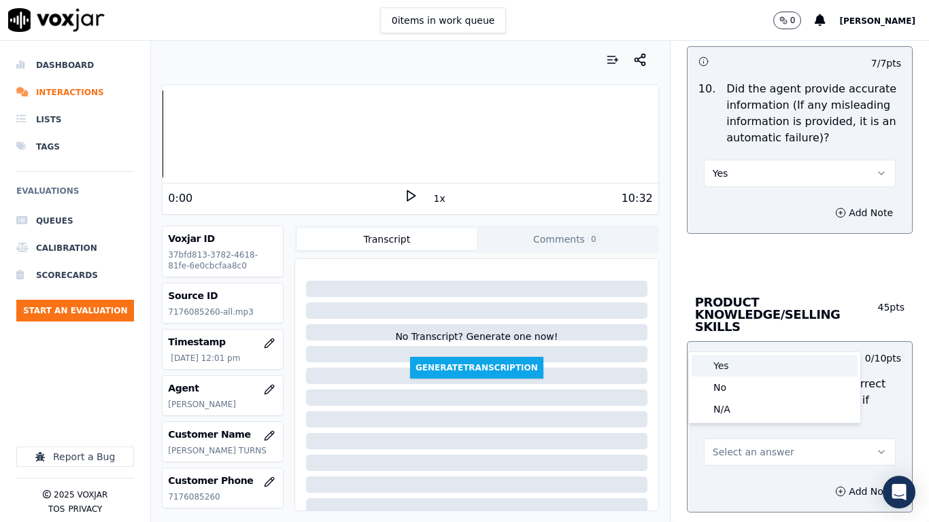
click at [727, 366] on div "Yes" at bounding box center [774, 366] width 166 height 22
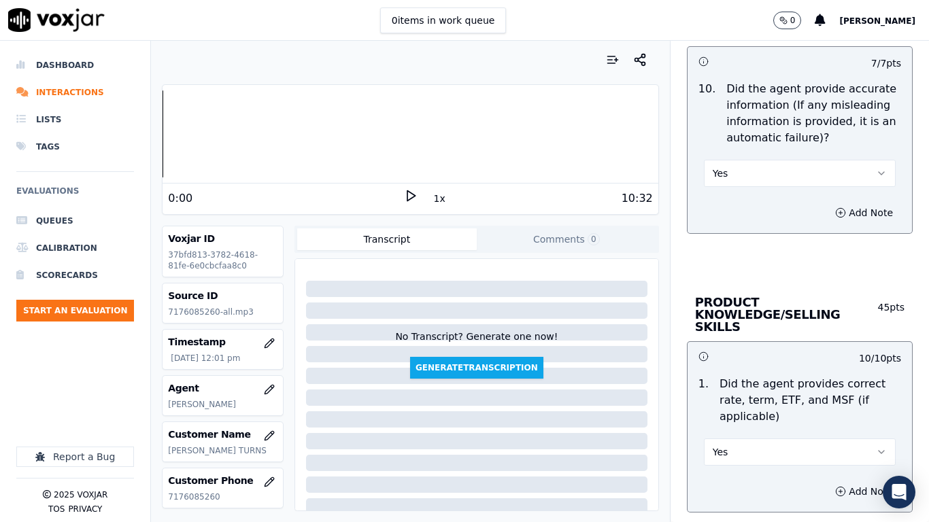
scroll to position [2175, 0]
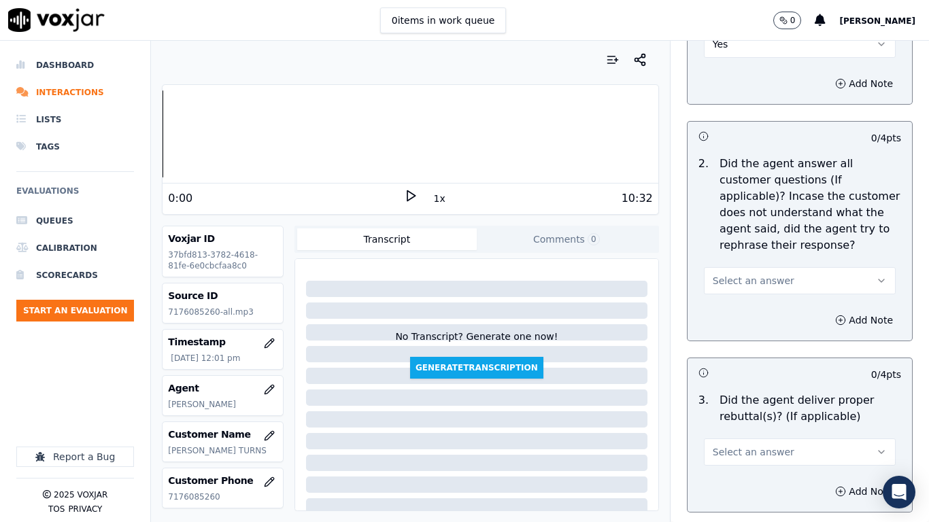
click at [755, 274] on span "Select an answer" at bounding box center [753, 281] width 82 height 14
click at [751, 294] on div "Yes" at bounding box center [774, 299] width 166 height 22
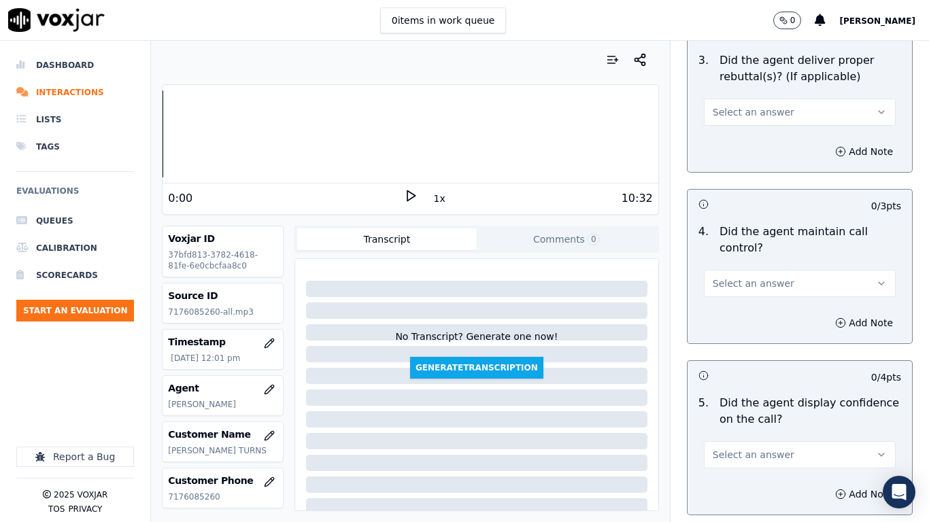
click at [721, 105] on span "Select an answer" at bounding box center [753, 112] width 82 height 14
click at [730, 132] on div "Yes" at bounding box center [774, 131] width 166 height 22
click at [748, 277] on span "Select an answer" at bounding box center [753, 284] width 82 height 14
click at [738, 298] on div "Yes" at bounding box center [774, 302] width 166 height 22
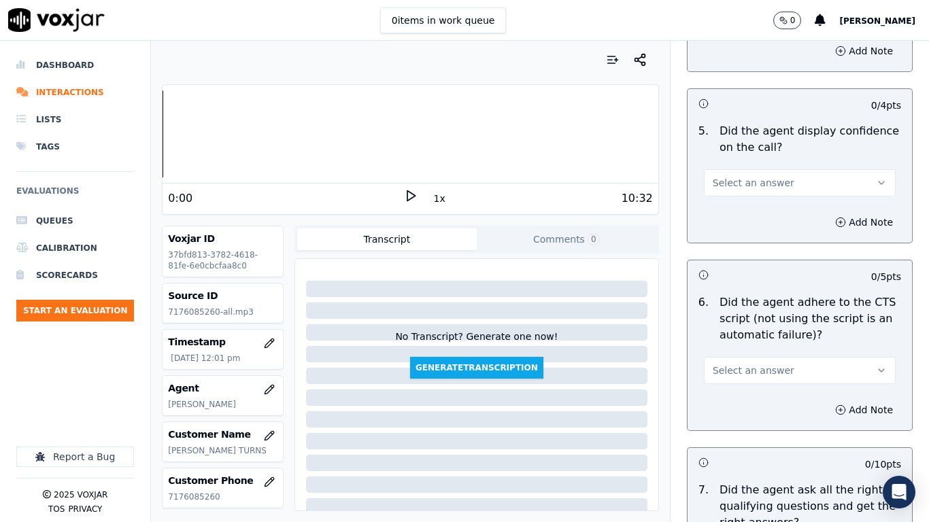
click at [721, 176] on span "Select an answer" at bounding box center [753, 183] width 82 height 14
click at [725, 200] on div "Yes" at bounding box center [774, 201] width 166 height 22
click at [734, 364] on span "Select an answer" at bounding box center [753, 371] width 82 height 14
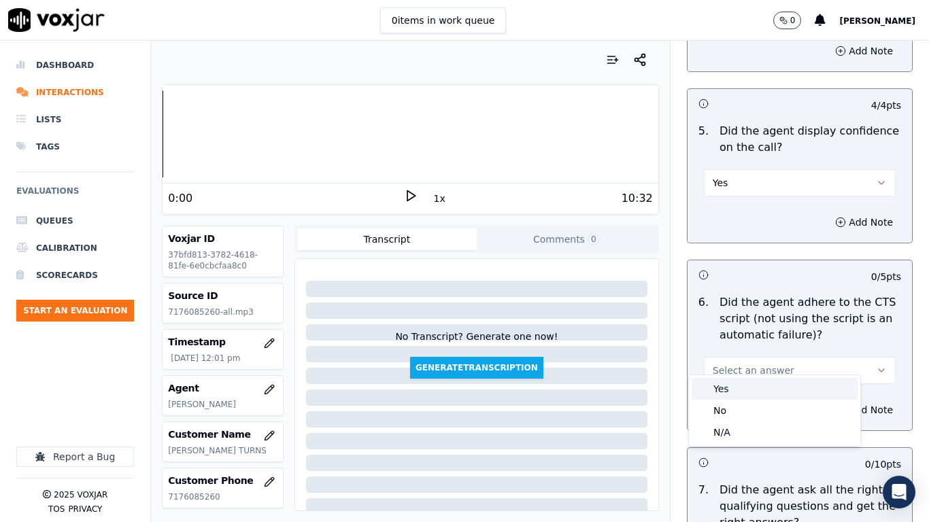
click at [733, 387] on div "Yes" at bounding box center [774, 389] width 166 height 22
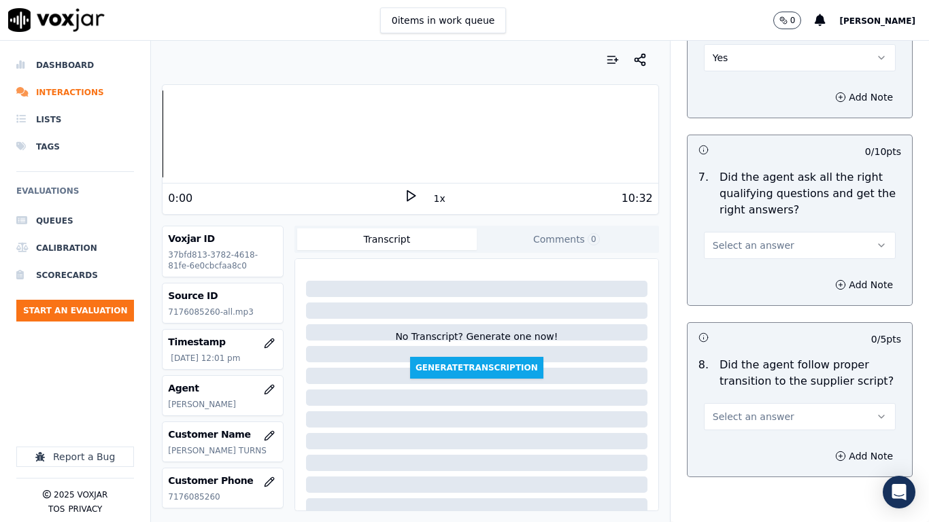
scroll to position [3127, 0]
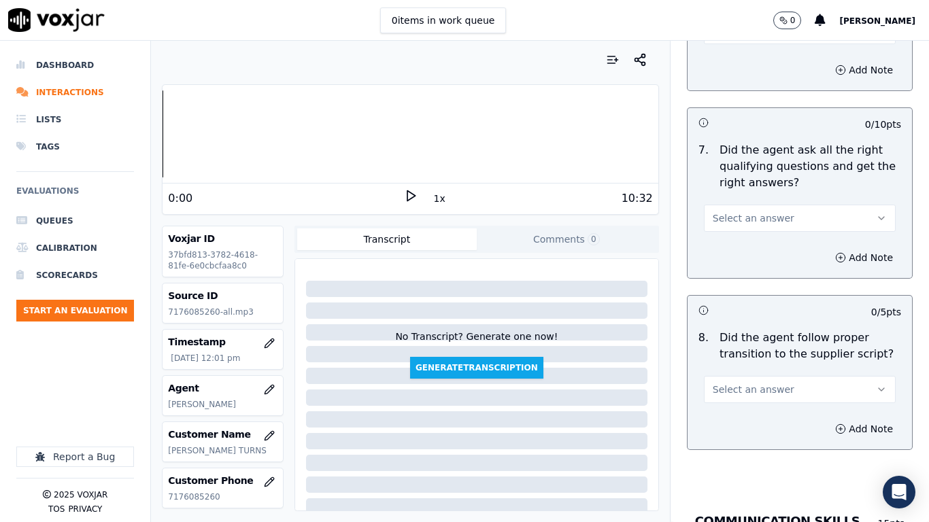
click at [746, 211] on span "Select an answer" at bounding box center [753, 218] width 82 height 14
click at [749, 237] on div "Yes" at bounding box center [774, 237] width 166 height 22
click at [747, 383] on span "Select an answer" at bounding box center [753, 390] width 82 height 14
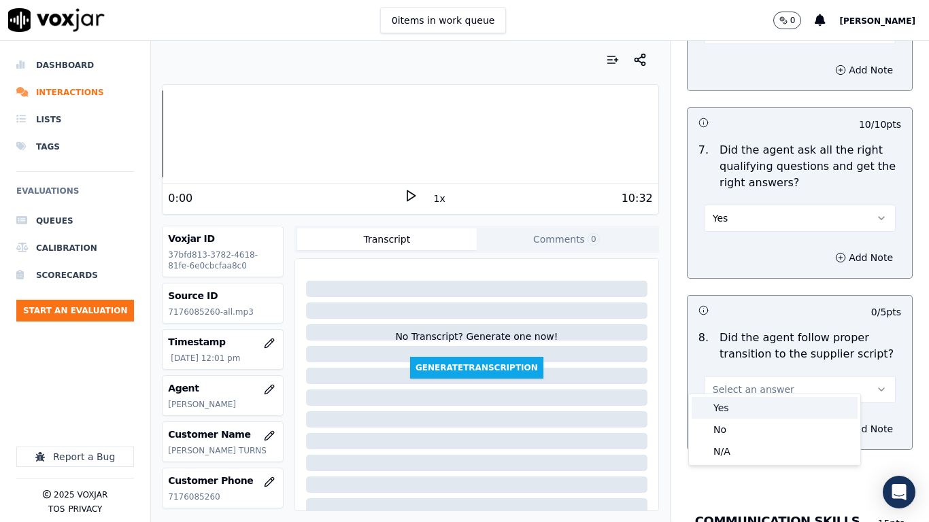
click at [741, 404] on div "Yes" at bounding box center [774, 408] width 166 height 22
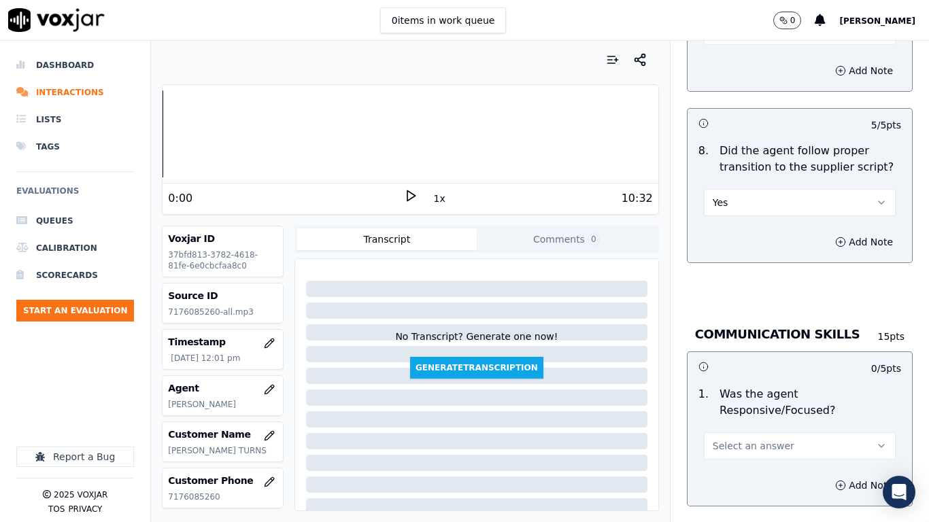
scroll to position [3535, 0]
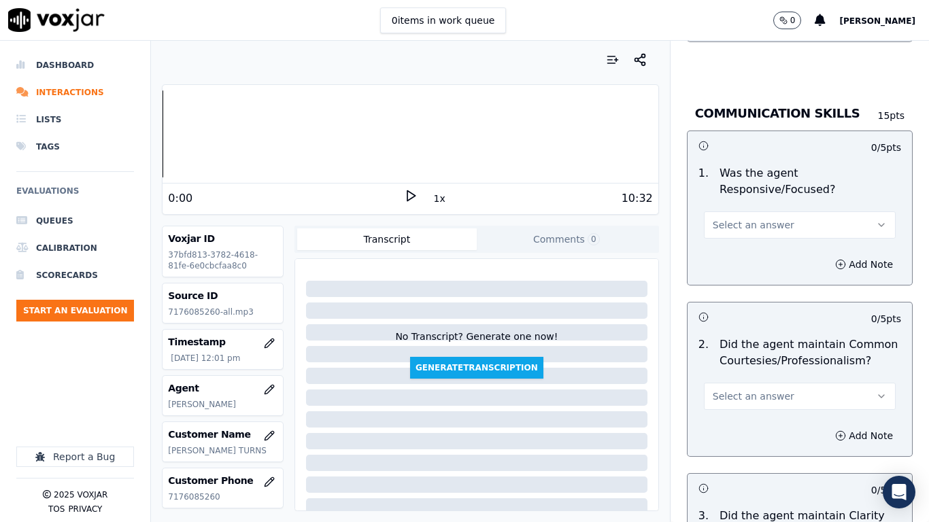
click at [746, 211] on button "Select an answer" at bounding box center [800, 224] width 192 height 27
drag, startPoint x: 760, startPoint y: 243, endPoint x: 785, endPoint y: 313, distance: 73.8
click at [760, 245] on div "Yes" at bounding box center [774, 244] width 166 height 22
click at [763, 396] on button "Select an answer" at bounding box center [800, 396] width 192 height 27
click at [749, 412] on div "Yes" at bounding box center [774, 415] width 166 height 22
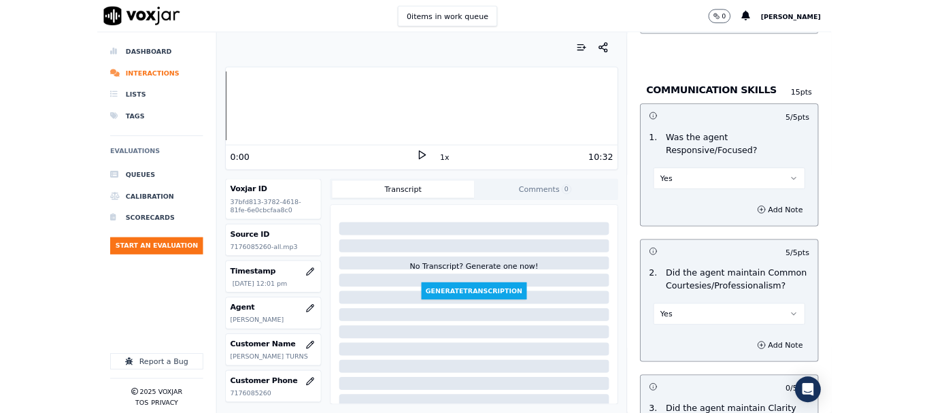
scroll to position [3762, 0]
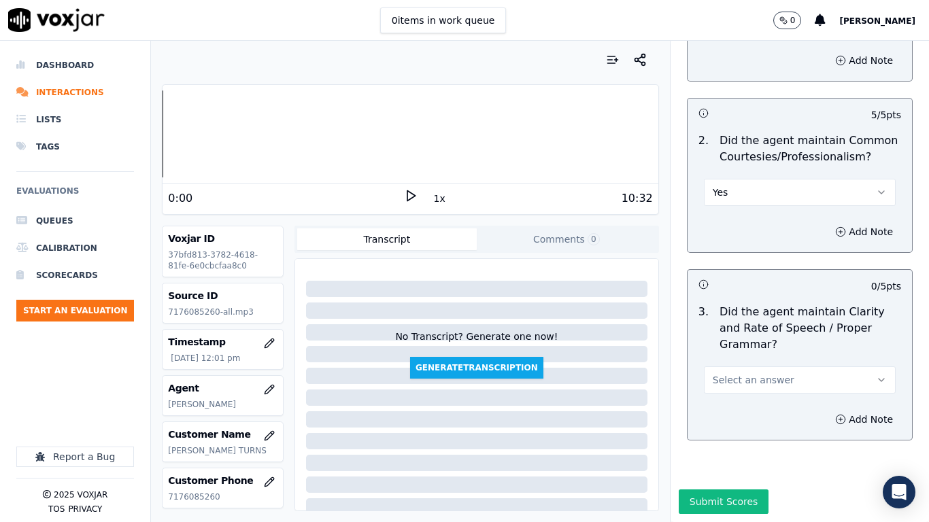
click at [753, 366] on button "Select an answer" at bounding box center [800, 379] width 192 height 27
click at [741, 381] on div "Yes" at bounding box center [774, 376] width 166 height 22
drag, startPoint x: 715, startPoint y: 462, endPoint x: 806, endPoint y: 479, distance: 92.5
click at [715, 412] on button "Submit Scores" at bounding box center [723, 501] width 90 height 24
